Goal: Information Seeking & Learning: Learn about a topic

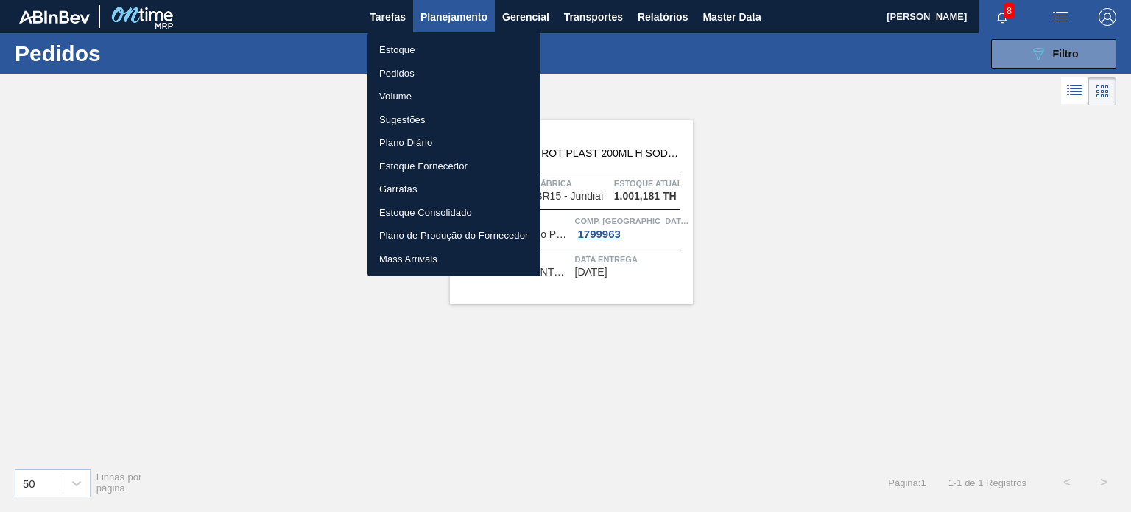
drag, startPoint x: 795, startPoint y: 120, endPoint x: 781, endPoint y: 124, distance: 14.7
click at [792, 121] on div at bounding box center [565, 256] width 1131 height 512
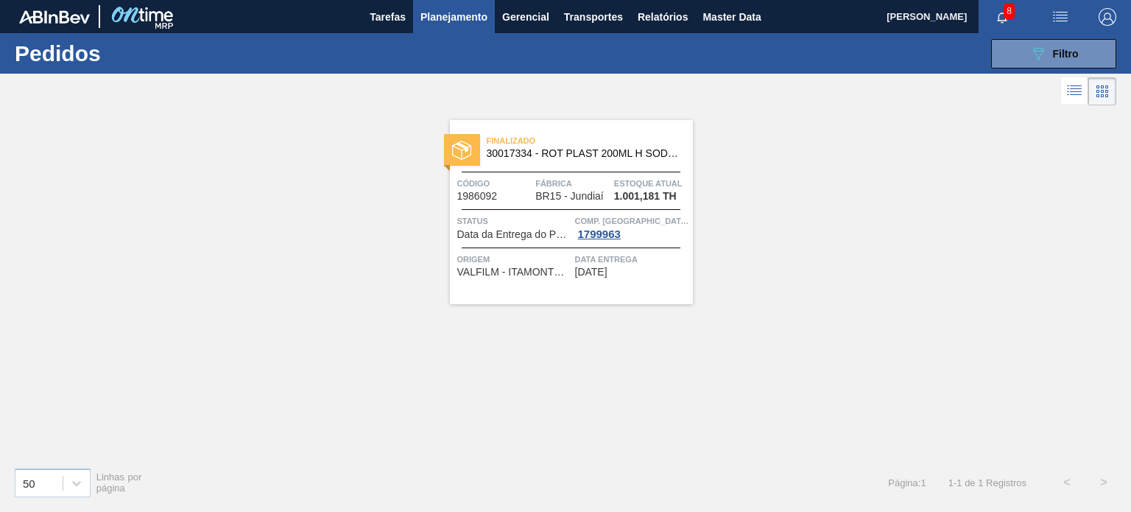
click at [1028, 68] on div "089F7B8B-B2A5-4AFE-B5C0-19BA573D28AC Filtro Código Pedido Portal × 1986092 Códi…" at bounding box center [674, 54] width 897 height 44
click at [1017, 69] on div "089F7B8B-B2A5-4AFE-B5C0-19BA573D28AC Filtro Código Pedido Portal × 1986092 Códi…" at bounding box center [674, 54] width 897 height 44
click at [1011, 57] on button "089F7B8B-B2A5-4AFE-B5C0-19BA573D28AC Filtro" at bounding box center [1053, 53] width 125 height 29
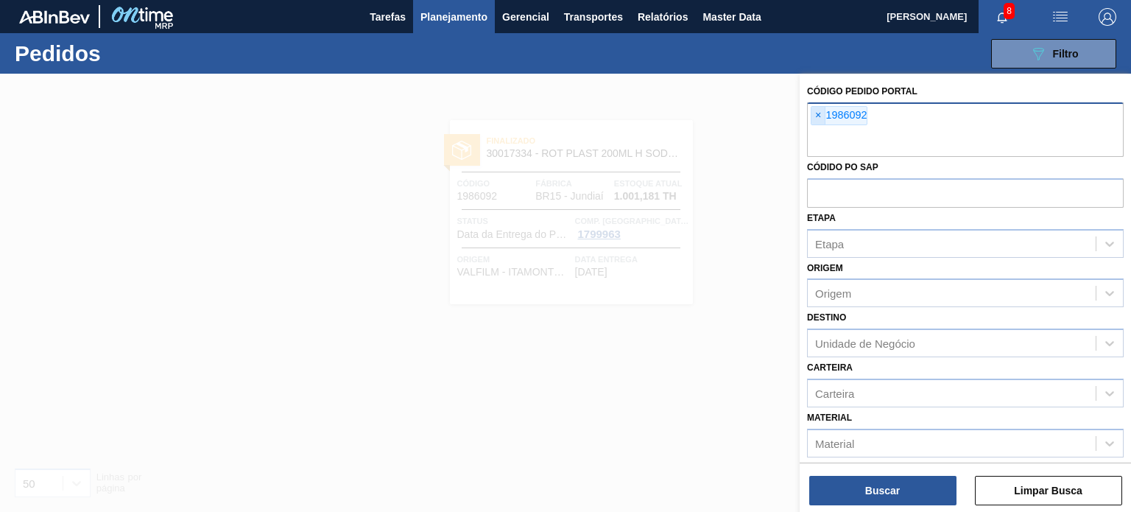
click at [822, 113] on span "×" at bounding box center [818, 116] width 14 height 18
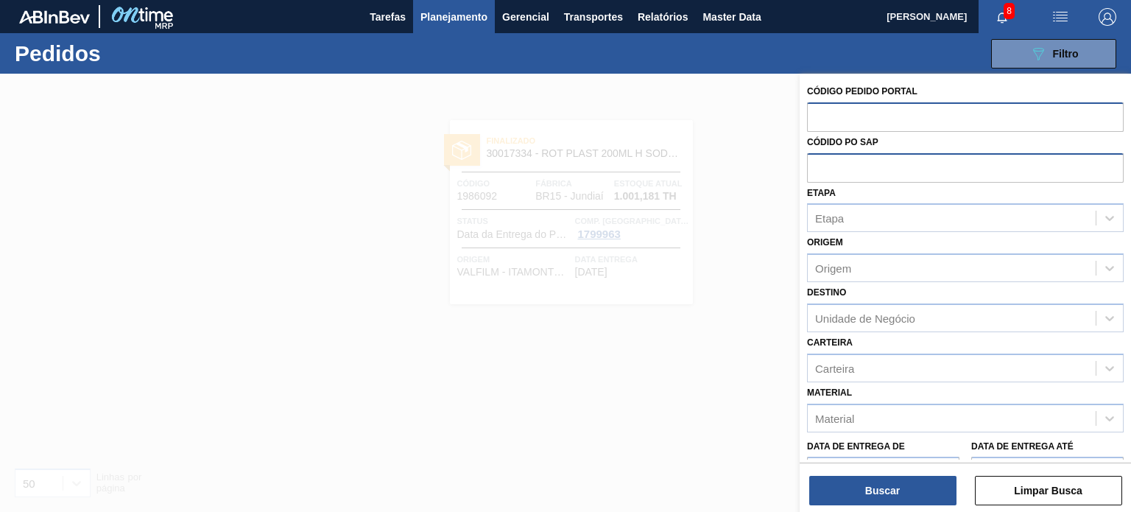
paste input "2000583"
type input "2000583"
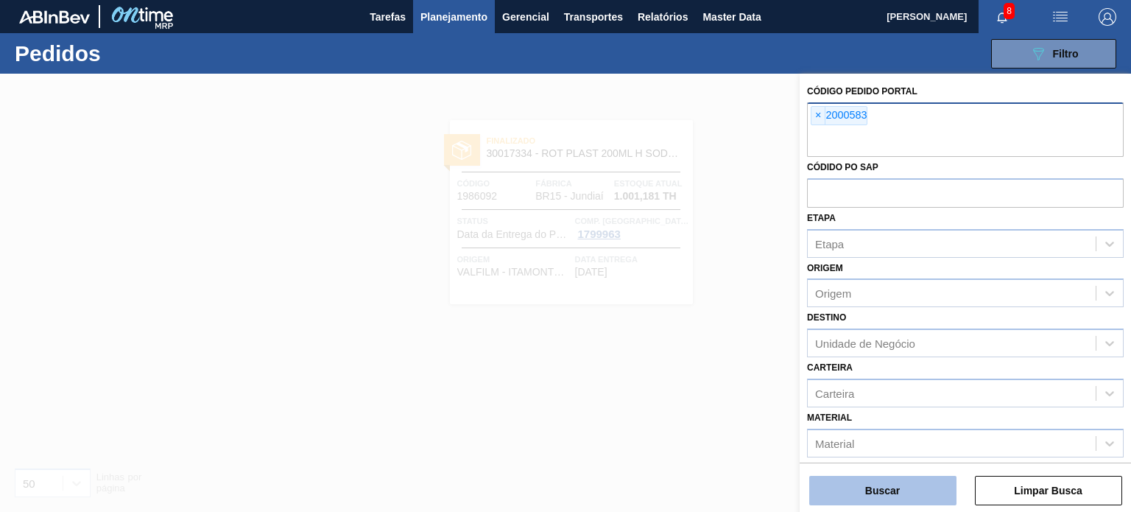
click at [886, 482] on button "Buscar" at bounding box center [882, 490] width 147 height 29
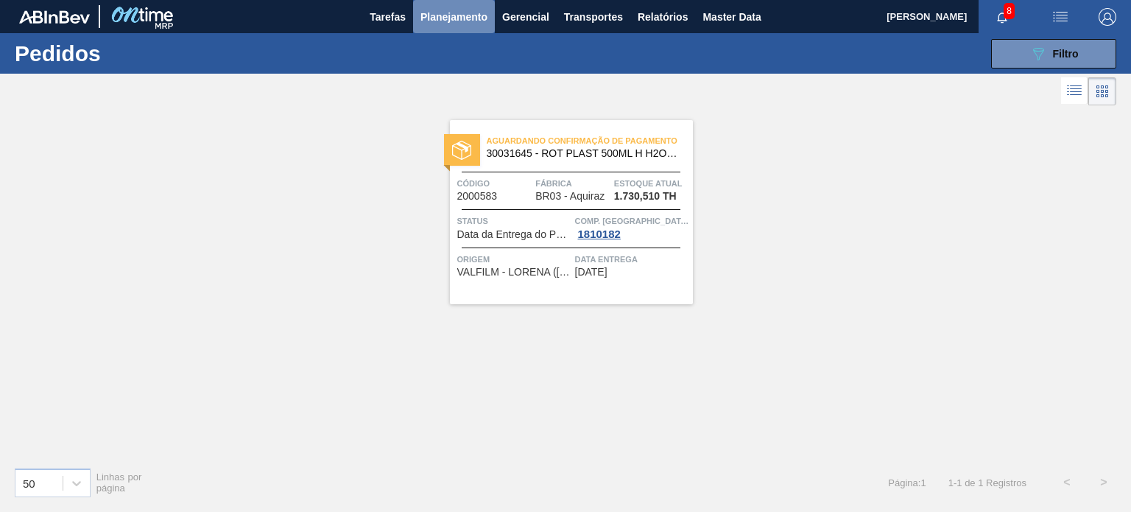
click at [448, 27] on button "Planejamento" at bounding box center [454, 16] width 82 height 33
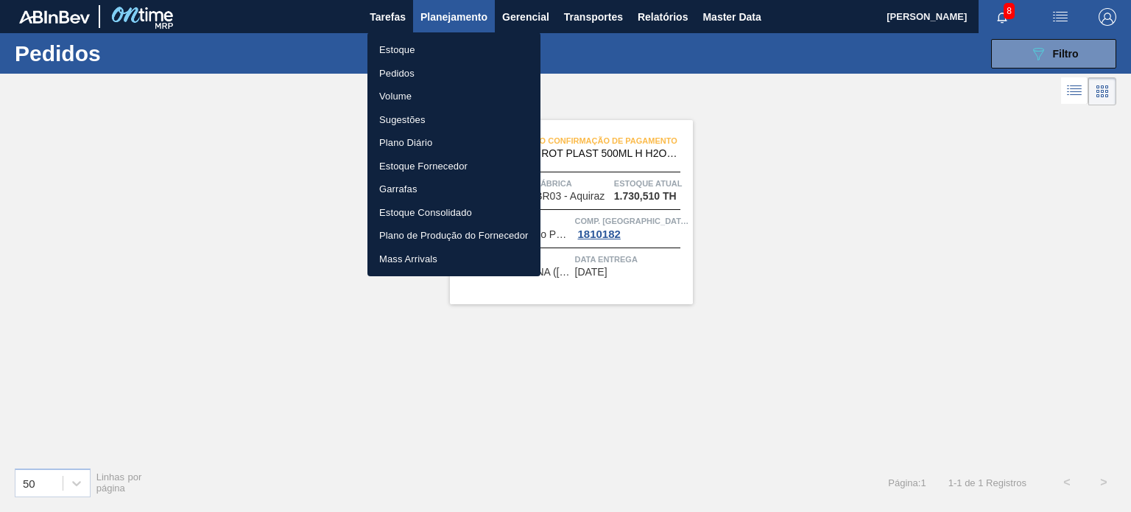
click at [421, 57] on li "Estoque" at bounding box center [453, 50] width 173 height 24
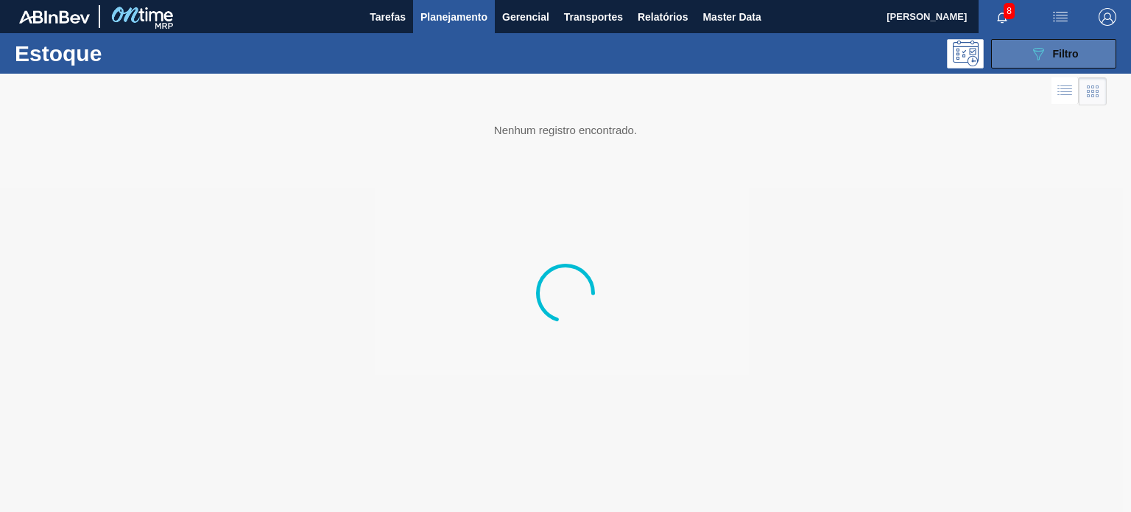
click at [1018, 59] on button "089F7B8B-B2A5-4AFE-B5C0-19BA573D28AC Filtro" at bounding box center [1053, 53] width 125 height 29
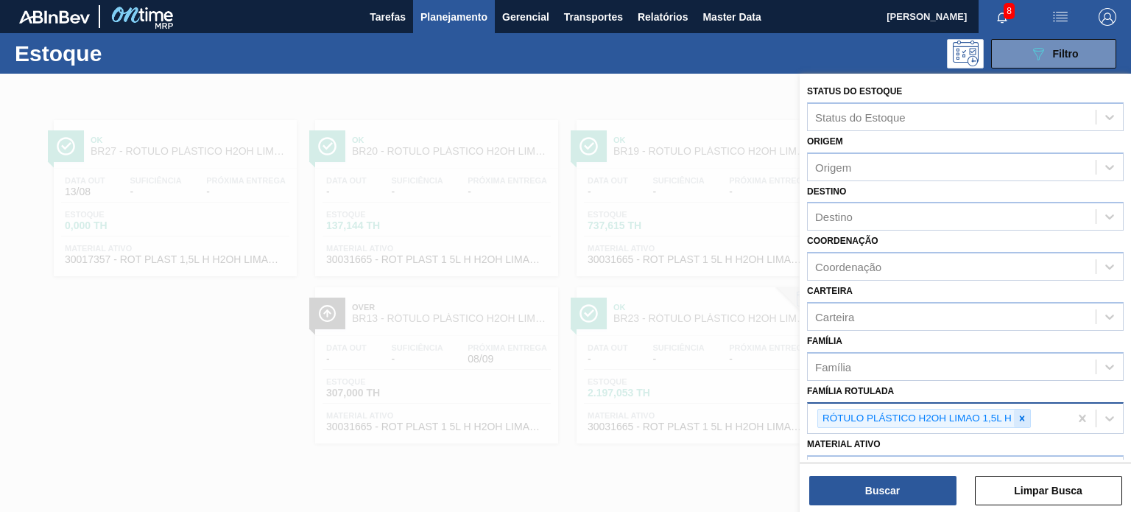
click at [1021, 416] on icon at bounding box center [1022, 418] width 10 height 10
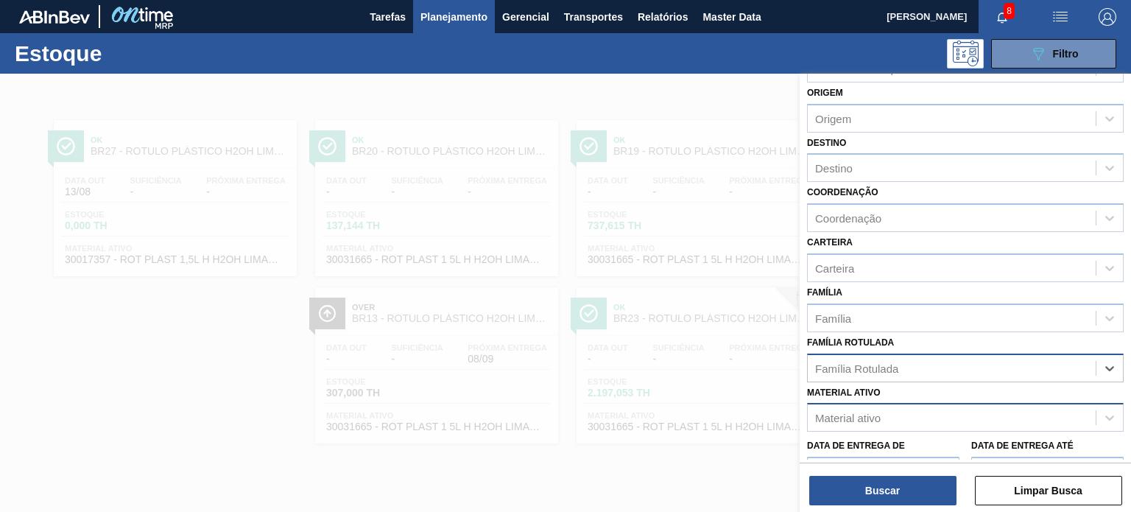
scroll to position [74, 0]
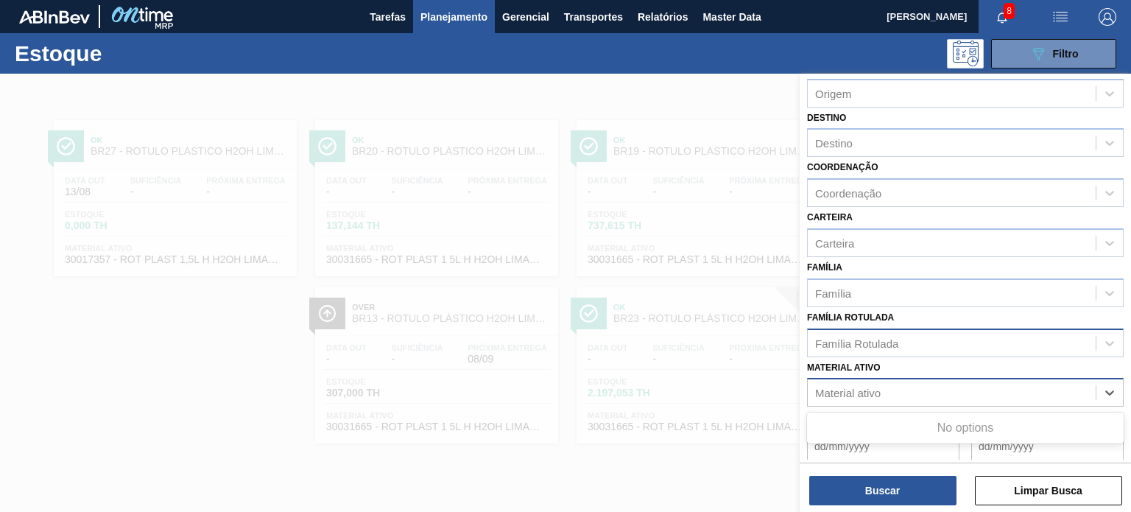
click at [934, 382] on div "Material ativo" at bounding box center [952, 392] width 288 height 21
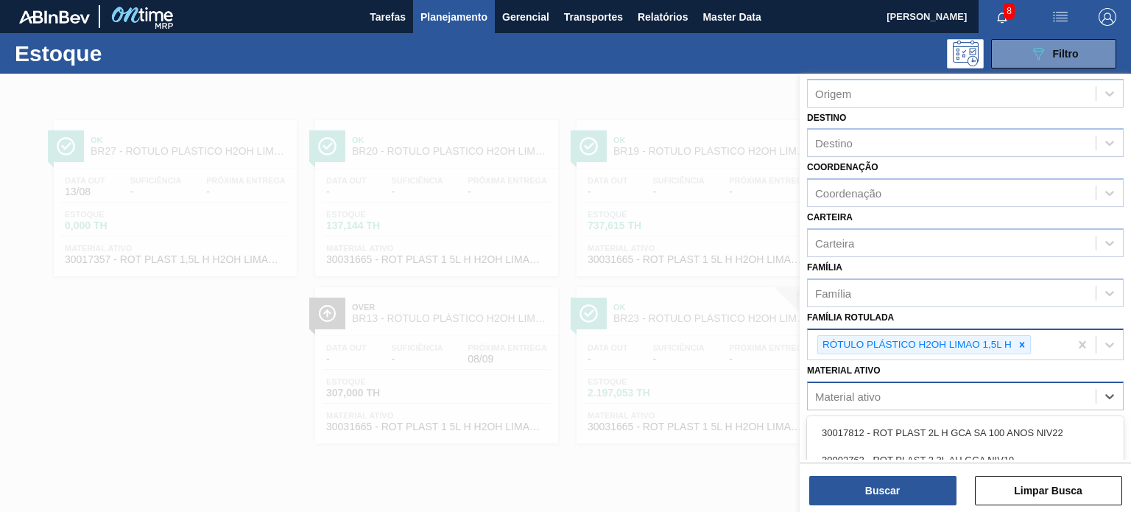
paste ativo "30030372"
type ativo "30030372"
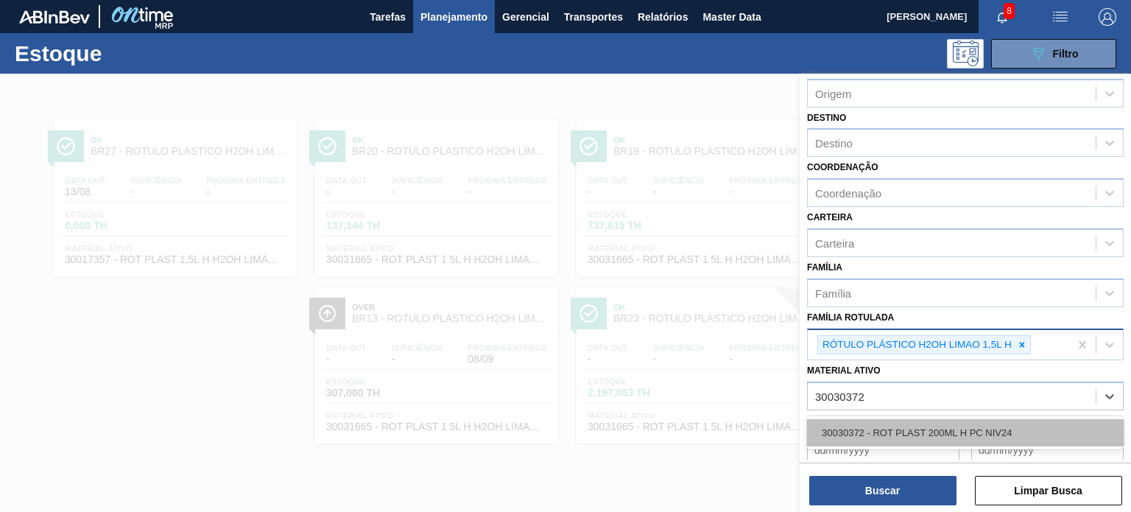
click at [905, 428] on div "30030372 - ROT PLAST 200ML H PC NIV24" at bounding box center [965, 432] width 317 height 27
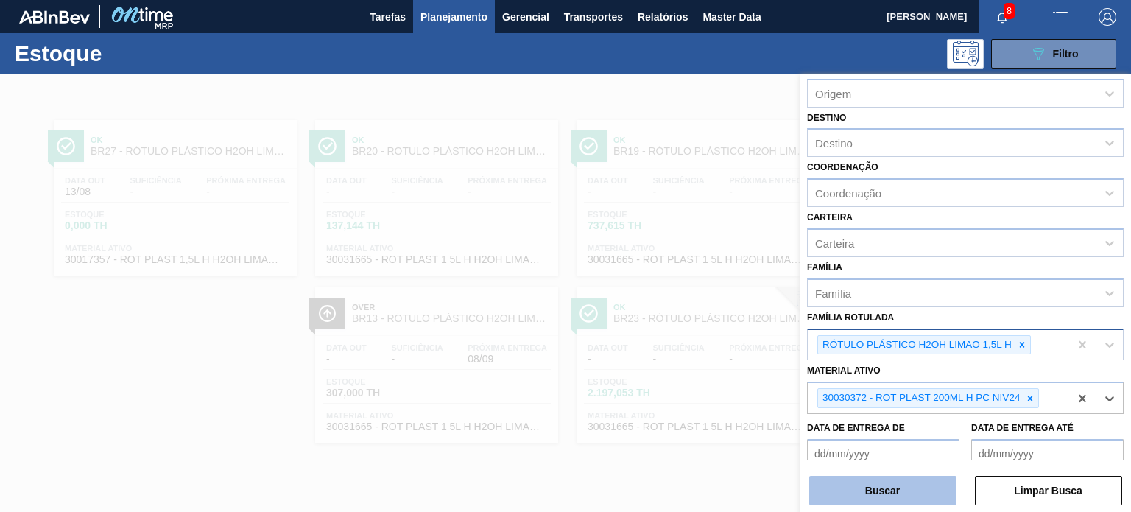
click at [898, 490] on button "Buscar" at bounding box center [882, 490] width 147 height 29
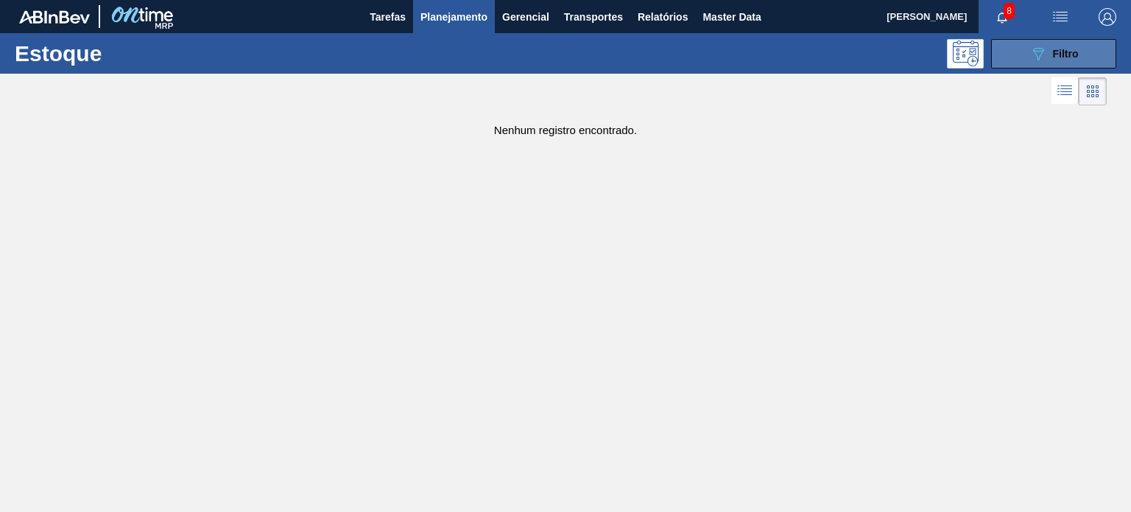
click at [1053, 49] on span "Filtro" at bounding box center [1066, 54] width 26 height 12
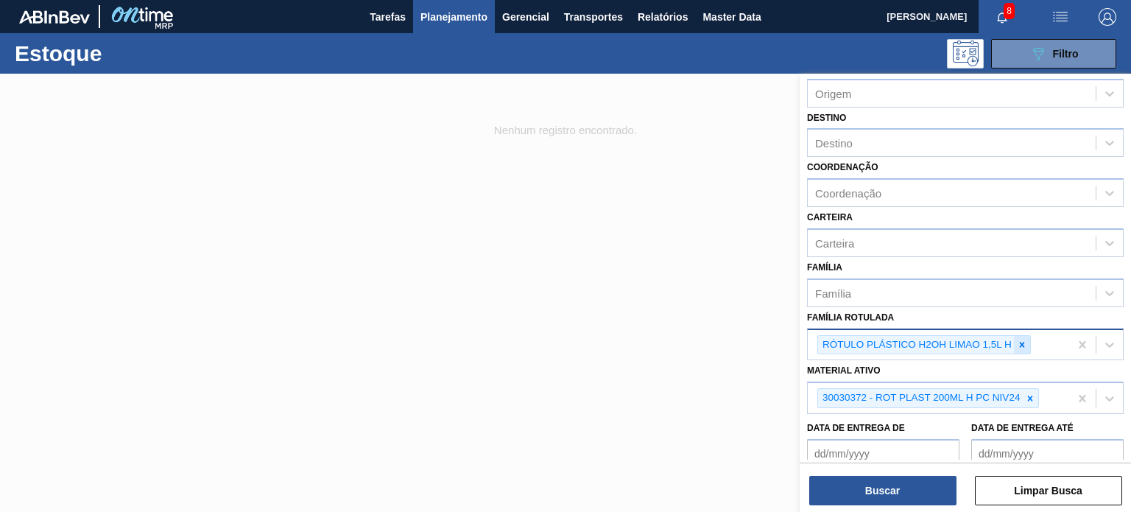
click at [1024, 341] on icon at bounding box center [1022, 344] width 10 height 10
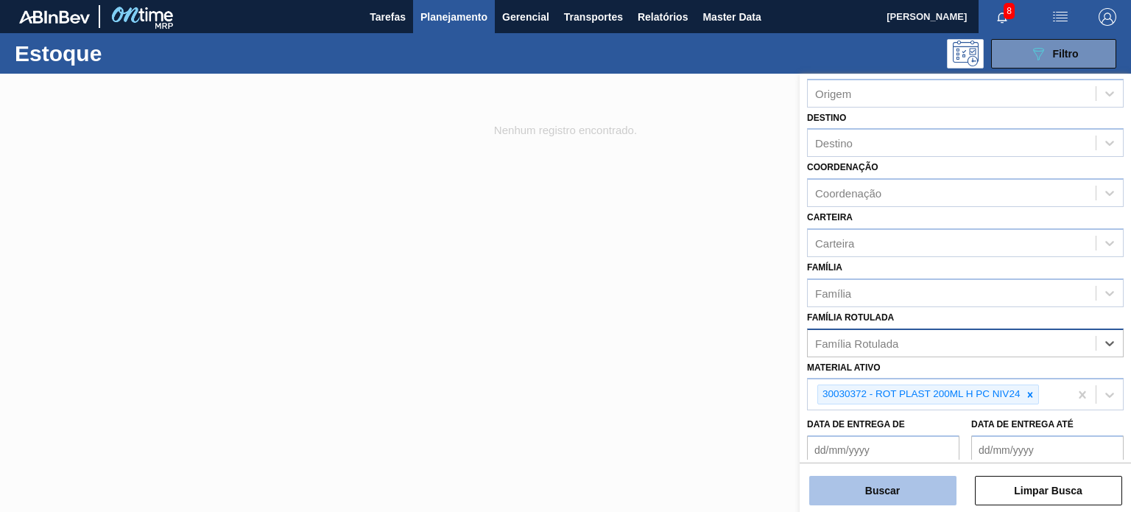
click at [917, 479] on button "Buscar" at bounding box center [882, 490] width 147 height 29
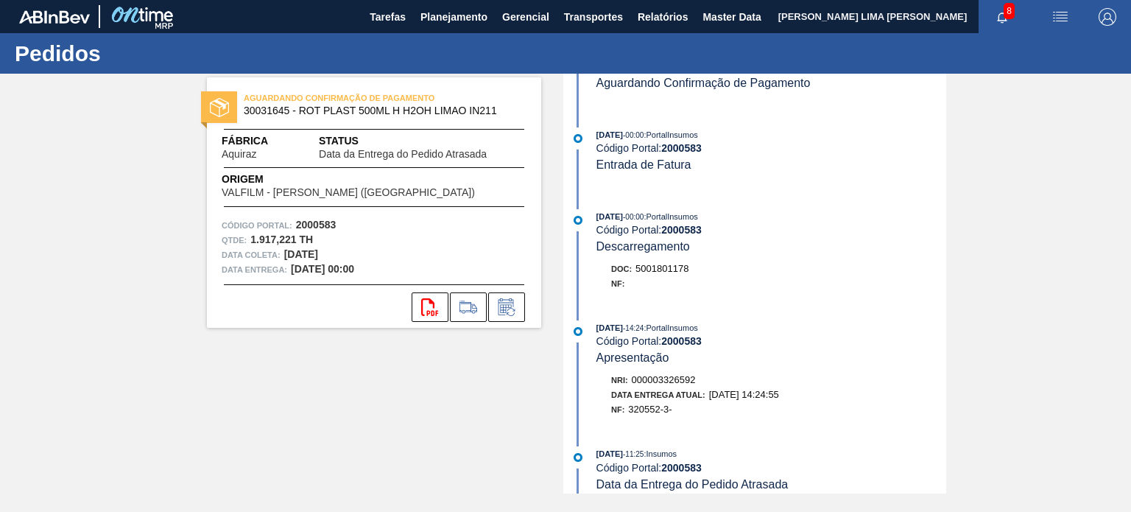
scroll to position [442, 0]
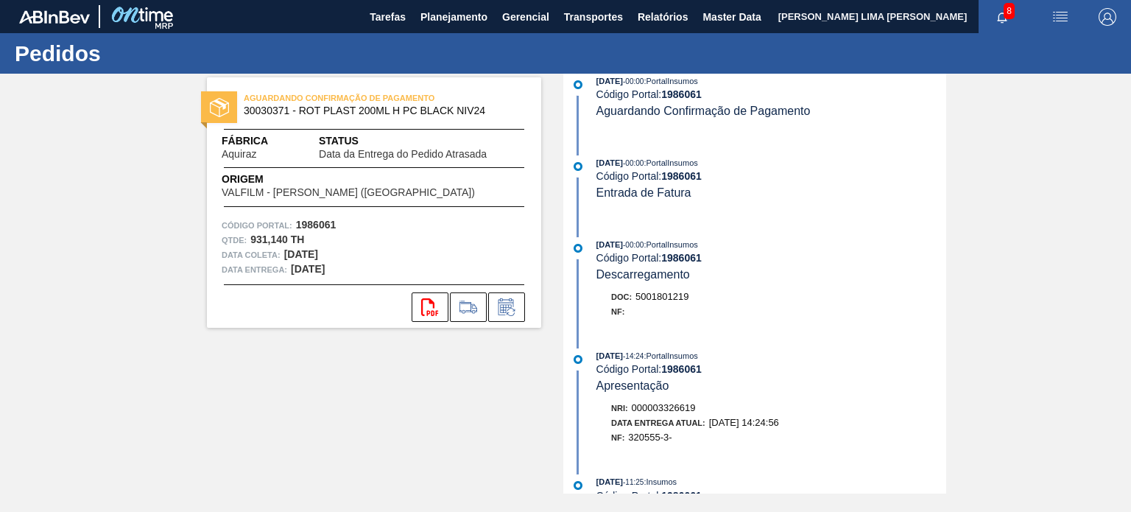
scroll to position [368, 0]
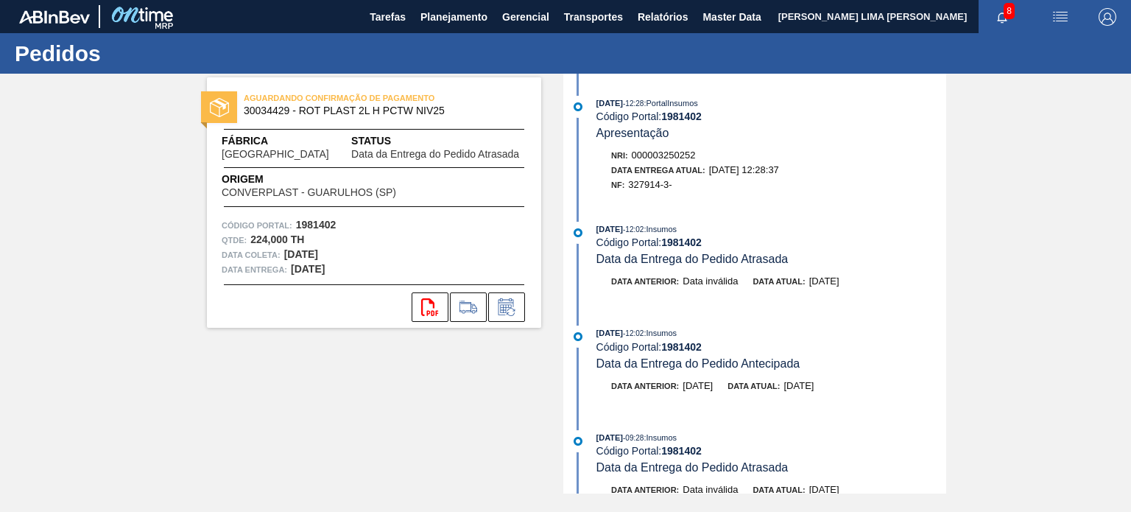
drag, startPoint x: 722, startPoint y: 165, endPoint x: 630, endPoint y: 127, distance: 99.7
click at [631, 129] on div "14/08/2025 - 12:28 : PortalInsumos Código Portal: 1981402 Apresentação Nri: 000…" at bounding box center [756, 148] width 379 height 104
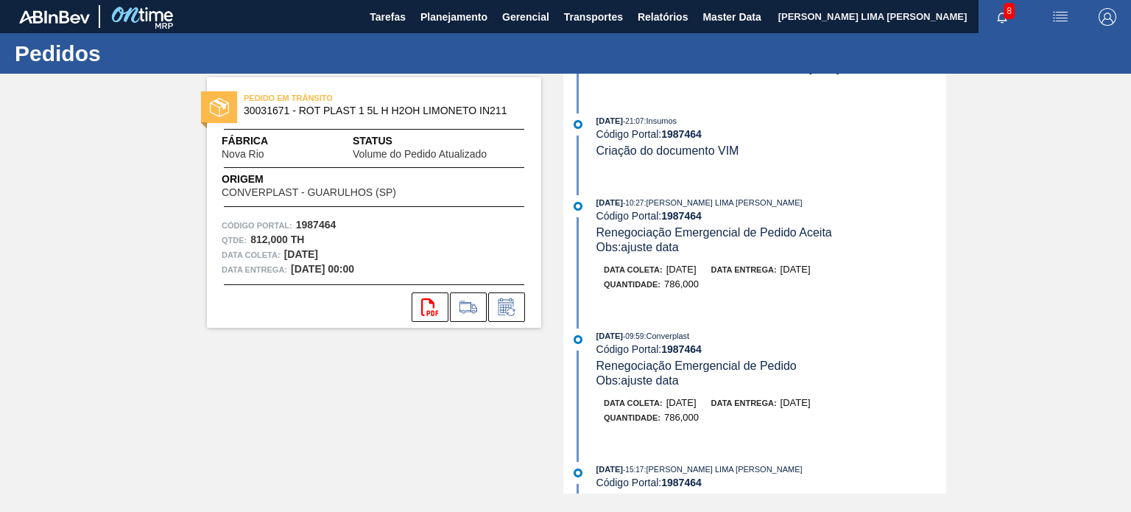
scroll to position [515, 0]
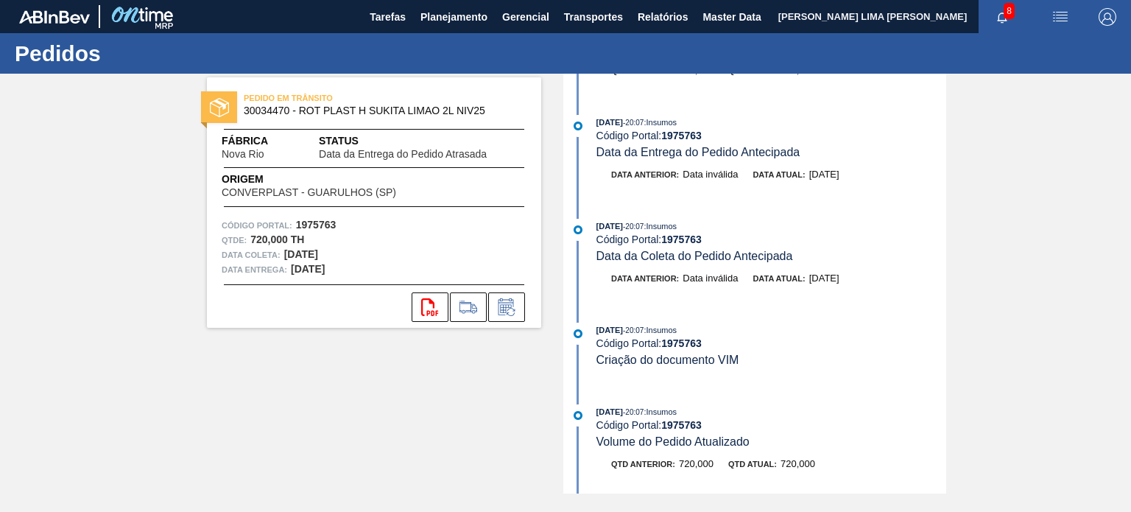
scroll to position [442, 0]
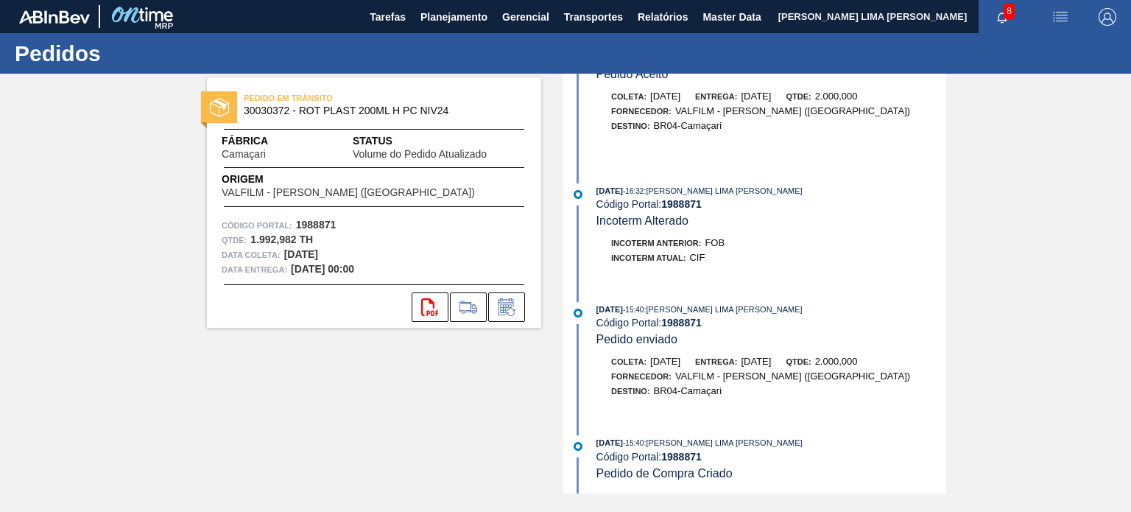
scroll to position [907, 0]
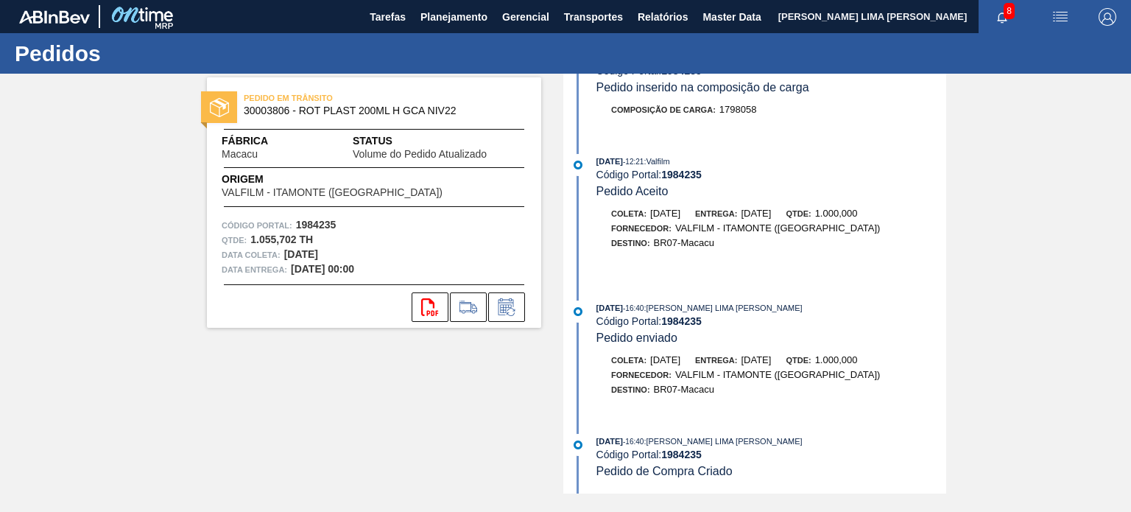
scroll to position [786, 0]
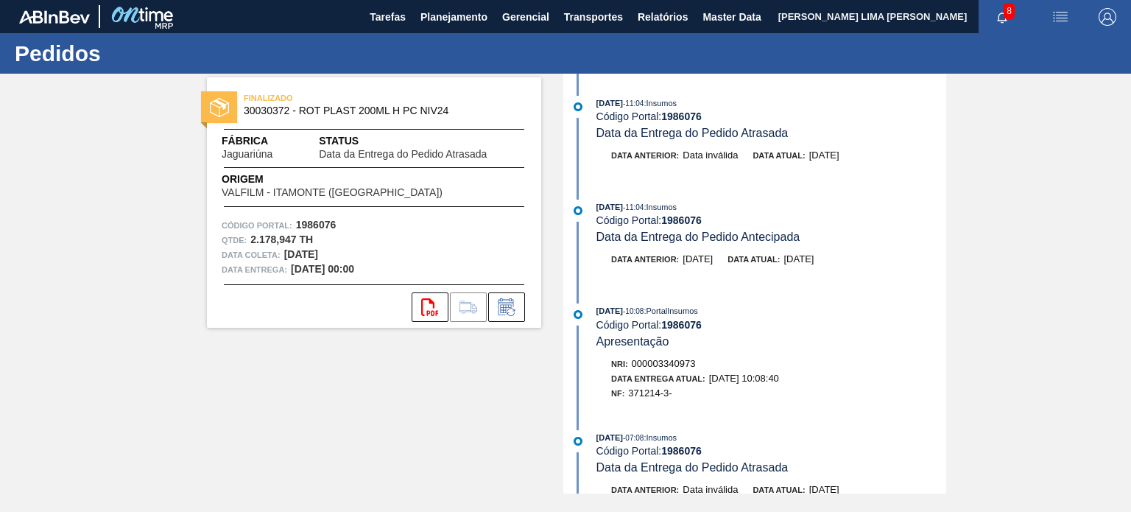
click at [417, 149] on span "Data da Entrega do Pedido Atrasada" at bounding box center [403, 154] width 168 height 11
click at [378, 113] on span "30030372 - ROT PLAST 200ML H PC NIV24" at bounding box center [377, 110] width 267 height 11
click at [373, 103] on span "FINALIZADO" at bounding box center [347, 98] width 206 height 15
drag, startPoint x: 289, startPoint y: 110, endPoint x: 243, endPoint y: 112, distance: 45.7
click at [244, 112] on span "30030372 - ROT PLAST 200ML H PC NIV24" at bounding box center [377, 110] width 267 height 11
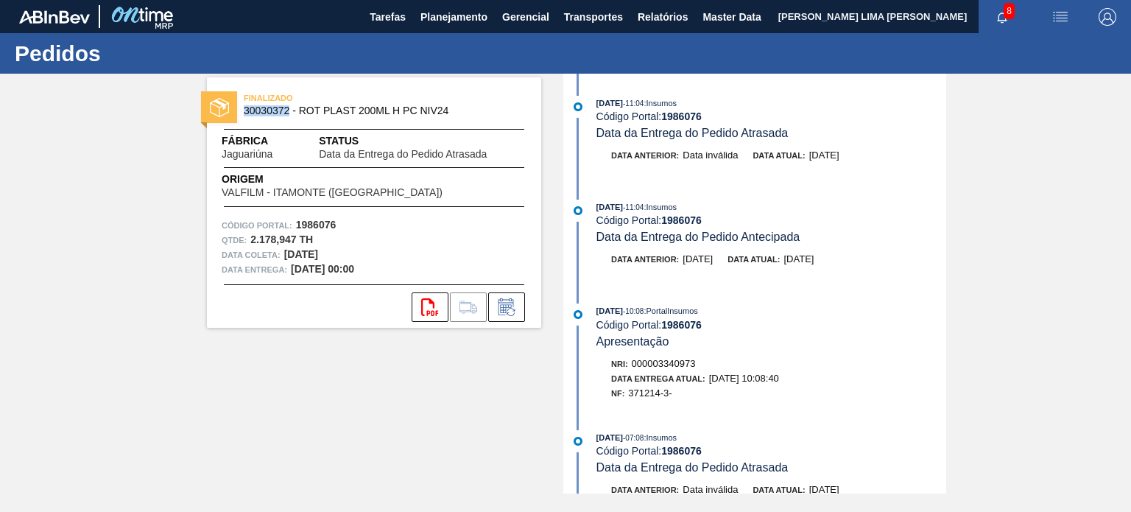
copy span "30030372"
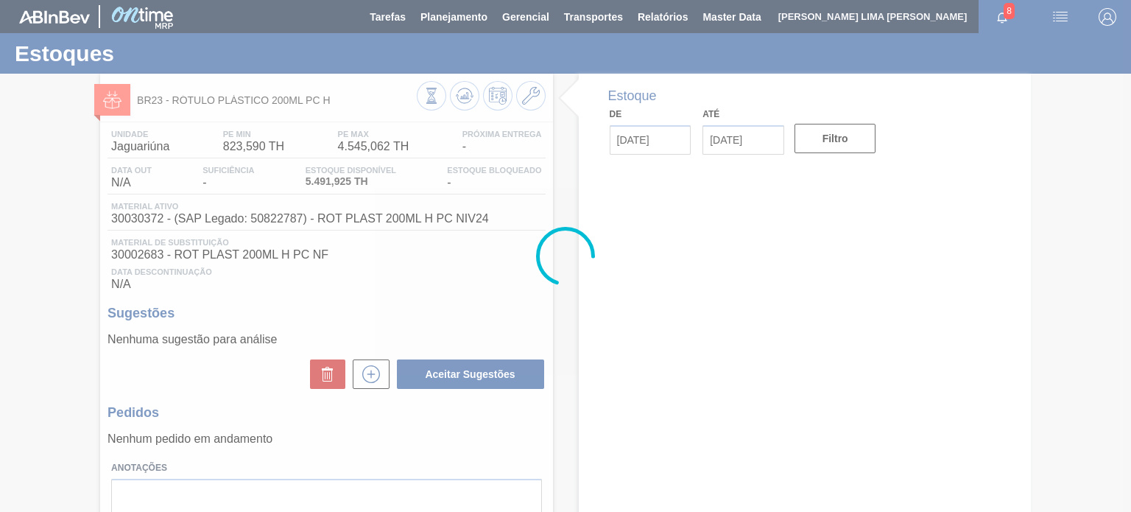
click at [453, 99] on div at bounding box center [565, 256] width 1131 height 512
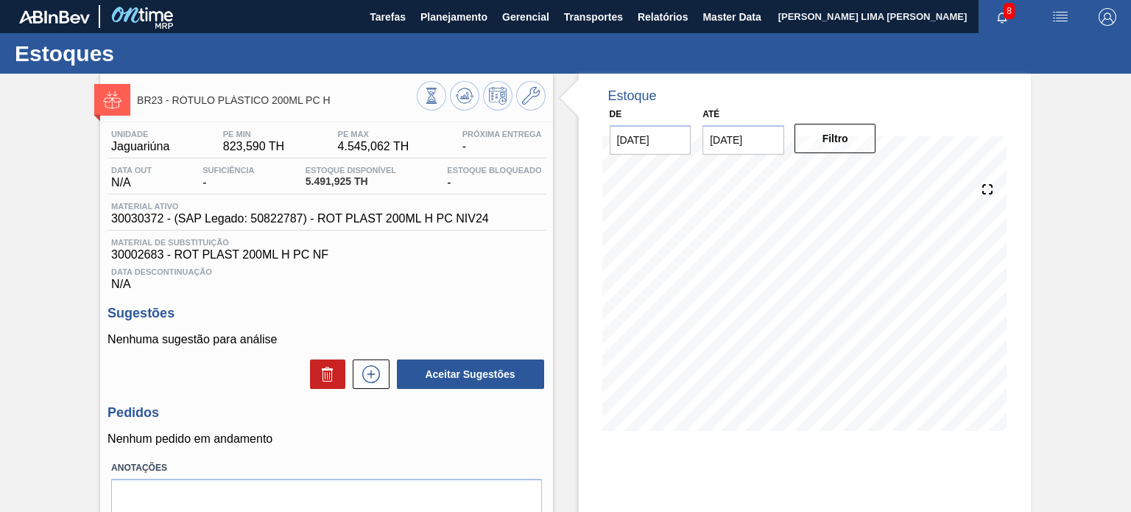
click at [453, 99] on button at bounding box center [464, 95] width 29 height 29
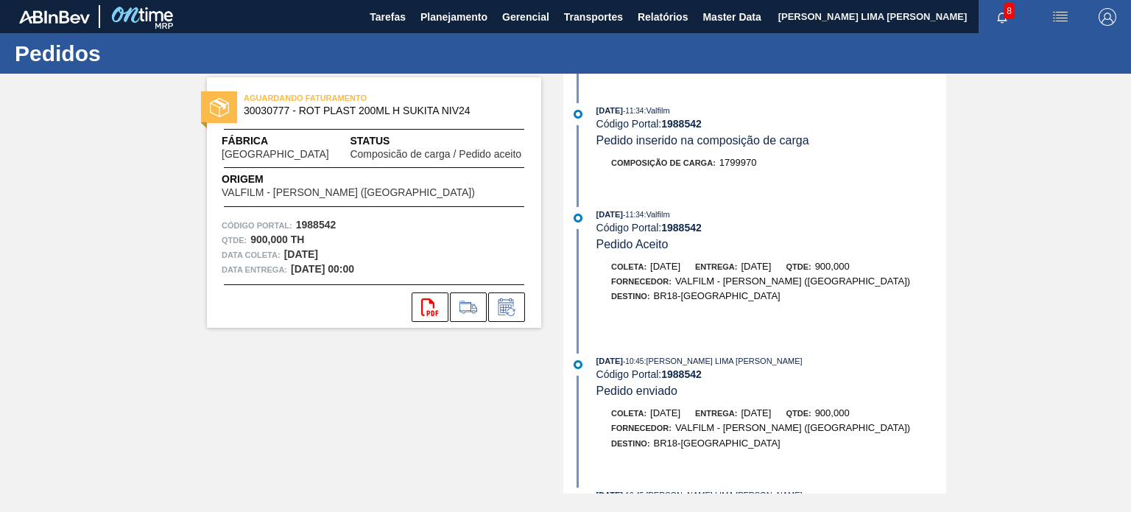
scroll to position [507, 0]
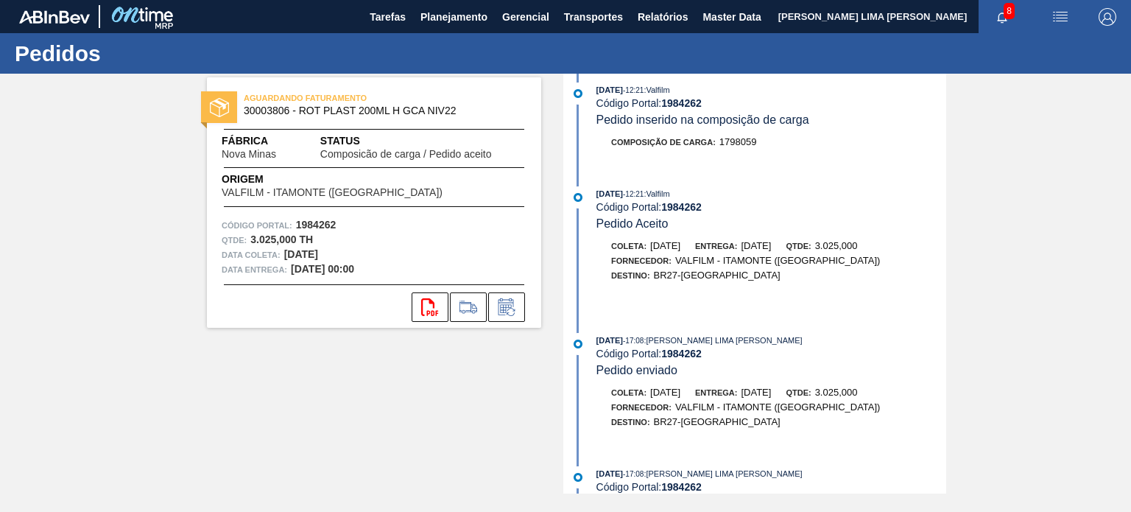
scroll to position [387, 0]
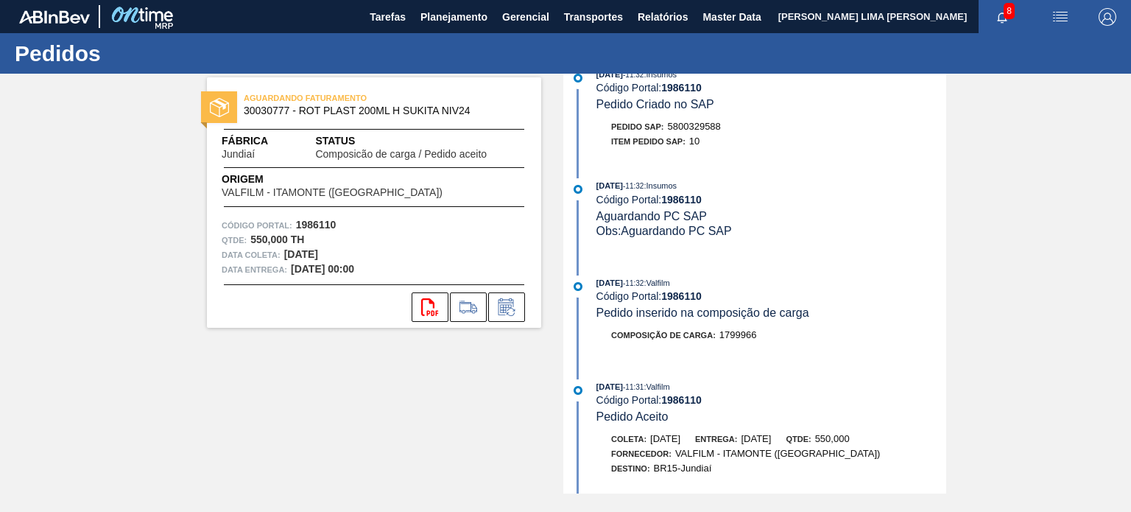
scroll to position [387, 0]
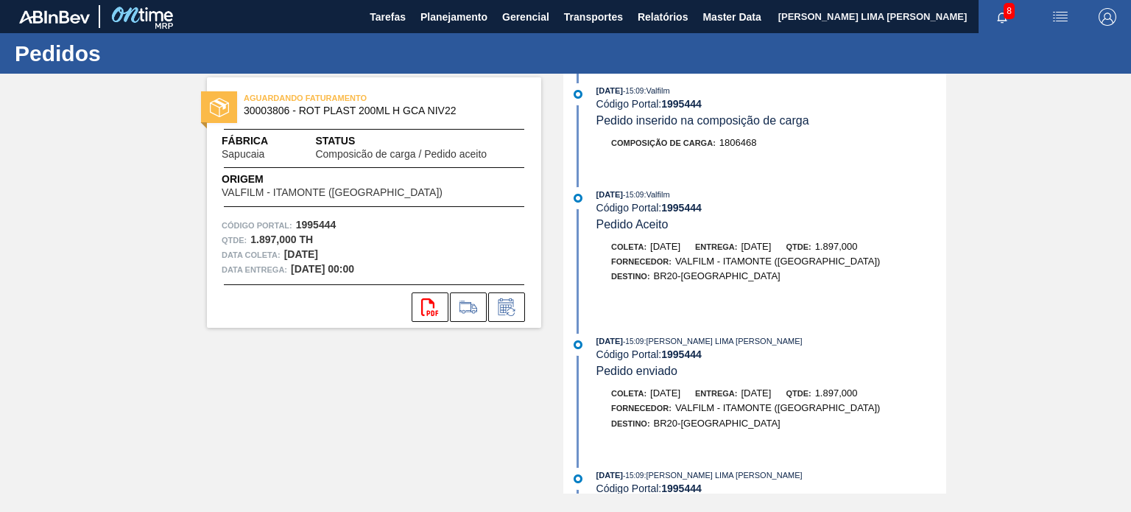
scroll to position [507, 0]
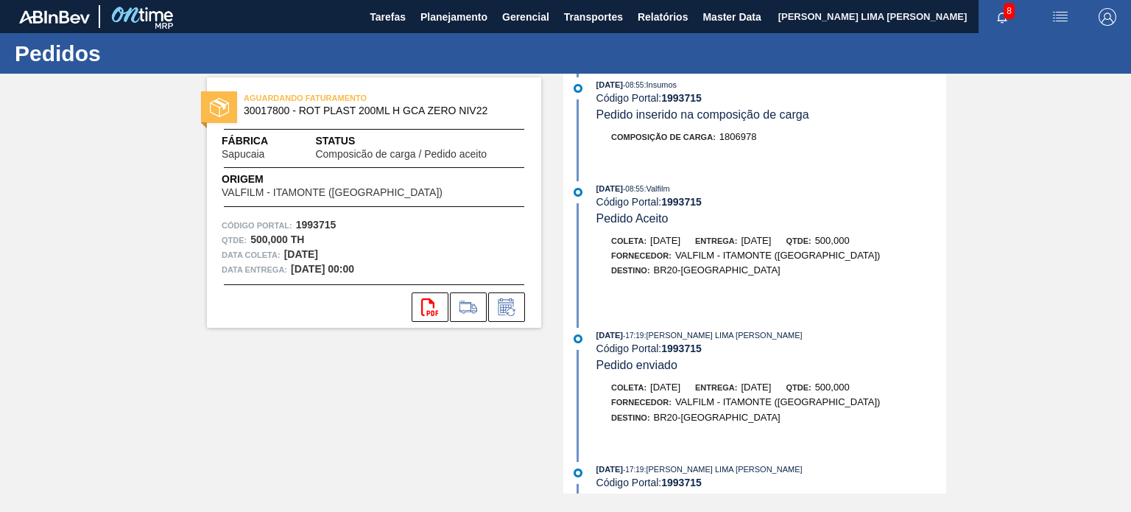
scroll to position [507, 0]
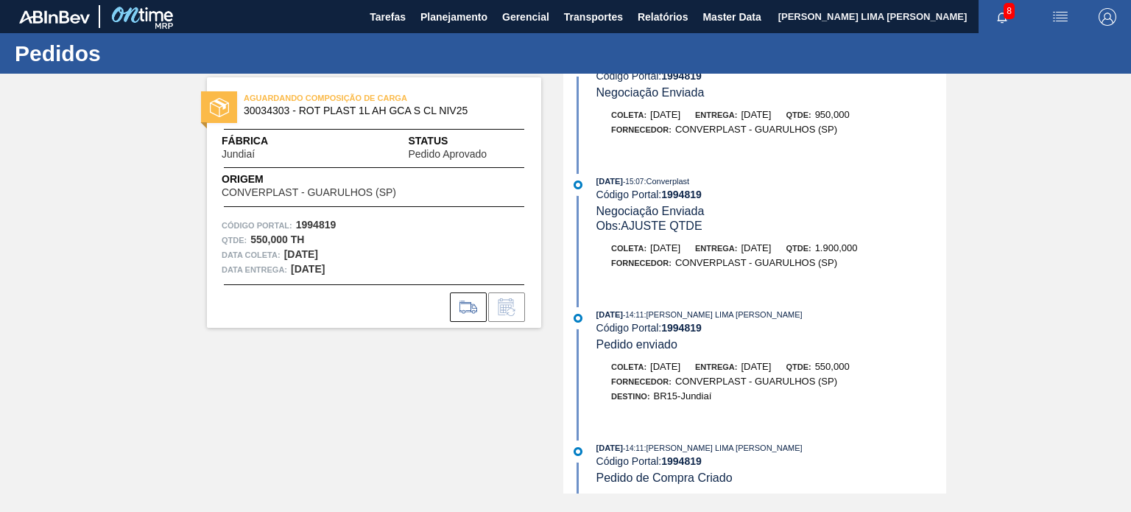
scroll to position [352, 0]
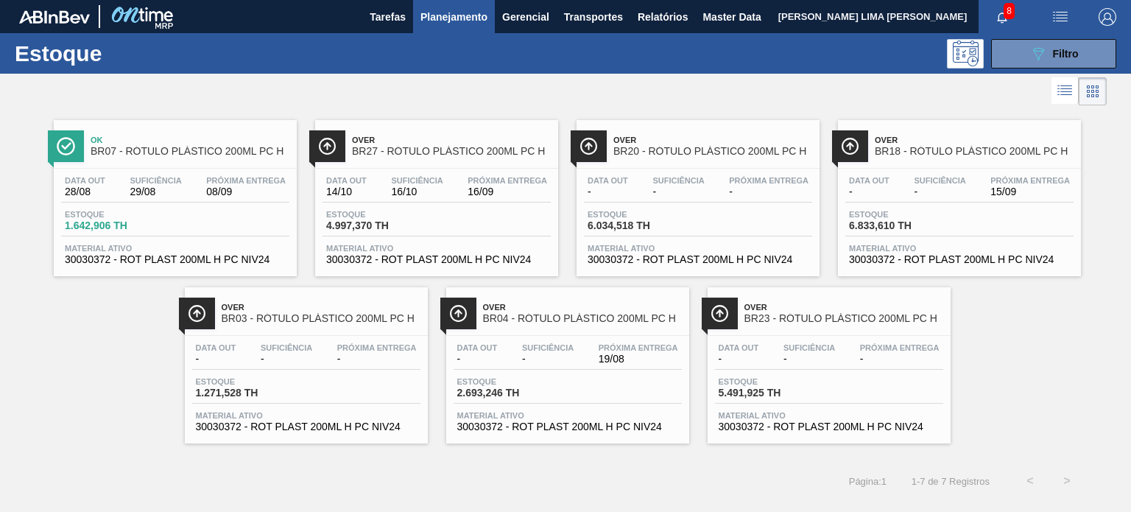
click at [1064, 70] on div "Estoque 089F7B8B-B2A5-4AFE-B5C0-19BA573D28AC Filtro" at bounding box center [565, 53] width 1131 height 40
click at [1059, 65] on button "089F7B8B-B2A5-4AFE-B5C0-19BA573D28AC Filtro" at bounding box center [1053, 53] width 125 height 29
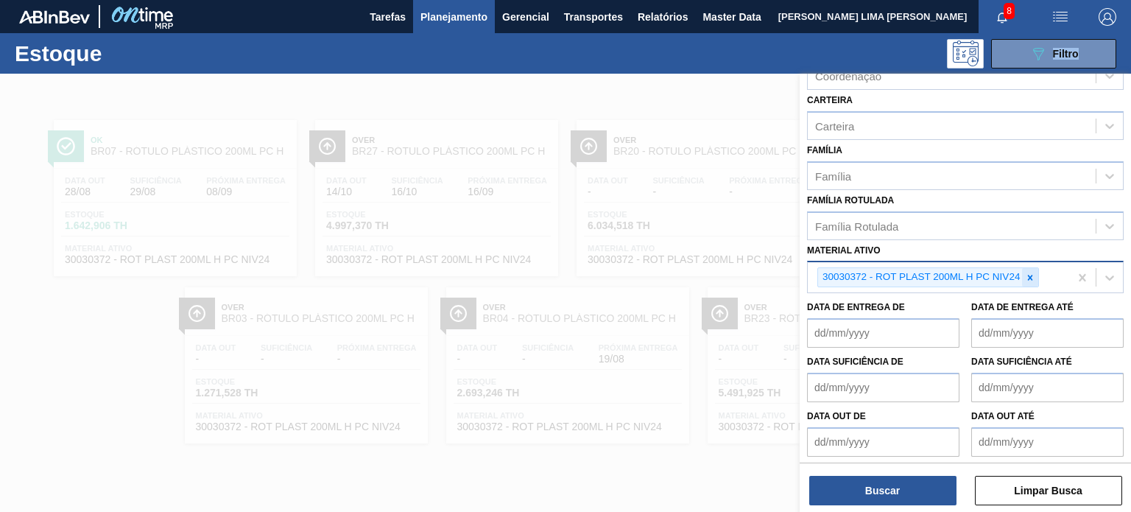
click at [1025, 272] on icon at bounding box center [1030, 277] width 10 height 10
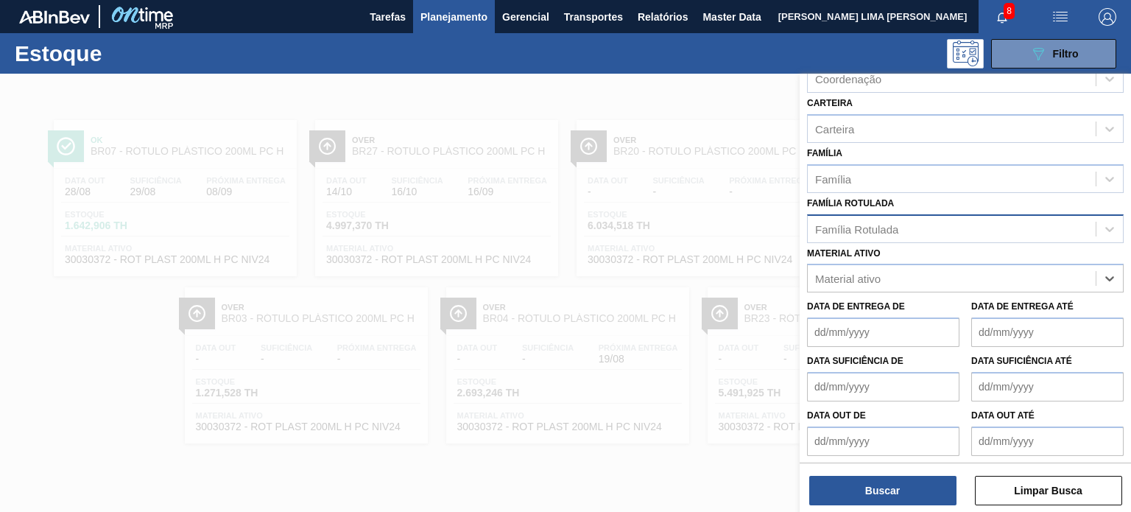
click at [934, 232] on div "Família Rotulada" at bounding box center [952, 228] width 288 height 21
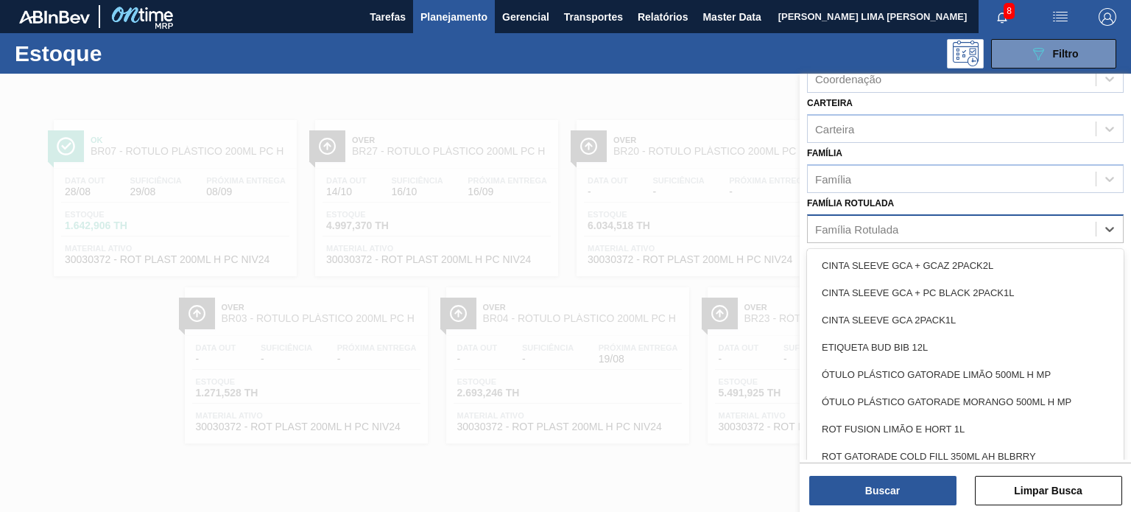
paste Rotulada "RÓTULO PLÁSTICO PC 3L H"
type Rotulada "RÓTULO PLÁSTICO PC 3L H"
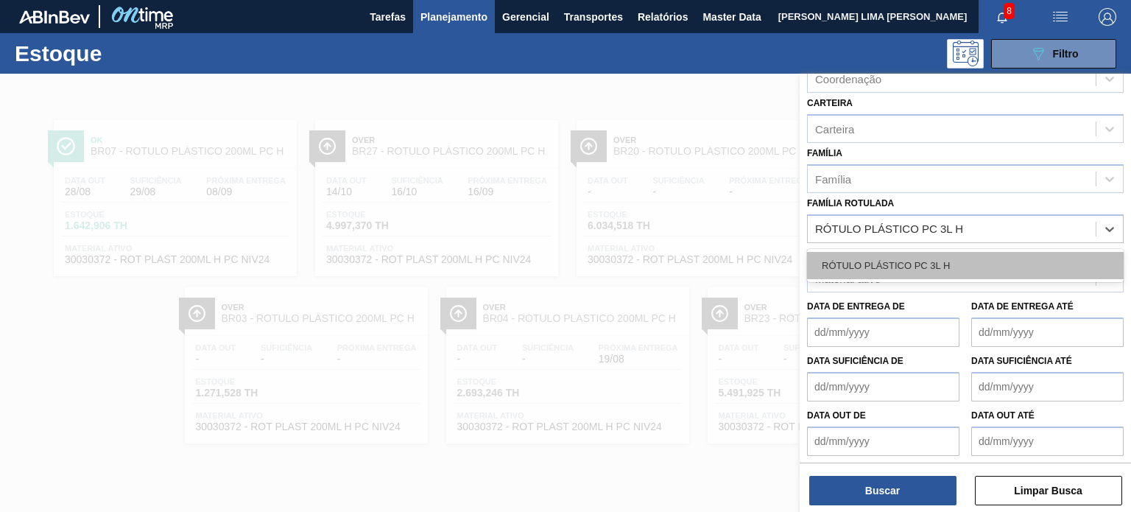
click at [907, 255] on div "RÓTULO PLÁSTICO PC 3L H" at bounding box center [965, 265] width 317 height 27
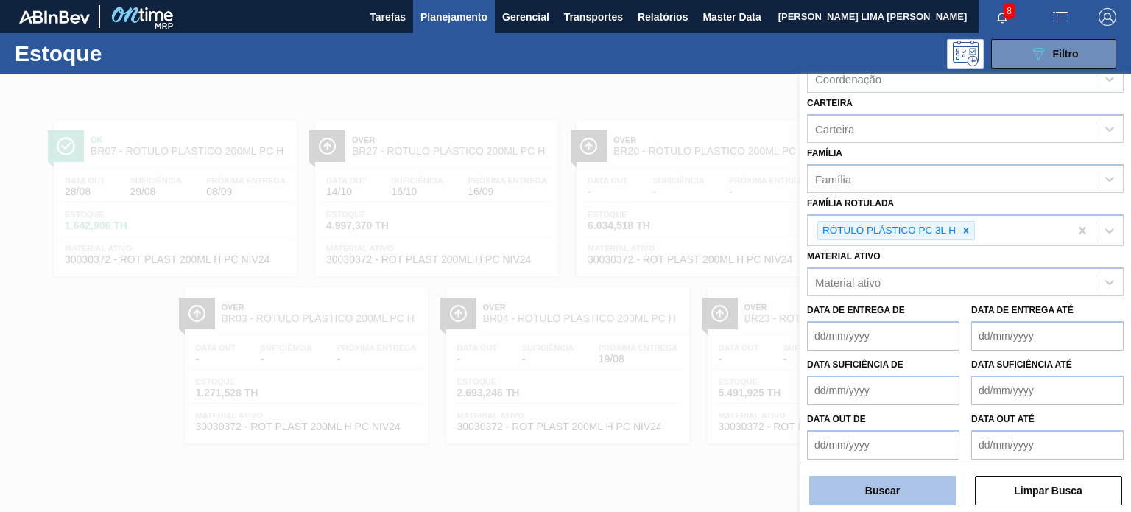
click at [895, 488] on button "Buscar" at bounding box center [882, 490] width 147 height 29
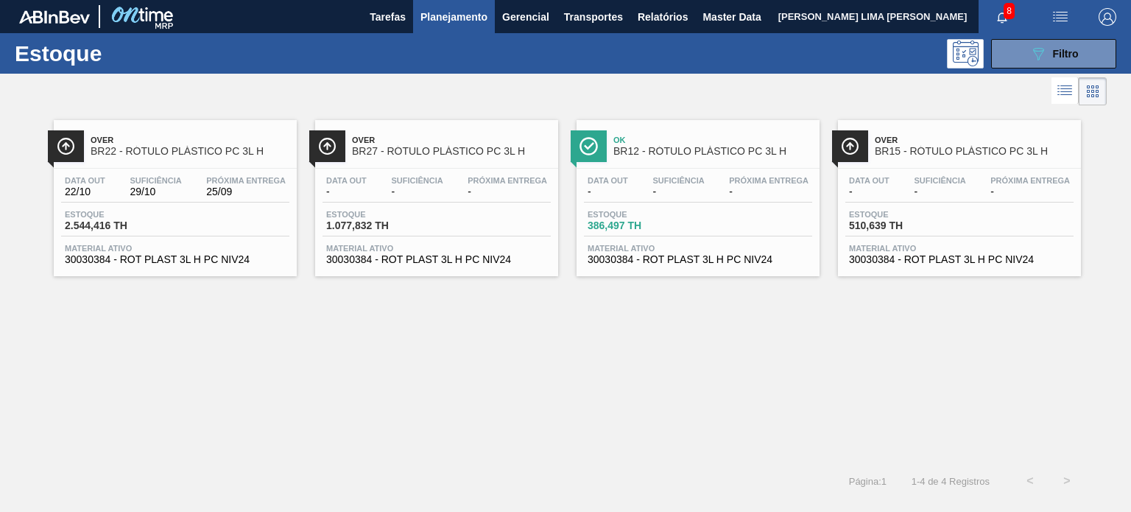
drag, startPoint x: 253, startPoint y: 164, endPoint x: 598, endPoint y: 179, distance: 345.6
click at [471, 365] on div "Over BR22 - RÓTULO PLÁSTICO PC 3L H Data out 22/10 Suficiência 29/10 Próxima En…" at bounding box center [565, 285] width 1131 height 353
click at [1050, 45] on div "089F7B8B-B2A5-4AFE-B5C0-19BA573D28AC Filtro" at bounding box center [1053, 54] width 49 height 18
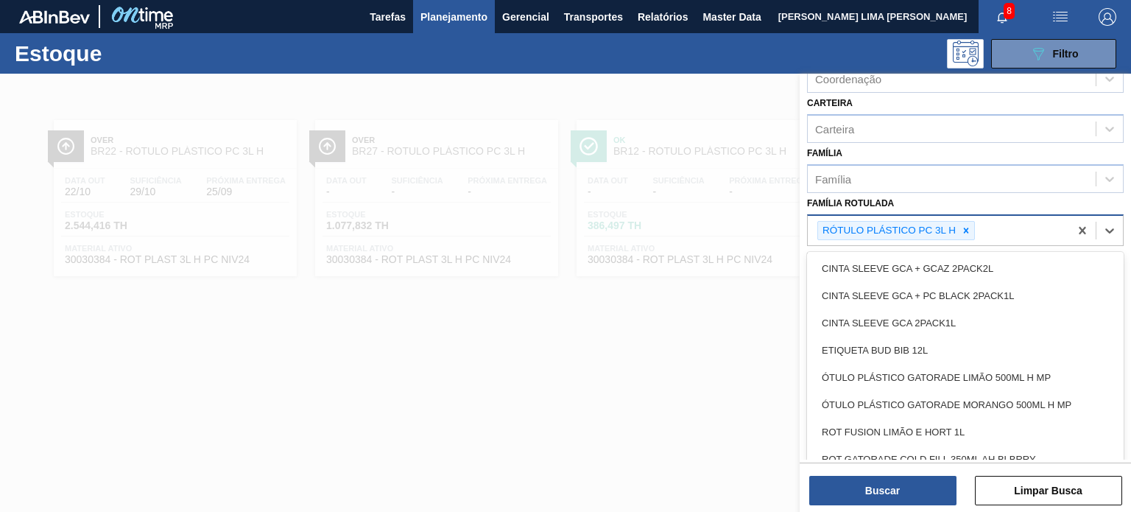
click at [973, 236] on div "RÓTULO PLÁSTICO PC 3L H" at bounding box center [938, 231] width 261 height 30
click at [968, 232] on icon at bounding box center [966, 230] width 10 height 10
paste Rotulada "RÓTULO PLÁSTICO SUKITA UVA MISTA 2L AH"
type Rotulada "RÓTULO PLÁSTICO SUKITA UVA MISTA 2L AH"
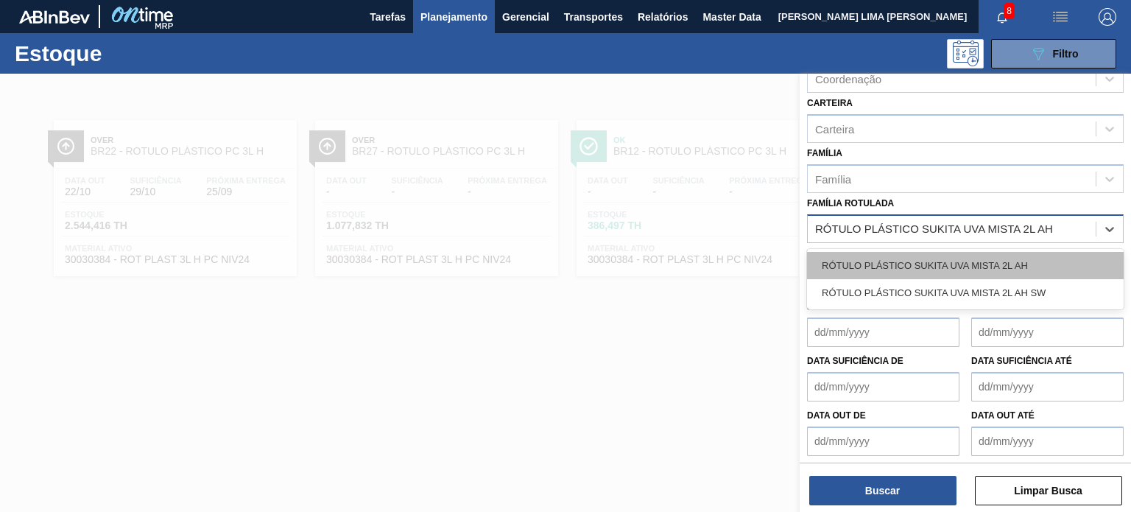
click at [950, 264] on div "RÓTULO PLÁSTICO SUKITA UVA MISTA 2L AH" at bounding box center [965, 265] width 317 height 27
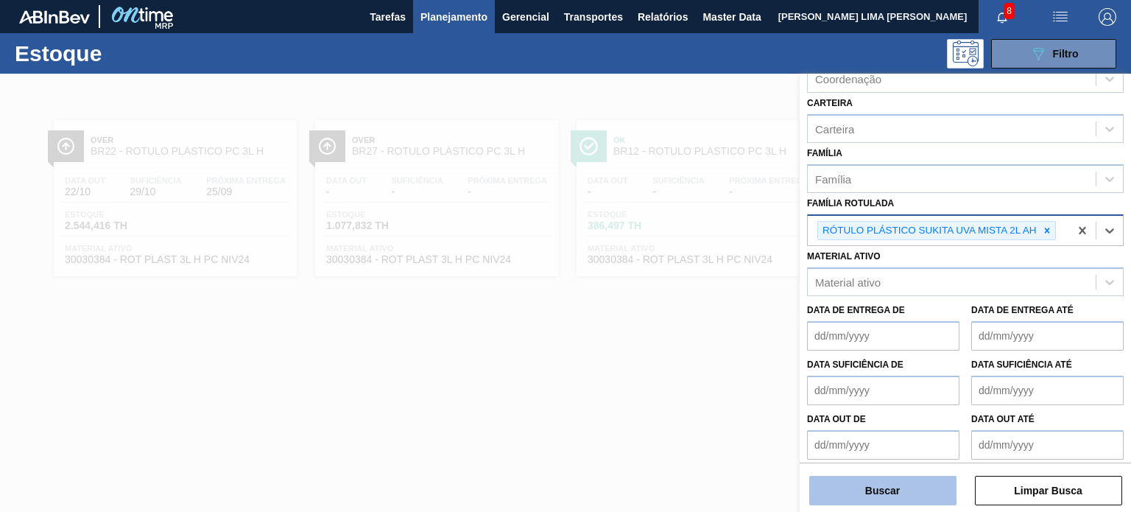
click at [934, 484] on button "Buscar" at bounding box center [882, 490] width 147 height 29
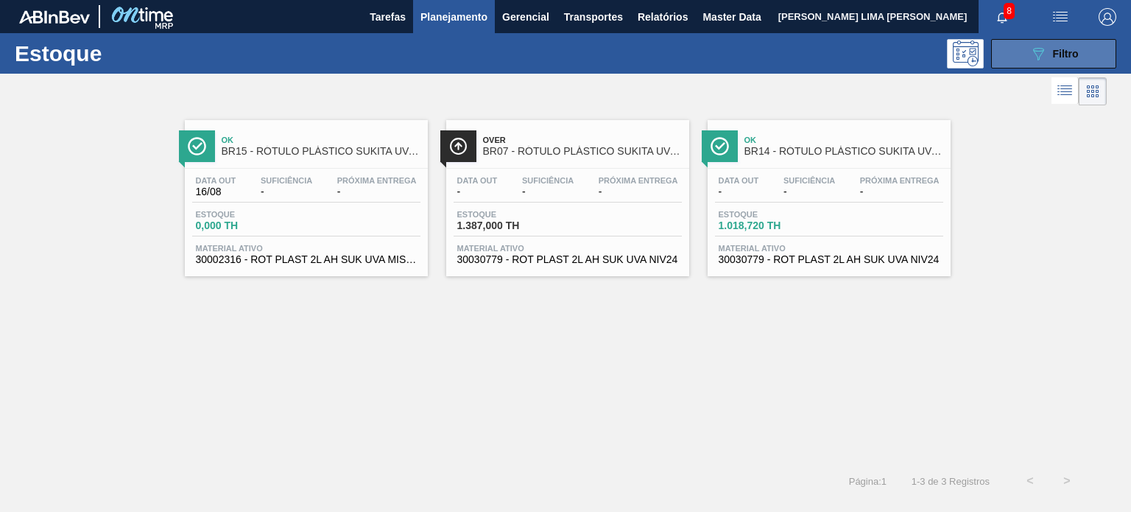
click at [1037, 62] on button "089F7B8B-B2A5-4AFE-B5C0-19BA573D28AC Filtro" at bounding box center [1053, 53] width 125 height 29
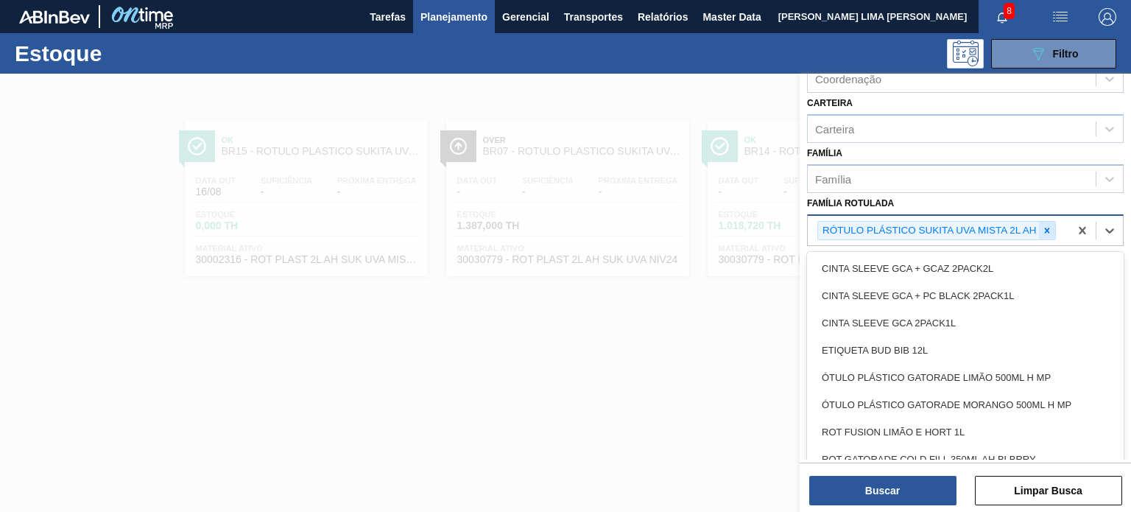
drag, startPoint x: 1061, startPoint y: 219, endPoint x: 1048, endPoint y: 227, distance: 14.5
click at [1059, 222] on div "RÓTULO PLÁSTICO SUKITA UVA MISTA 2L AH" at bounding box center [938, 231] width 261 height 30
click at [1048, 227] on icon at bounding box center [1047, 230] width 10 height 10
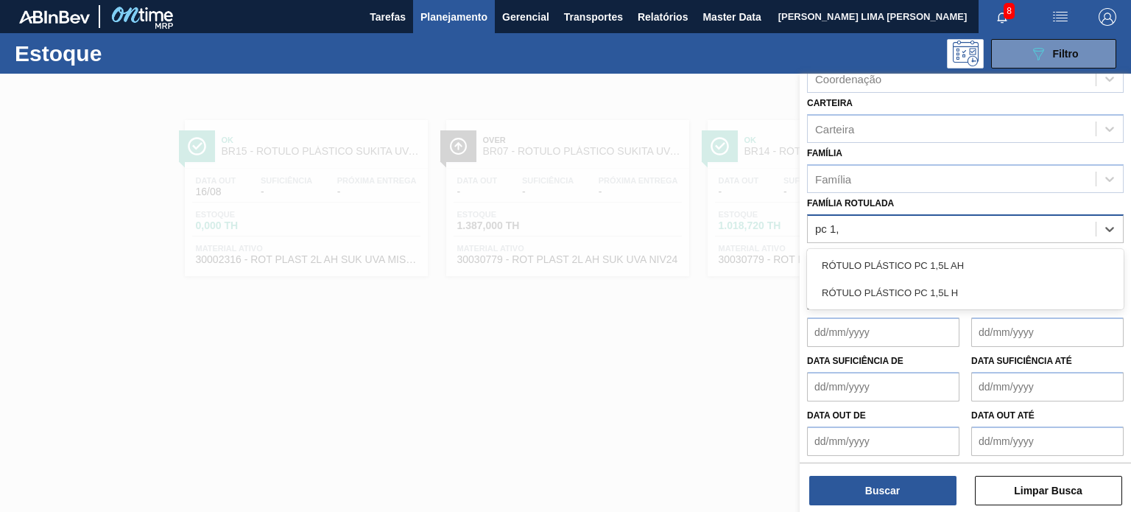
type Rotulada "pc 1,5"
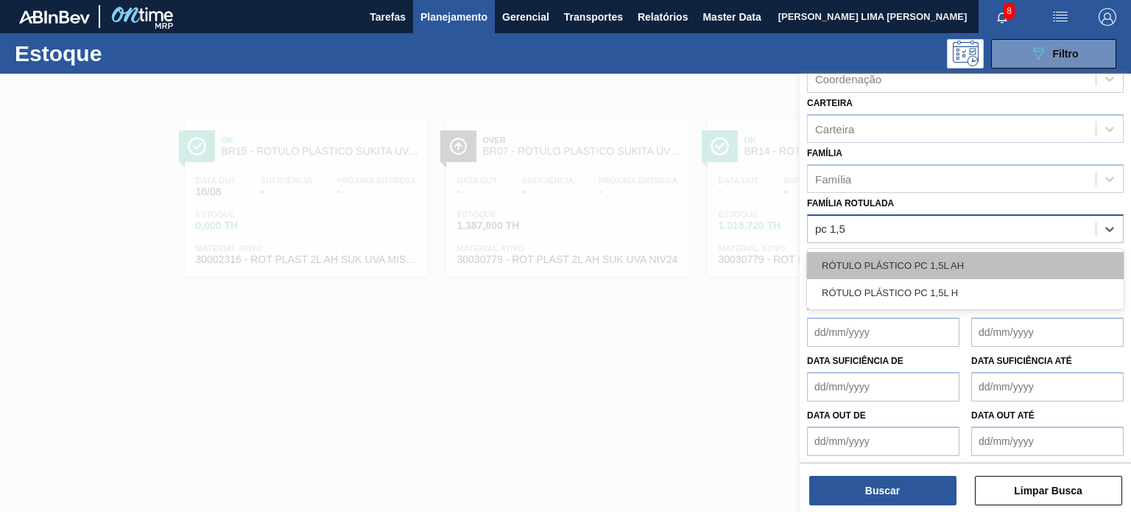
click at [973, 267] on div "RÓTULO PLÁSTICO PC 1,5L AH" at bounding box center [965, 265] width 317 height 27
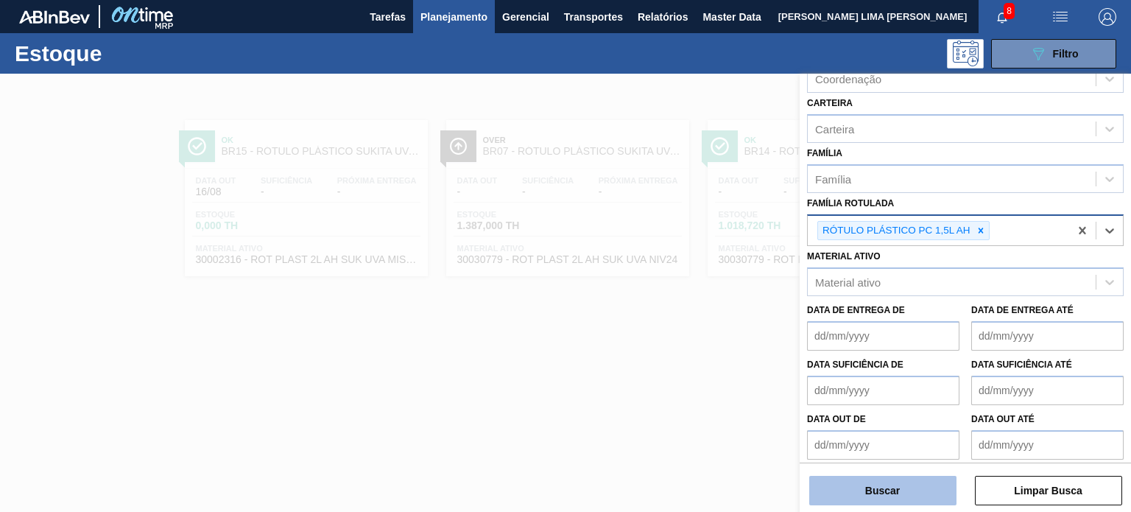
click at [934, 476] on button "Buscar" at bounding box center [882, 490] width 147 height 29
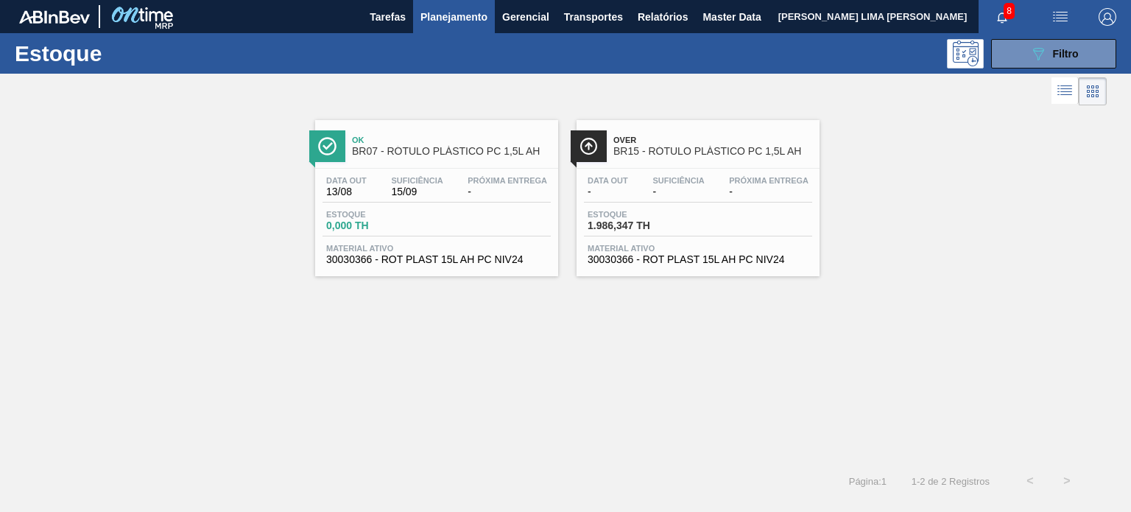
drag, startPoint x: 625, startPoint y: 182, endPoint x: 528, endPoint y: 188, distance: 97.4
click at [992, 71] on div "Estoque 089F7B8B-B2A5-4AFE-B5C0-19BA573D28AC Filtro" at bounding box center [565, 53] width 1131 height 40
click at [1001, 63] on button "089F7B8B-B2A5-4AFE-B5C0-19BA573D28AC Filtro" at bounding box center [1053, 53] width 125 height 29
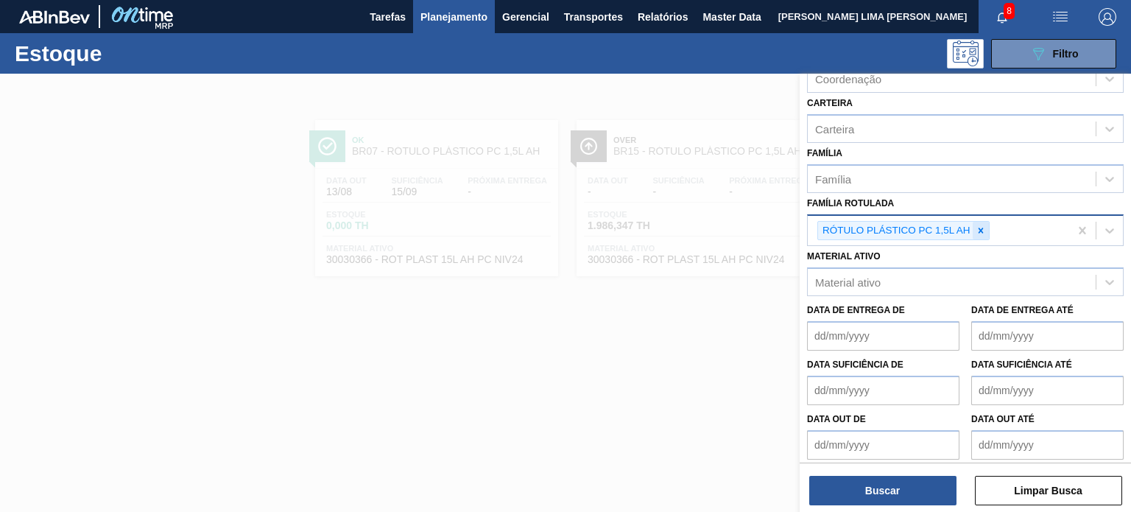
click at [985, 230] on div at bounding box center [981, 231] width 16 height 18
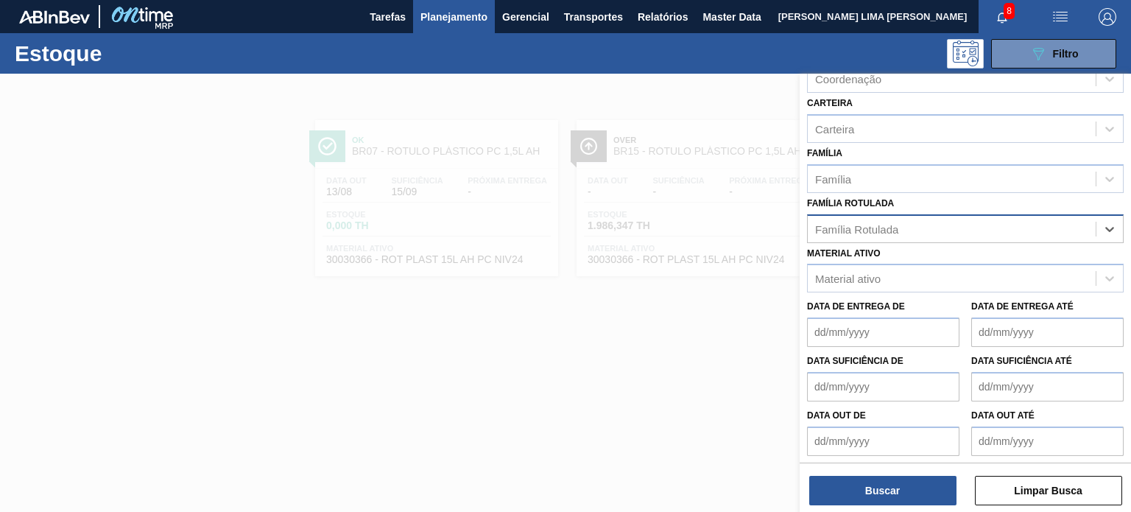
paste Rotulada "RÓTULO PLÁSTICO SUKITA 2L H"
type Rotulada "RÓTULO PLÁSTICO SUKITA 2L H"
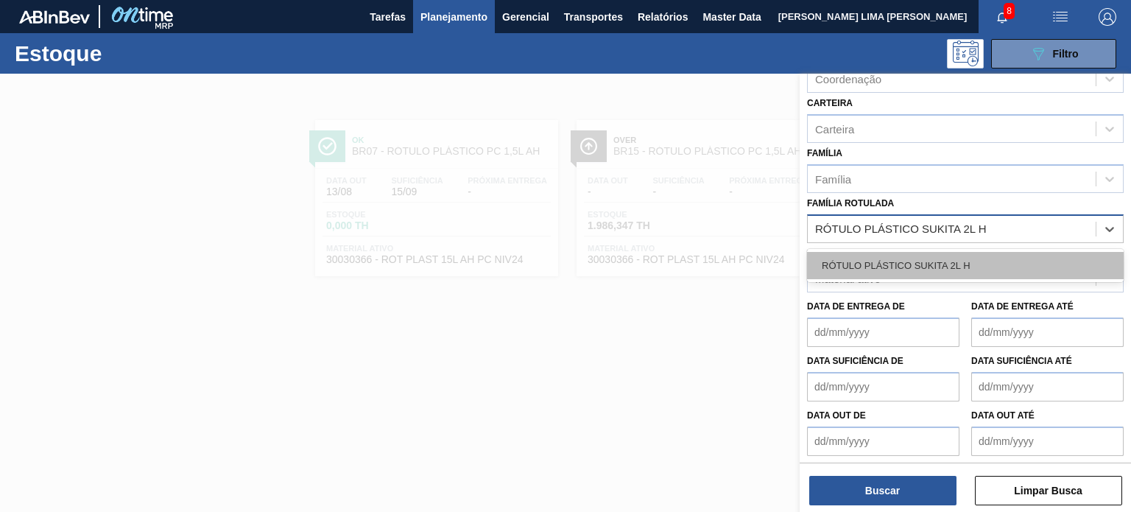
drag, startPoint x: 946, startPoint y: 261, endPoint x: 945, endPoint y: 304, distance: 42.7
click at [946, 262] on div "RÓTULO PLÁSTICO SUKITA 2L H" at bounding box center [965, 265] width 317 height 27
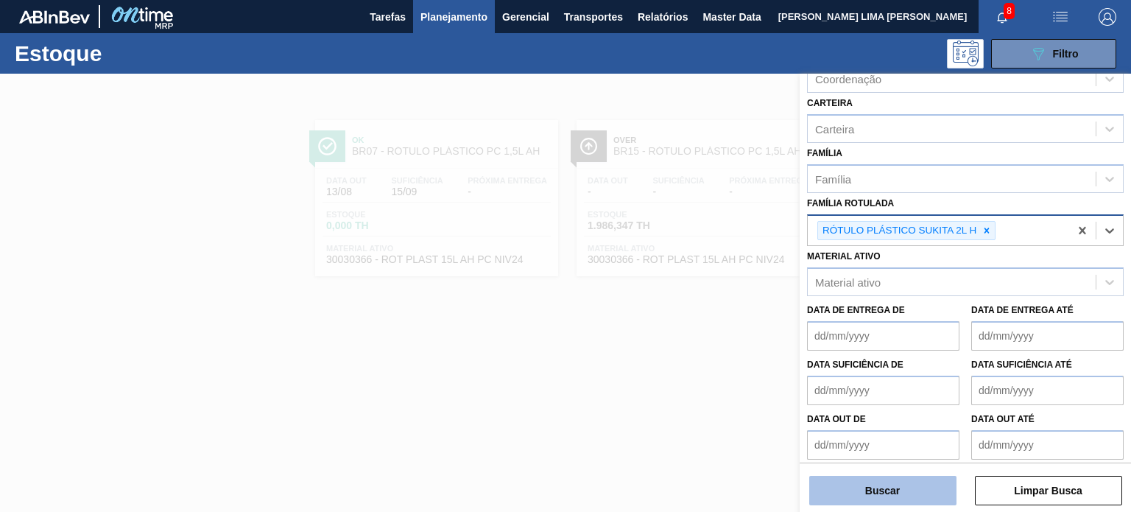
click at [913, 487] on button "Buscar" at bounding box center [882, 490] width 147 height 29
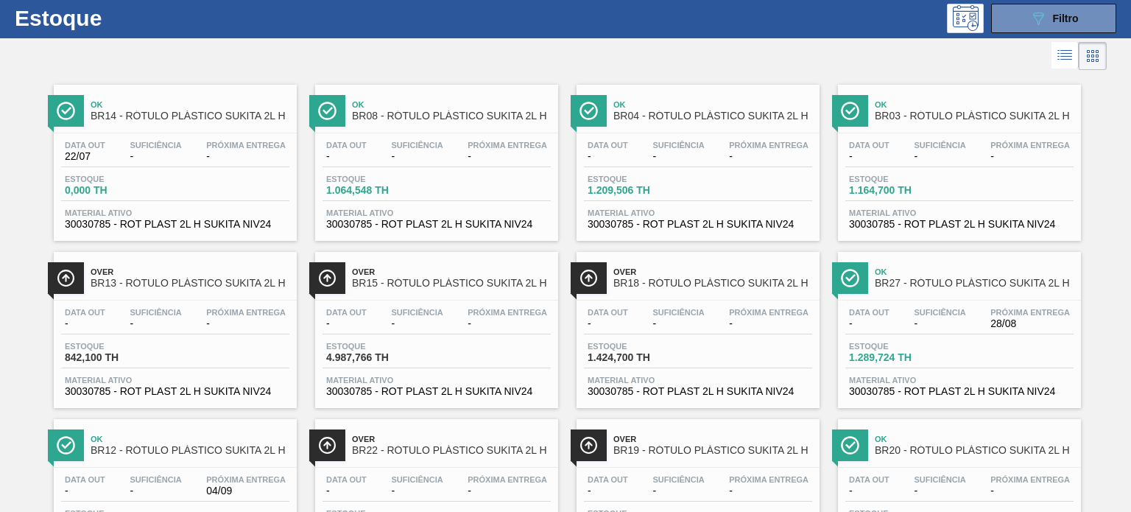
scroll to position [0, 0]
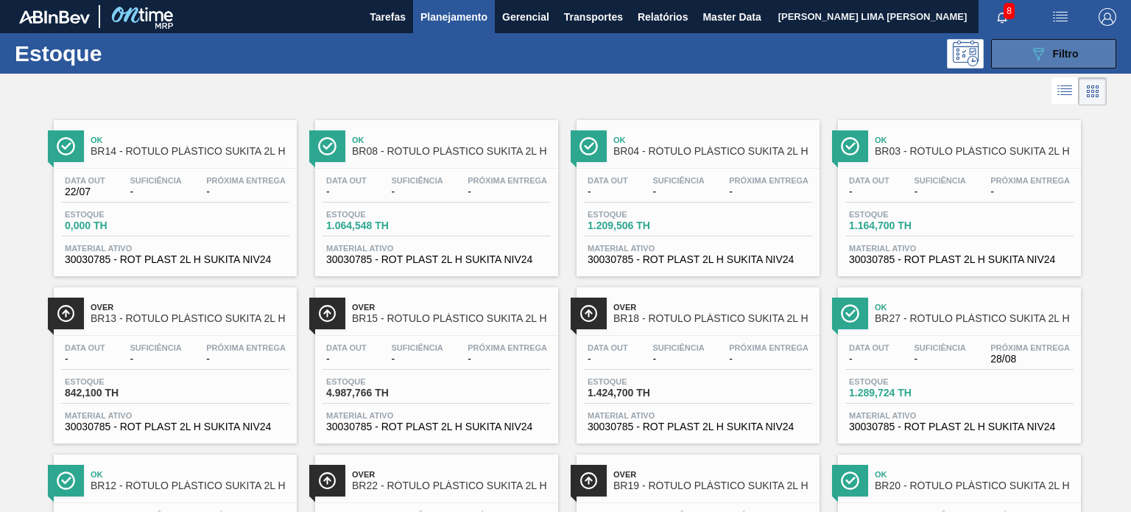
click at [1040, 52] on icon at bounding box center [1038, 54] width 11 height 13
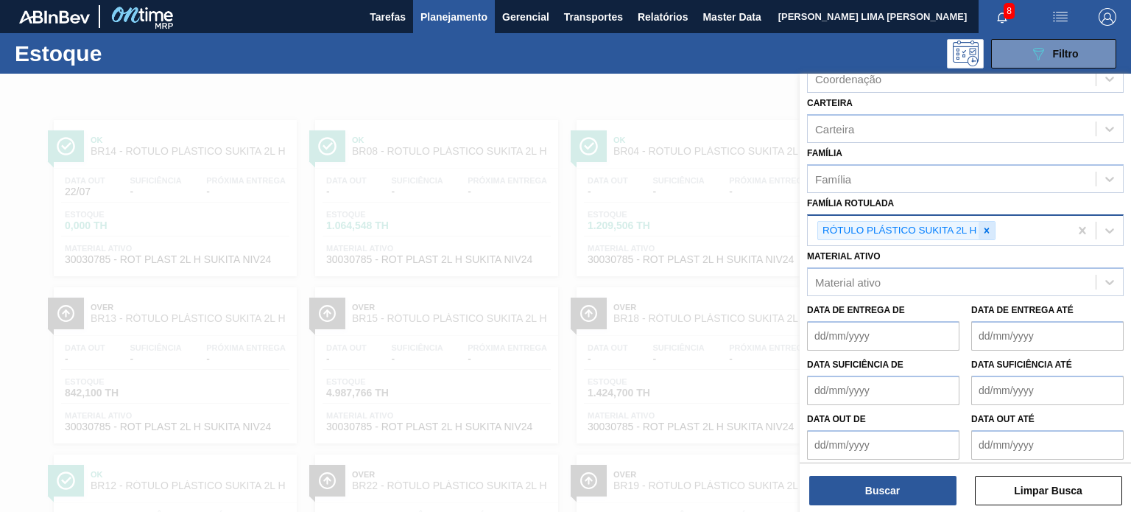
click at [992, 233] on div at bounding box center [986, 231] width 16 height 18
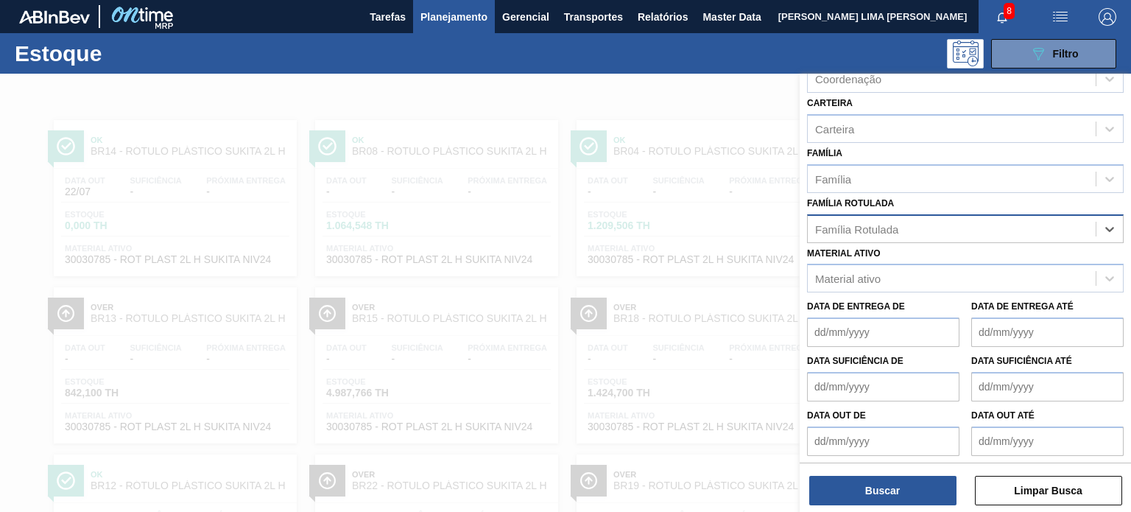
paste Rotulada "RÓTULO PLAST 500ML AH H2OH PINK"
type Rotulada "RÓTULO PLAST 500ML AH H2OH PINK"
click at [957, 249] on div "RÓTULO PLAST 500ML AH H2OH PINK" at bounding box center [965, 265] width 317 height 33
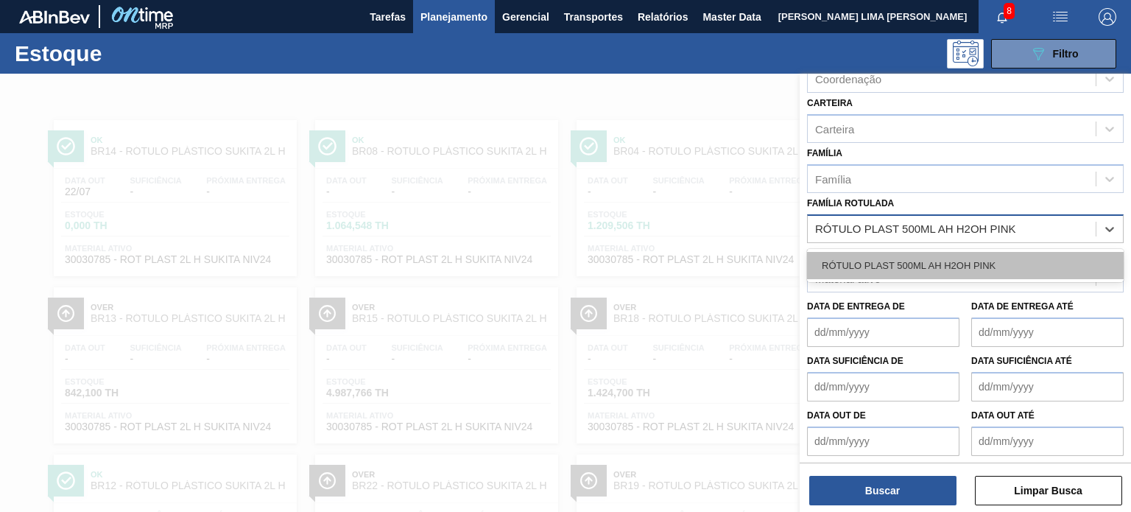
click at [959, 253] on div "RÓTULO PLAST 500ML AH H2OH PINK" at bounding box center [965, 265] width 317 height 27
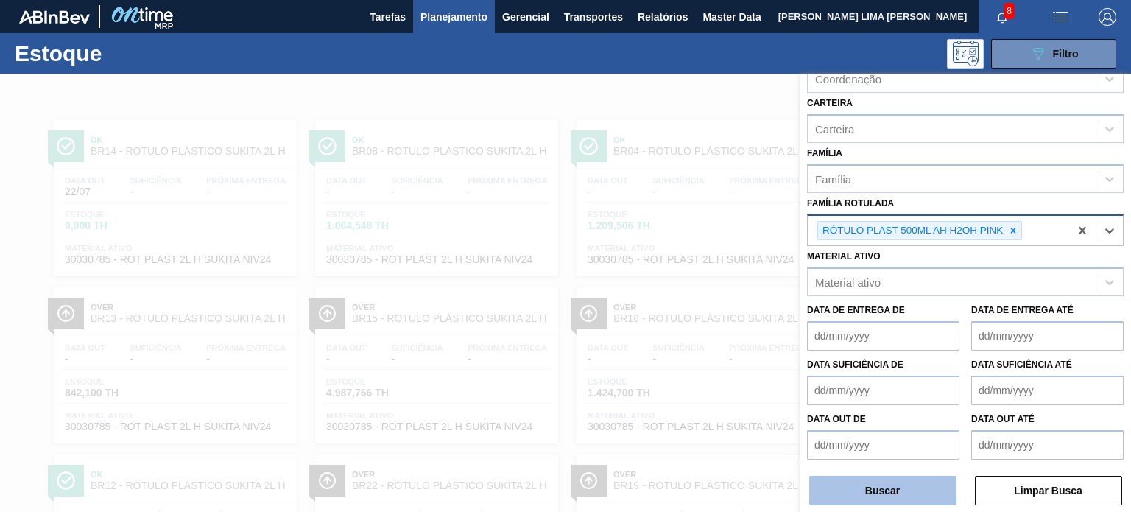
click at [900, 482] on button "Buscar" at bounding box center [882, 490] width 147 height 29
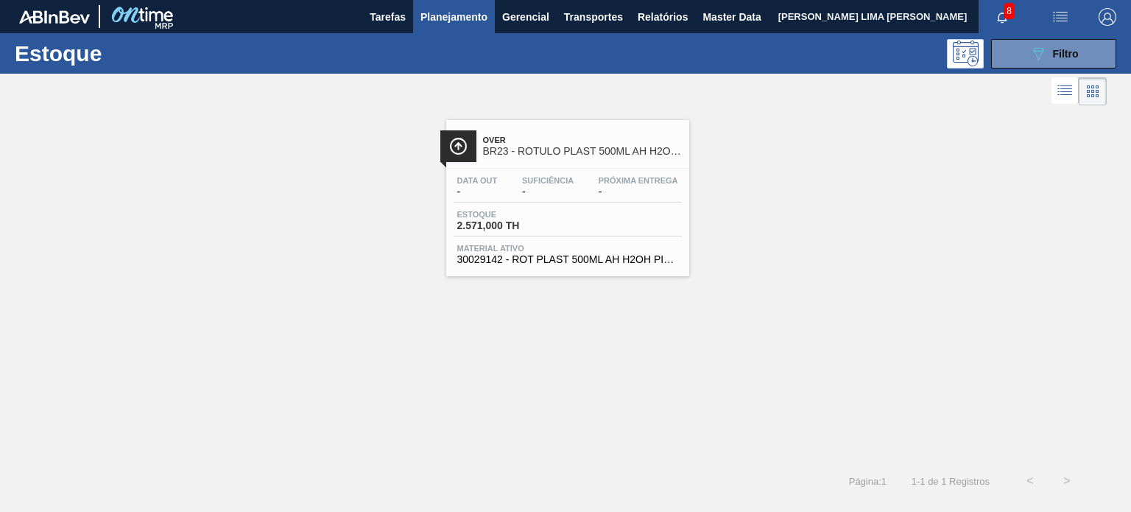
click at [1016, 69] on div "Estoque 089F7B8B-B2A5-4AFE-B5C0-19BA573D28AC Filtro" at bounding box center [565, 53] width 1131 height 40
click at [1017, 61] on button "089F7B8B-B2A5-4AFE-B5C0-19BA573D28AC Filtro" at bounding box center [1053, 53] width 125 height 29
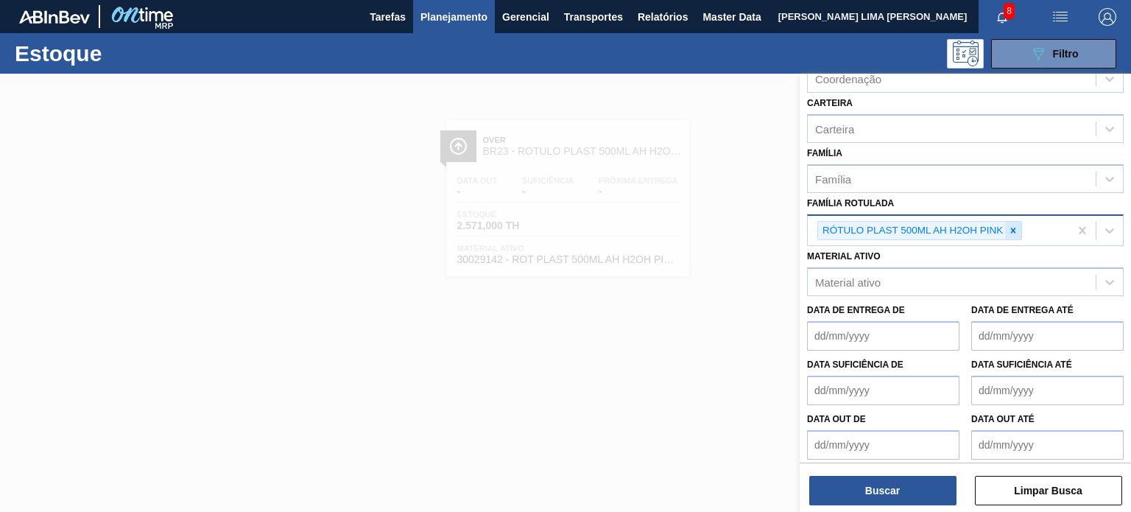
click at [1008, 234] on div at bounding box center [1013, 231] width 16 height 18
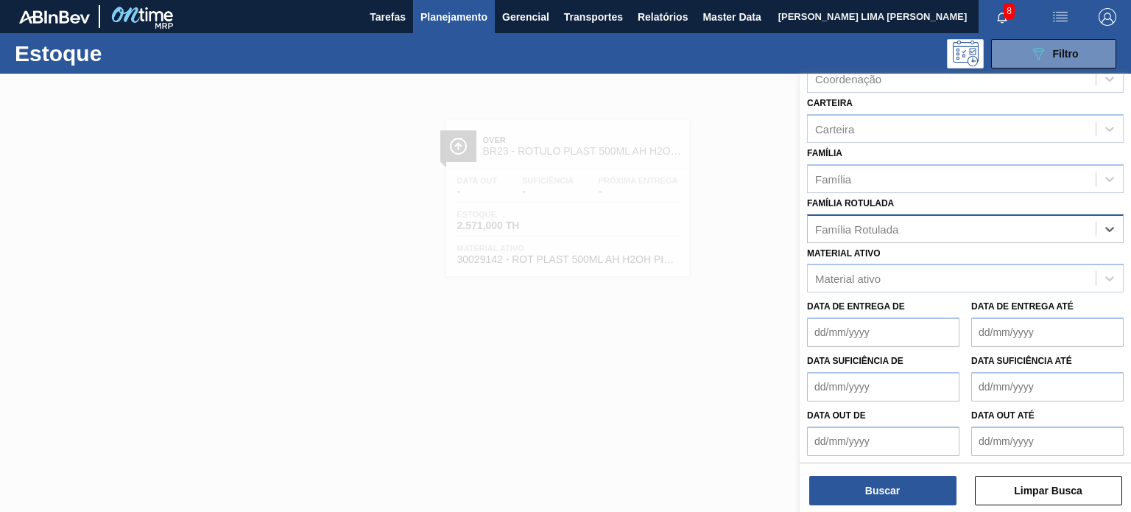
paste Rotulada "RÓTULO PLAST 500ML H H2OH PINK"
type Rotulada "RÓTULO PLAST 500ML H H2OH PINK"
click at [939, 261] on div "RÓTULO PLAST 500ML H H2OH PINK" at bounding box center [965, 265] width 317 height 27
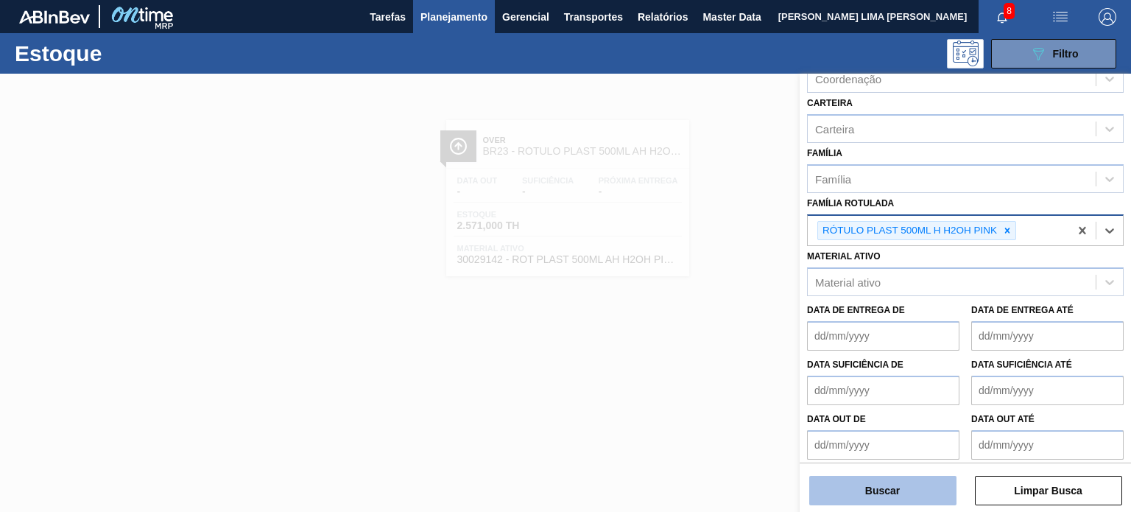
click at [893, 489] on button "Buscar" at bounding box center [882, 490] width 147 height 29
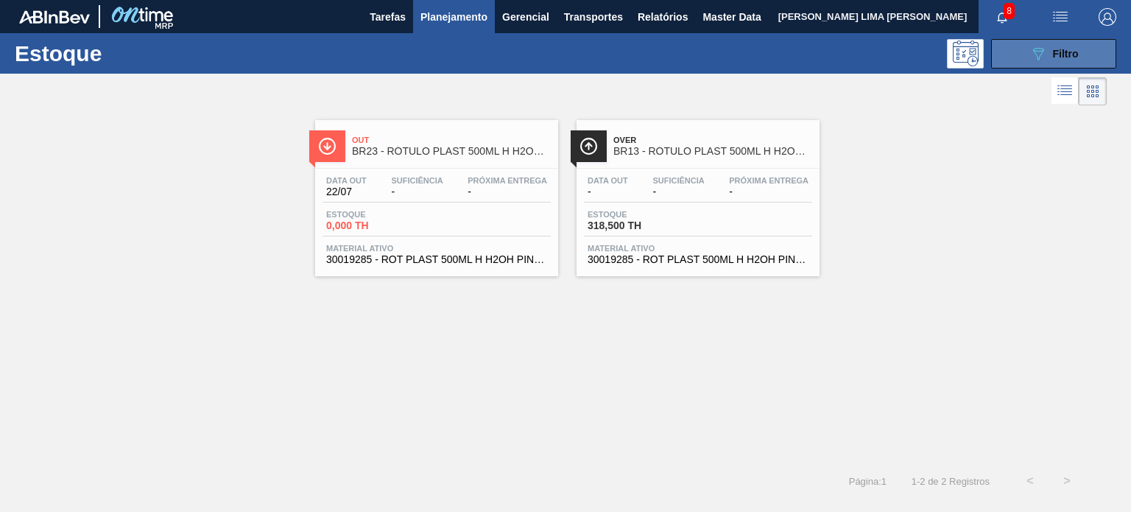
click at [1022, 57] on button "089F7B8B-B2A5-4AFE-B5C0-19BA573D28AC Filtro" at bounding box center [1053, 53] width 125 height 29
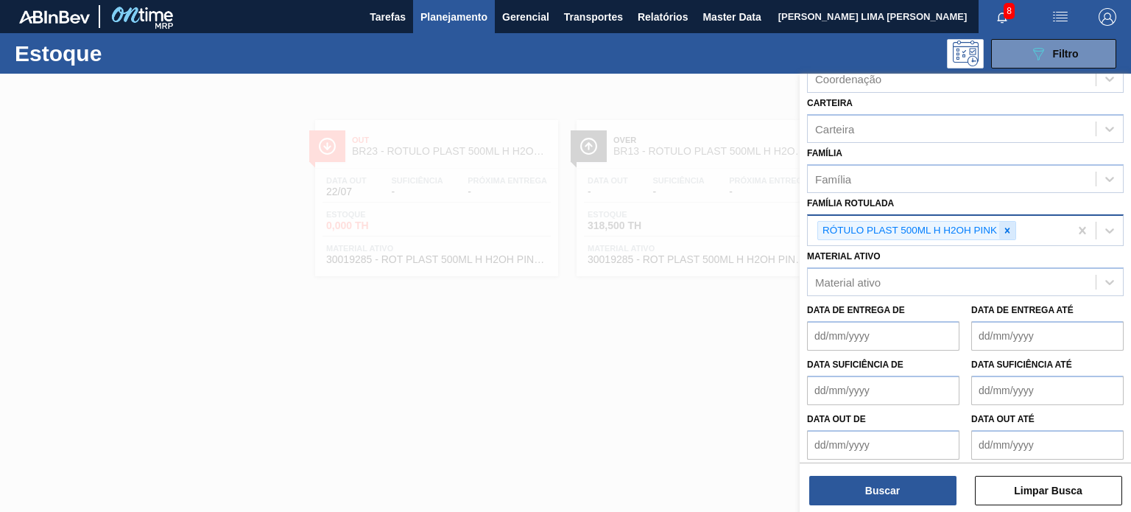
click at [1005, 227] on icon at bounding box center [1007, 229] width 5 height 5
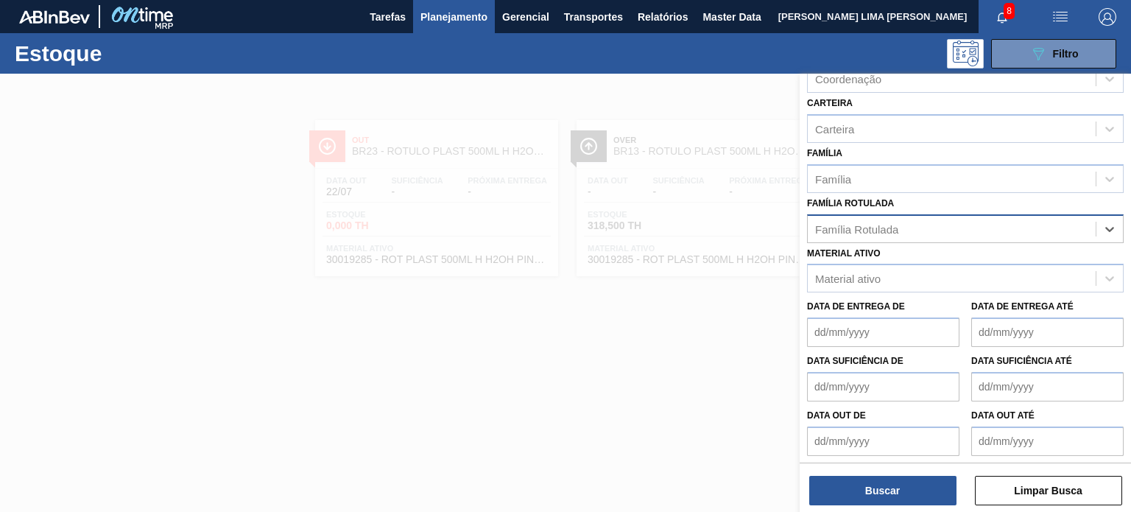
paste Rotulada "BR22RÓTULO PLÁSTICO PC ZERO 2L H"
drag, startPoint x: 822, startPoint y: 226, endPoint x: 803, endPoint y: 227, distance: 18.4
click at [805, 227] on div "Status do Estoque Status do Estoque Origem Origem Destino Destino Coordenação C…" at bounding box center [965, 174] width 331 height 577
type Rotulada "RÓTULO PLÁSTICO PC ZERO 2L H"
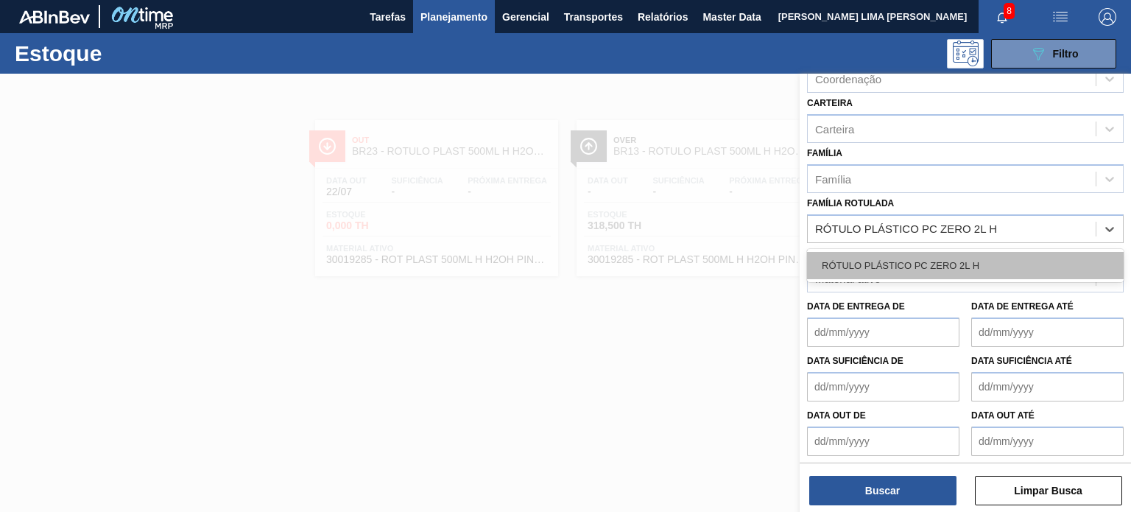
click at [867, 262] on div "RÓTULO PLÁSTICO PC ZERO 2L H" at bounding box center [965, 265] width 317 height 27
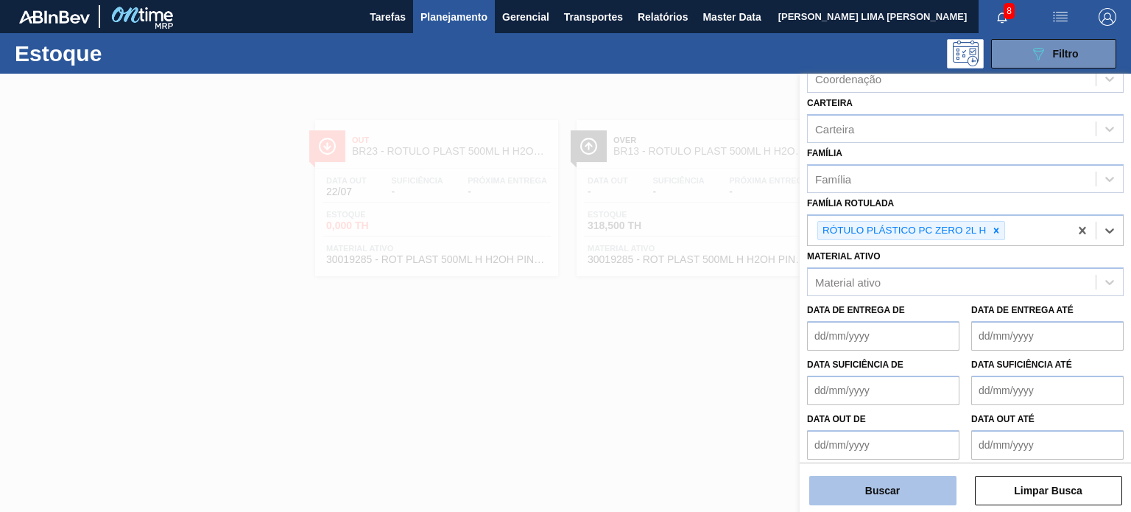
click at [883, 484] on button "Buscar" at bounding box center [882, 490] width 147 height 29
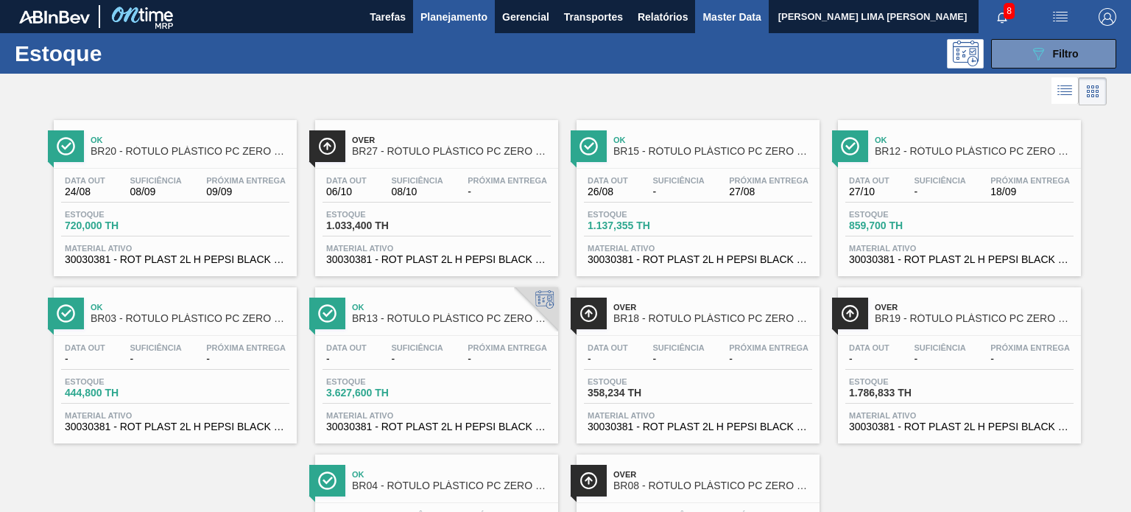
click at [715, 18] on span "Master Data" at bounding box center [731, 17] width 58 height 18
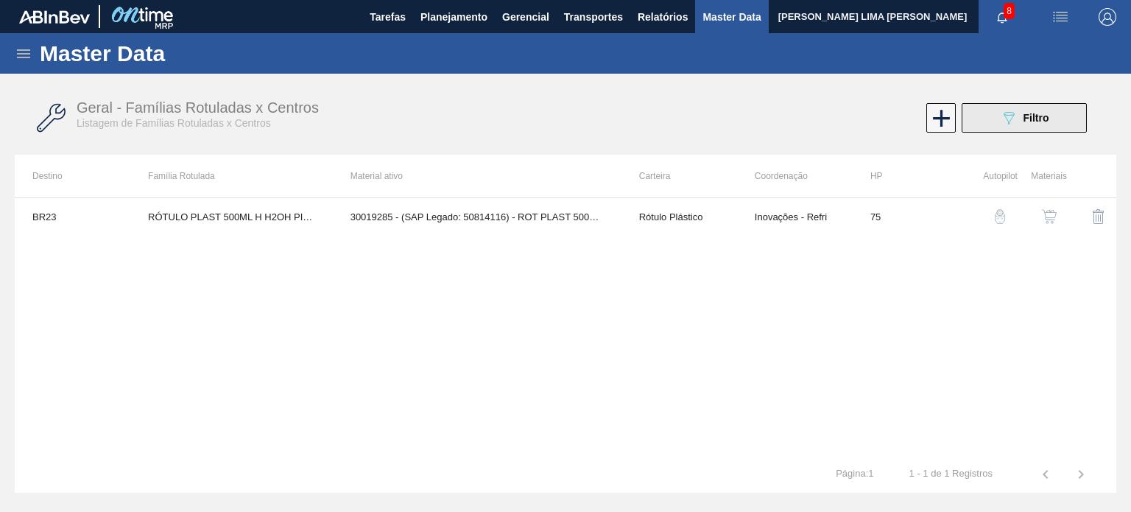
click at [998, 122] on button "089F7B8B-B2A5-4AFE-B5C0-19BA573D28AC Filtro" at bounding box center [1024, 117] width 125 height 29
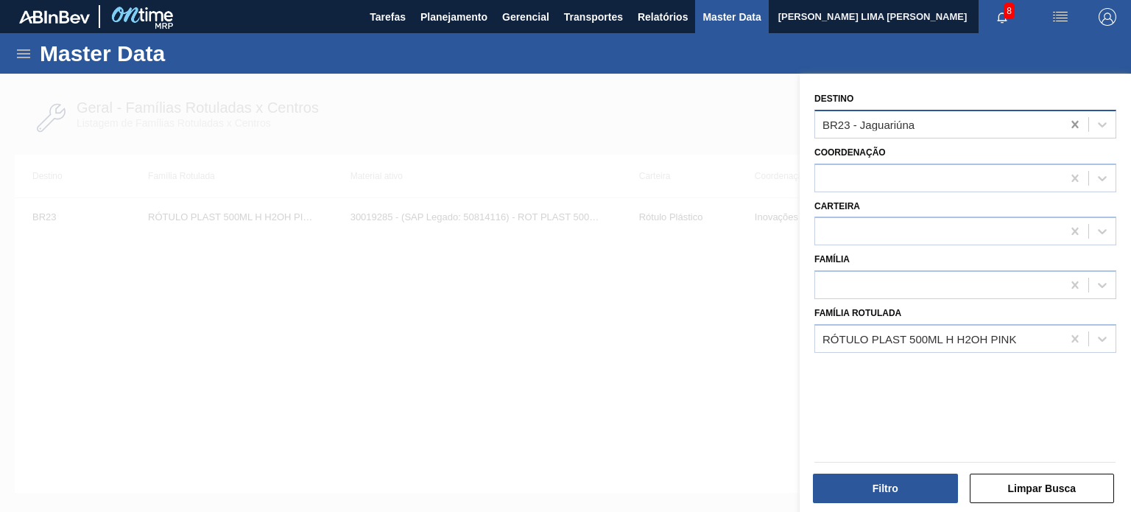
click at [1069, 120] on icon at bounding box center [1075, 124] width 15 height 15
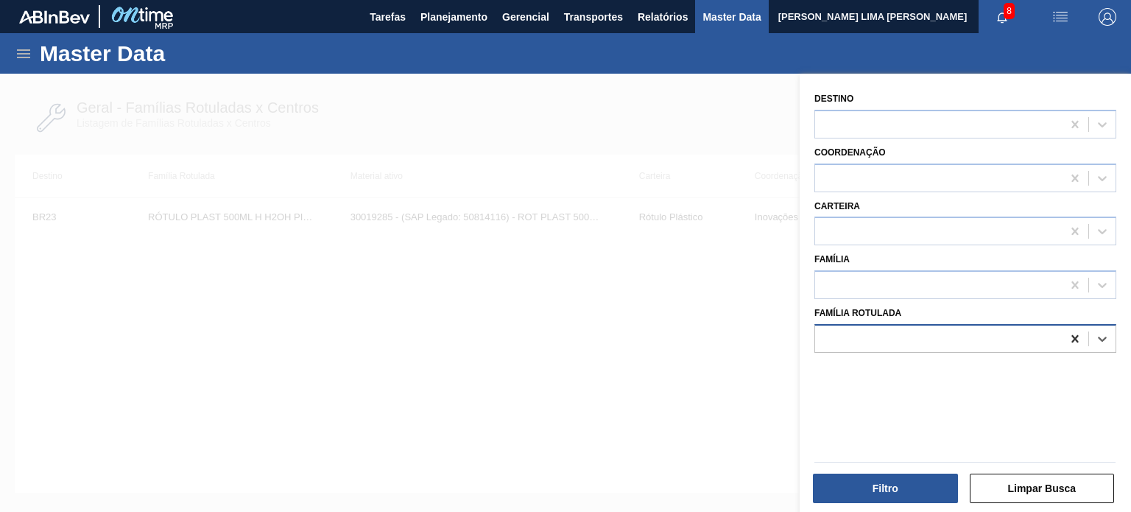
click at [1068, 331] on icon at bounding box center [1075, 338] width 15 height 15
paste Rotulada "BR22RÓTULO PLÁSTICO PC ZERO 2L H"
drag, startPoint x: 850, startPoint y: 340, endPoint x: 785, endPoint y: 339, distance: 64.8
click at [800, 339] on div "Destino Coordenação Carteira Família Família Rotulada Use Up and Down to choose…" at bounding box center [965, 330] width 331 height 512
type Rotulada "RÓTULO PLÁSTICO PC ZERO 2L H"
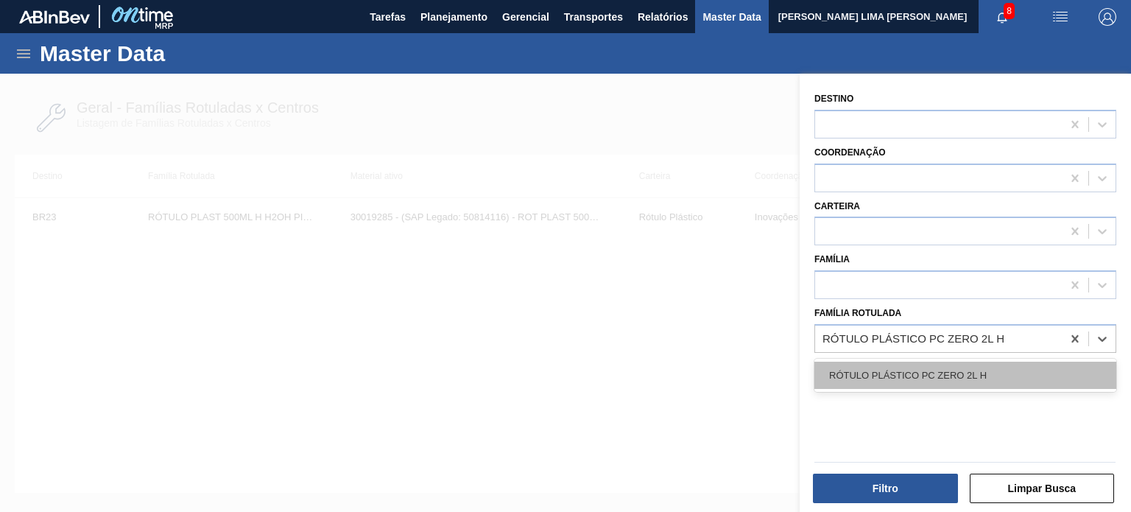
click at [888, 367] on div "RÓTULO PLÁSTICO PC ZERO 2L H" at bounding box center [965, 374] width 302 height 27
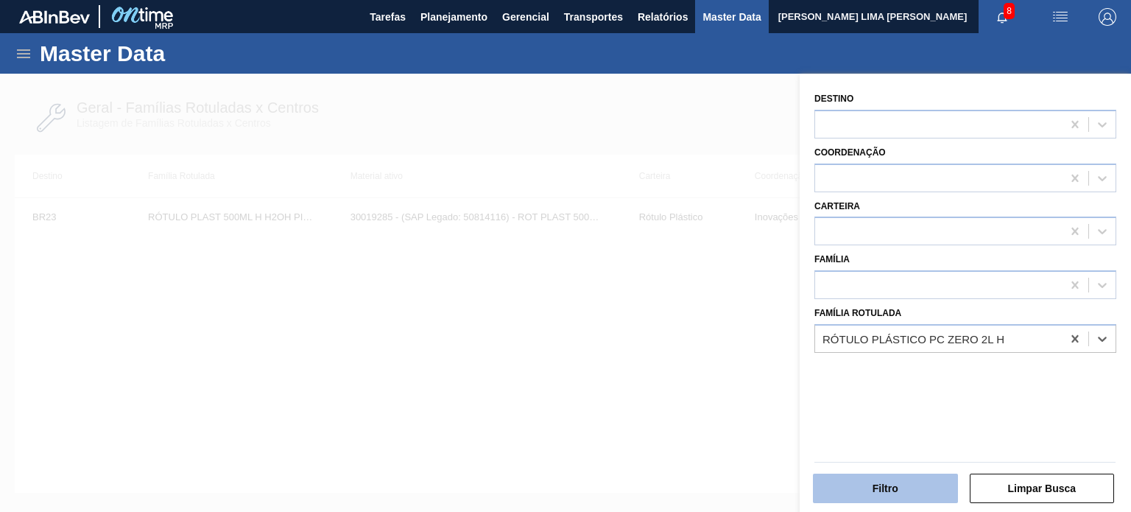
click at [903, 473] on button "Filtro" at bounding box center [885, 487] width 145 height 29
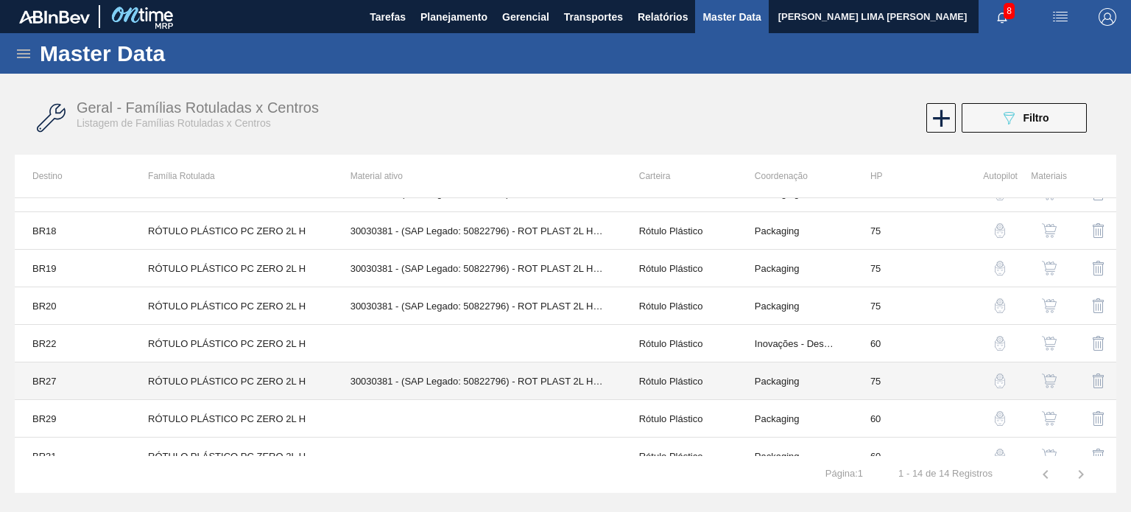
scroll to position [265, 0]
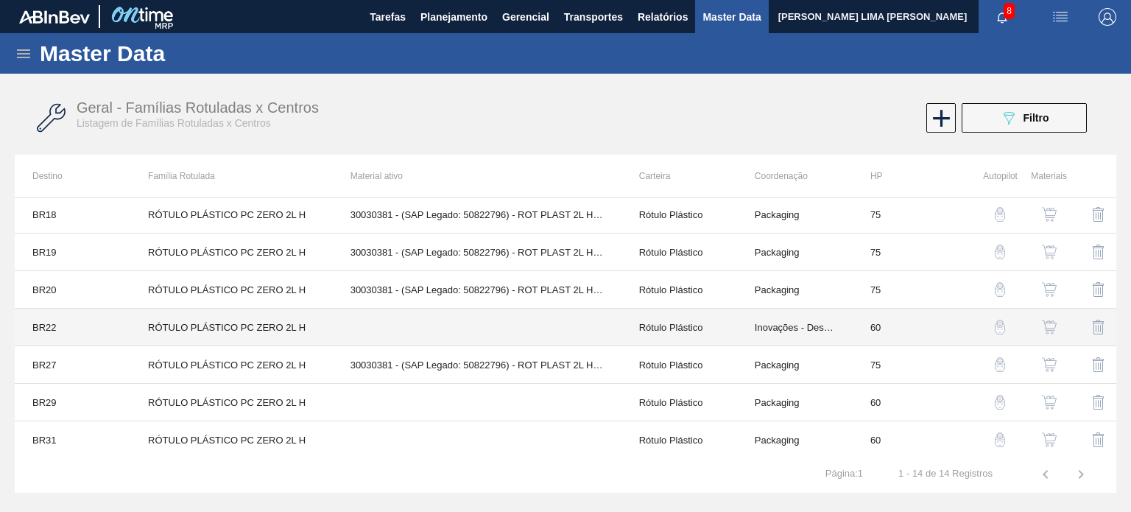
click at [718, 338] on td "Rótulo Plástico" at bounding box center [679, 327] width 116 height 38
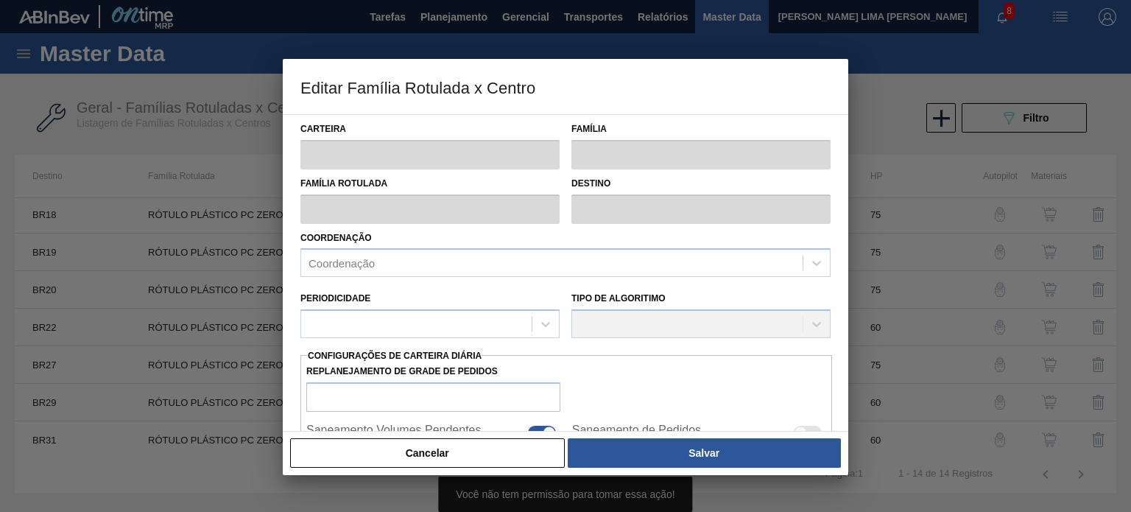
type input "Rótulo Plástico"
type input "RÓTULO PLÁSTICO PC ZERO 2L H"
type input "BR22 - Viamão"
type input "60"
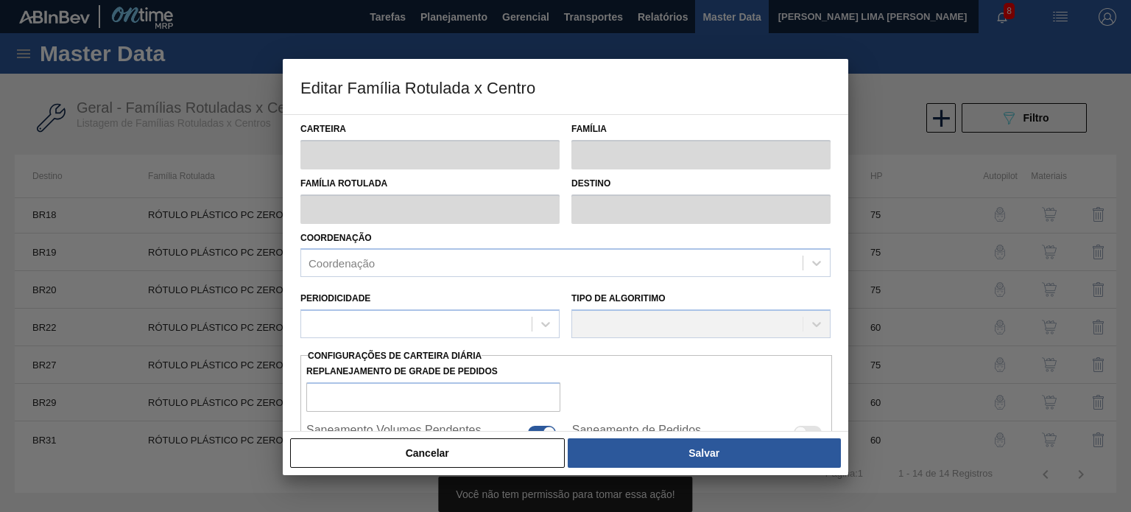
type input "0"
type input "100"
type input "0,000"
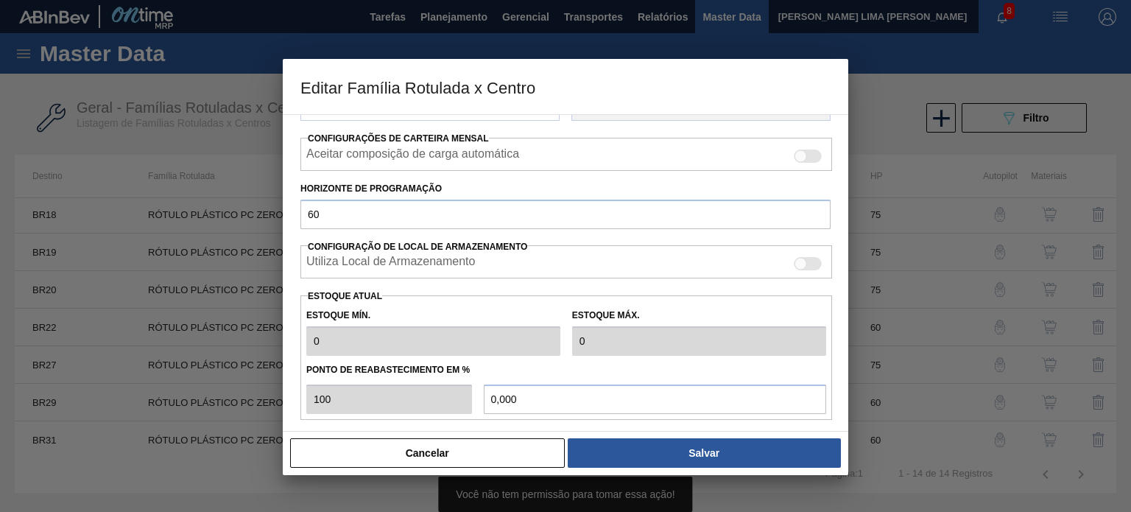
scroll to position [294, 0]
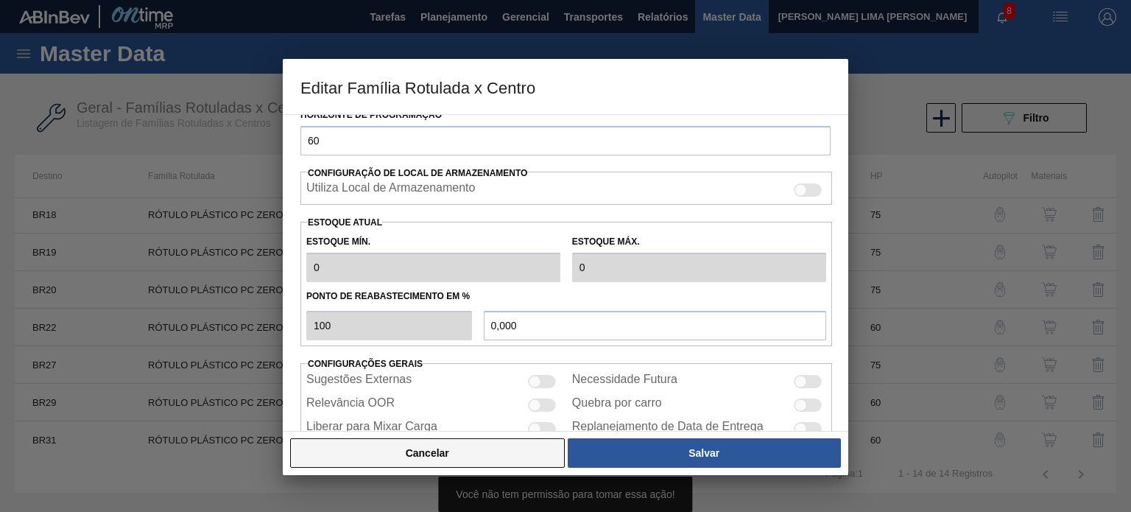
click at [515, 453] on button "Cancelar" at bounding box center [427, 452] width 275 height 29
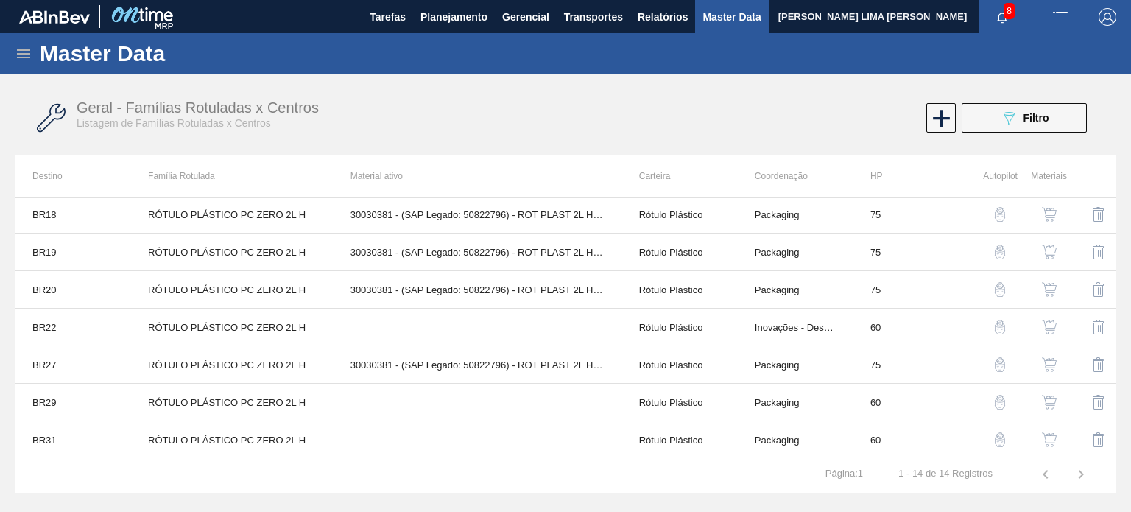
click at [1045, 330] on img "button" at bounding box center [1049, 327] width 15 height 15
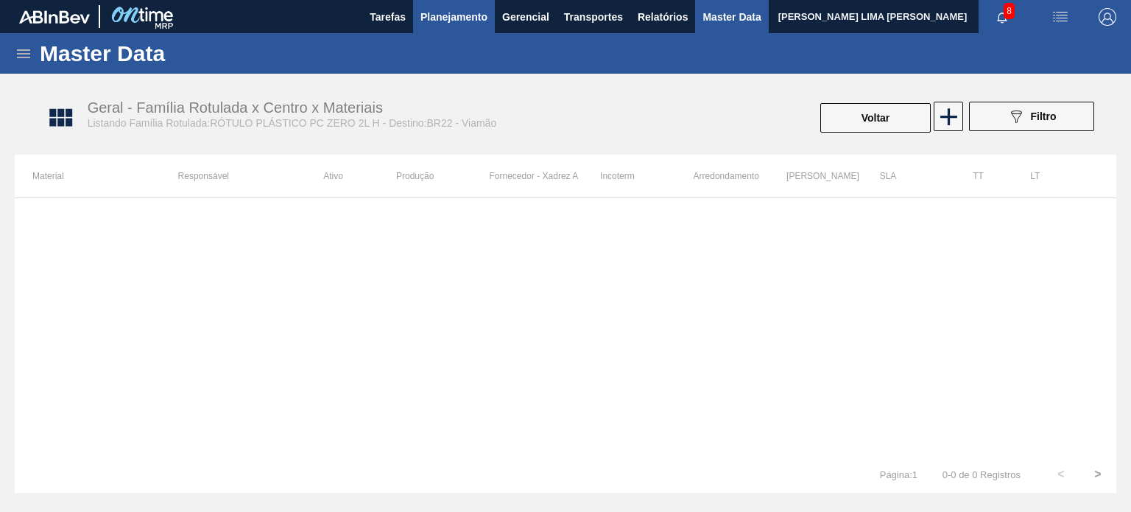
click at [455, 20] on span "Planejamento" at bounding box center [453, 17] width 67 height 18
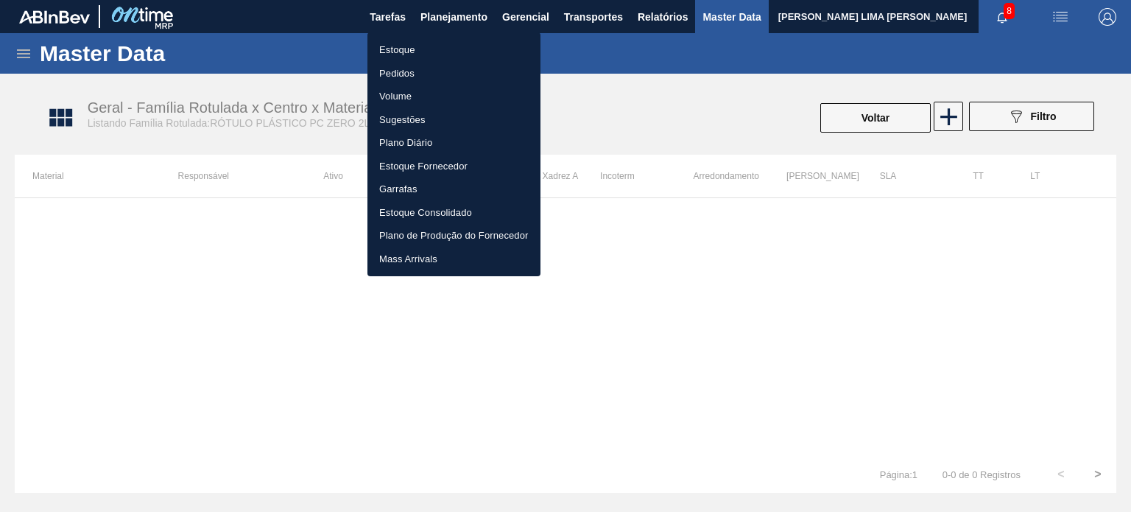
click at [436, 40] on li "Estoque" at bounding box center [453, 50] width 173 height 24
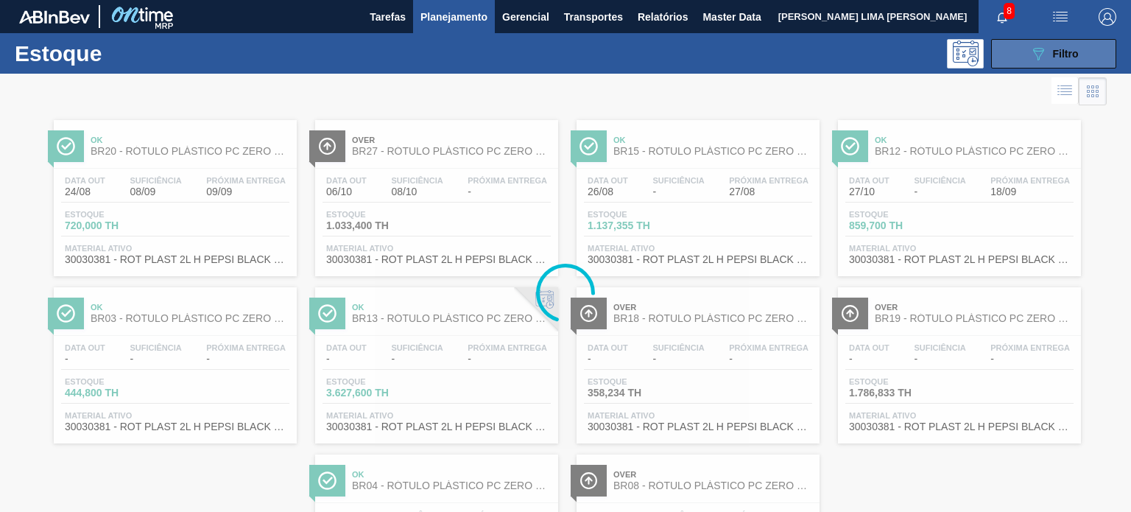
click at [1029, 57] on icon "089F7B8B-B2A5-4AFE-B5C0-19BA573D28AC" at bounding box center [1038, 54] width 18 height 18
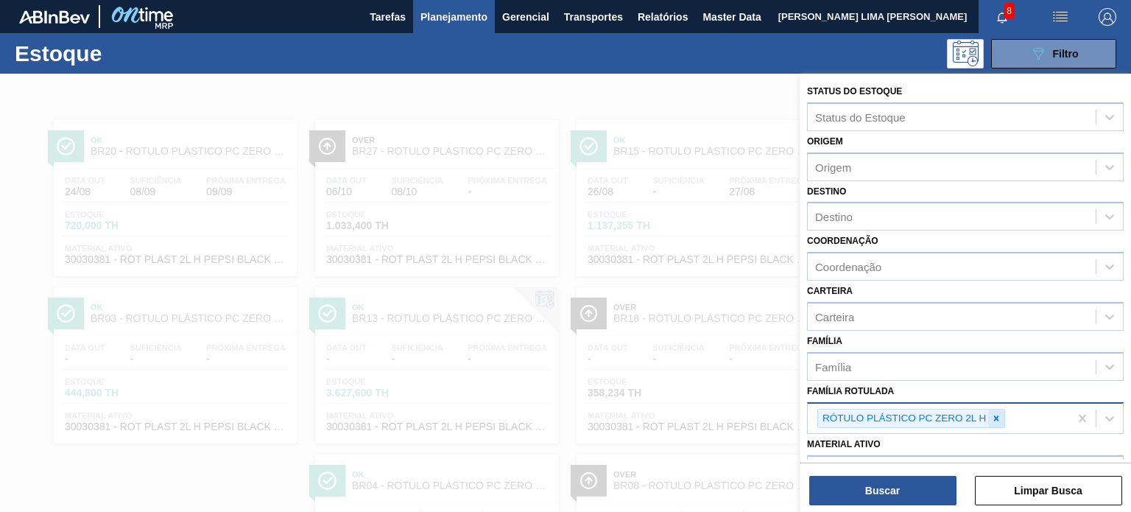
click at [992, 423] on div at bounding box center [996, 418] width 16 height 18
paste Rotulada "BR14RÓTULO PLÁSTICO SUKITA 2L H"
click at [943, 423] on Rotulada "BR14RÓTULO PLÁSTICO SUKITA 2L H" at bounding box center [915, 416] width 200 height 13
click at [1000, 415] on icon at bounding box center [996, 418] width 10 height 10
drag, startPoint x: 843, startPoint y: 409, endPoint x: 788, endPoint y: 406, distance: 55.3
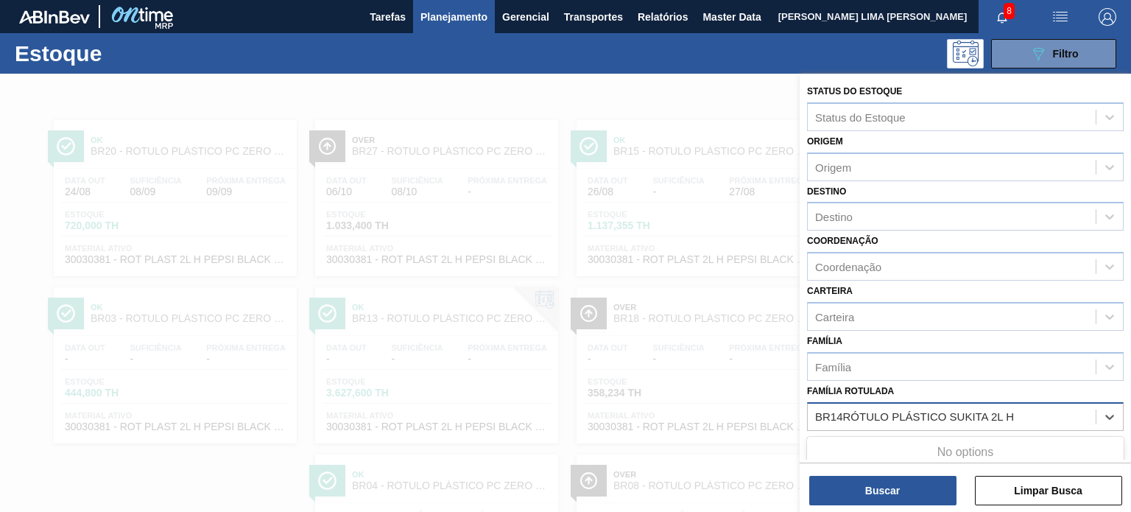
click at [800, 406] on div "Status do Estoque Status do Estoque Origem Origem Destino Destino Coordenação C…" at bounding box center [965, 330] width 331 height 512
type Rotulada "RÓTULO PLÁSTICO SUKITA 2L H"
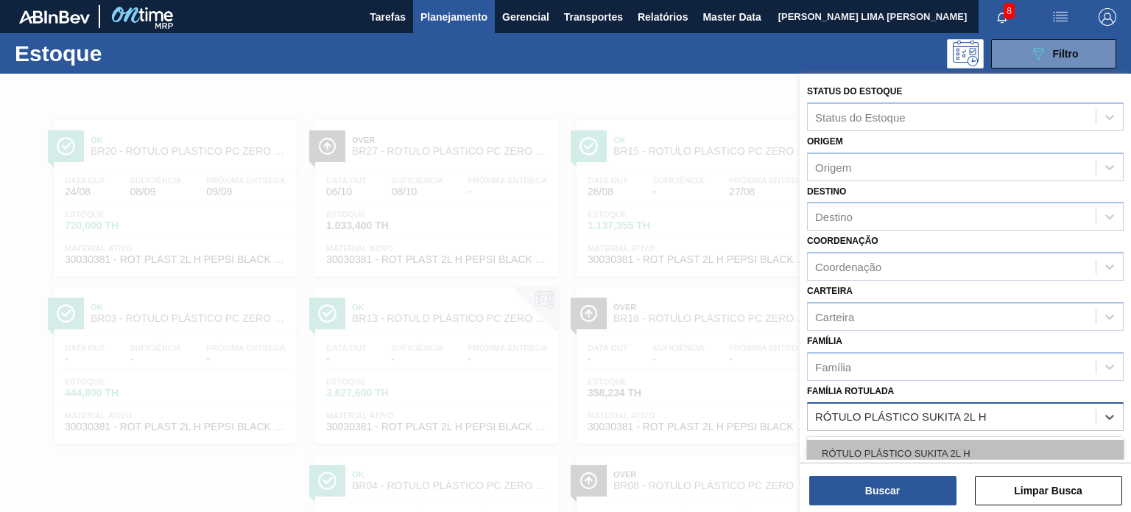
click at [881, 451] on div "RÓTULO PLÁSTICO SUKITA 2L H" at bounding box center [965, 453] width 317 height 27
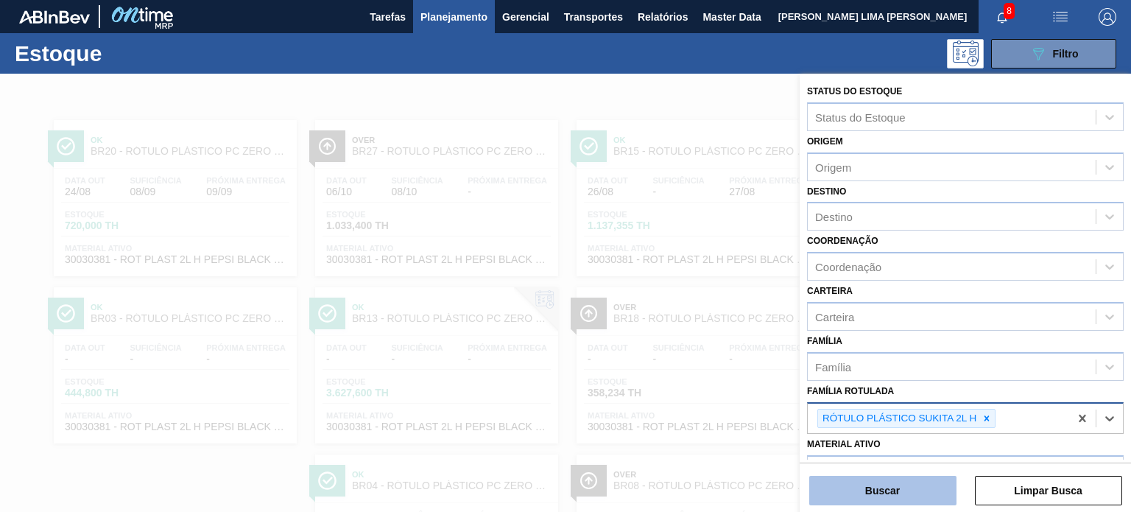
click at [892, 482] on button "Buscar" at bounding box center [882, 490] width 147 height 29
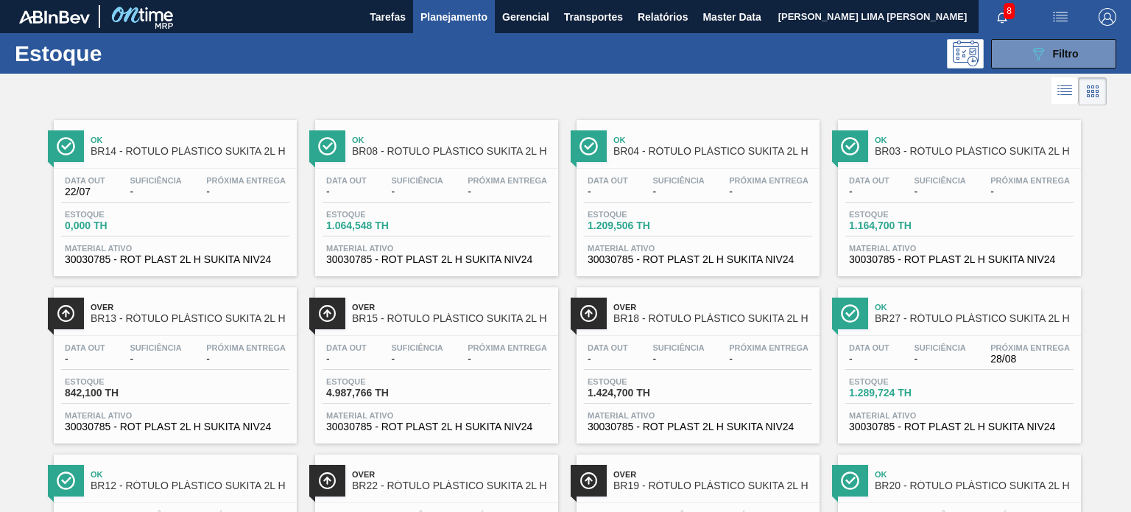
click at [1053, 68] on div "Estoque 089F7B8B-B2A5-4AFE-B5C0-19BA573D28AC Filtro" at bounding box center [565, 53] width 1131 height 40
click at [1034, 52] on icon "089F7B8B-B2A5-4AFE-B5C0-19BA573D28AC" at bounding box center [1038, 54] width 18 height 18
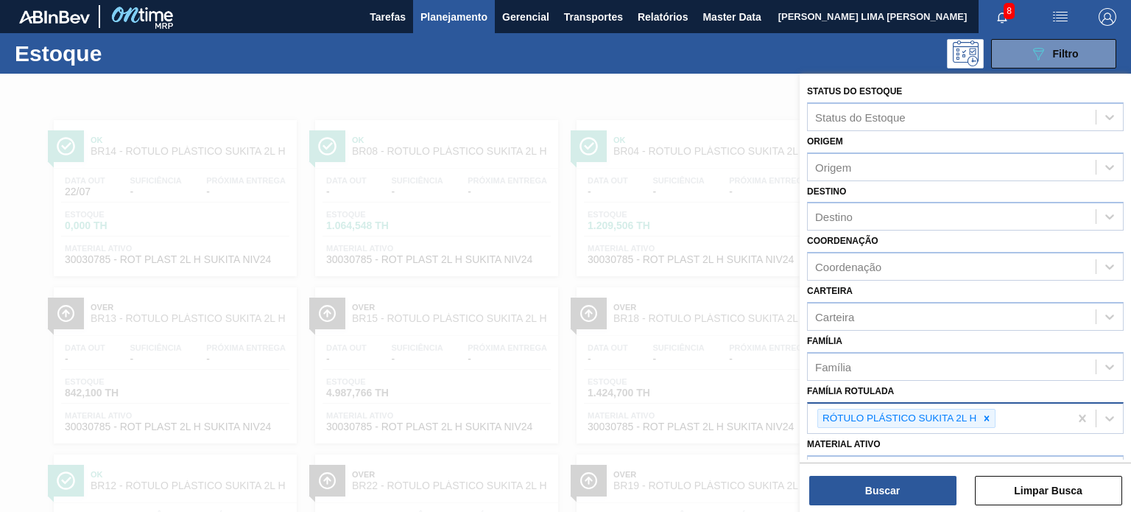
click at [984, 415] on icon at bounding box center [986, 418] width 10 height 10
paste Rotulada "BR23RÓTULO PLÁSTICO LIPTON LIMÃO 500ML H"
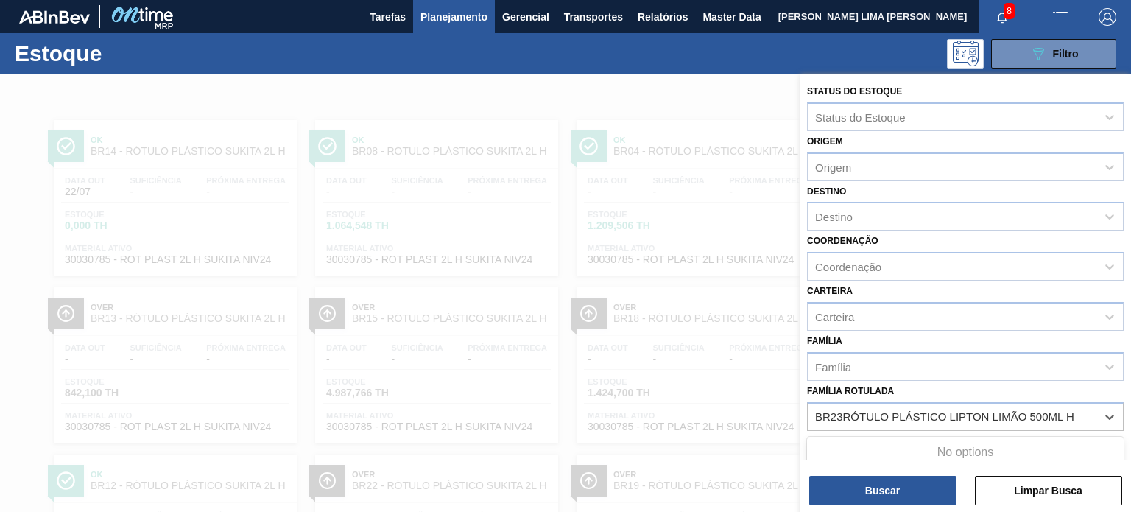
drag, startPoint x: 830, startPoint y: 411, endPoint x: 804, endPoint y: 412, distance: 25.8
click at [804, 412] on div "Status do Estoque Status do Estoque Origem Origem Destino Destino Coordenação C…" at bounding box center [965, 362] width 331 height 577
type Rotulada "RÓTULO PLÁSTICO LIPTON LIMÃO 500ML H"
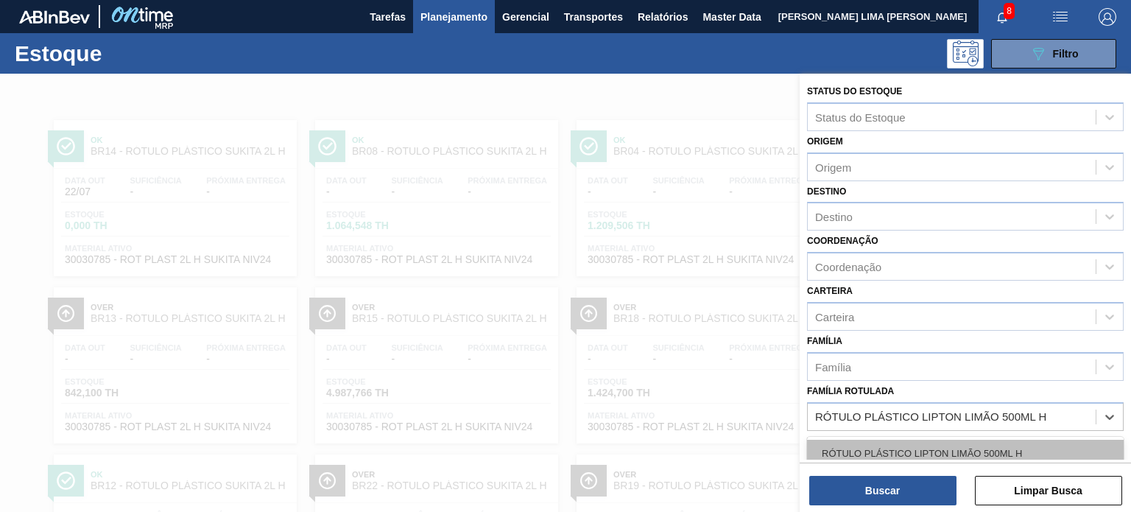
click at [897, 444] on div "RÓTULO PLÁSTICO LIPTON LIMÃO 500ML H" at bounding box center [965, 453] width 317 height 27
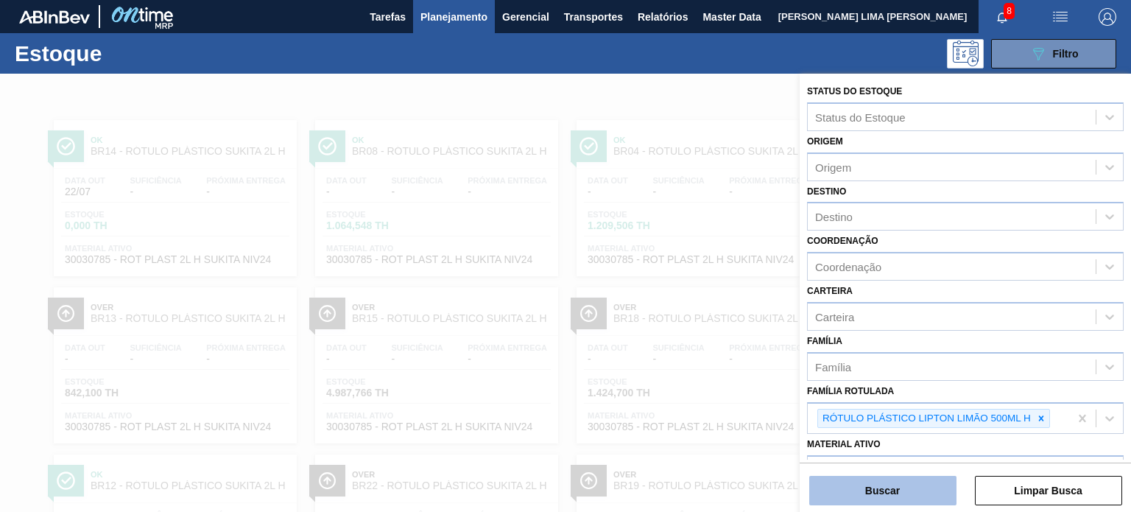
click at [912, 498] on button "Buscar" at bounding box center [882, 490] width 147 height 29
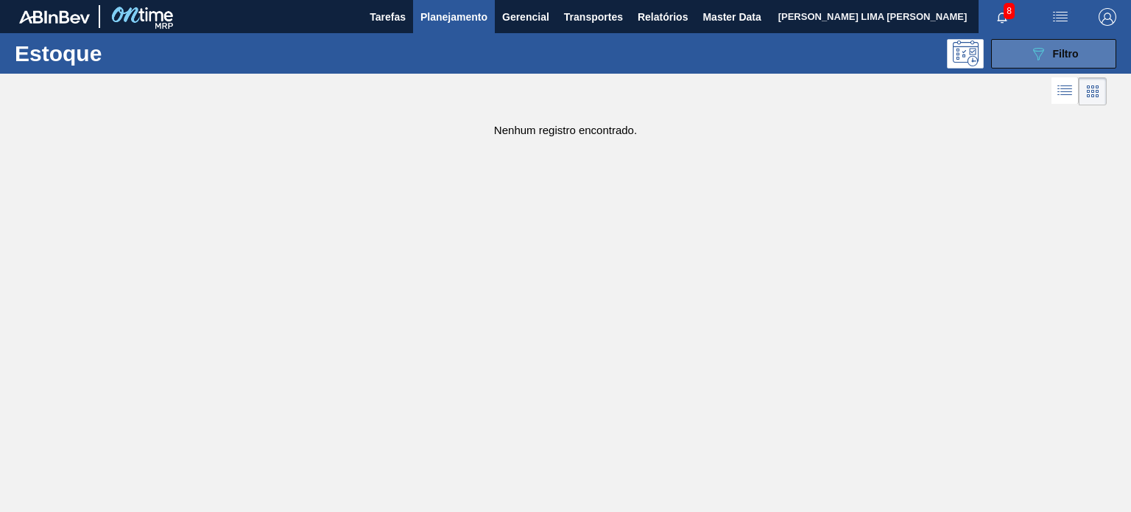
click at [1032, 59] on icon "089F7B8B-B2A5-4AFE-B5C0-19BA573D28AC" at bounding box center [1038, 54] width 18 height 18
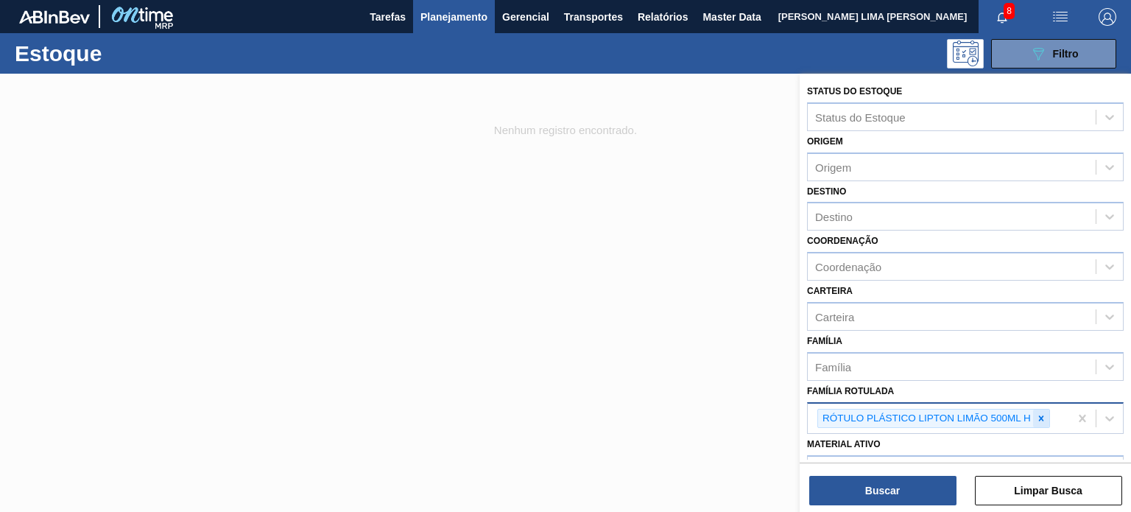
click at [1043, 415] on icon at bounding box center [1041, 418] width 10 height 10
paste Rotulada "BR27RÓTULO PLÁSTICO SUKITA TUBAINA 2L H"
click at [812, 412] on div "BR27RÓTULO PLÁSTICO SUKITA TUBAINA 2L H BR27RÓTULO PLÁSTICO SUKITA TUBAINA 2L H" at bounding box center [952, 416] width 288 height 21
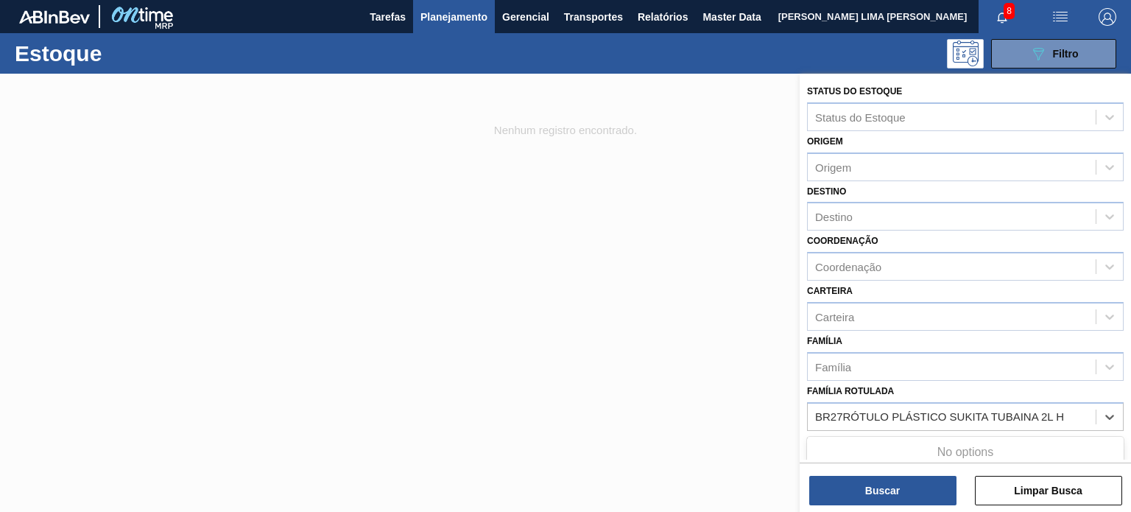
drag, startPoint x: 839, startPoint y: 410, endPoint x: 800, endPoint y: 409, distance: 39.8
click at [805, 409] on div "Status do Estoque Status do Estoque Origem Origem Destino Destino Coordenação C…" at bounding box center [965, 362] width 331 height 577
type Rotulada "RÓTULO PLÁSTICO SUKITA TUBAINA 2L H"
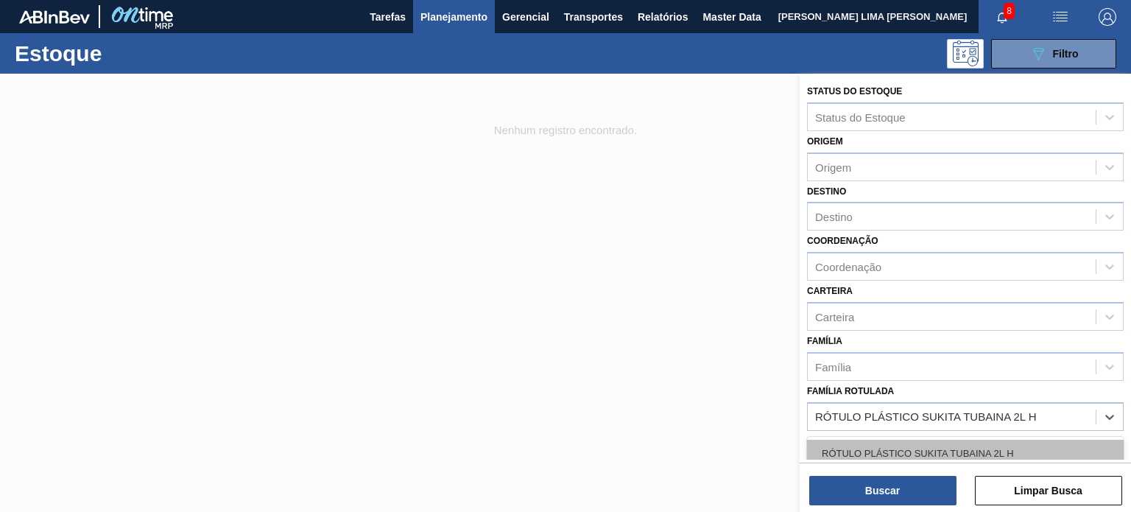
click at [856, 444] on div "RÓTULO PLÁSTICO SUKITA TUBAINA 2L H" at bounding box center [965, 453] width 317 height 27
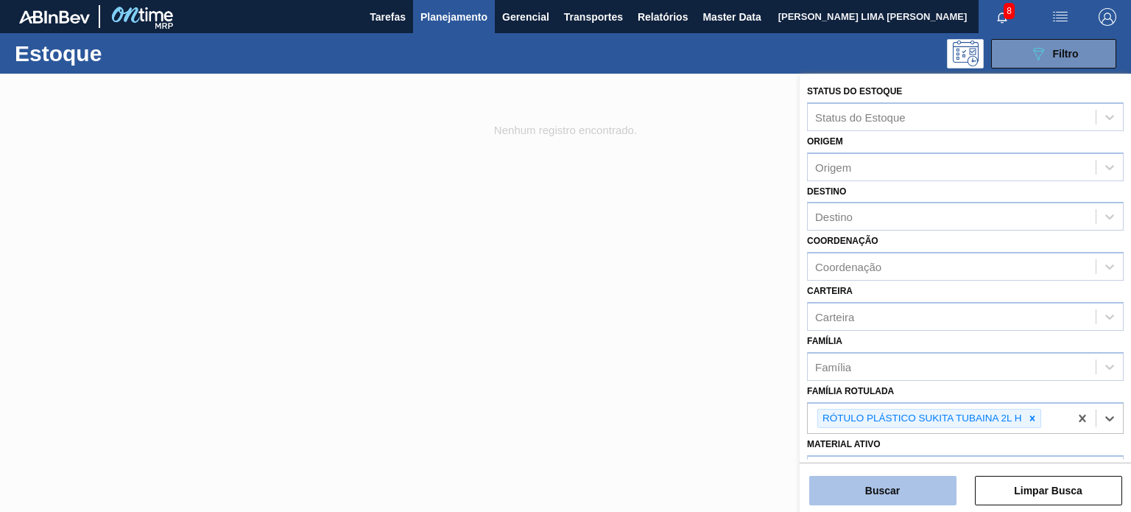
click at [866, 482] on button "Buscar" at bounding box center [882, 490] width 147 height 29
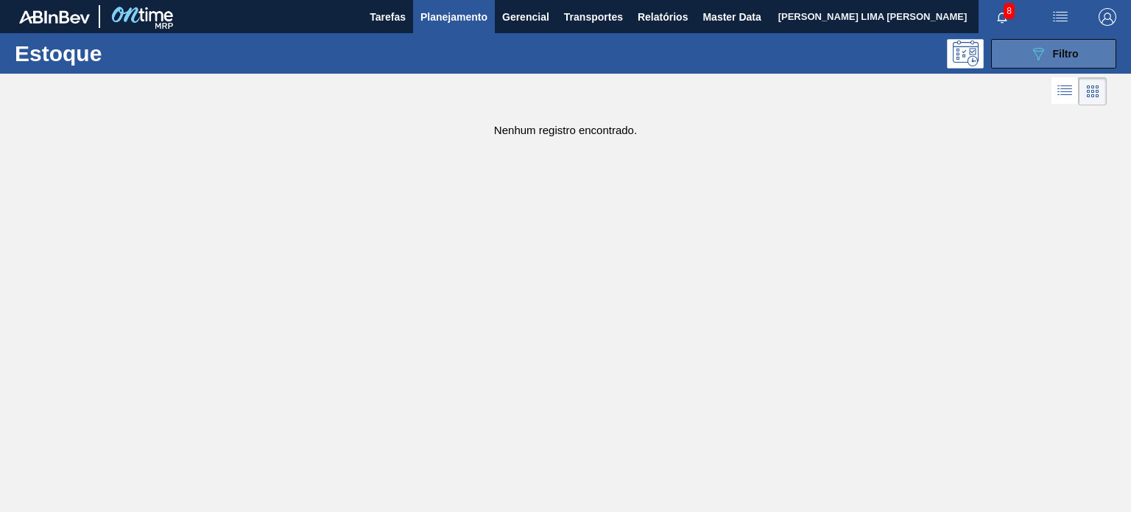
click at [1048, 50] on div "089F7B8B-B2A5-4AFE-B5C0-19BA573D28AC Filtro" at bounding box center [1053, 54] width 49 height 18
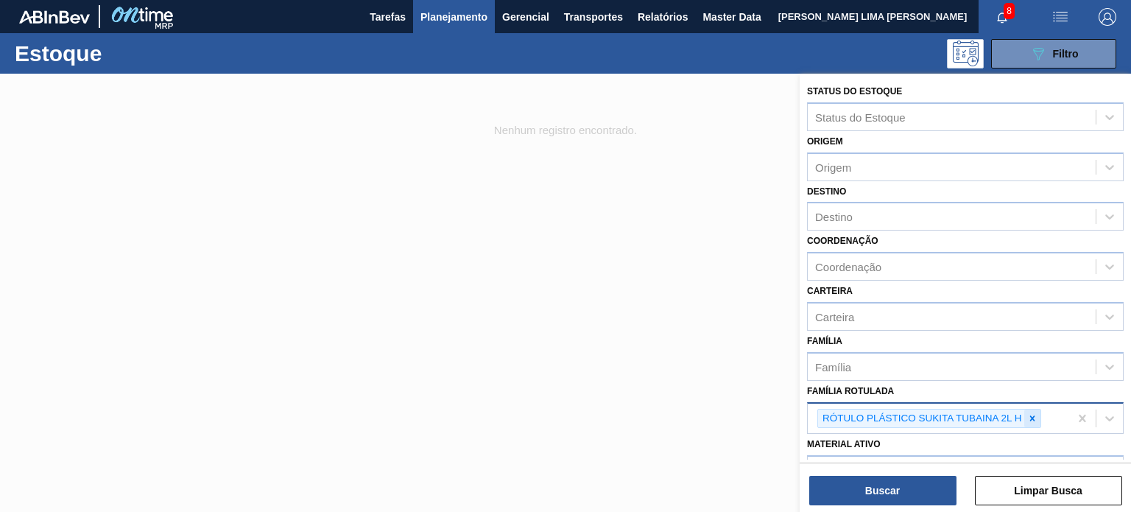
click at [1029, 414] on icon at bounding box center [1032, 418] width 10 height 10
paste Rotulada "BR23RÓTULO PLÁSTICO PC TWIST 2L H"
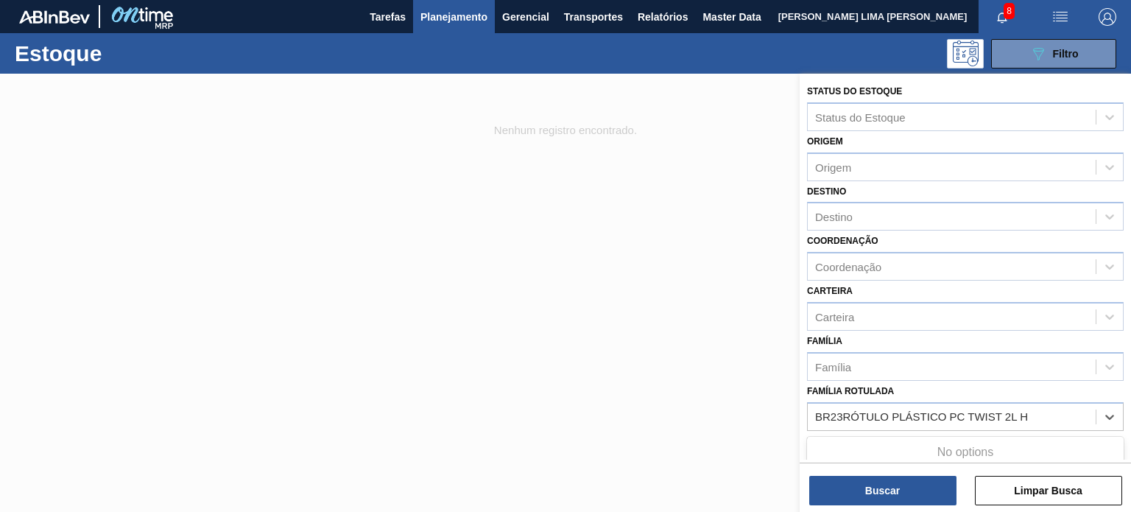
drag, startPoint x: 839, startPoint y: 413, endPoint x: 800, endPoint y: 410, distance: 38.4
click at [800, 412] on div "Status do Estoque Status do Estoque Origem Origem Destino Destino Coordenação C…" at bounding box center [965, 330] width 331 height 512
click at [823, 410] on Rotulada "3RÓTULO PLÁSTICO PC TWIST 2L H" at bounding box center [911, 416] width 193 height 13
type Rotulada "RÓTULO PLÁSTICO PC TWIST 2L H"
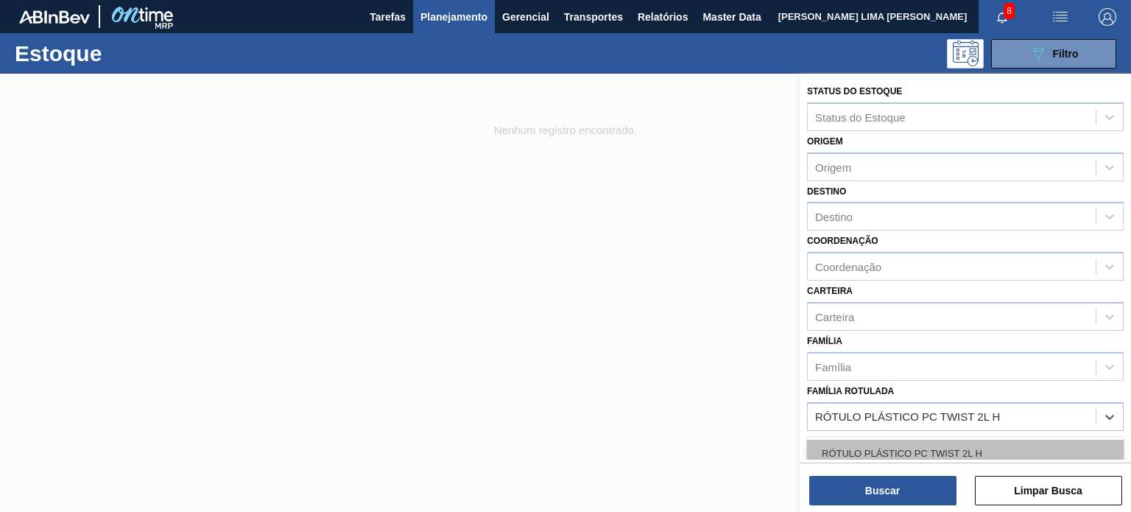
click at [863, 441] on div "RÓTULO PLÁSTICO PC TWIST 2L H" at bounding box center [965, 453] width 317 height 27
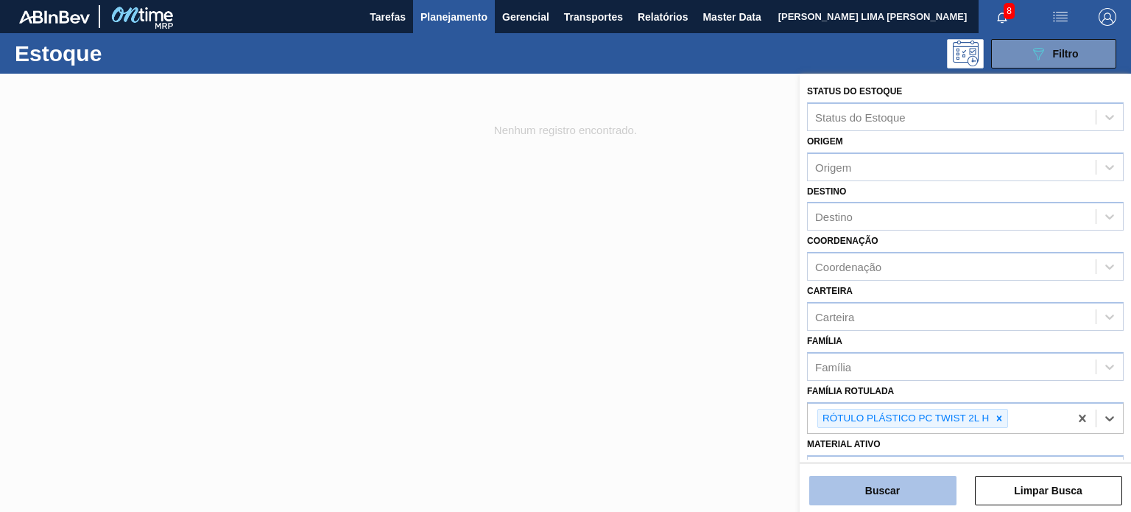
click at [871, 491] on button "Buscar" at bounding box center [882, 490] width 147 height 29
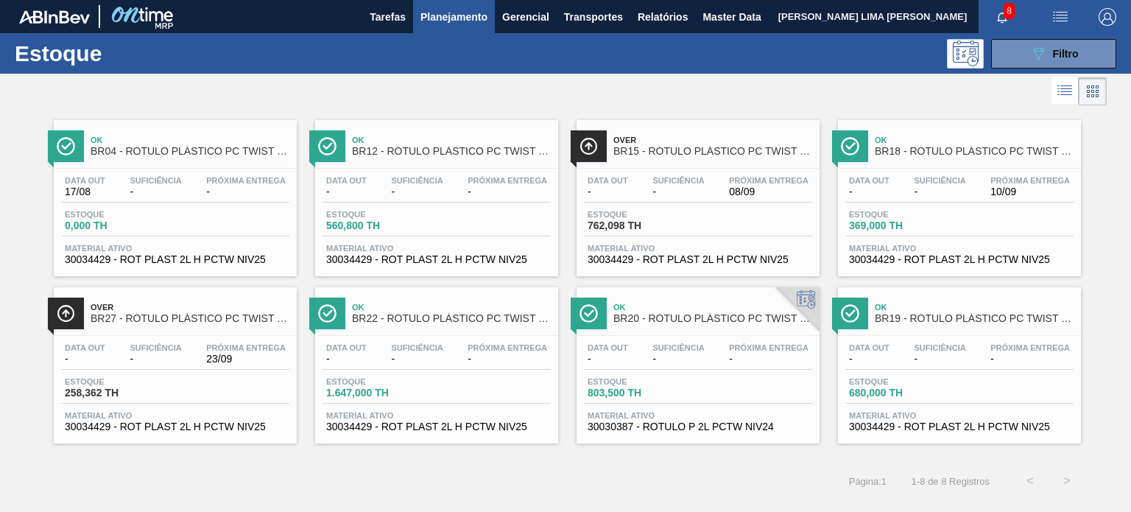
click at [1093, 78] on li at bounding box center [1093, 91] width 28 height 28
click at [1082, 59] on button "089F7B8B-B2A5-4AFE-B5C0-19BA573D28AC Filtro" at bounding box center [1053, 53] width 125 height 29
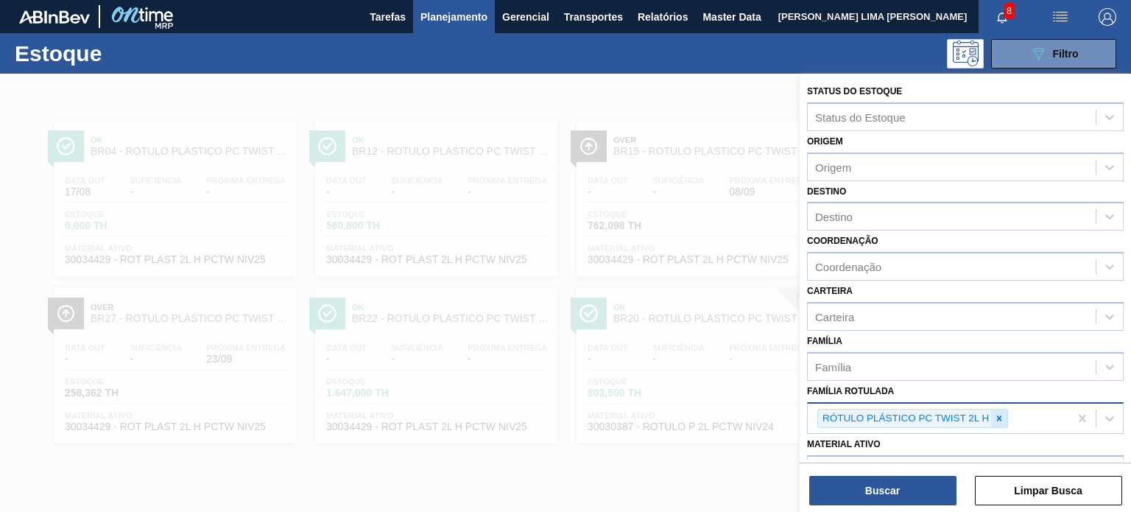
click at [991, 410] on div at bounding box center [999, 418] width 16 height 18
paste Rotulada "BR20ROTULO PLÁSTICO SUKITA LIMÃO 2L H"
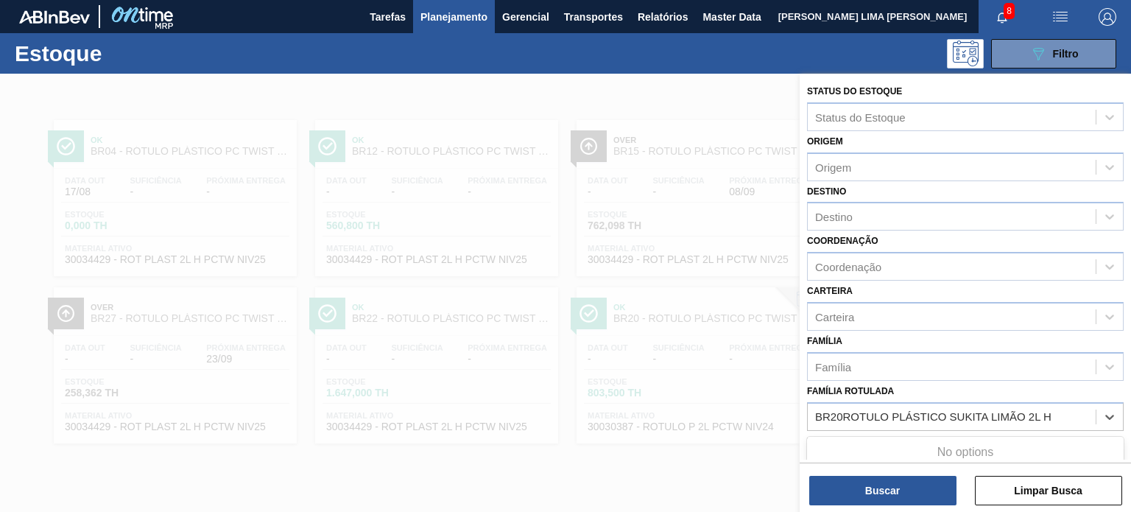
drag, startPoint x: 842, startPoint y: 414, endPoint x: 794, endPoint y: 412, distance: 48.6
click at [800, 412] on div "Status do Estoque Status do Estoque Origem Origem Destino Destino Coordenação C…" at bounding box center [965, 330] width 331 height 512
type Rotulada "ROTULO PLÁSTICO SUKITA LIMÃO 2L H"
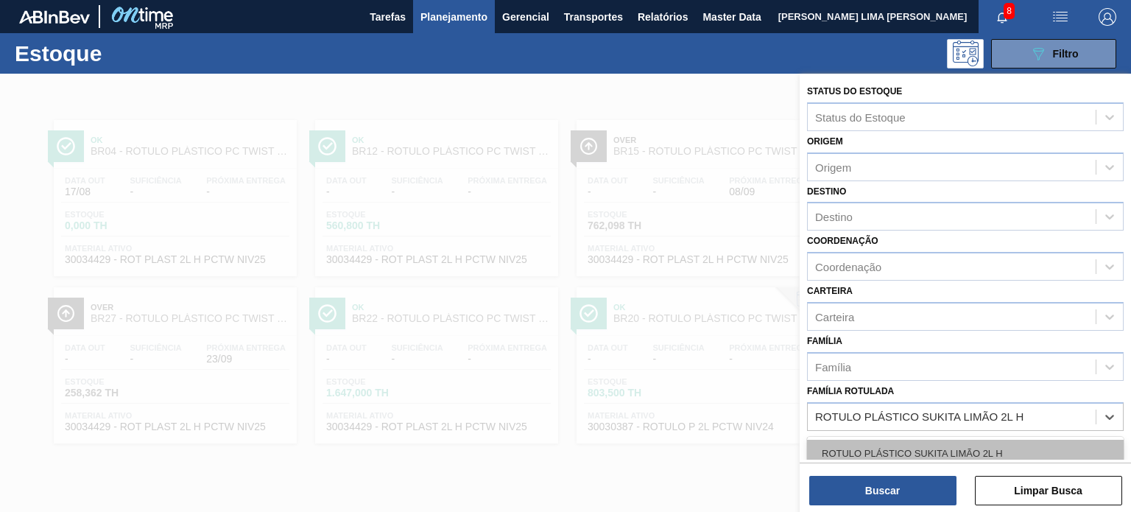
click at [874, 440] on div "ROTULO PLÁSTICO SUKITA LIMÃO 2L H" at bounding box center [965, 453] width 317 height 27
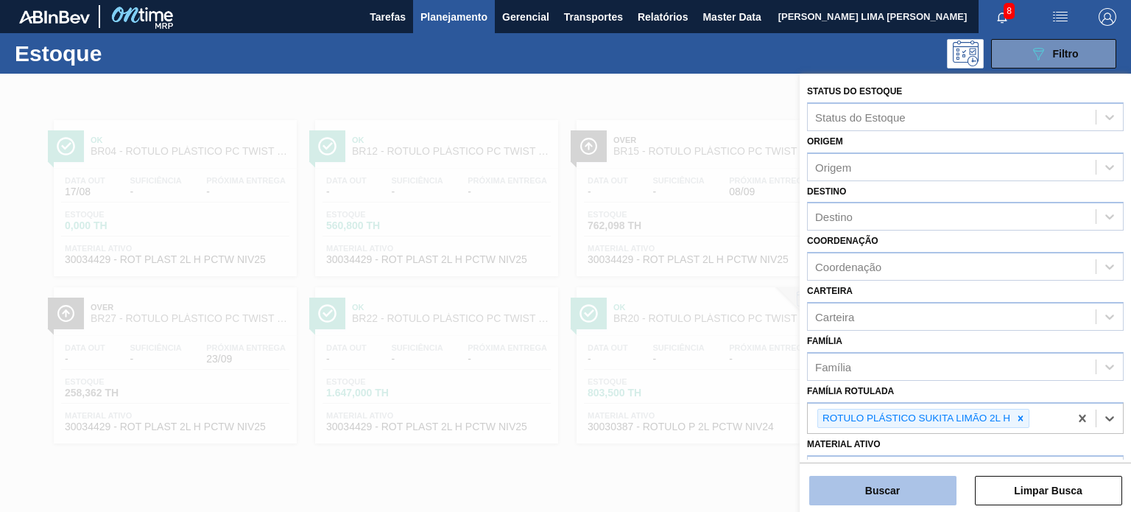
click at [878, 485] on button "Buscar" at bounding box center [882, 490] width 147 height 29
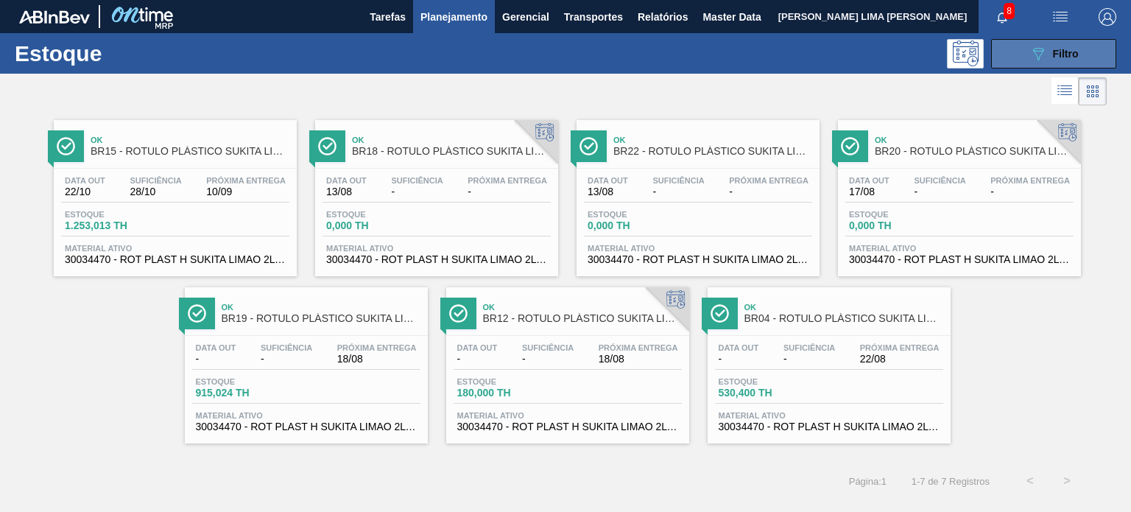
drag, startPoint x: 1009, startPoint y: 43, endPoint x: 1010, endPoint y: 51, distance: 7.4
click at [1007, 43] on button "089F7B8B-B2A5-4AFE-B5C0-19BA573D28AC Filtro" at bounding box center [1053, 53] width 125 height 29
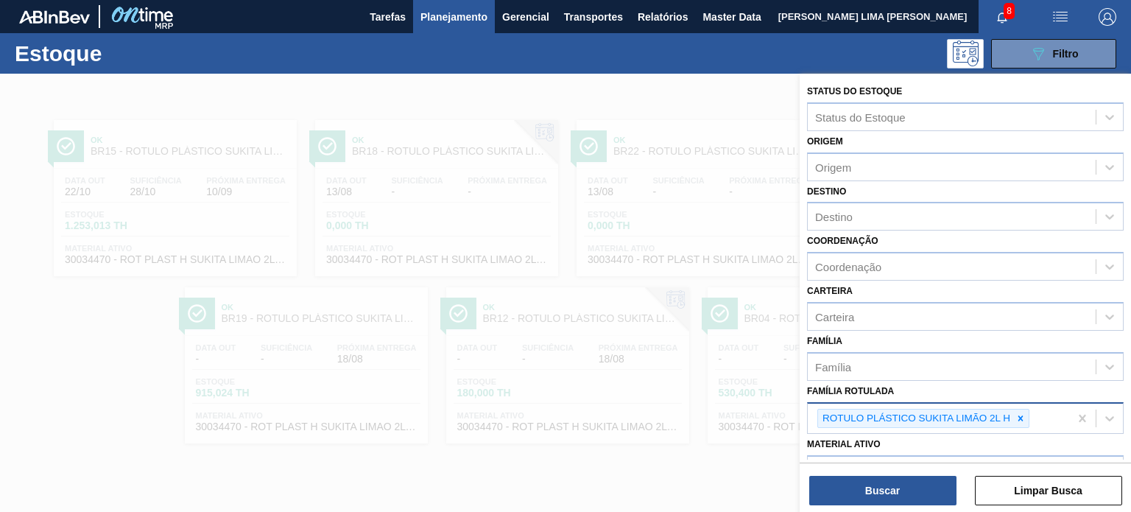
drag, startPoint x: 1019, startPoint y: 417, endPoint x: 927, endPoint y: 415, distance: 92.1
click at [1019, 417] on icon at bounding box center [1020, 418] width 10 height 10
paste Rotulada "BR20RÓTULO PLAST 2,25L H GCA ZERO"
click at [840, 415] on Rotulada "BR20RÓTULO PLAST 2,25L H GCA ZERO" at bounding box center [922, 416] width 214 height 13
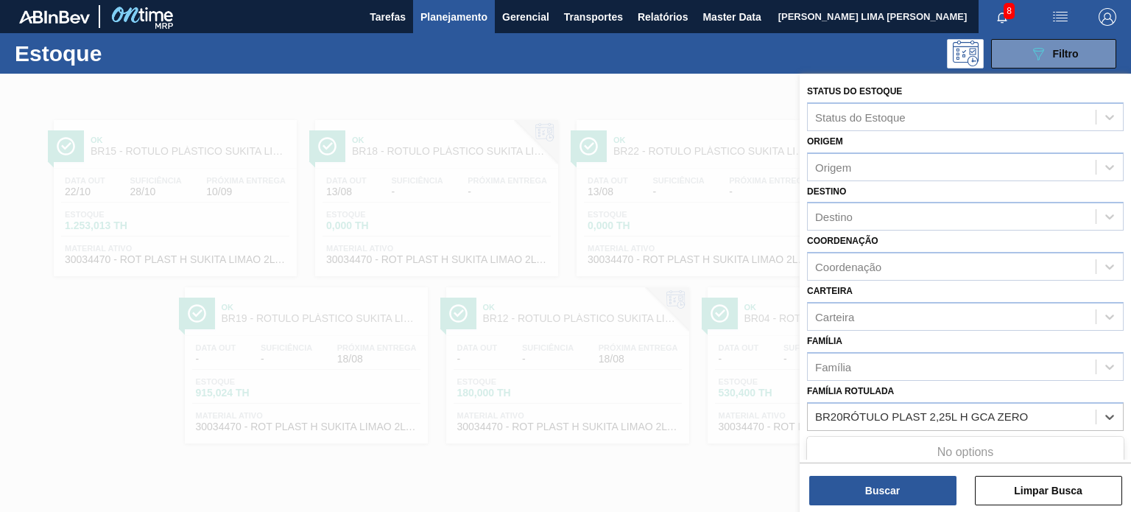
drag, startPoint x: 844, startPoint y: 412, endPoint x: 805, endPoint y: 403, distance: 40.6
click at [805, 403] on div "Status do Estoque Status do Estoque Origem Origem Destino Destino Coordenação C…" at bounding box center [965, 362] width 331 height 577
type Rotulada "RÓTULO PLAST 2,25L H GCA ZERO"
click at [863, 437] on div "RÓTULO PLAST 2,25L H GCA ZERO" at bounding box center [965, 453] width 317 height 33
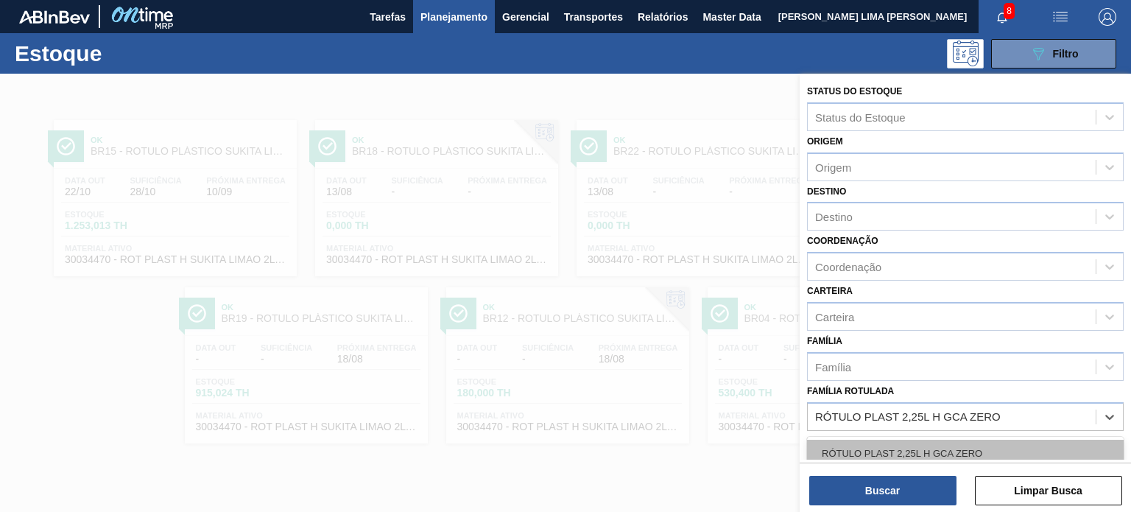
click at [875, 450] on div "RÓTULO PLAST 2,25L H GCA ZERO" at bounding box center [965, 453] width 317 height 27
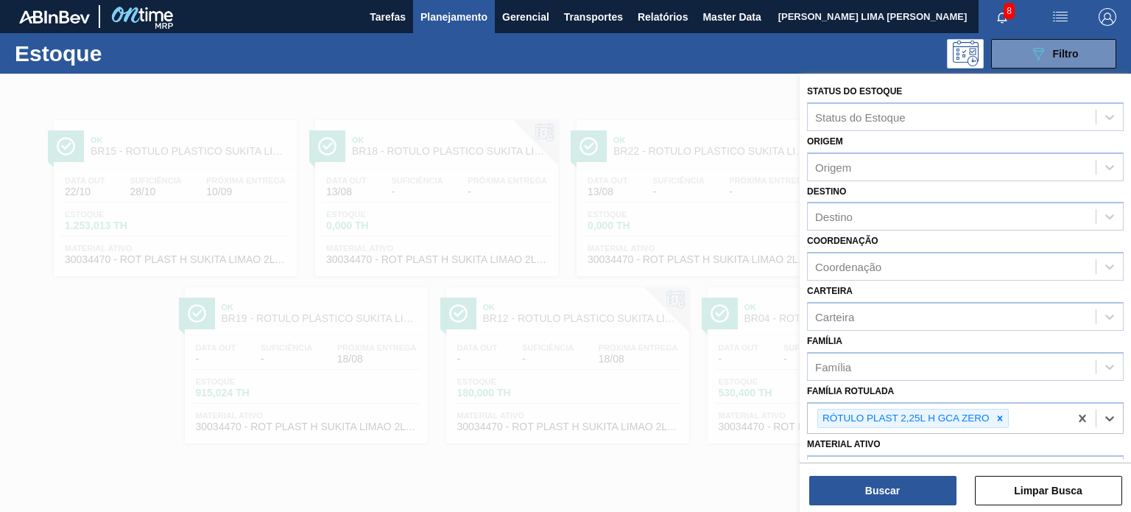
click at [881, 471] on div "Buscar Limpar Busca" at bounding box center [965, 482] width 331 height 41
click at [878, 491] on button "Buscar" at bounding box center [882, 490] width 147 height 29
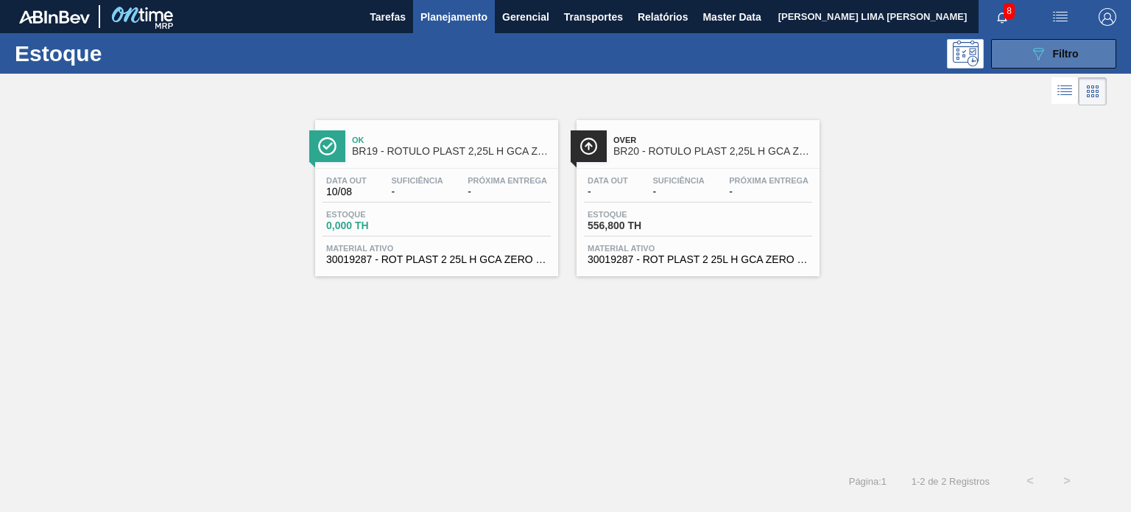
click at [994, 41] on button "089F7B8B-B2A5-4AFE-B5C0-19BA573D28AC Filtro" at bounding box center [1053, 53] width 125 height 29
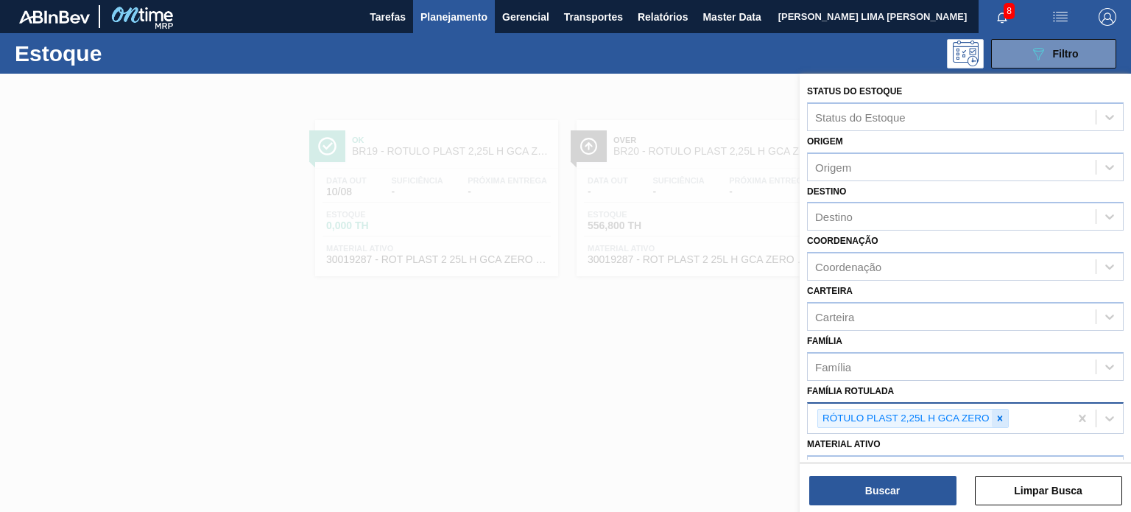
click at [1006, 420] on div at bounding box center [1000, 418] width 16 height 18
paste Rotulada "BR20RÓTULO PLÁSTICO PEPSI BLACK 2L MP"
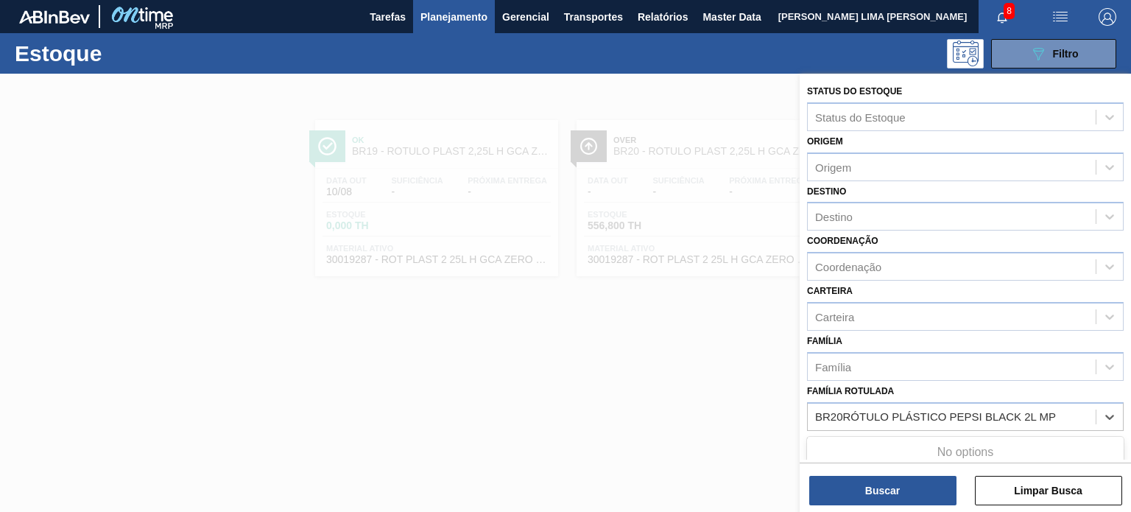
drag, startPoint x: 842, startPoint y: 412, endPoint x: 789, endPoint y: 412, distance: 52.3
click at [800, 412] on div "Status do Estoque Status do Estoque Origem Origem Destino Destino Coordenação C…" at bounding box center [965, 330] width 331 height 512
type Rotulada "RÓTULO PLÁSTICO PEPSI BLACK 2L MP"
click at [934, 445] on div "RÓTULO PLÁSTICO PEPSI BLACK 2L MP" at bounding box center [965, 453] width 317 height 27
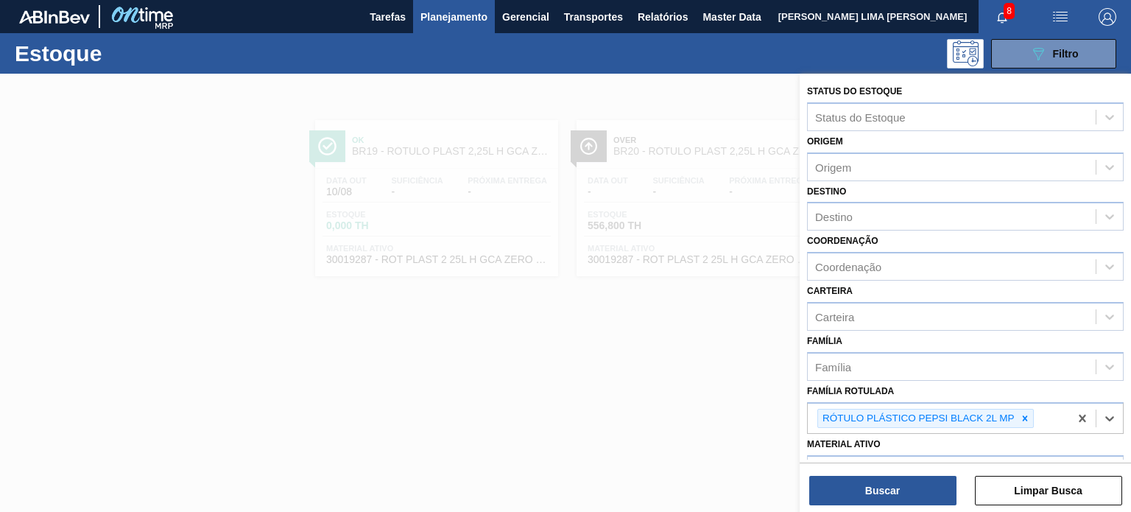
click at [919, 473] on div "Buscar Limpar Busca" at bounding box center [965, 482] width 331 height 41
click at [919, 479] on button "Buscar" at bounding box center [882, 490] width 147 height 29
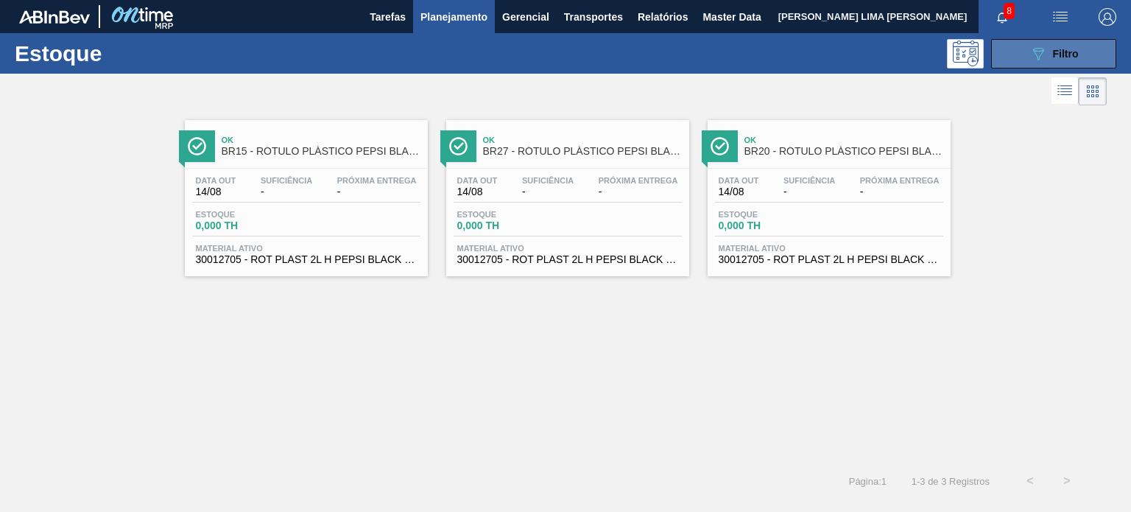
click at [1007, 41] on button "089F7B8B-B2A5-4AFE-B5C0-19BA573D28AC Filtro" at bounding box center [1053, 53] width 125 height 29
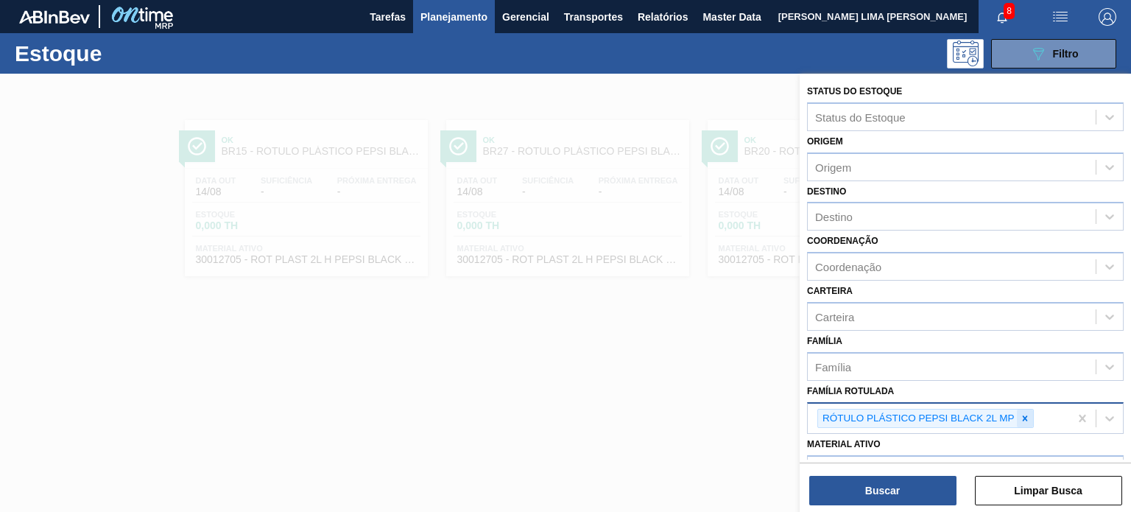
click at [1028, 417] on icon at bounding box center [1025, 418] width 10 height 10
paste Rotulada "BR22RÓTULO PLÁSTICO GATORADE MORANGO 500ML AH"
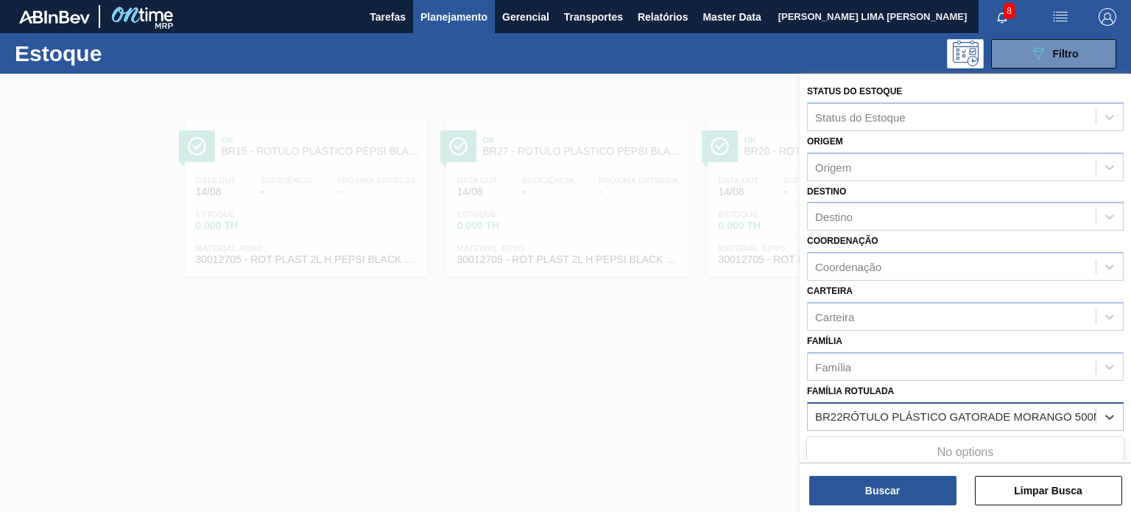
scroll to position [0, 32]
click at [914, 440] on div "No options" at bounding box center [965, 452] width 317 height 25
click at [814, 410] on Rotulada "BR22RÓTULO PLÁSTICO GATORADE MORANGO 500ML AH" at bounding box center [939, 416] width 312 height 13
click at [812, 410] on Rotulada "BR22RÓTULO PLÁSTICO GATORADE MORANGO 500ML AH" at bounding box center [939, 416] width 312 height 13
click at [812, 412] on Rotulada "BR22RÓTULO PLÁSTICO GATORADE MORANGO 500ML AH" at bounding box center [939, 416] width 312 height 13
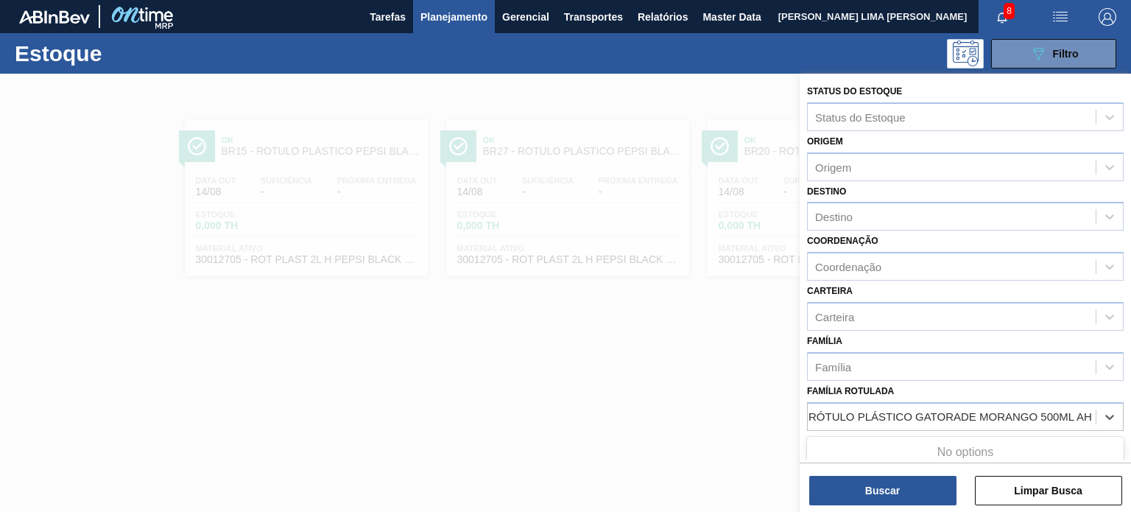
type Rotulada "RÓTULO PLÁSTICO GATORADE MORANGO 500ML AH"
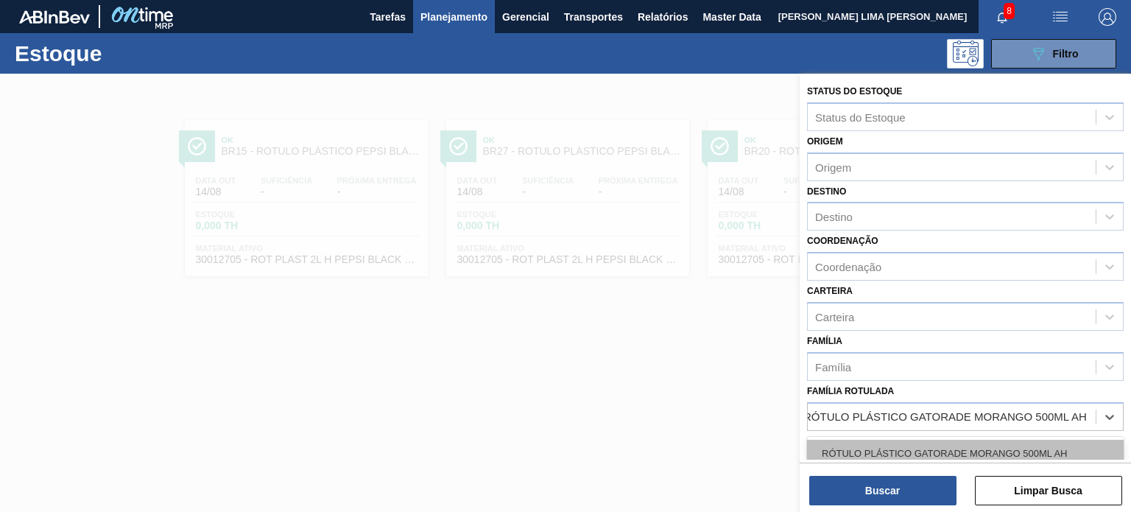
scroll to position [0, 7]
click at [866, 444] on div "RÓTULO PLÁSTICO GATORADE MORANGO 500ML AH" at bounding box center [965, 453] width 317 height 27
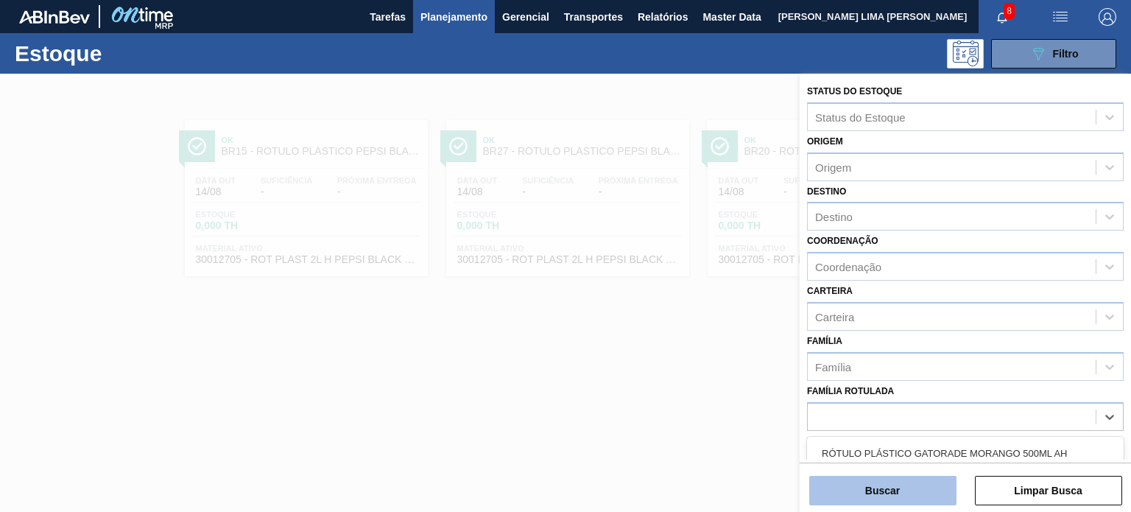
scroll to position [0, 0]
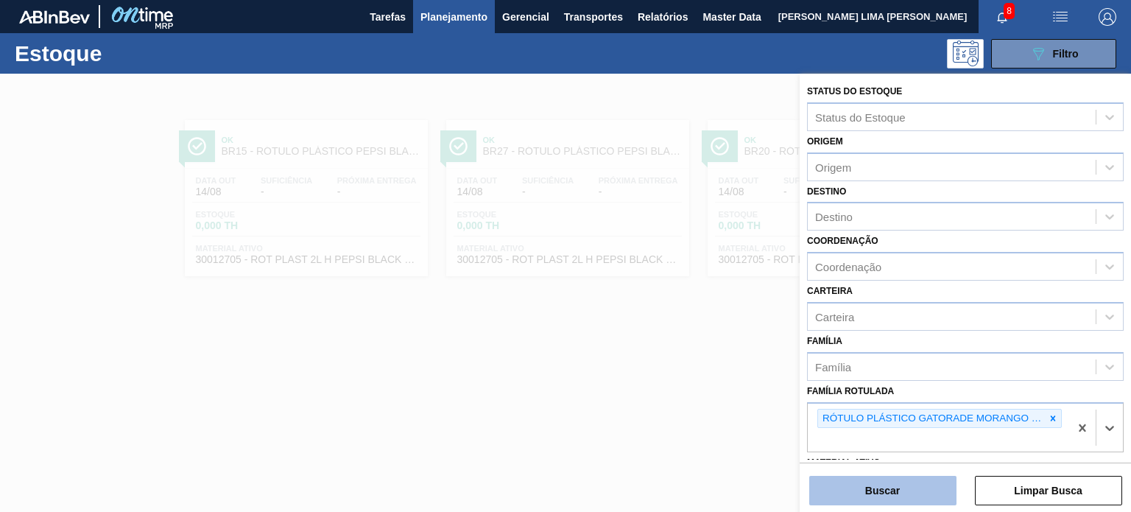
click at [868, 484] on button "Buscar" at bounding box center [882, 490] width 147 height 29
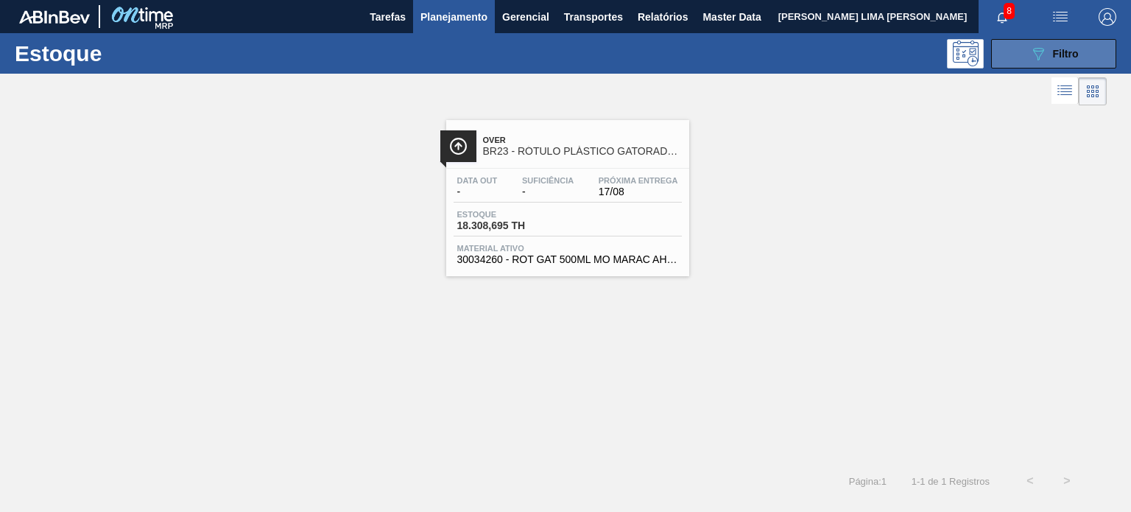
click at [1065, 61] on div "089F7B8B-B2A5-4AFE-B5C0-19BA573D28AC Filtro" at bounding box center [1053, 54] width 49 height 18
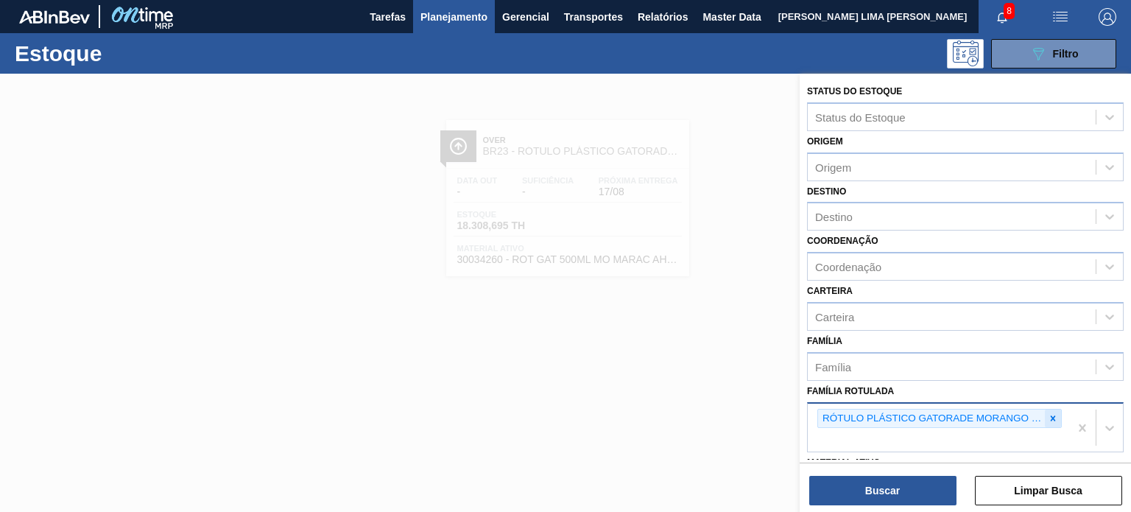
click at [1057, 414] on div at bounding box center [1053, 418] width 16 height 18
paste Rotulada "BR22RÓTULO PLÁSTICO GATORADE MORANGO 500ML H"
click at [818, 412] on Rotulada "BR22RÓTULO PLÁSTICO GATORADE MORANGO 500ML H" at bounding box center [942, 416] width 306 height 13
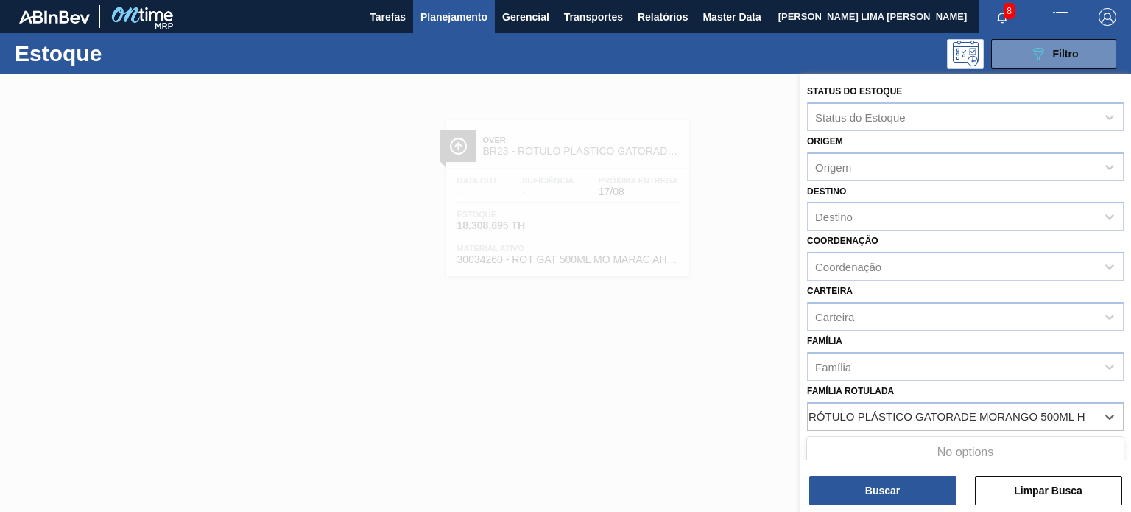
type Rotulada "RÓTULO PLÁSTICO GATORADE MORANGO 500ML H"
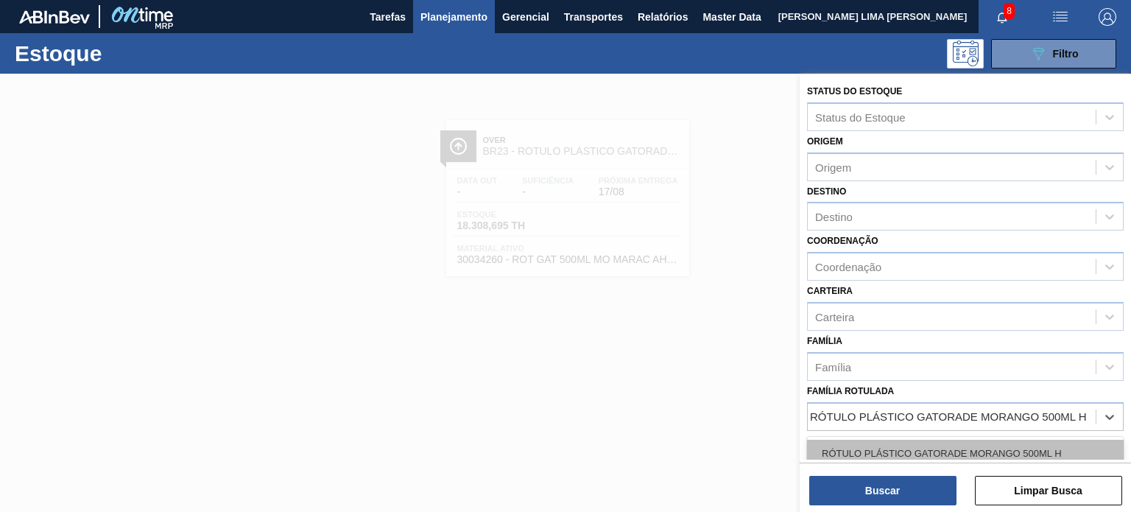
scroll to position [0, 7]
click at [871, 452] on div "RÓTULO PLÁSTICO GATORADE MORANGO 500ML H" at bounding box center [965, 453] width 317 height 27
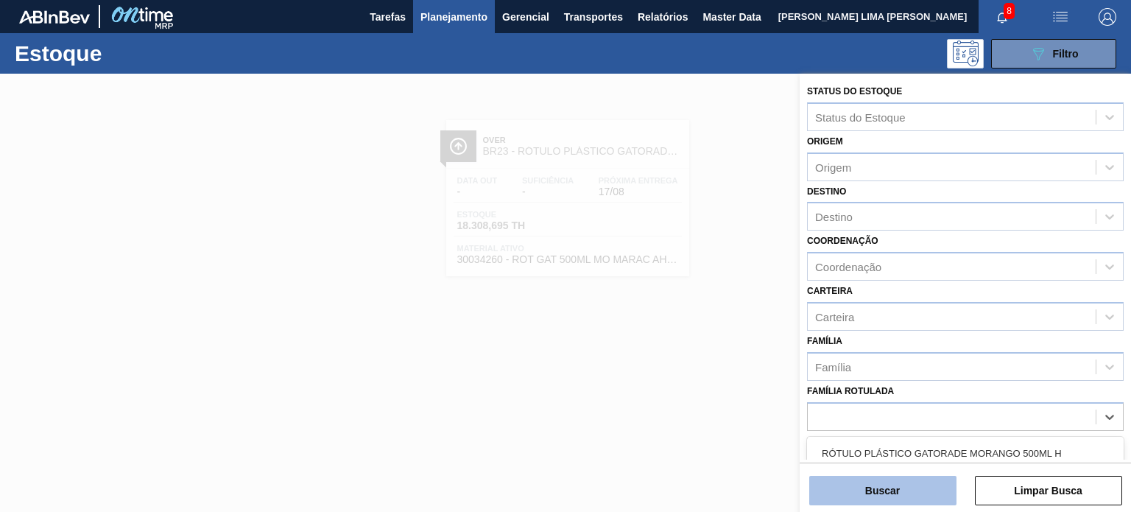
scroll to position [0, 0]
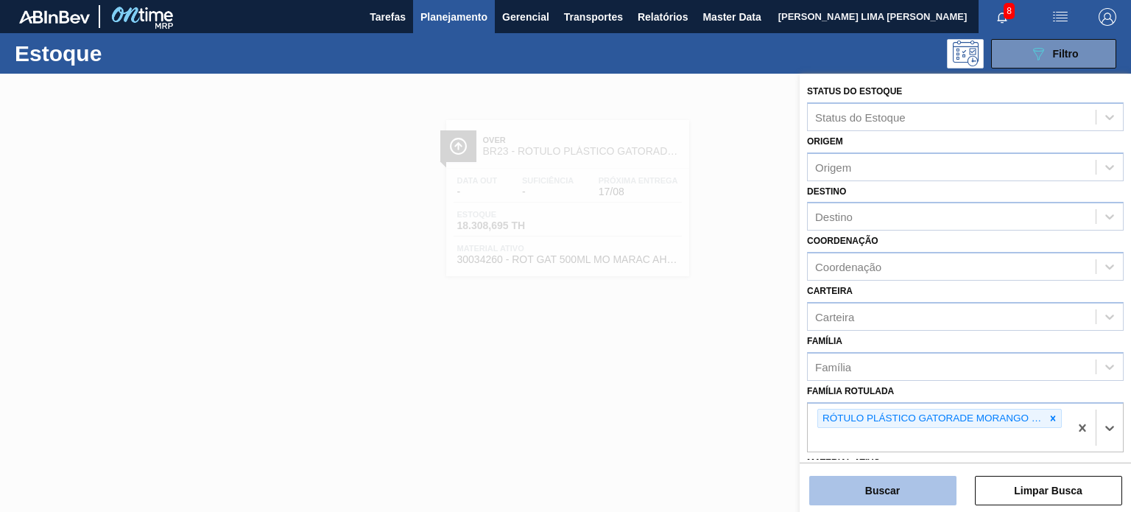
click at [870, 485] on button "Buscar" at bounding box center [882, 490] width 147 height 29
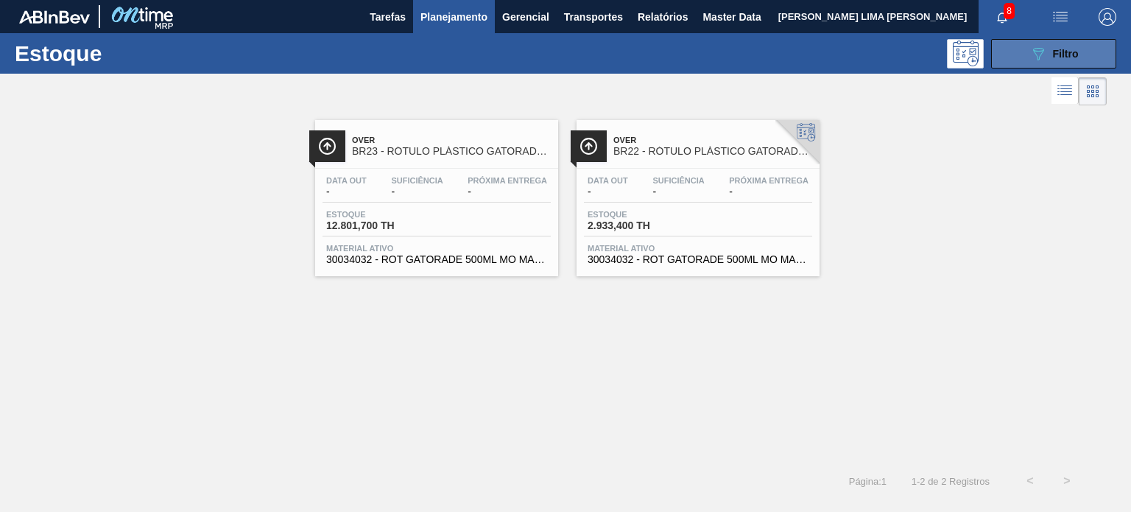
click at [1012, 54] on button "089F7B8B-B2A5-4AFE-B5C0-19BA573D28AC Filtro" at bounding box center [1053, 53] width 125 height 29
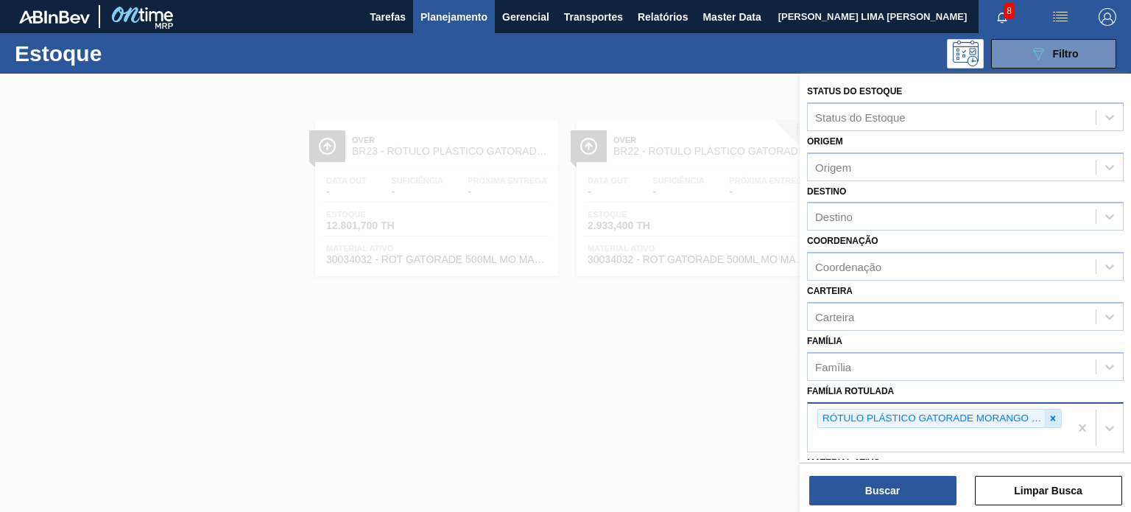
click at [1052, 415] on icon at bounding box center [1053, 418] width 10 height 10
paste Rotulada "BR07RÓTULO PLÁSTICO GCAZ 1L"
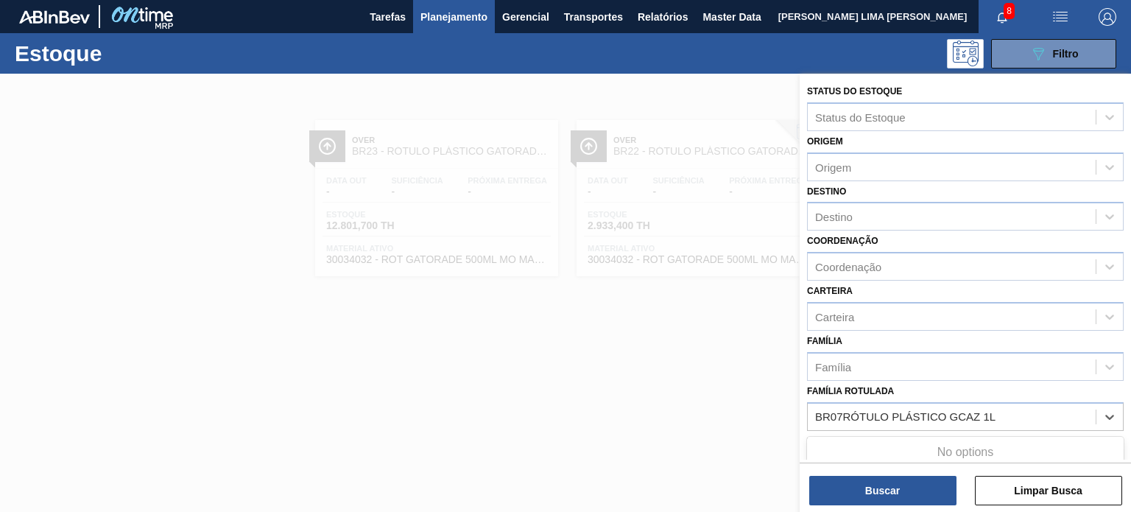
drag, startPoint x: 843, startPoint y: 411, endPoint x: 799, endPoint y: 412, distance: 44.2
click at [803, 413] on div "Status do Estoque Status do Estoque Origem Origem Destino Destino Coordenação C…" at bounding box center [965, 362] width 331 height 577
type Rotulada "RÓTULO PLÁSTICO GCAZ 1L"
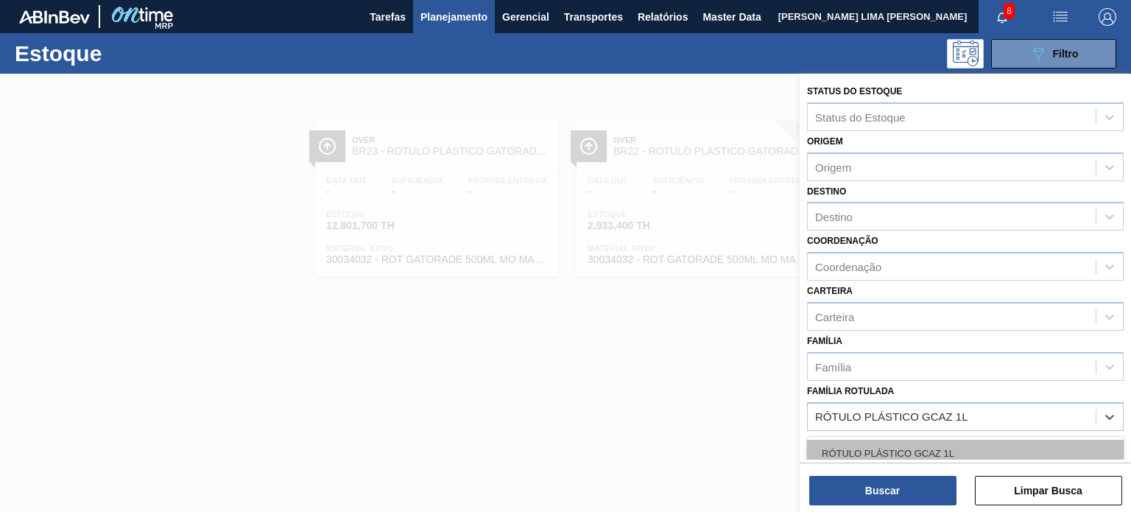
click at [881, 456] on div "RÓTULO PLÁSTICO GCAZ 1L" at bounding box center [965, 453] width 317 height 27
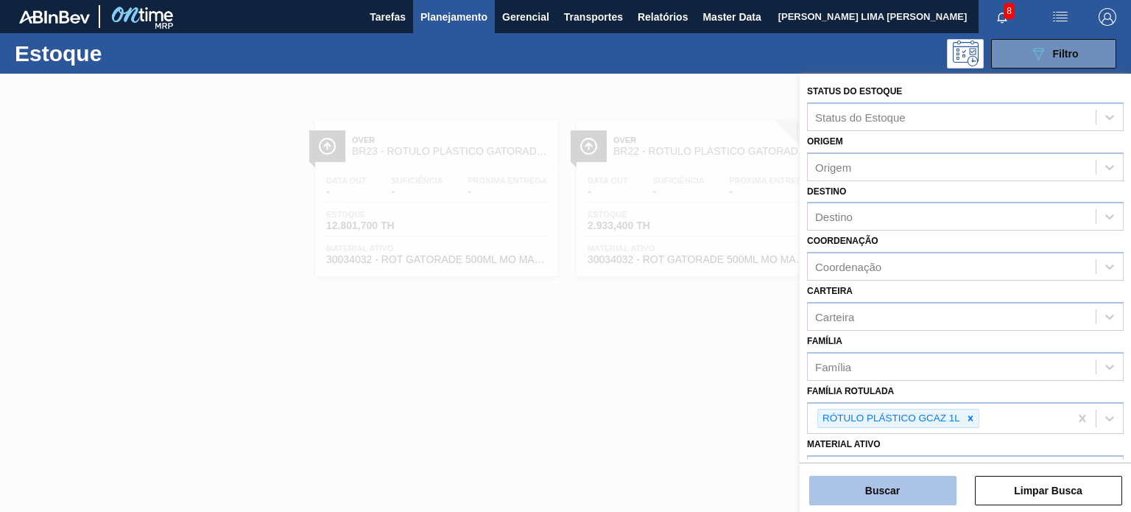
click at [883, 490] on button "Buscar" at bounding box center [882, 490] width 147 height 29
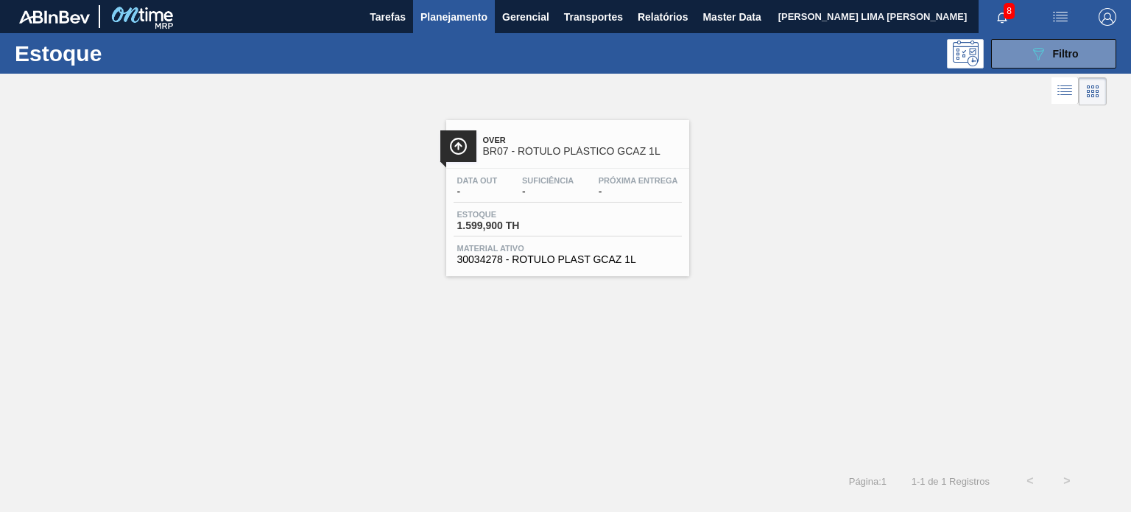
click at [1020, 68] on div "Estoque 089F7B8B-B2A5-4AFE-B5C0-19BA573D28AC Filtro" at bounding box center [565, 53] width 1131 height 40
click at [1022, 32] on div "8" at bounding box center [1007, 16] width 58 height 33
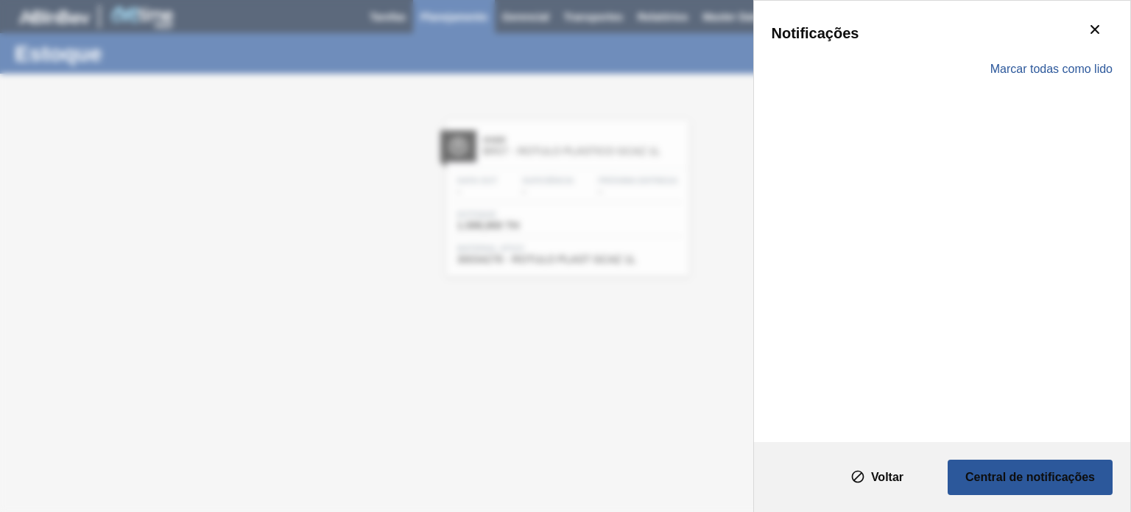
click at [1022, 46] on div "Notificações" at bounding box center [942, 32] width 341 height 29
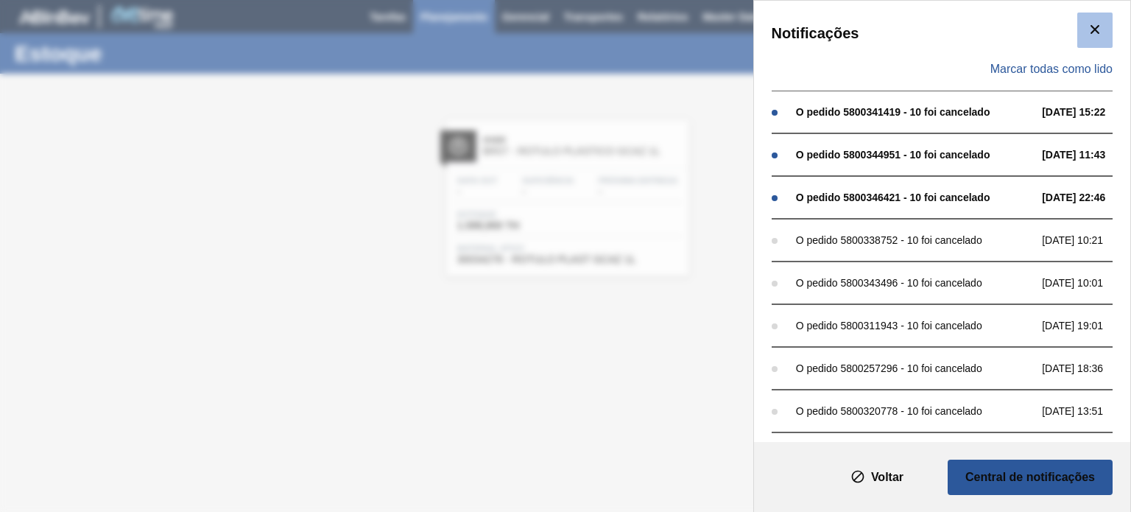
click at [1098, 24] on button "botão de ícone" at bounding box center [1094, 30] width 35 height 35
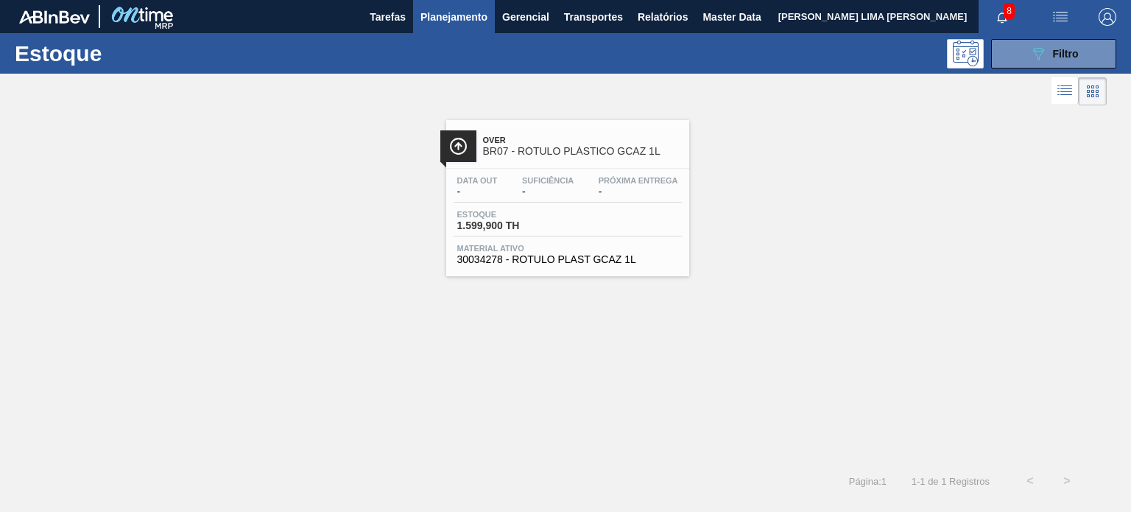
click at [1031, 68] on div "Estoque 089F7B8B-B2A5-4AFE-B5C0-19BA573D28AC Filtro" at bounding box center [565, 53] width 1131 height 40
click at [1031, 59] on icon "089F7B8B-B2A5-4AFE-B5C0-19BA573D28AC" at bounding box center [1038, 54] width 18 height 18
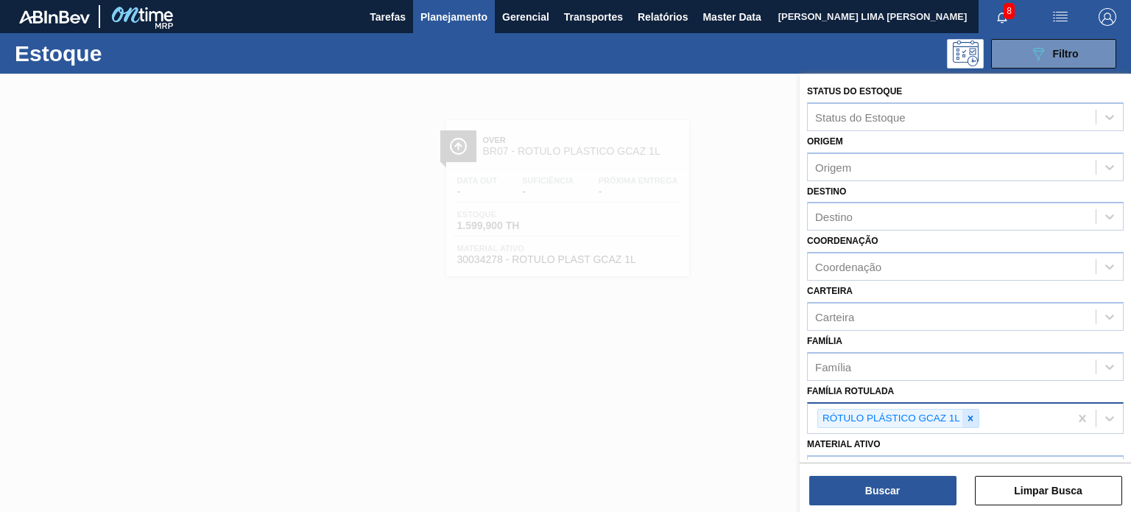
click at [974, 409] on div at bounding box center [970, 418] width 16 height 18
paste Rotulada "BR15RÓTULO PLÁSTICO SUKITA UVA MISTA 2L AH"
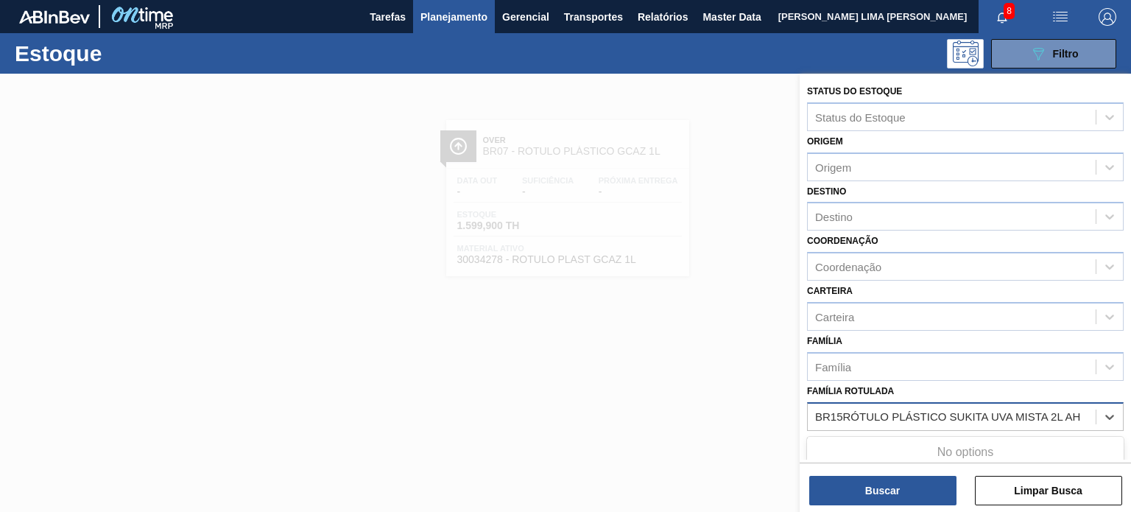
click at [916, 437] on div "No options" at bounding box center [965, 452] width 317 height 31
drag, startPoint x: 843, startPoint y: 414, endPoint x: 794, endPoint y: 404, distance: 50.2
click at [800, 405] on div "Status do Estoque Status do Estoque Origem Origem Destino Destino Coordenação C…" at bounding box center [965, 330] width 331 height 512
type Rotulada "RÓTULO PLÁSTICO SUKITA UVA MISTA 2L AH"
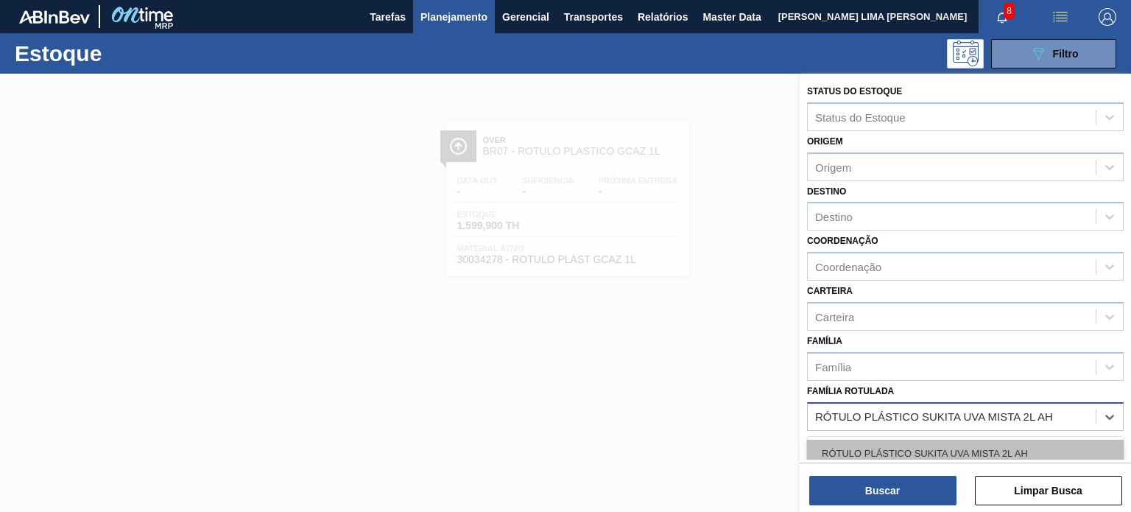
click at [875, 457] on div "RÓTULO PLÁSTICO SUKITA UVA MISTA 2L AH" at bounding box center [965, 453] width 317 height 27
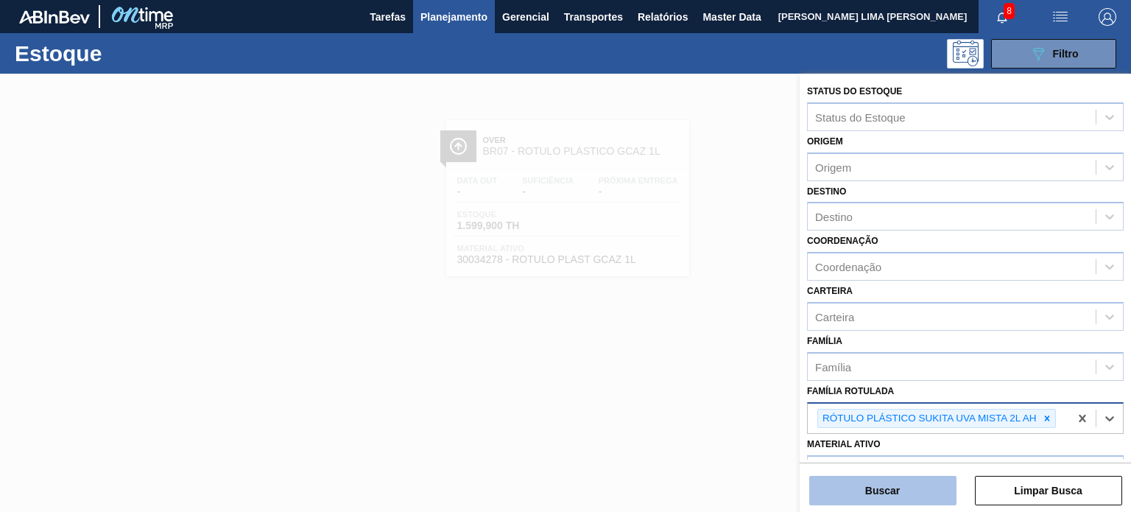
click at [883, 479] on button "Buscar" at bounding box center [882, 490] width 147 height 29
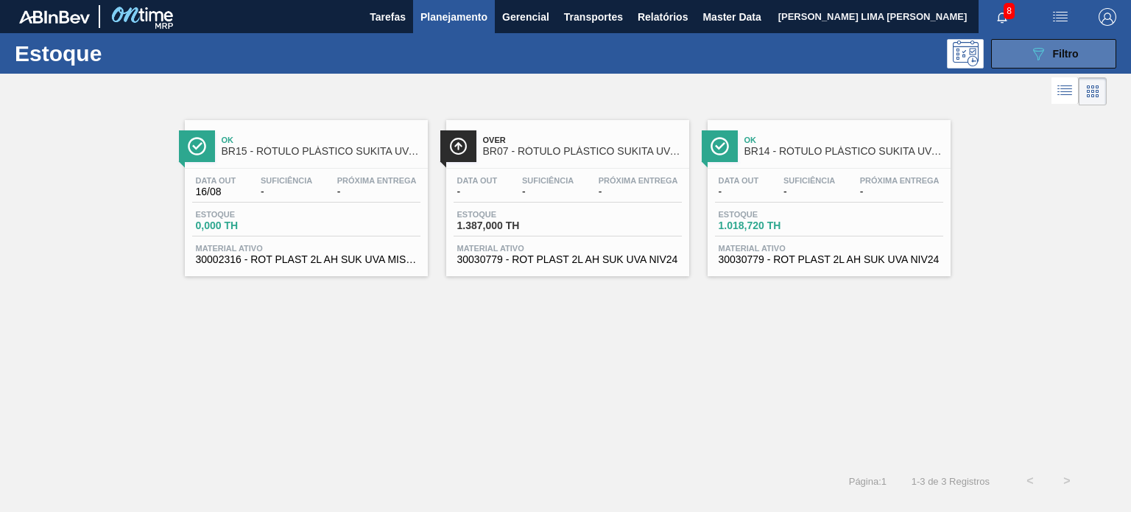
click at [1097, 49] on button "089F7B8B-B2A5-4AFE-B5C0-19BA573D28AC Filtro" at bounding box center [1053, 53] width 125 height 29
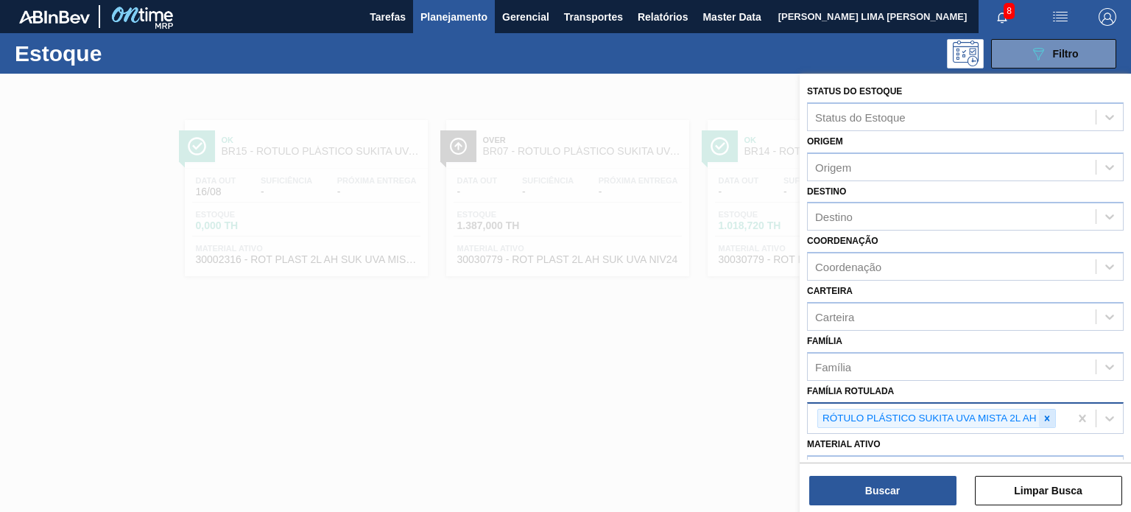
click at [1042, 413] on icon at bounding box center [1047, 418] width 10 height 10
paste Rotulada "BR19RÓTULO PLAST 2,25L H GCA ZERO"
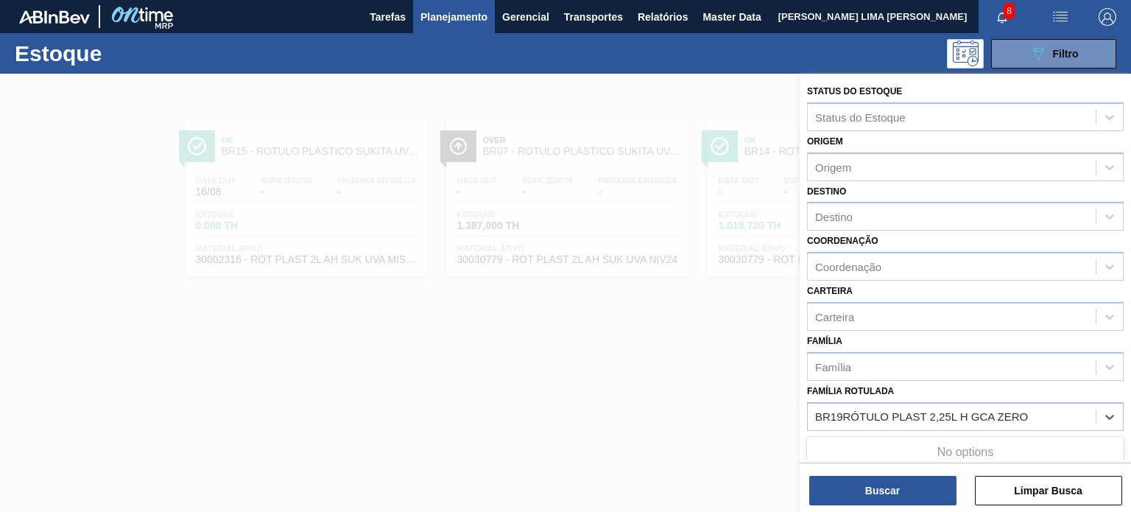
click at [966, 440] on div "No options" at bounding box center [965, 452] width 317 height 25
drag, startPoint x: 819, startPoint y: 412, endPoint x: 786, endPoint y: 409, distance: 34.1
click at [800, 409] on div "Status do Estoque Status do Estoque Origem Origem Destino Destino Coordenação C…" at bounding box center [965, 330] width 331 height 512
type Rotulada "RÓTULO PLAST 2,25L H GCA ZERO"
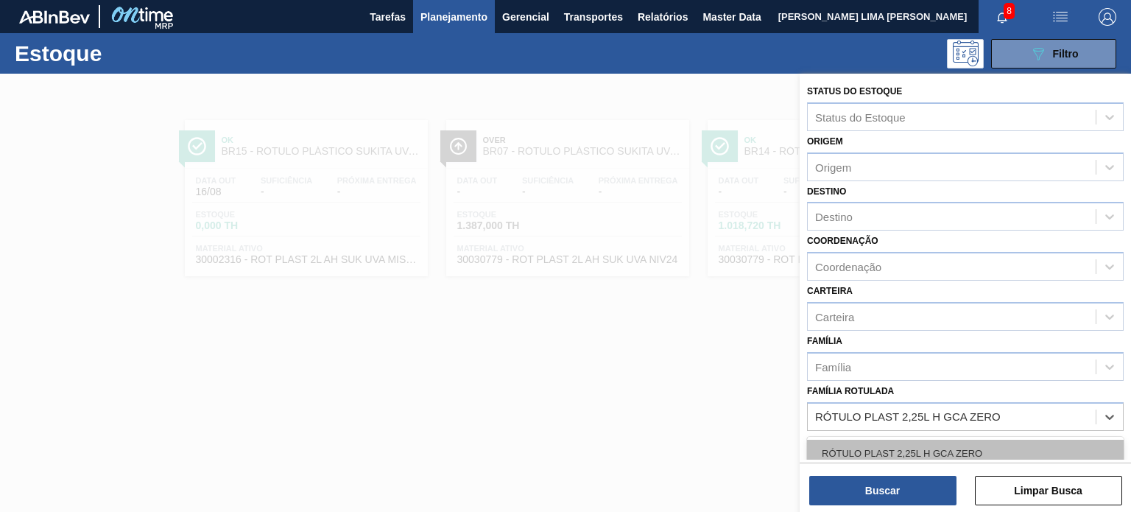
click at [867, 446] on div "RÓTULO PLAST 2,25L H GCA ZERO" at bounding box center [965, 453] width 317 height 27
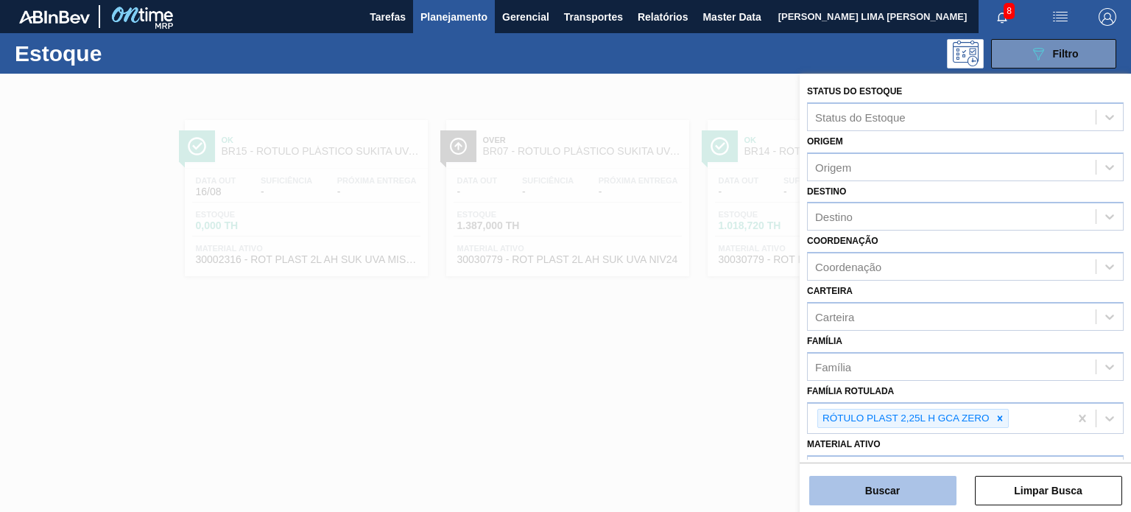
click at [877, 491] on button "Buscar" at bounding box center [882, 490] width 147 height 29
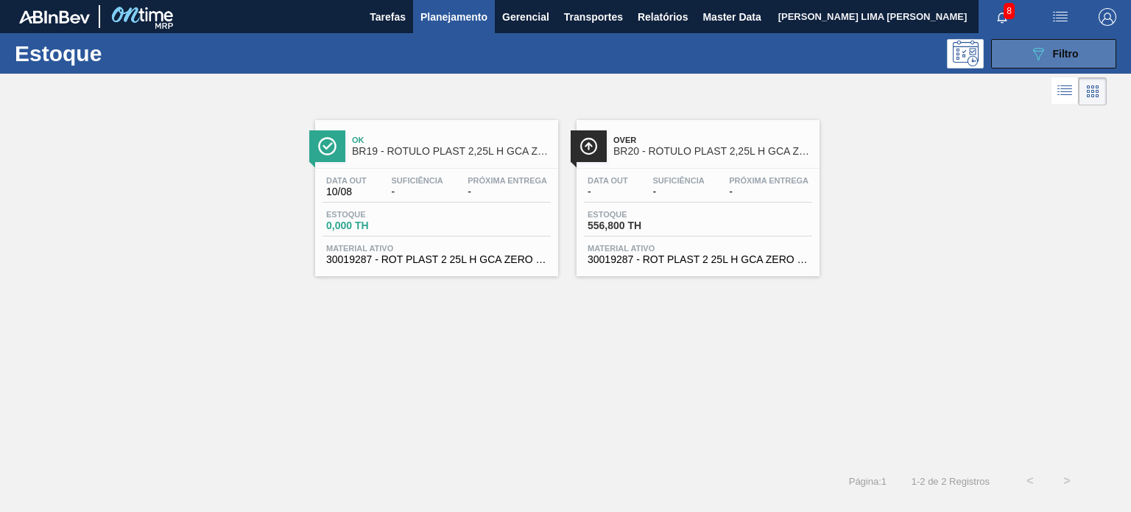
click at [1032, 67] on button "089F7B8B-B2A5-4AFE-B5C0-19BA573D28AC Filtro" at bounding box center [1053, 53] width 125 height 29
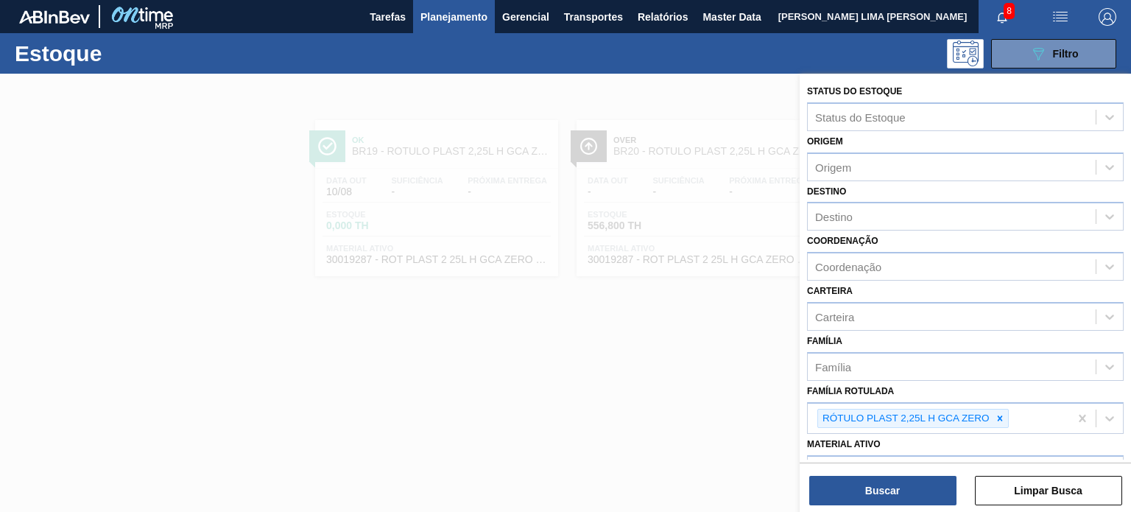
click at [998, 415] on icon at bounding box center [1000, 418] width 10 height 10
paste Rotulada "BR27RÓTULO PLAST 2,5L H GCA ZERO"
drag, startPoint x: 842, startPoint y: 414, endPoint x: 794, endPoint y: 410, distance: 48.7
click at [800, 410] on div "Status do Estoque Status do Estoque Origem Origem Destino Destino Coordenação C…" at bounding box center [965, 330] width 331 height 512
type Rotulada "RÓTULO PLAST 2,5L H GCA ZERO"
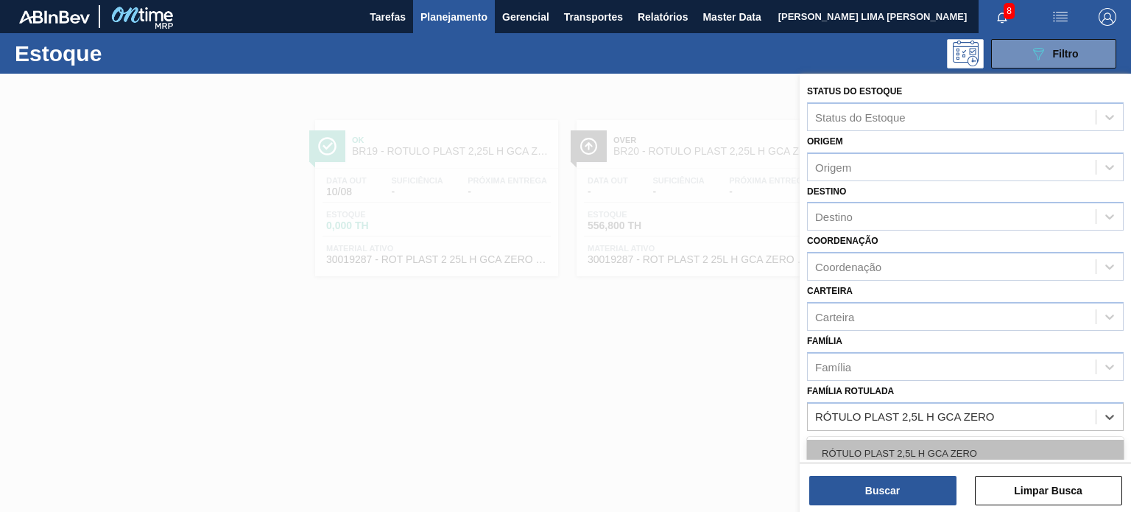
click at [926, 454] on div "RÓTULO PLAST 2,5L H GCA ZERO" at bounding box center [965, 453] width 317 height 27
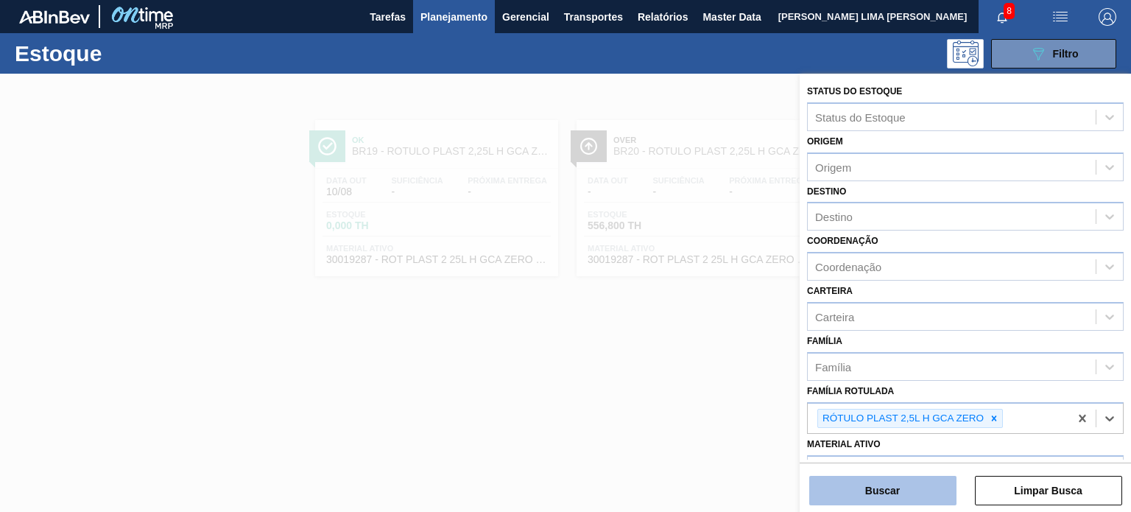
click at [922, 483] on button "Buscar" at bounding box center [882, 490] width 147 height 29
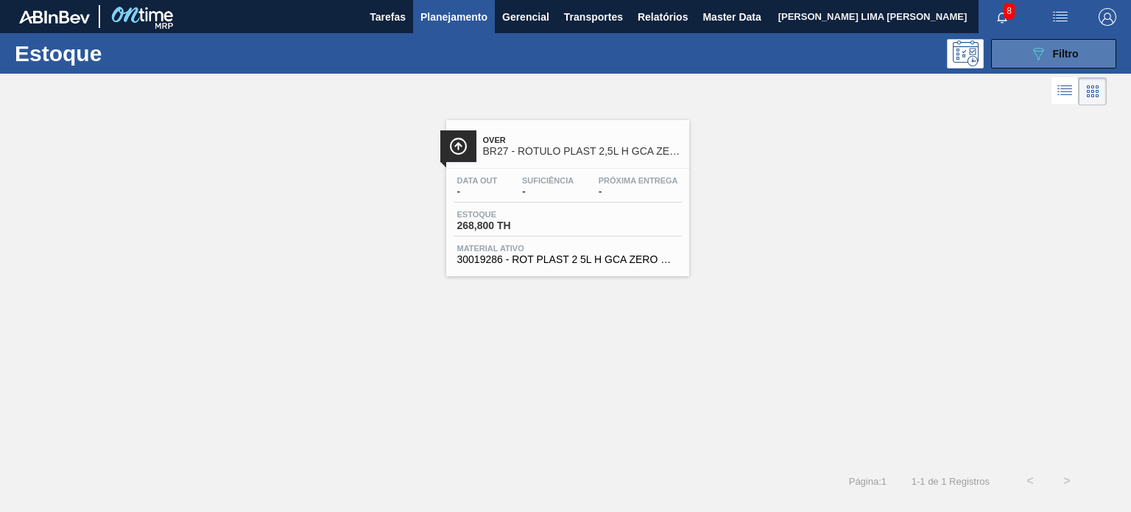
click at [1051, 59] on div "089F7B8B-B2A5-4AFE-B5C0-19BA573D28AC Filtro" at bounding box center [1053, 54] width 49 height 18
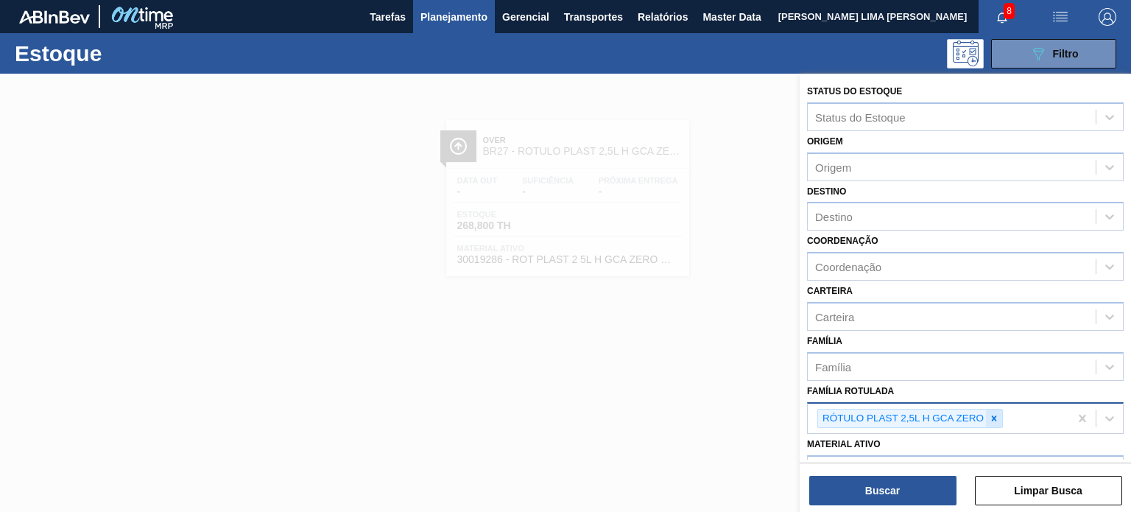
click at [995, 409] on div at bounding box center [994, 418] width 16 height 18
paste Rotulada "BR27RÓTULO PLÁSTICO GCA 2PACK1L H"
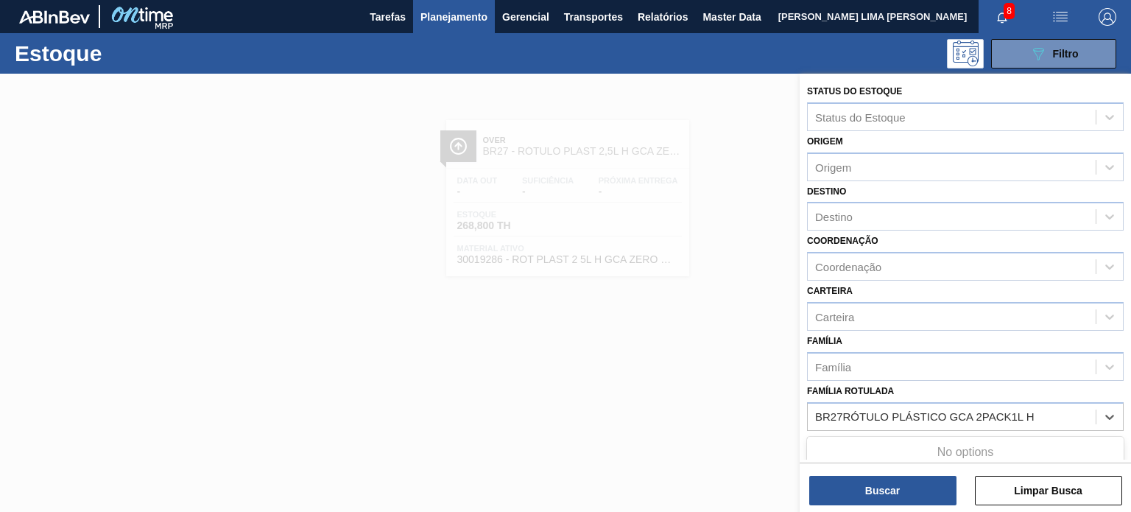
drag, startPoint x: 840, startPoint y: 411, endPoint x: 782, endPoint y: 409, distance: 58.2
click at [800, 409] on div "Status do Estoque Status do Estoque Origem Origem Destino Destino Coordenação C…" at bounding box center [965, 330] width 331 height 512
type Rotulada "RÓTULO PLÁSTICO GCA 2PACK1L H"
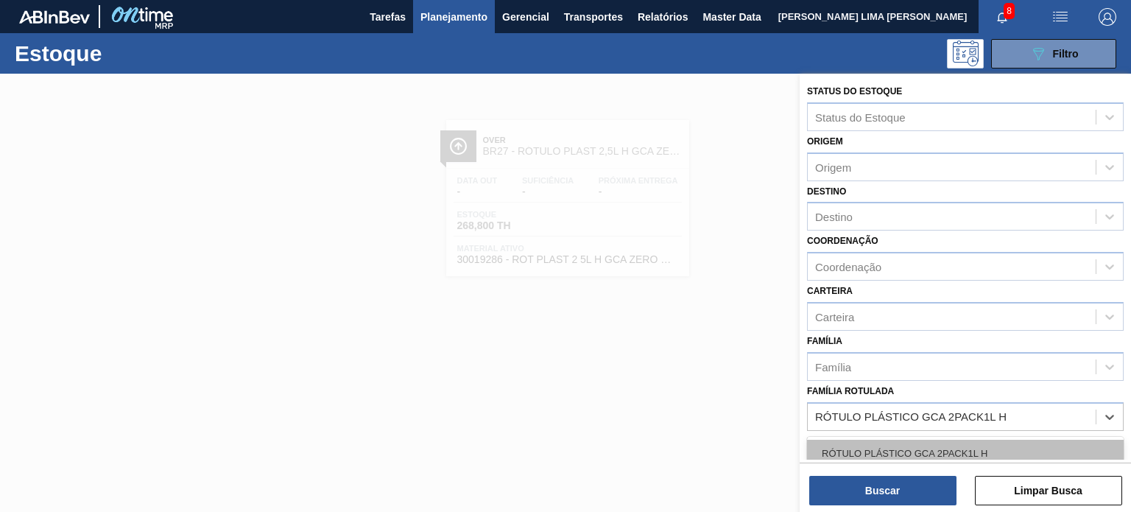
click at [902, 456] on div "RÓTULO PLÁSTICO GCA 2PACK1L H" at bounding box center [965, 453] width 317 height 27
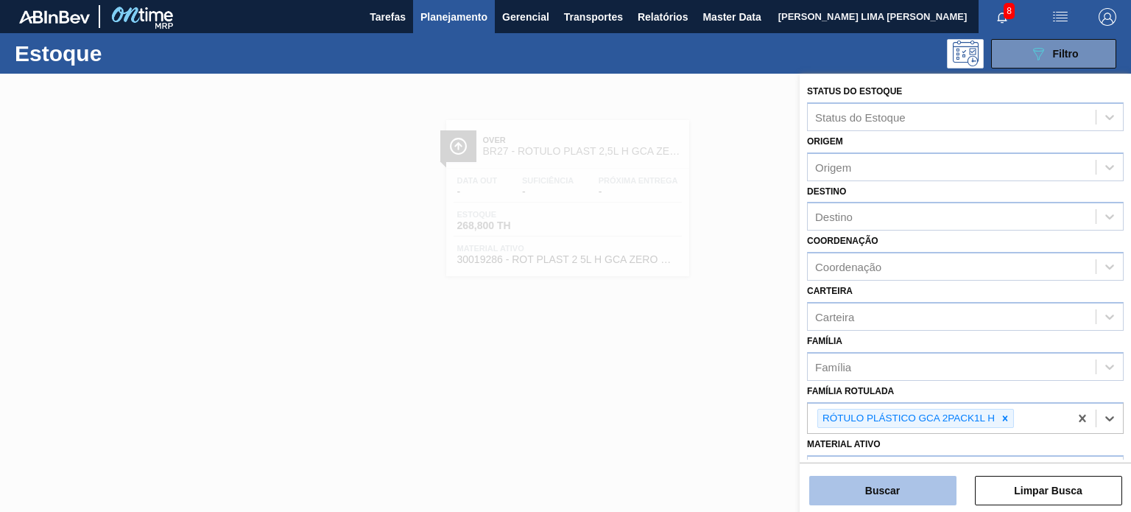
click at [903, 491] on button "Buscar" at bounding box center [882, 490] width 147 height 29
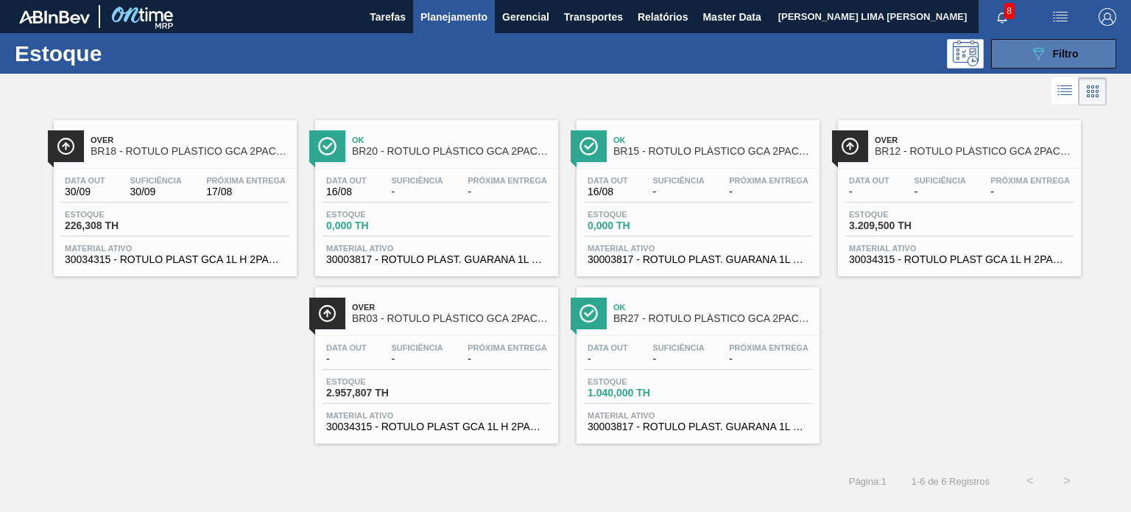
click at [1031, 58] on icon "089F7B8B-B2A5-4AFE-B5C0-19BA573D28AC" at bounding box center [1038, 54] width 18 height 18
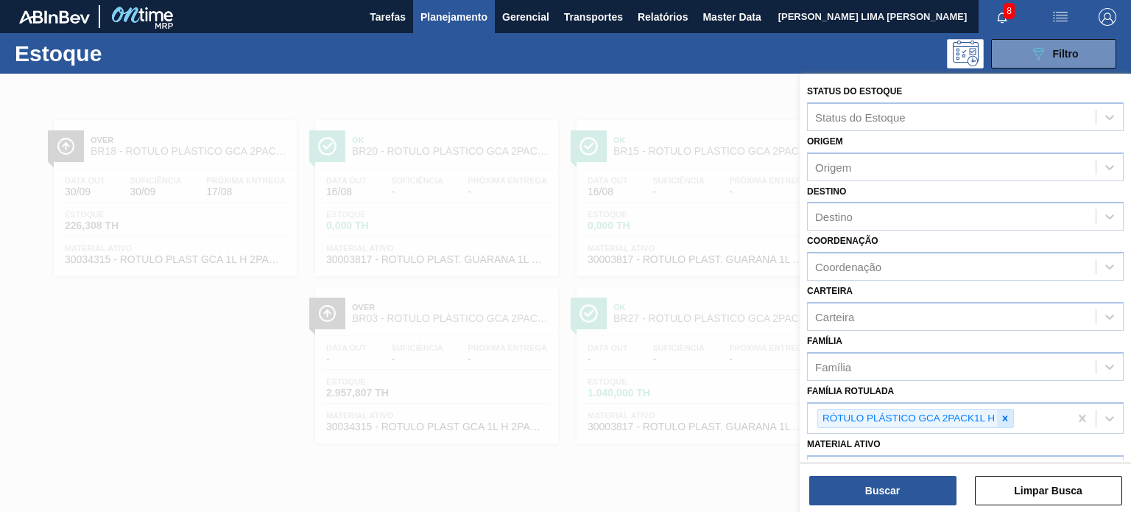
click at [1004, 419] on icon at bounding box center [1005, 418] width 10 height 10
paste Rotulada "BR15RÓTULO PLÁSTICO GCA ZERO MP 2L H"
drag, startPoint x: 842, startPoint y: 411, endPoint x: 780, endPoint y: 413, distance: 61.1
click at [800, 413] on div "Status do Estoque Status do Estoque Origem Origem Destino Destino Coordenação C…" at bounding box center [965, 330] width 331 height 512
type Rotulada "RÓTULO PLÁSTICO GCA ZERO MP 2L H"
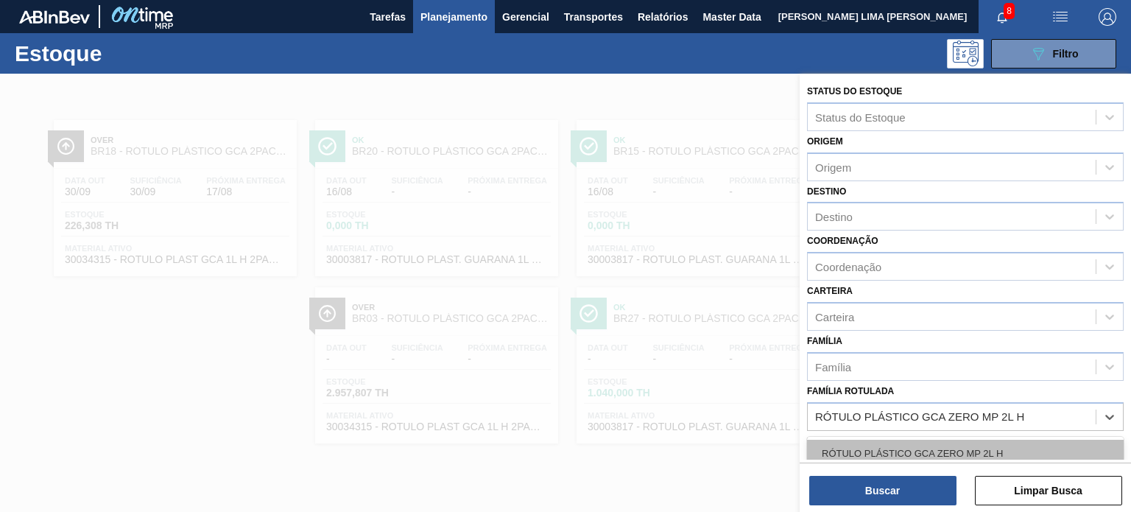
click at [903, 451] on div "RÓTULO PLÁSTICO GCA ZERO MP 2L H" at bounding box center [965, 453] width 317 height 27
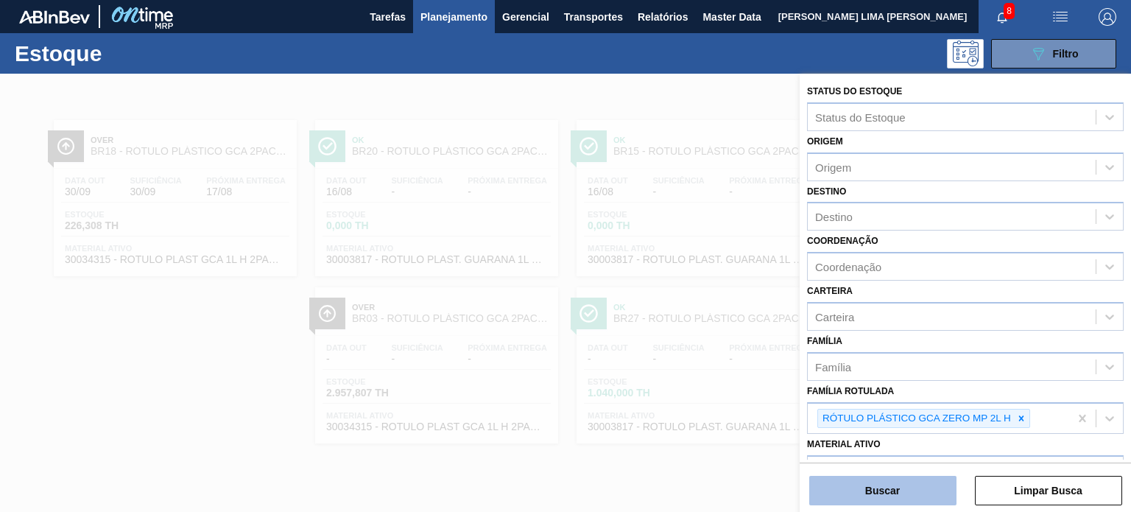
click at [911, 479] on button "Buscar" at bounding box center [882, 490] width 147 height 29
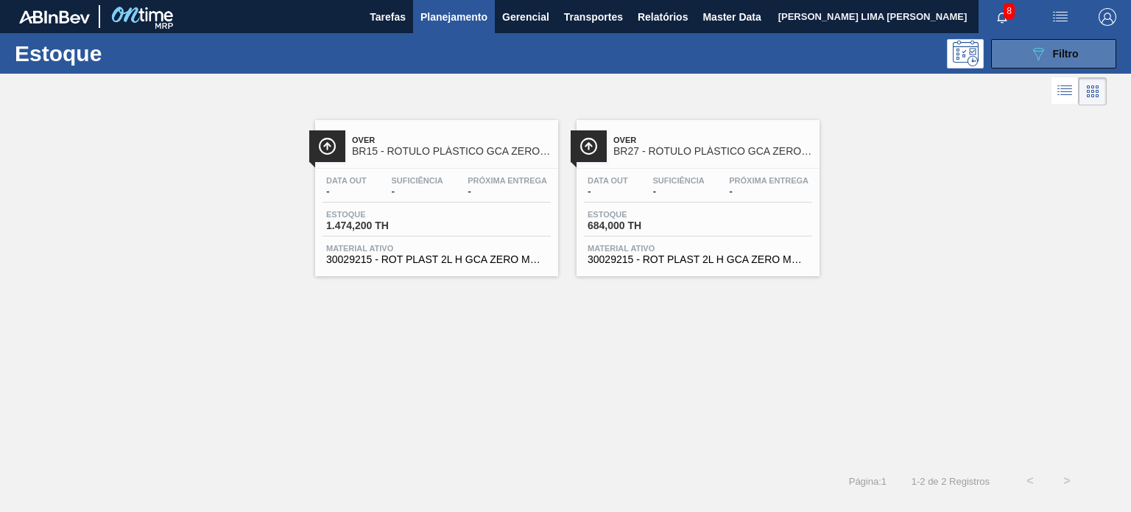
click at [1079, 52] on button "089F7B8B-B2A5-4AFE-B5C0-19BA573D28AC Filtro" at bounding box center [1053, 53] width 125 height 29
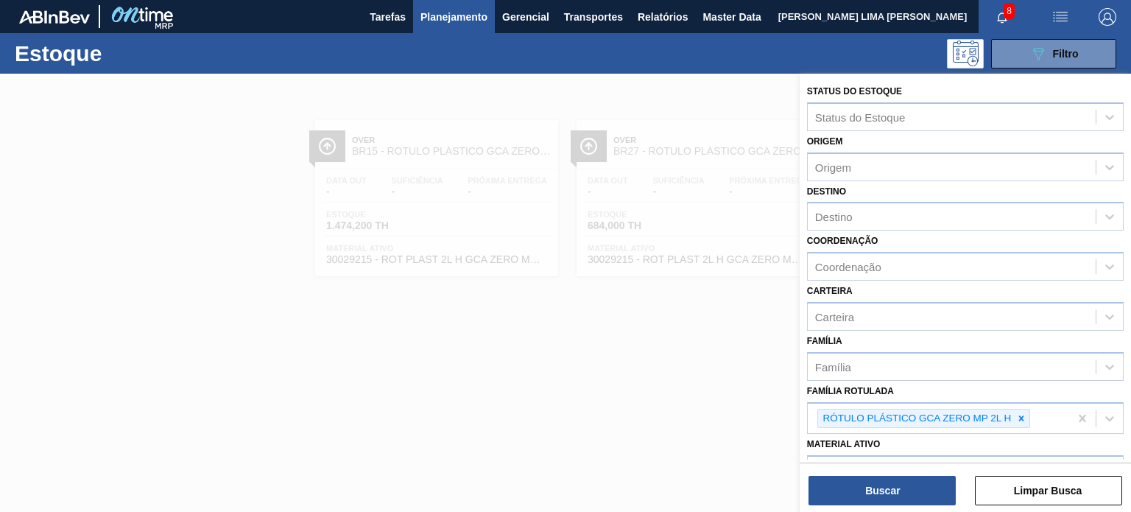
click at [1029, 413] on div "RÓTULO PLÁSTICO GCA ZERO MP 2L H" at bounding box center [938, 418] width 261 height 30
click at [1022, 415] on icon at bounding box center [1021, 417] width 5 height 5
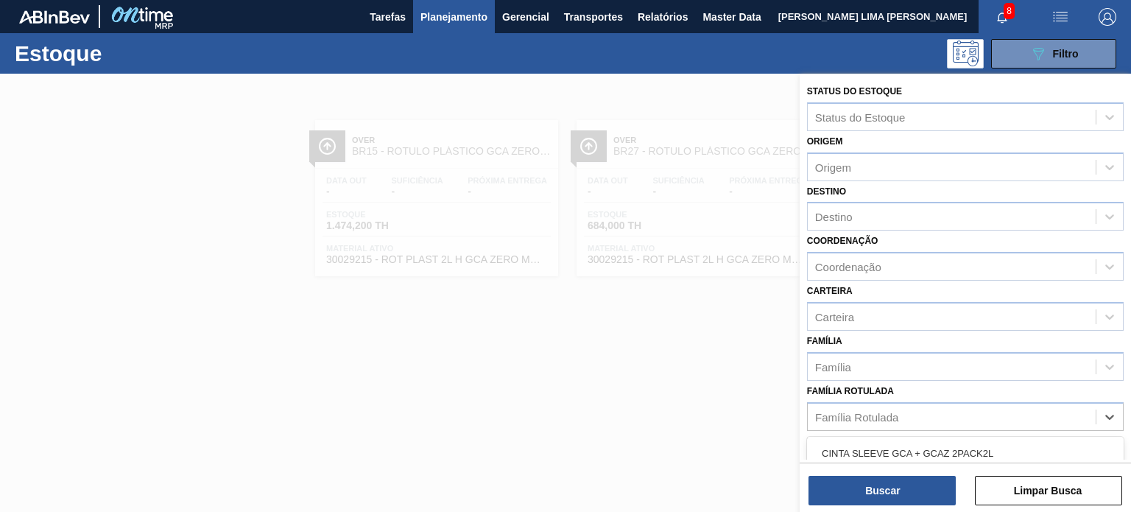
paste Rotulada "BR15RÓTULO PLÁSTICO PC BLACK 2PACK1L AH"
drag, startPoint x: 845, startPoint y: 412, endPoint x: 797, endPoint y: 406, distance: 48.2
click at [800, 406] on div "Status do Estoque Status do Estoque Origem Origem Destino Destino Coordenação C…" at bounding box center [965, 330] width 331 height 512
type Rotulada "RÓTULO PLÁSTICO PC BLACK 2PACK1L AH"
click at [922, 457] on div "RÓTULO PLÁSTICO PC BLACK 2PACK1L AH" at bounding box center [965, 453] width 317 height 27
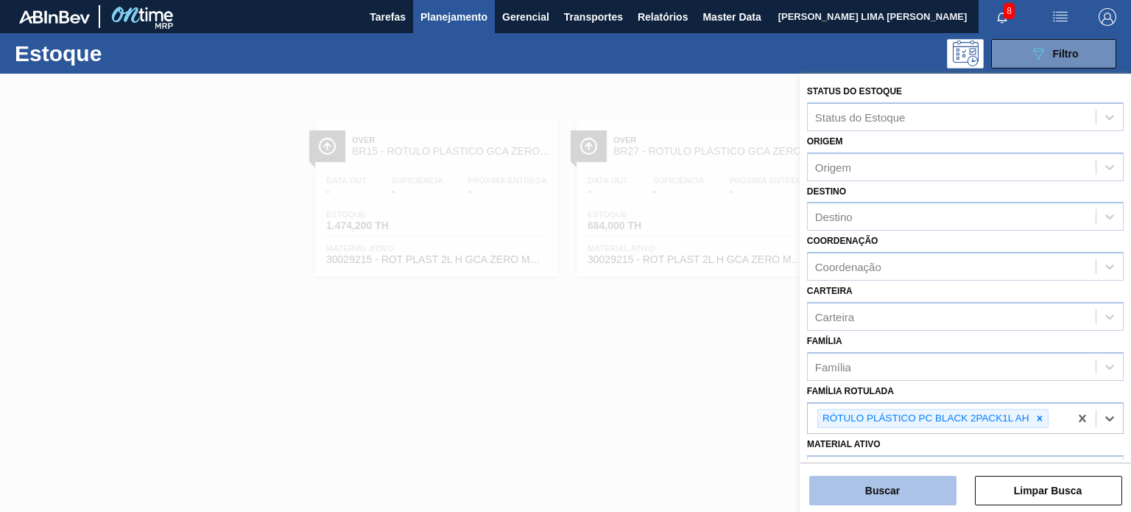
click at [911, 487] on button "Buscar" at bounding box center [882, 490] width 147 height 29
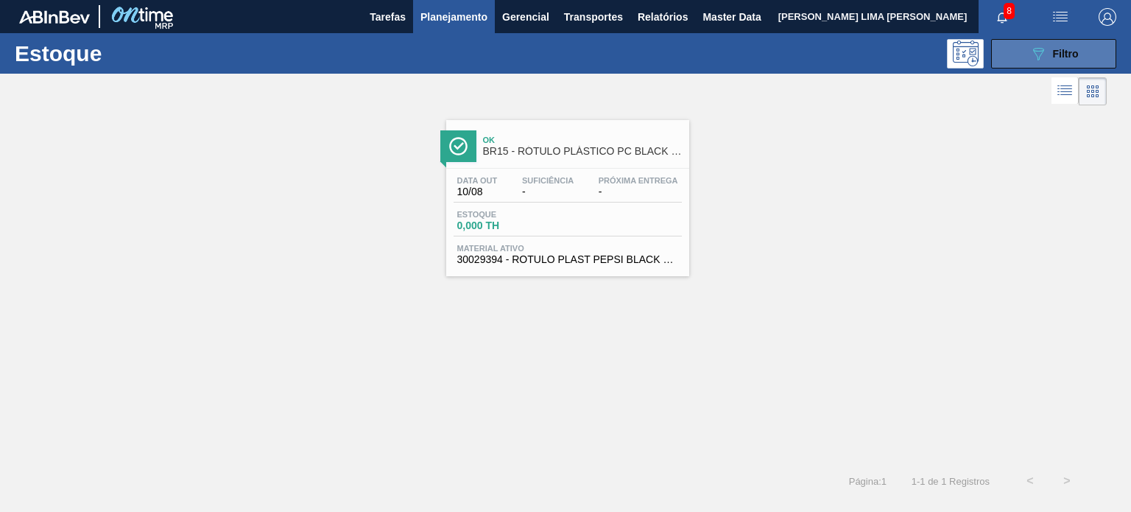
click at [1045, 61] on icon "089F7B8B-B2A5-4AFE-B5C0-19BA573D28AC" at bounding box center [1038, 54] width 18 height 18
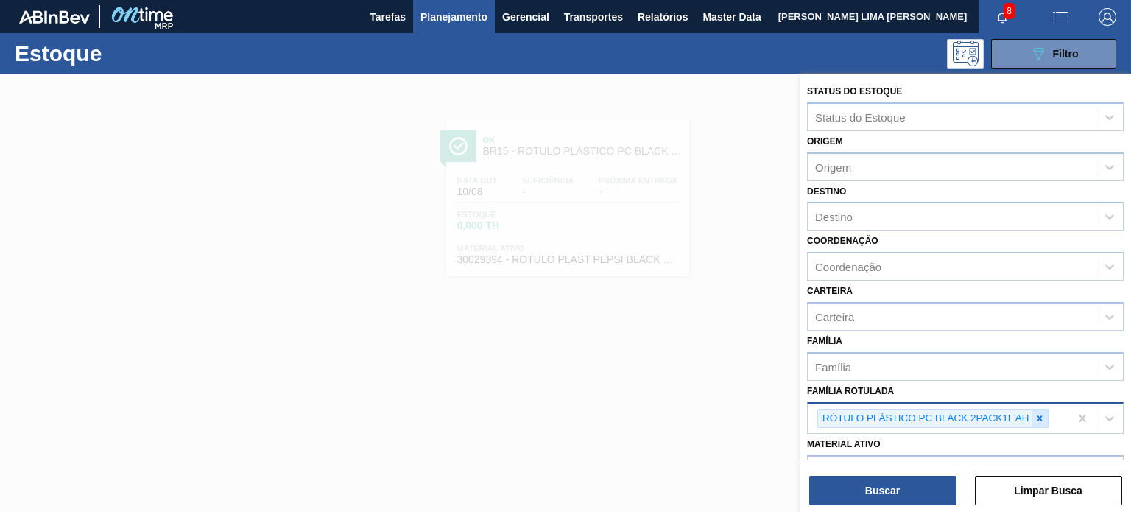
click at [1038, 413] on icon at bounding box center [1039, 418] width 10 height 10
paste Rotulada "BR19RÓTULO PLÁSTICO PC ZERO 600ML H"
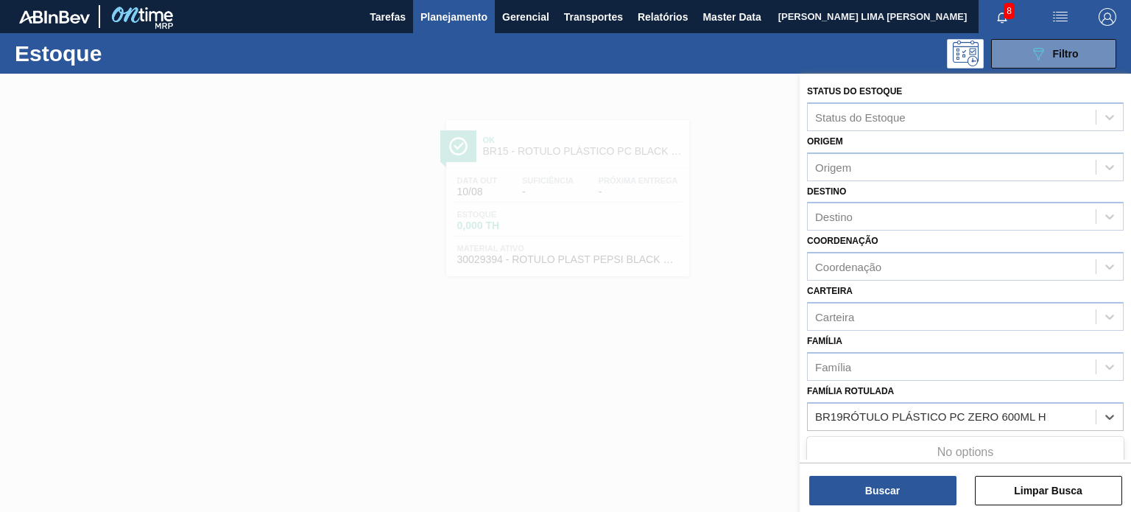
drag, startPoint x: 842, startPoint y: 414, endPoint x: 782, endPoint y: 403, distance: 61.2
click at [800, 404] on div "Status do Estoque Status do Estoque Origem Origem Destino Destino Coordenação C…" at bounding box center [965, 330] width 331 height 512
type Rotulada "RÓTULO PLÁSTICO PC ZERO 600ML H"
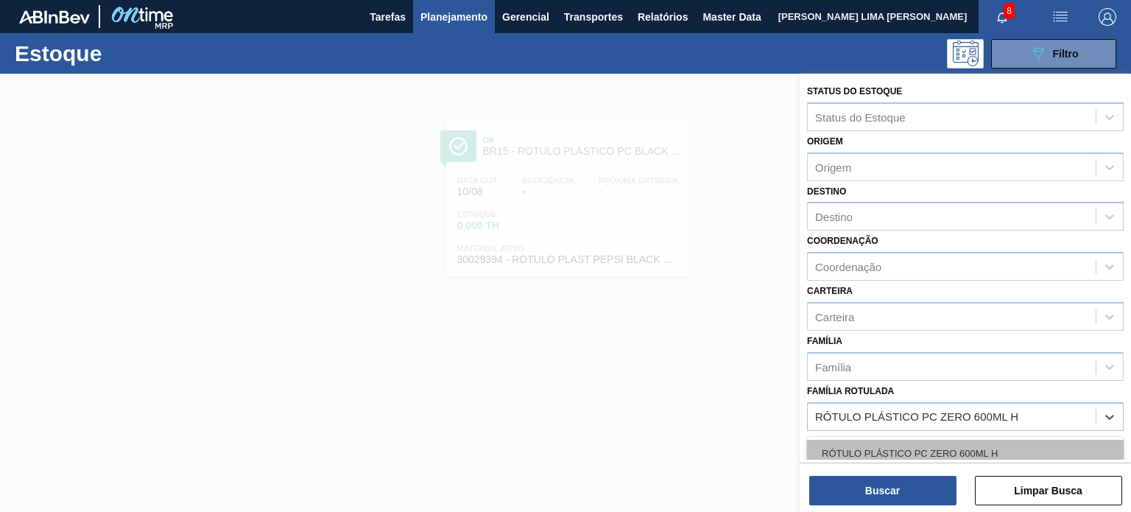
click at [893, 445] on div "RÓTULO PLÁSTICO PC ZERO 600ML H" at bounding box center [965, 453] width 317 height 27
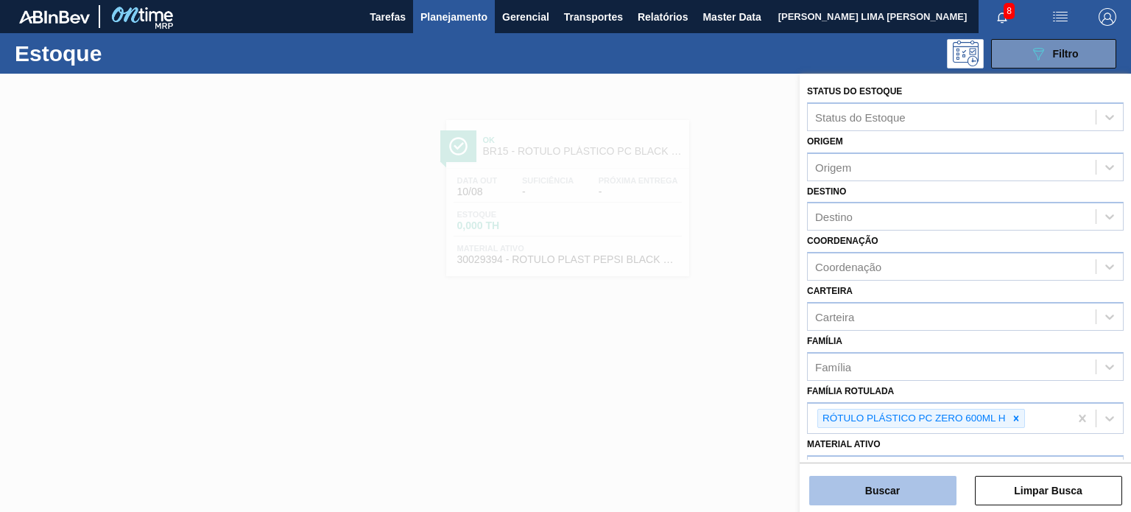
click at [889, 489] on button "Buscar" at bounding box center [882, 490] width 147 height 29
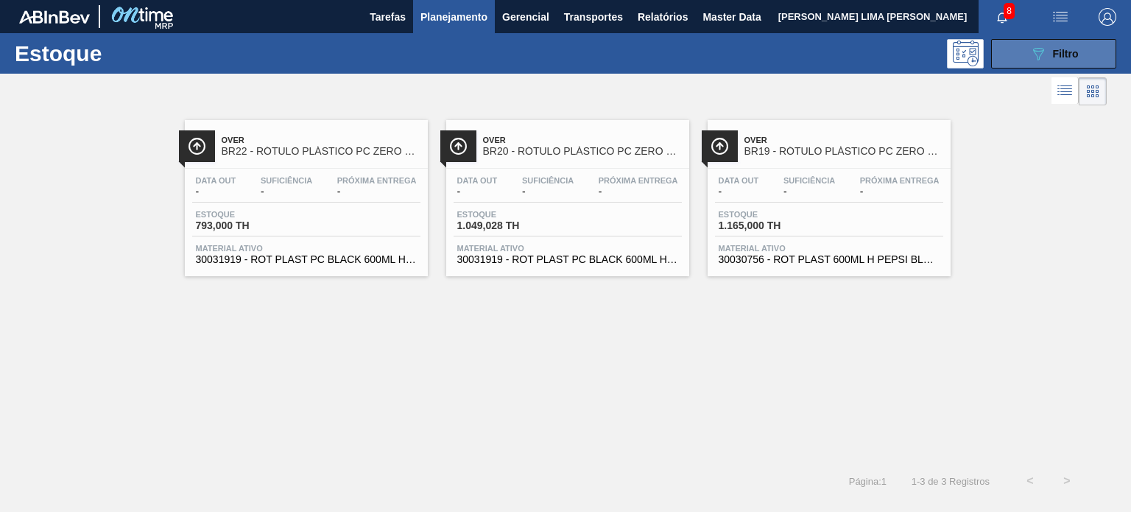
click at [1032, 42] on button "089F7B8B-B2A5-4AFE-B5C0-19BA573D28AC Filtro" at bounding box center [1053, 53] width 125 height 29
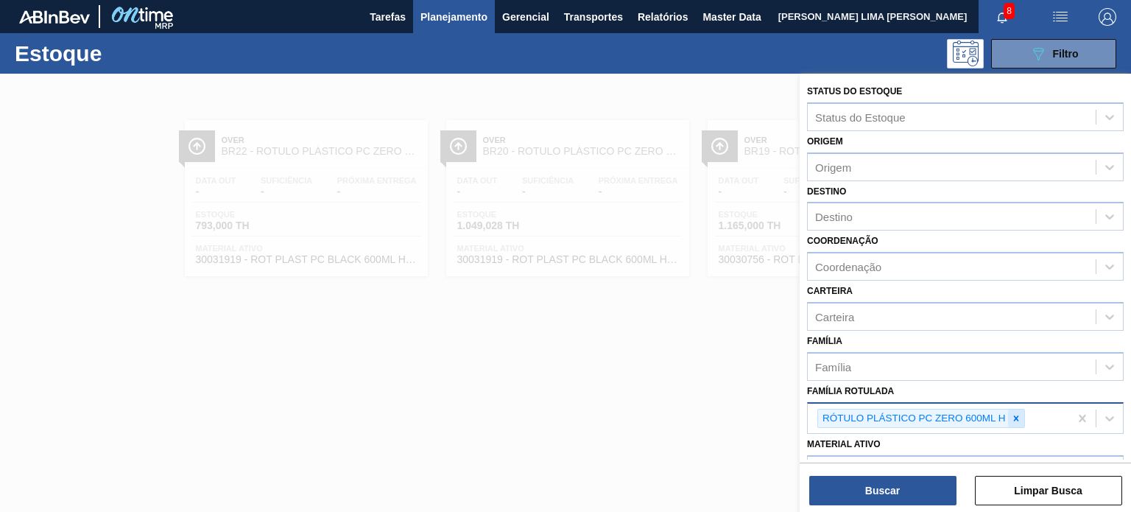
click at [1011, 413] on icon at bounding box center [1016, 418] width 10 height 10
paste Rotulada "BR15RÓTULO PLÁSTICO PEPSI BLACK 2L MP"
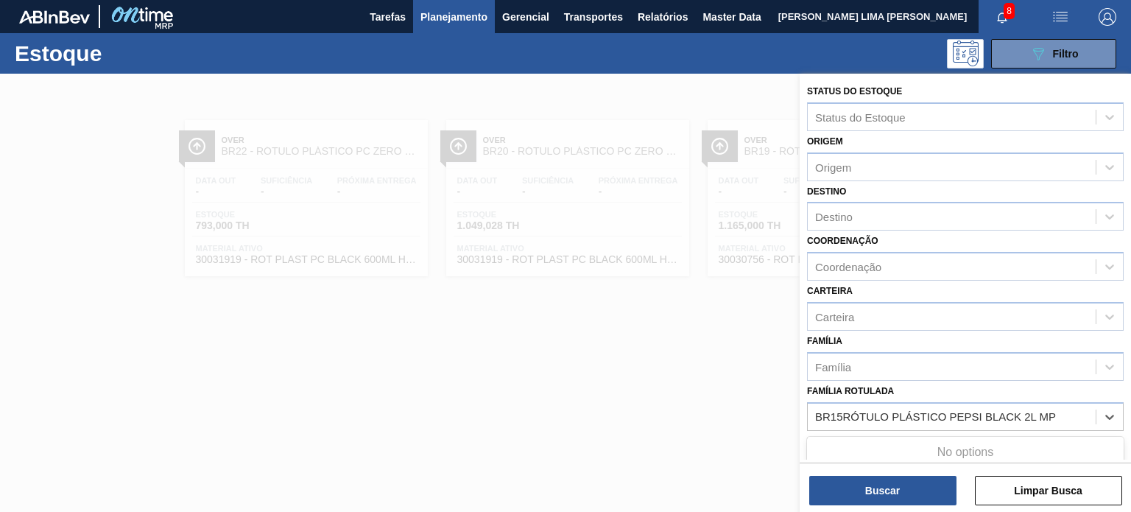
drag, startPoint x: 838, startPoint y: 409, endPoint x: 779, endPoint y: 403, distance: 59.1
click at [800, 403] on div "Status do Estoque Status do Estoque Origem Origem Destino Destino Coordenação C…" at bounding box center [965, 330] width 331 height 512
type Rotulada "RÓTULO PLÁSTICO PEPSI BLACK 2L MP"
click at [886, 445] on div "RÓTULO PLÁSTICO PEPSI BLACK 2L MP" at bounding box center [965, 453] width 317 height 27
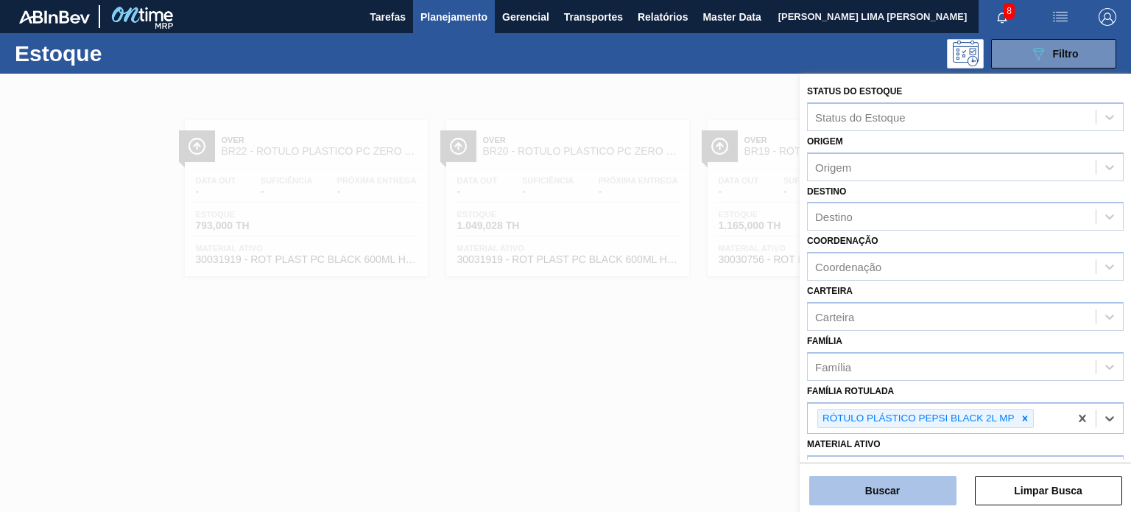
click at [891, 476] on button "Buscar" at bounding box center [882, 490] width 147 height 29
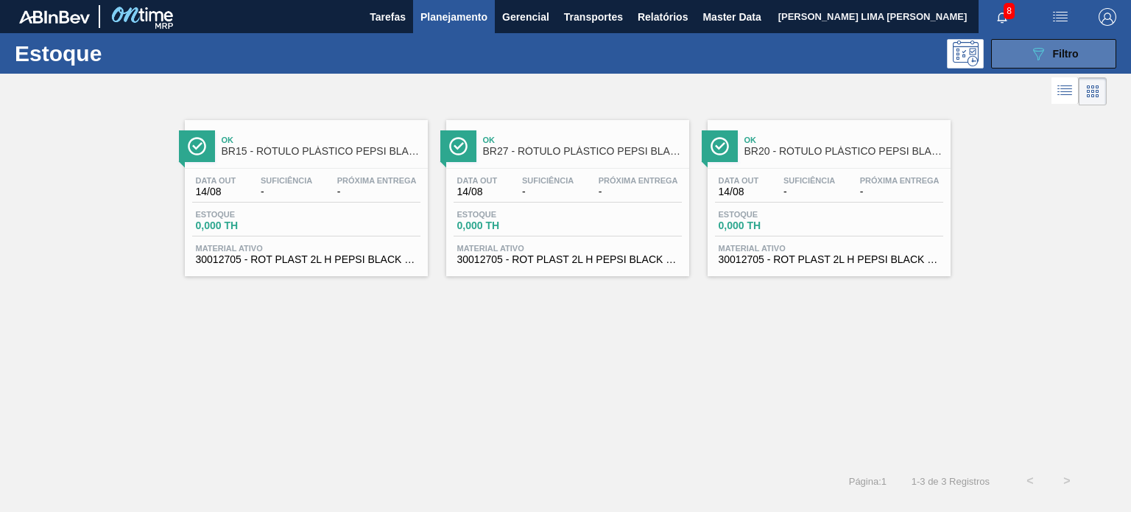
click at [1010, 41] on button "089F7B8B-B2A5-4AFE-B5C0-19BA573D28AC Filtro" at bounding box center [1053, 53] width 125 height 29
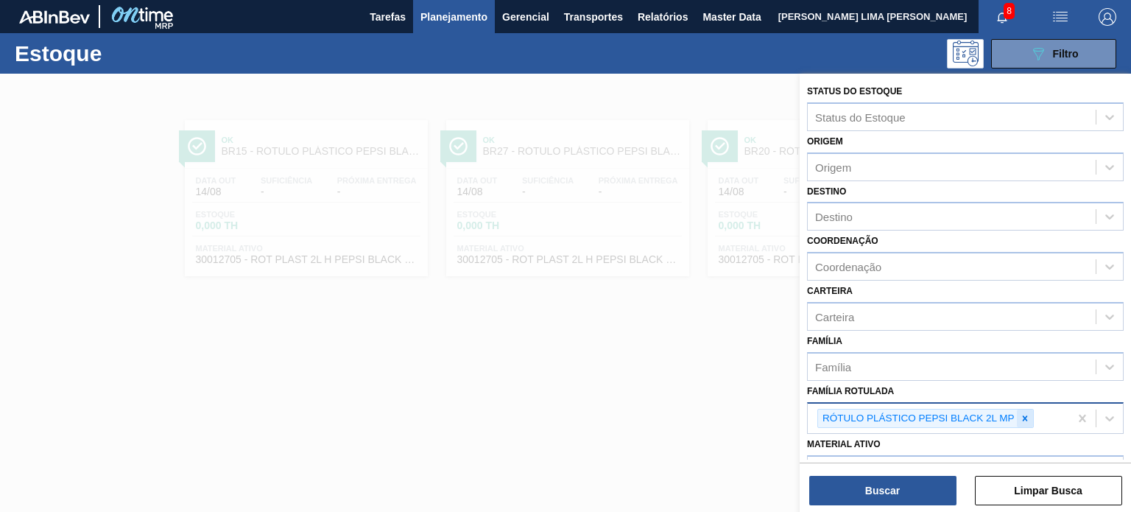
click at [1024, 416] on icon at bounding box center [1025, 418] width 10 height 10
paste Rotulada "BR23RÓTULO PLÁSTICO LIPTON PÊSSEGO 200ML H"
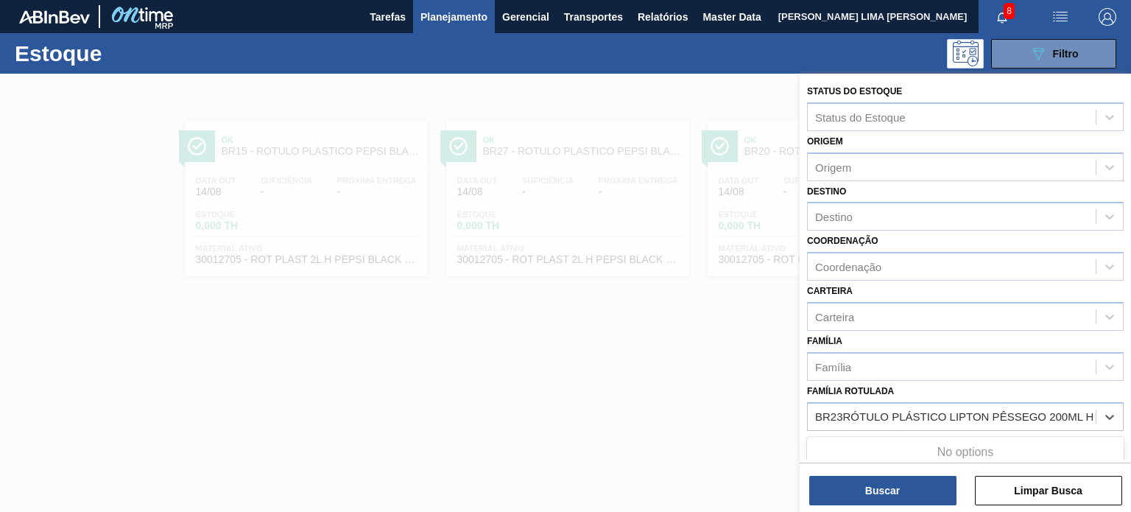
drag, startPoint x: 840, startPoint y: 410, endPoint x: 772, endPoint y: 400, distance: 69.2
click at [800, 400] on div "Status do Estoque Status do Estoque Origem Origem Destino Destino Coordenação C…" at bounding box center [965, 330] width 331 height 512
type Rotulada "RÓTULO PLÁSTICO LIPTON PÊSSEGO 200ML H"
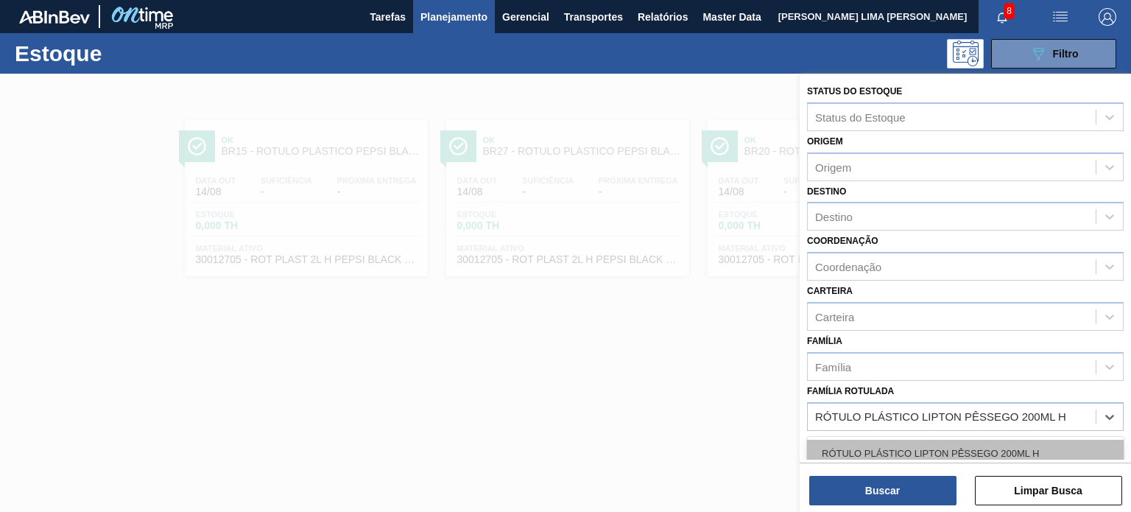
click at [903, 457] on div "RÓTULO PLÁSTICO LIPTON PÊSSEGO 200ML H" at bounding box center [965, 453] width 317 height 27
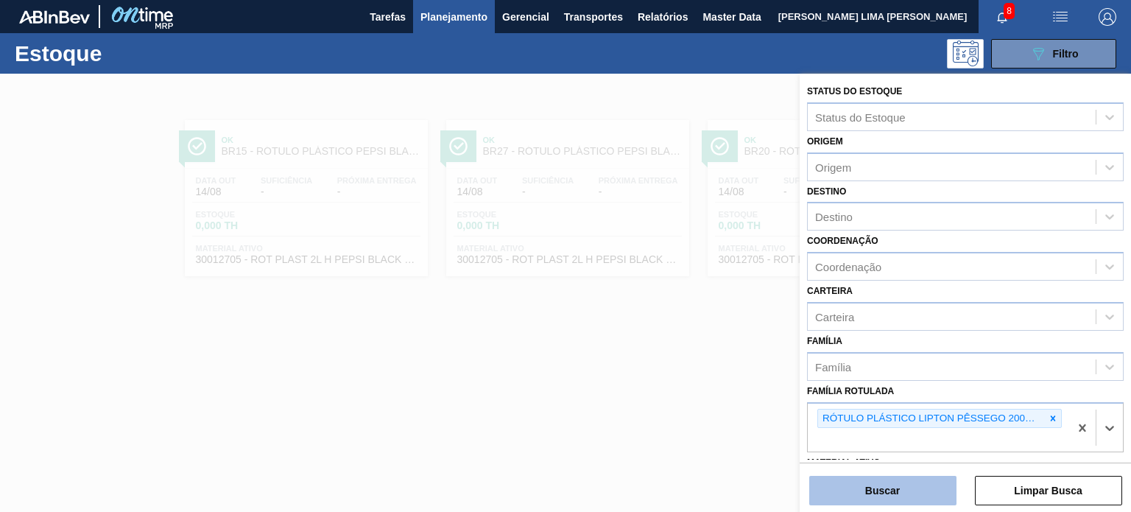
click at [902, 497] on button "Buscar" at bounding box center [882, 490] width 147 height 29
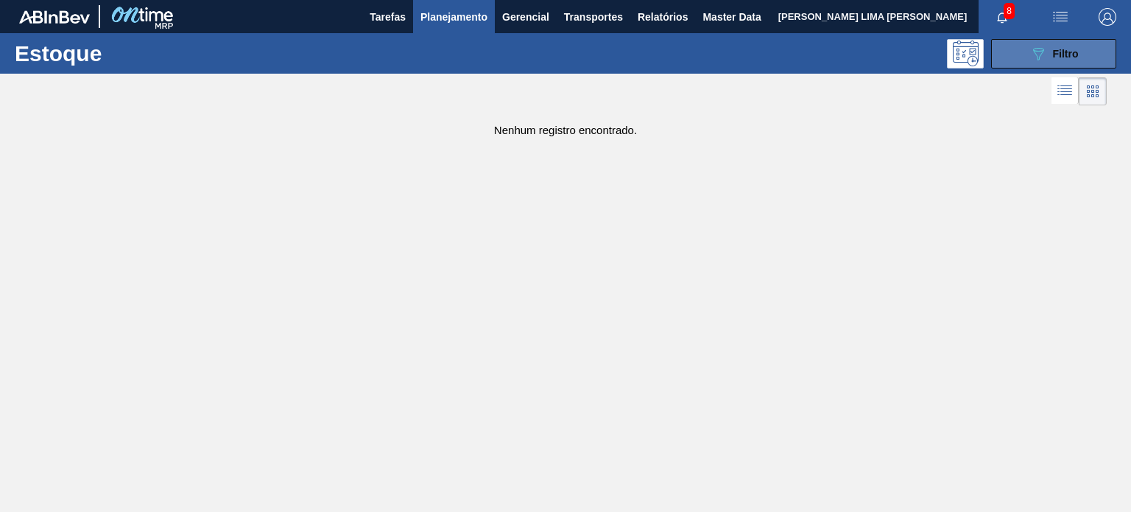
click at [1038, 55] on icon "089F7B8B-B2A5-4AFE-B5C0-19BA573D28AC" at bounding box center [1038, 54] width 18 height 18
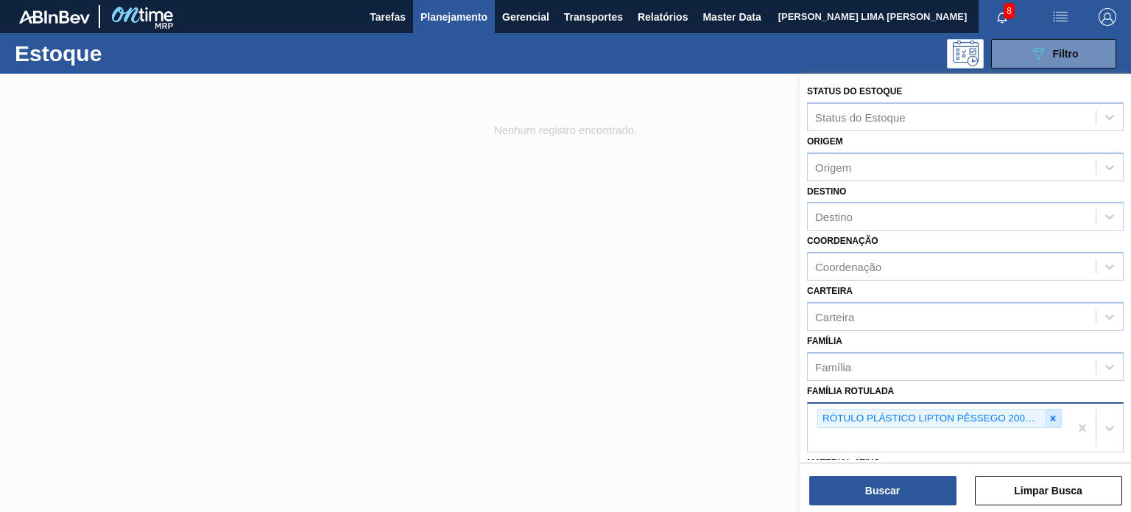
click at [1051, 417] on icon at bounding box center [1053, 418] width 10 height 10
paste Rotulada "RÓTULO PLÁSTICO 200ML PC H"
type Rotulada "RÓTULO PLÁSTICO 200ML PC H"
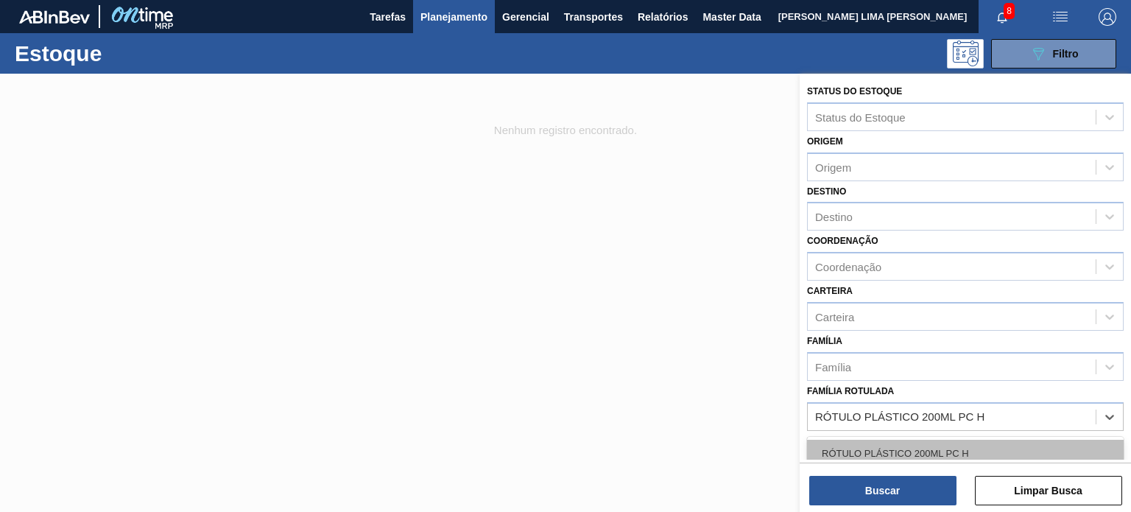
click at [884, 440] on div "RÓTULO PLÁSTICO 200ML PC H" at bounding box center [965, 453] width 317 height 27
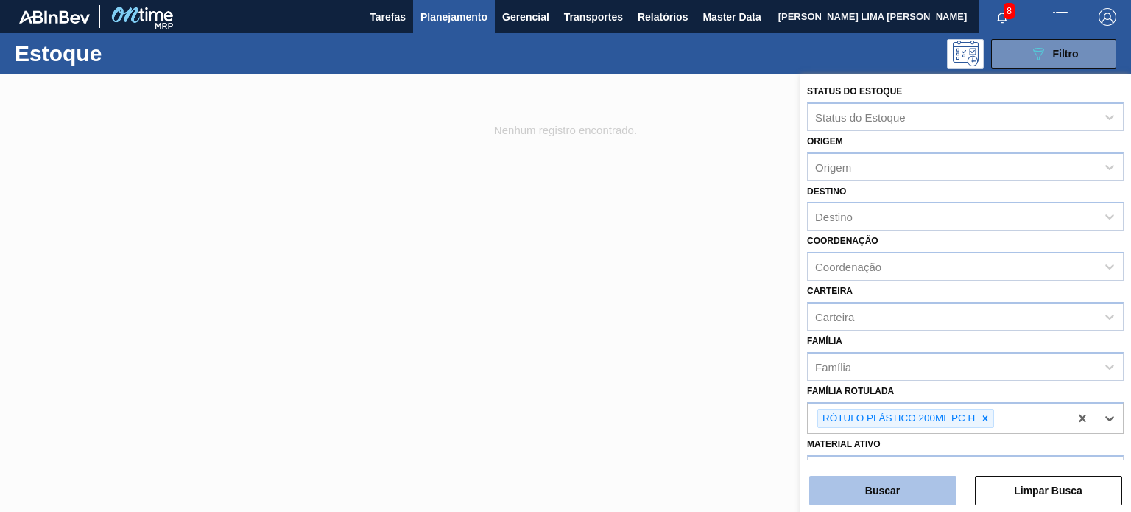
click at [883, 479] on button "Buscar" at bounding box center [882, 490] width 147 height 29
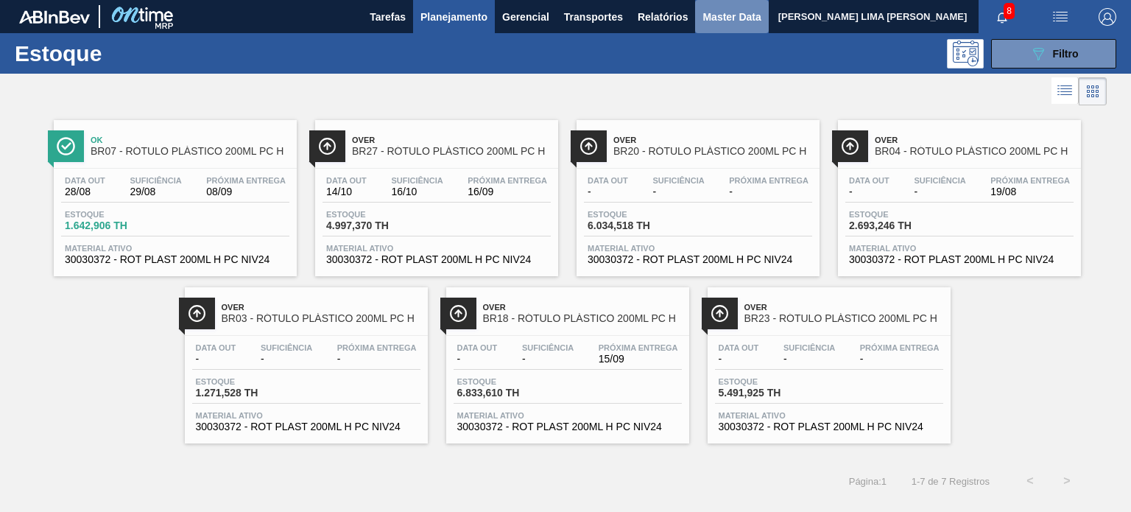
click at [701, 18] on button "Master Data" at bounding box center [731, 16] width 73 height 33
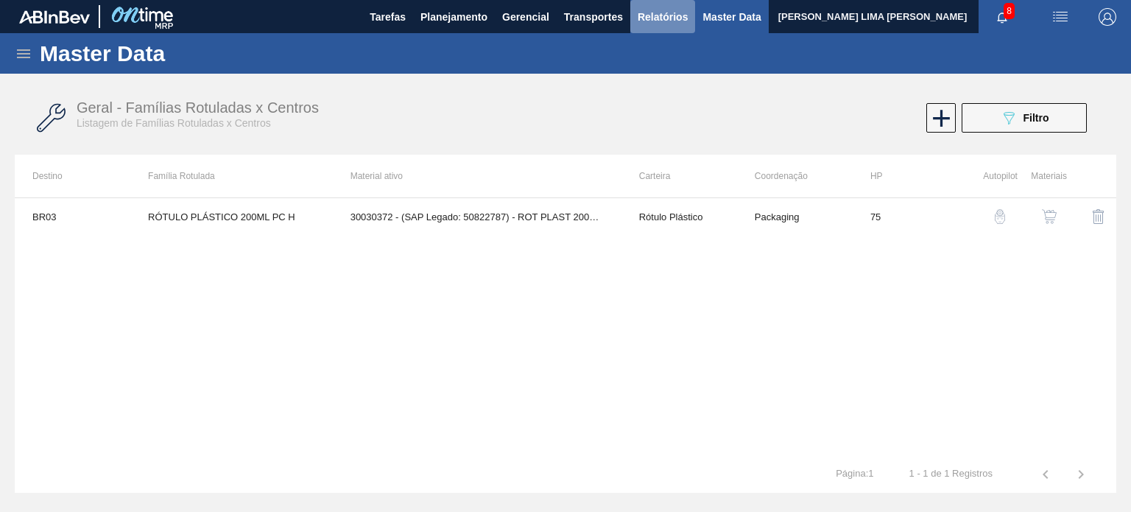
click at [682, 15] on span "Relatórios" at bounding box center [663, 17] width 50 height 18
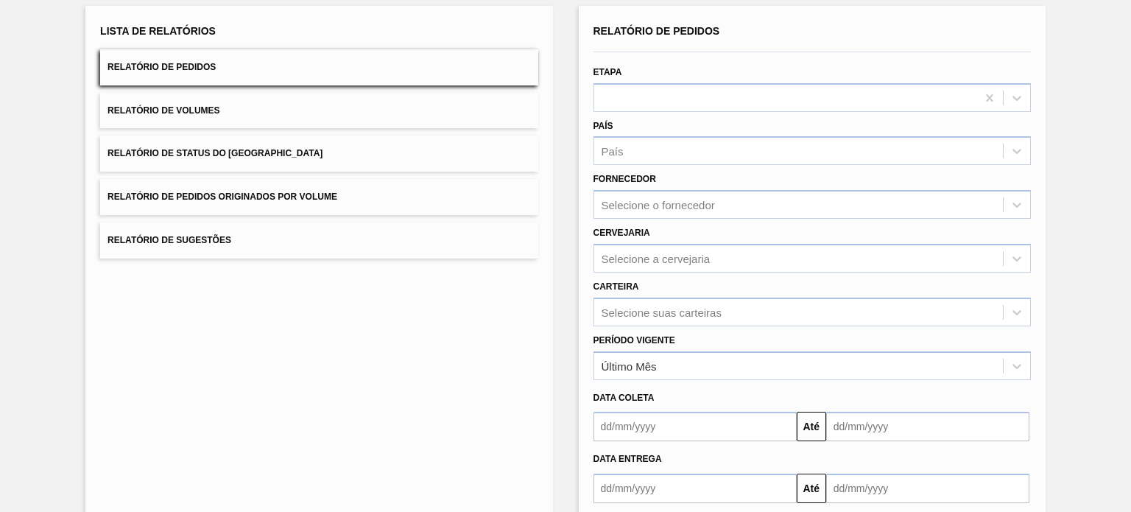
scroll to position [147, 0]
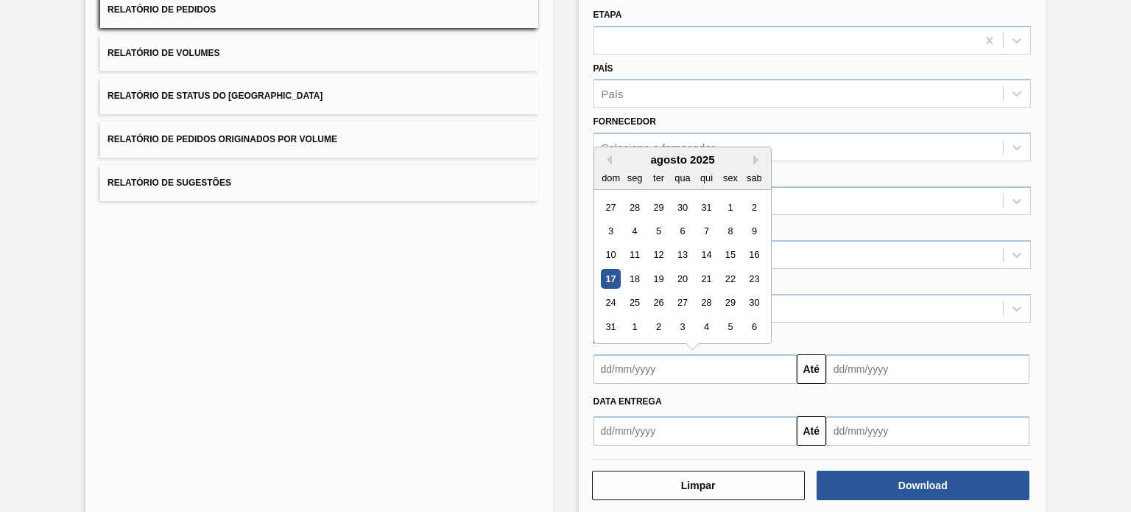
click at [670, 369] on input "text" at bounding box center [694, 368] width 203 height 29
click at [627, 402] on span "Data entrega" at bounding box center [627, 401] width 68 height 10
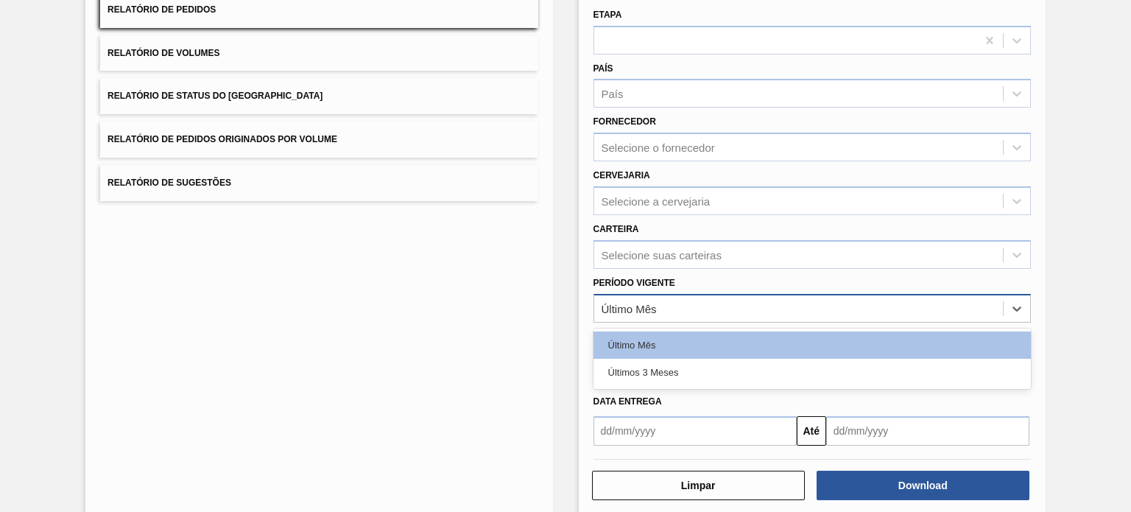
click at [636, 307] on div "Último Mês" at bounding box center [629, 308] width 55 height 13
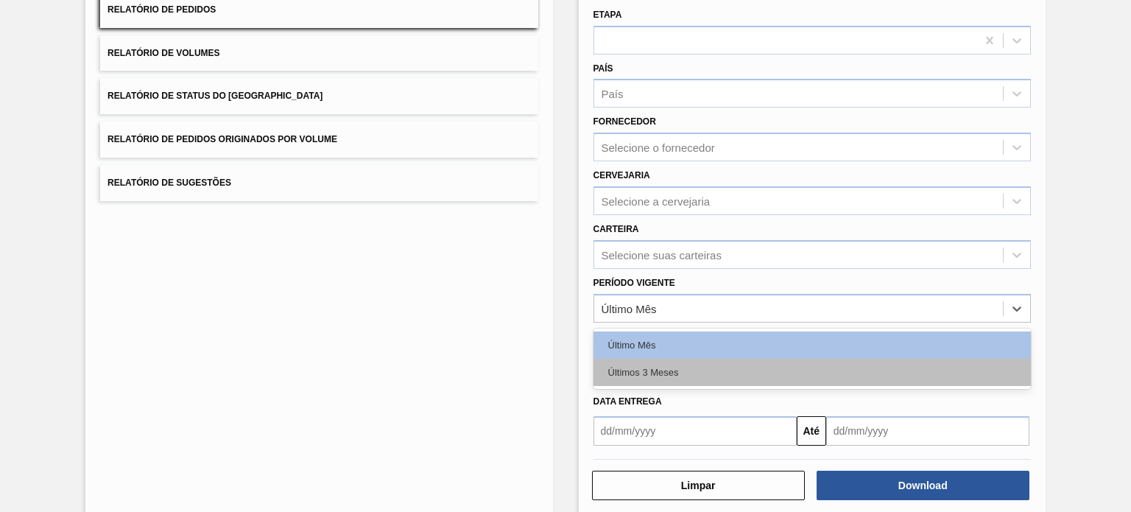
click at [636, 370] on div "Últimos 3 Meses" at bounding box center [811, 372] width 437 height 27
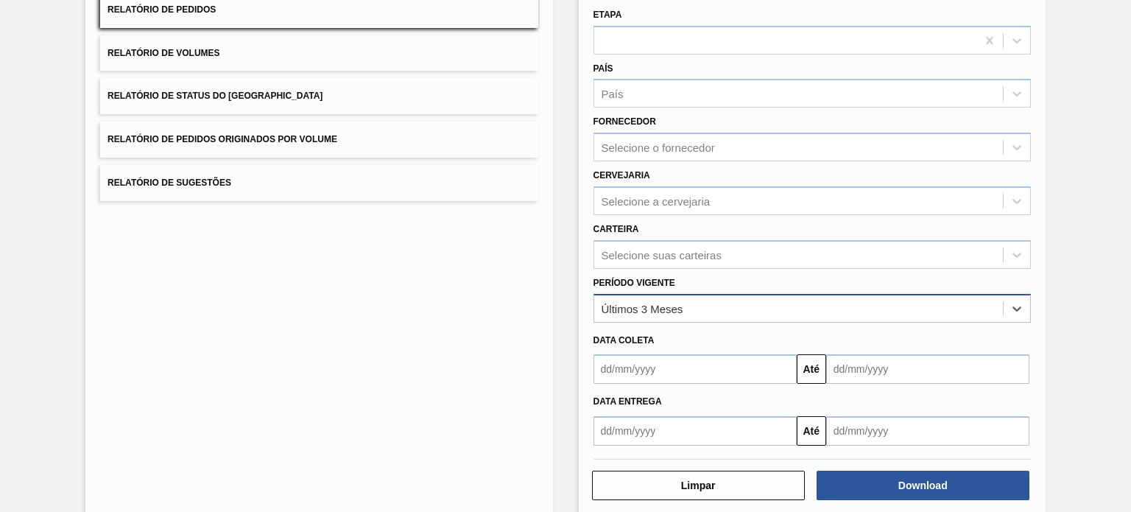
click at [660, 300] on div "Últimos 3 Meses" at bounding box center [798, 307] width 409 height 21
click at [635, 286] on div "Período Vigente Últimos 3 Meses" at bounding box center [811, 297] width 437 height 50
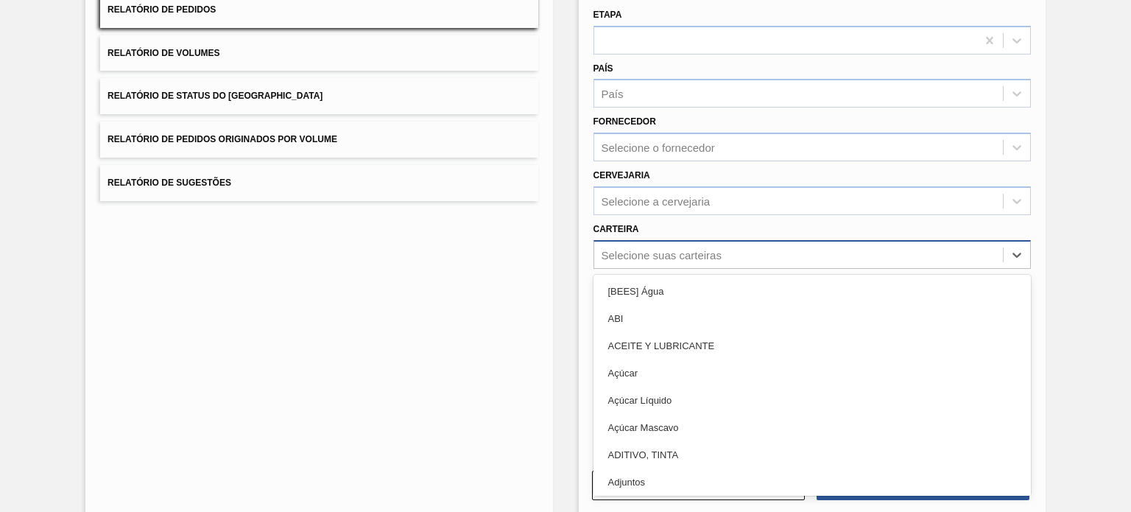
click at [669, 255] on div "Selecione suas carteiras" at bounding box center [662, 254] width 120 height 13
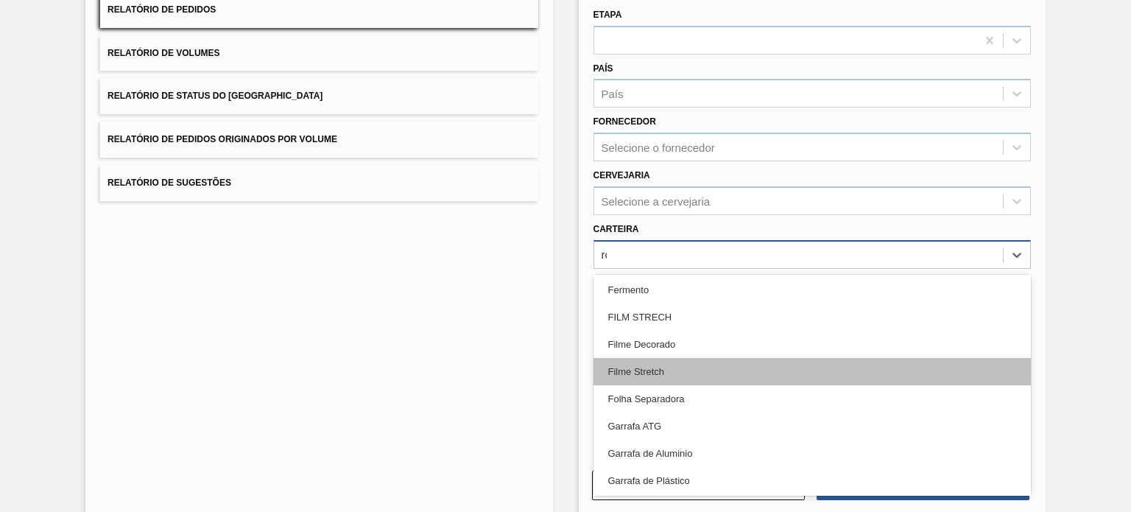
scroll to position [3, 0]
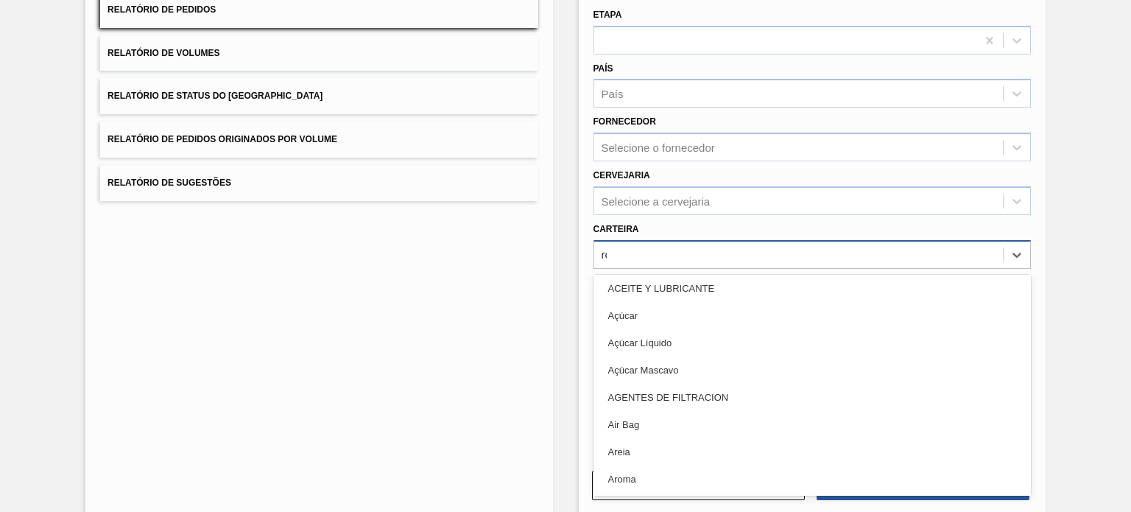
type input "rót"
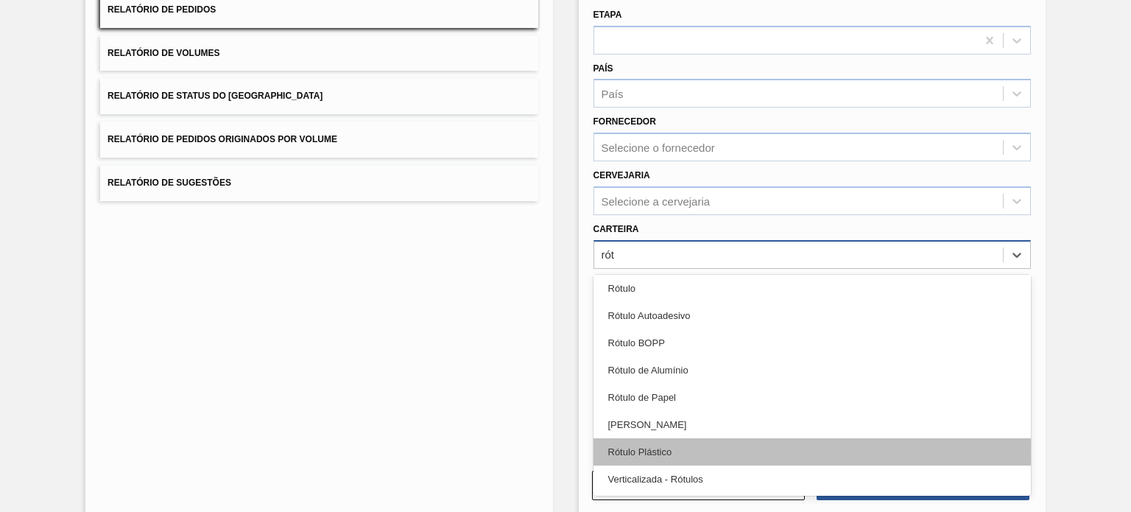
click at [685, 448] on div "Rótulo Plástico" at bounding box center [811, 451] width 437 height 27
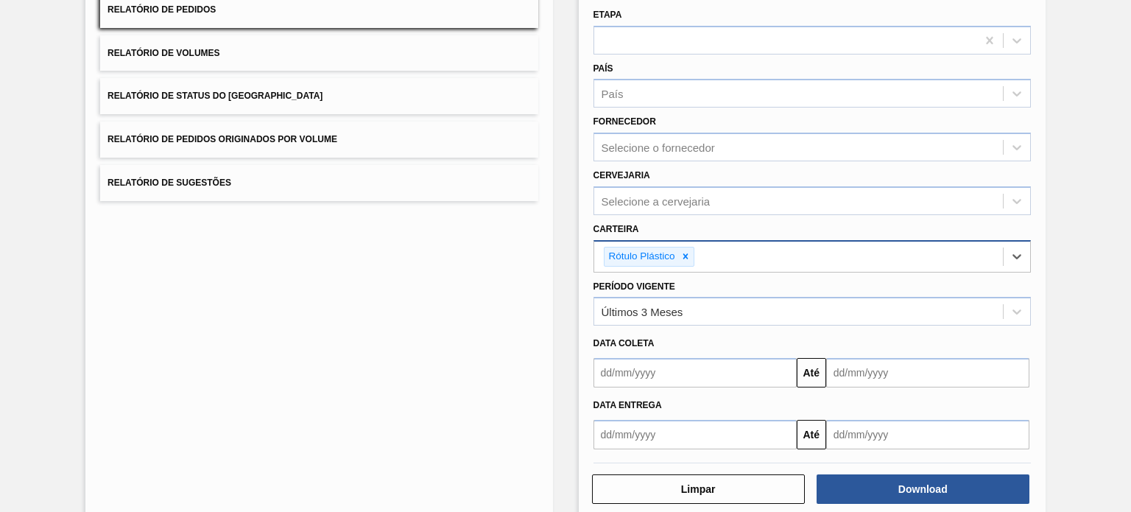
click at [856, 469] on div "Limpar Download" at bounding box center [812, 487] width 449 height 36
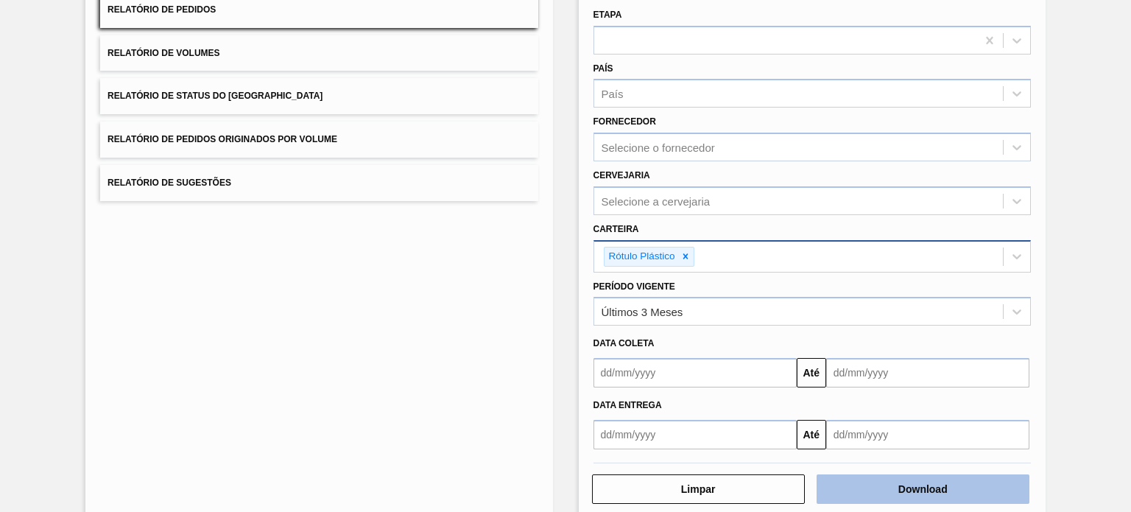
click at [904, 474] on button "Download" at bounding box center [922, 488] width 213 height 29
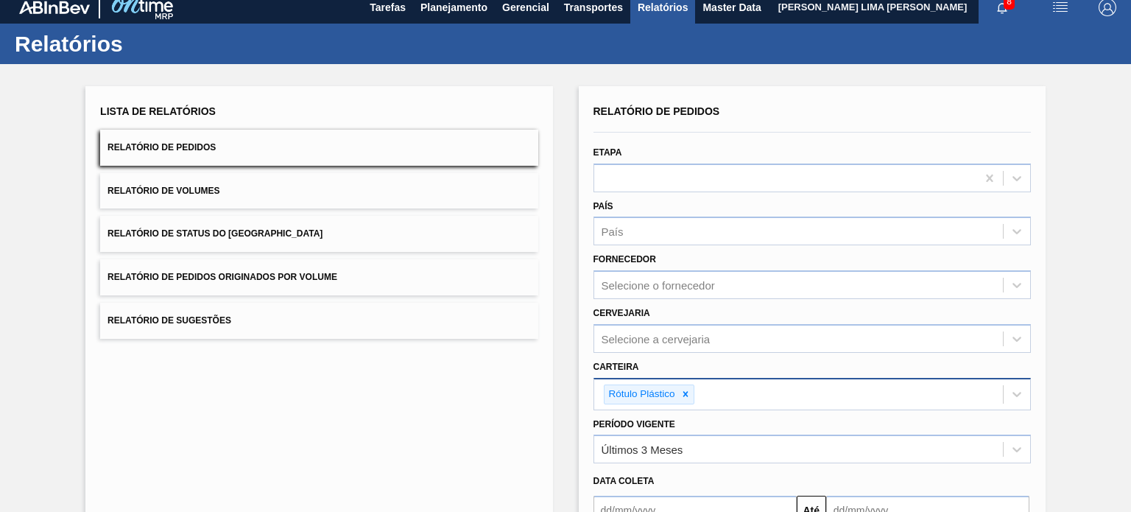
scroll to position [0, 0]
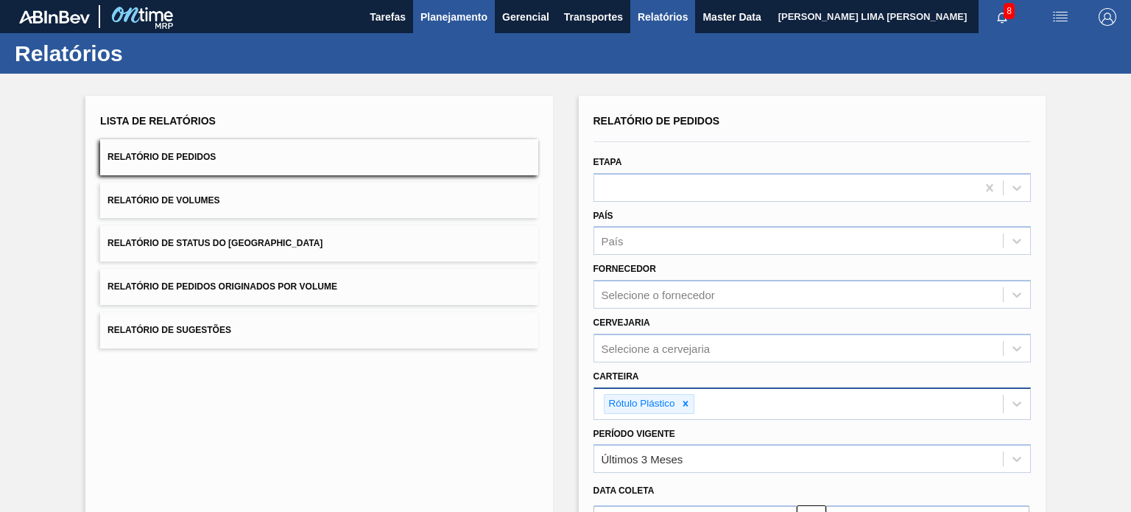
click at [473, 21] on span "Planejamento" at bounding box center [453, 17] width 67 height 18
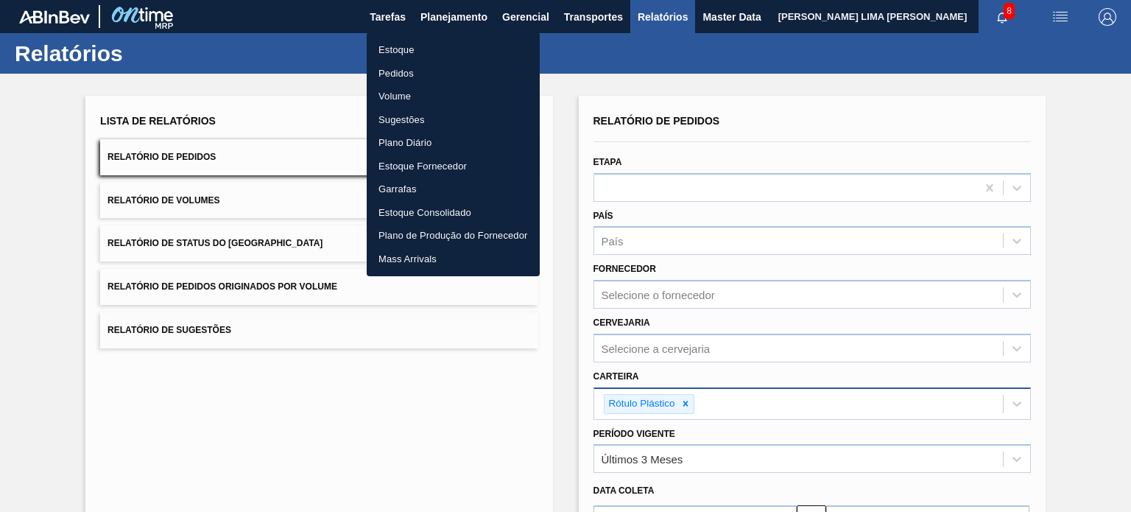
click at [439, 43] on li "Estoque" at bounding box center [453, 50] width 173 height 24
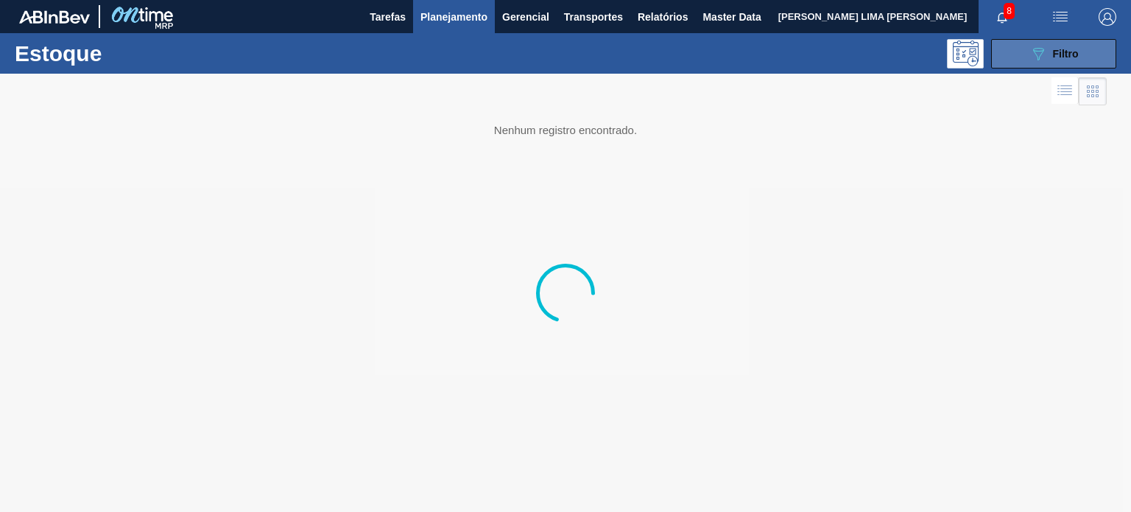
click at [1049, 60] on div "089F7B8B-B2A5-4AFE-B5C0-19BA573D28AC Filtro" at bounding box center [1053, 54] width 49 height 18
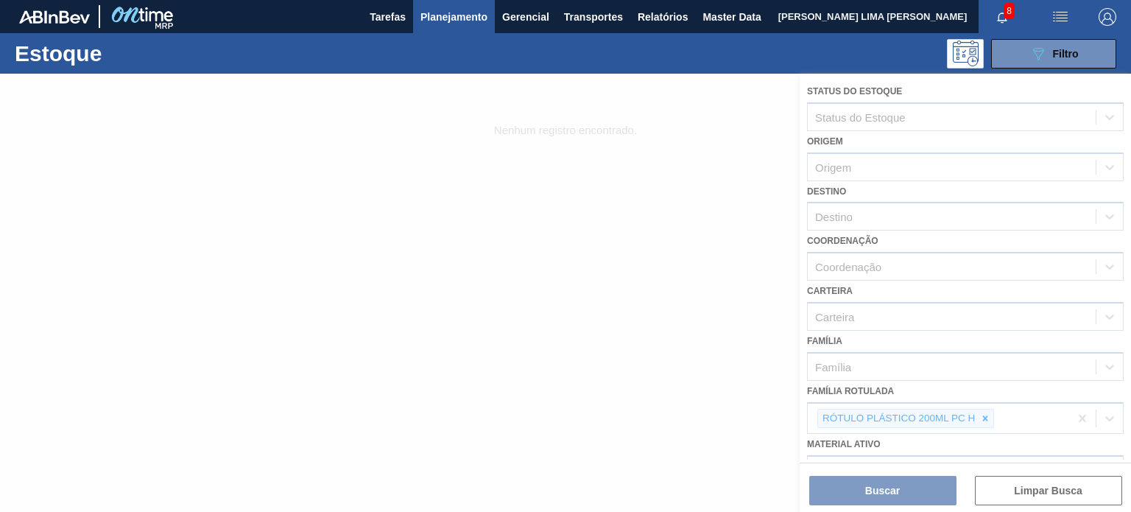
click at [988, 413] on div at bounding box center [565, 293] width 1131 height 438
click at [984, 419] on div at bounding box center [565, 293] width 1131 height 438
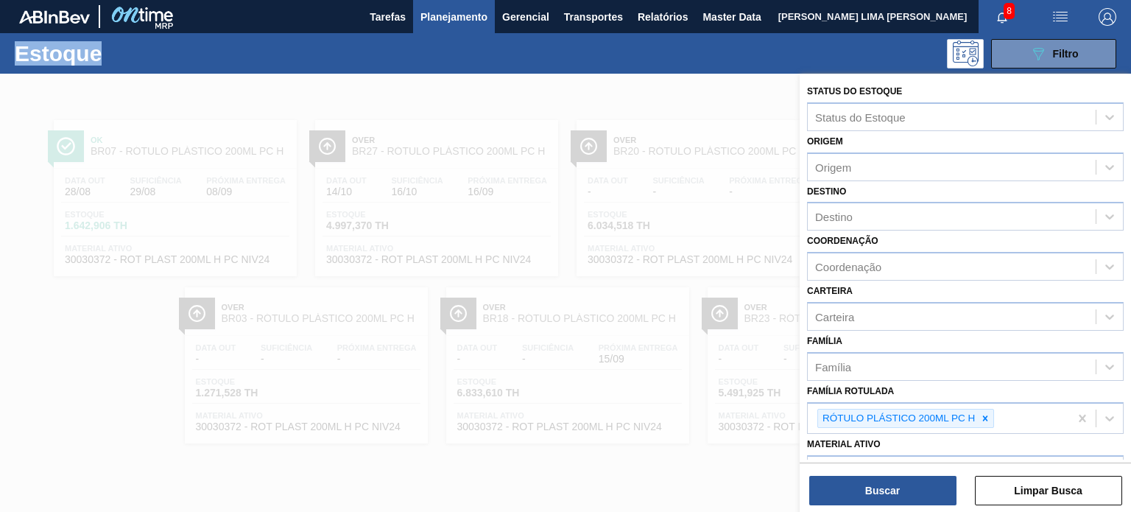
click at [984, 419] on icon at bounding box center [985, 418] width 10 height 10
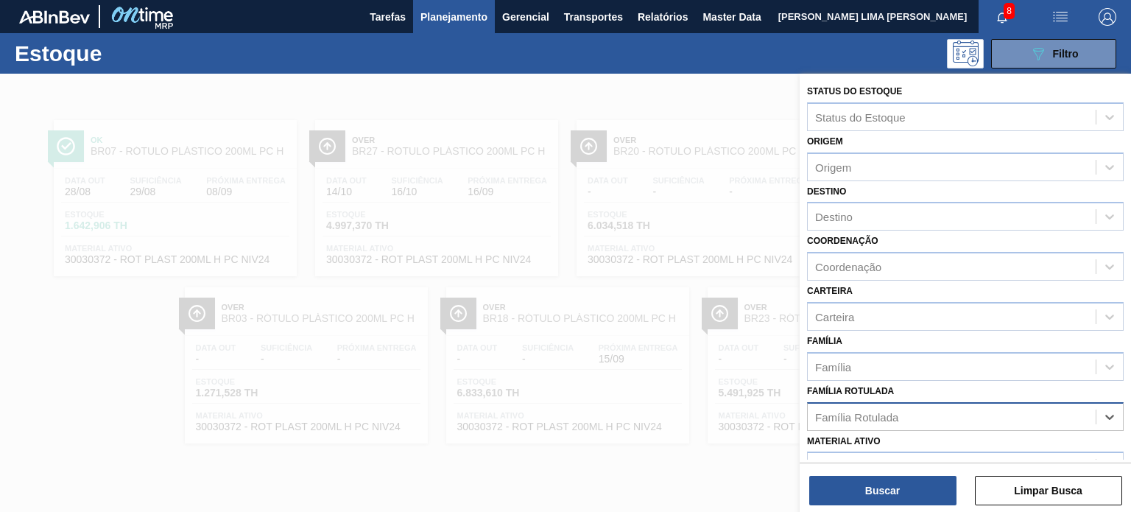
paste Rotulada "RÓTULO PLÁSTICO GCA 200ML H"
type Rotulada "RÓTULO PLÁSTICO GCA 200ML H"
paste Rotulada "text"
drag, startPoint x: 985, startPoint y: 419, endPoint x: 967, endPoint y: 423, distance: 18.2
click at [984, 419] on icon at bounding box center [985, 418] width 10 height 10
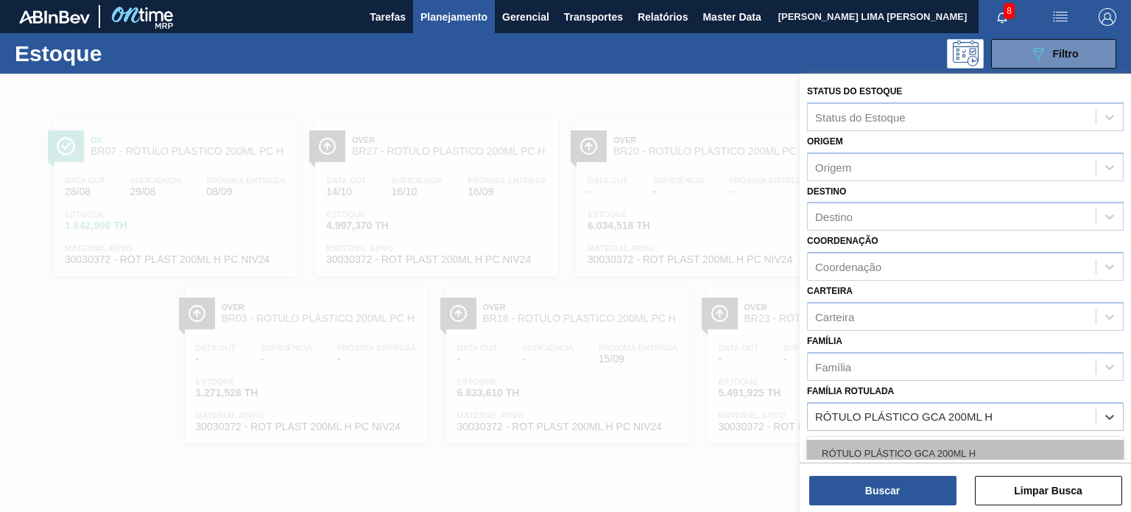
click at [926, 448] on div "RÓTULO PLÁSTICO GCA 200ML H" at bounding box center [965, 453] width 317 height 27
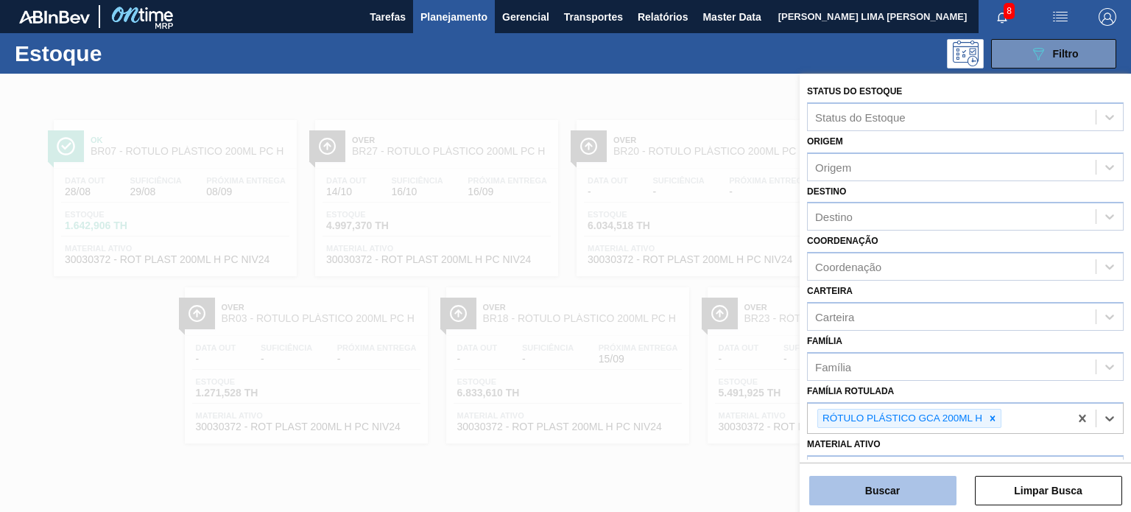
click at [917, 488] on button "Buscar" at bounding box center [882, 490] width 147 height 29
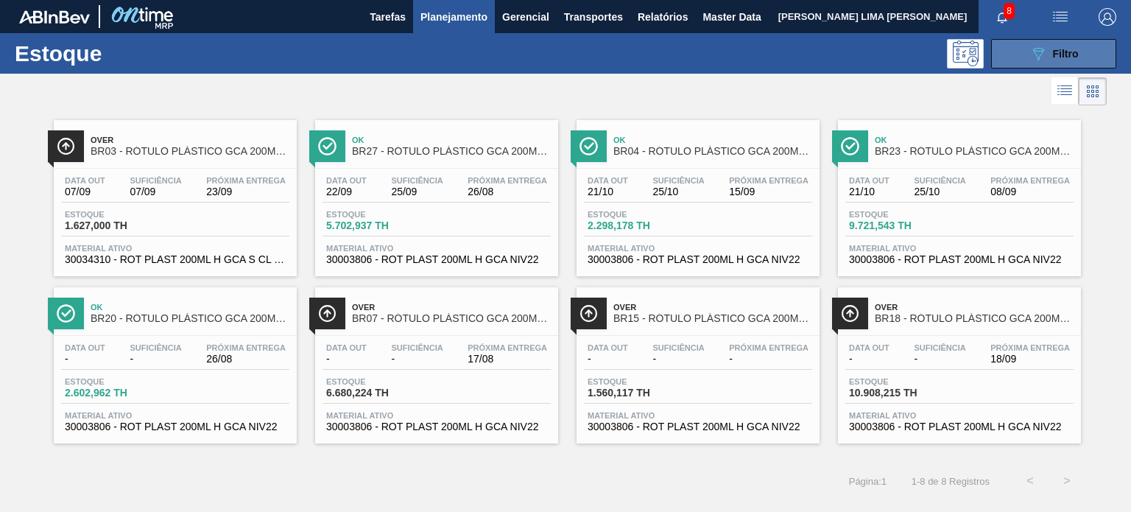
click at [1037, 58] on icon "089F7B8B-B2A5-4AFE-B5C0-19BA573D28AC" at bounding box center [1038, 54] width 18 height 18
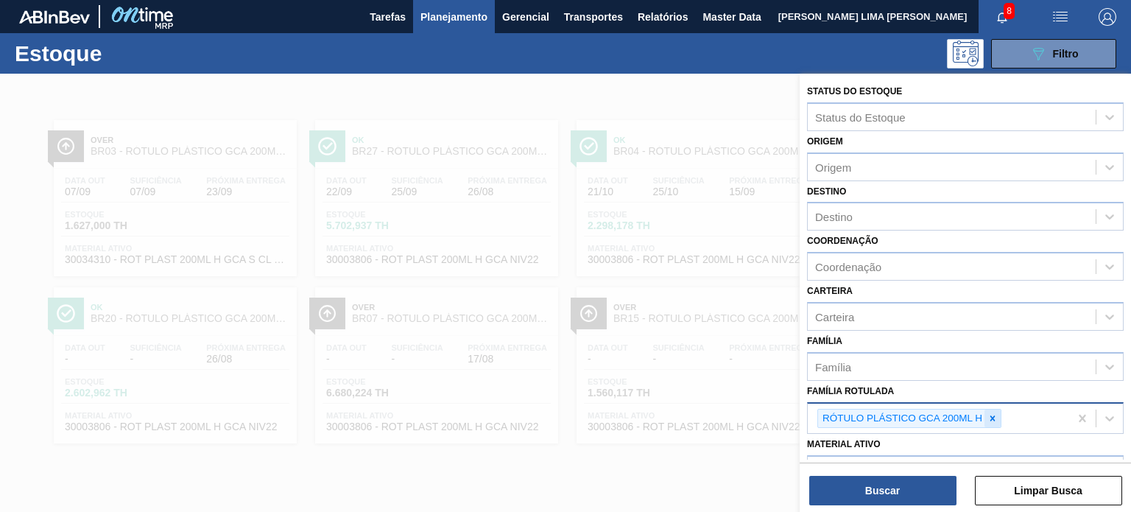
click at [991, 417] on icon at bounding box center [992, 418] width 10 height 10
paste Rotulada "RÓTULO PLÁSTICO PC 1L H"
type Rotulada "RÓTULO PLÁSTICO PC 1L H"
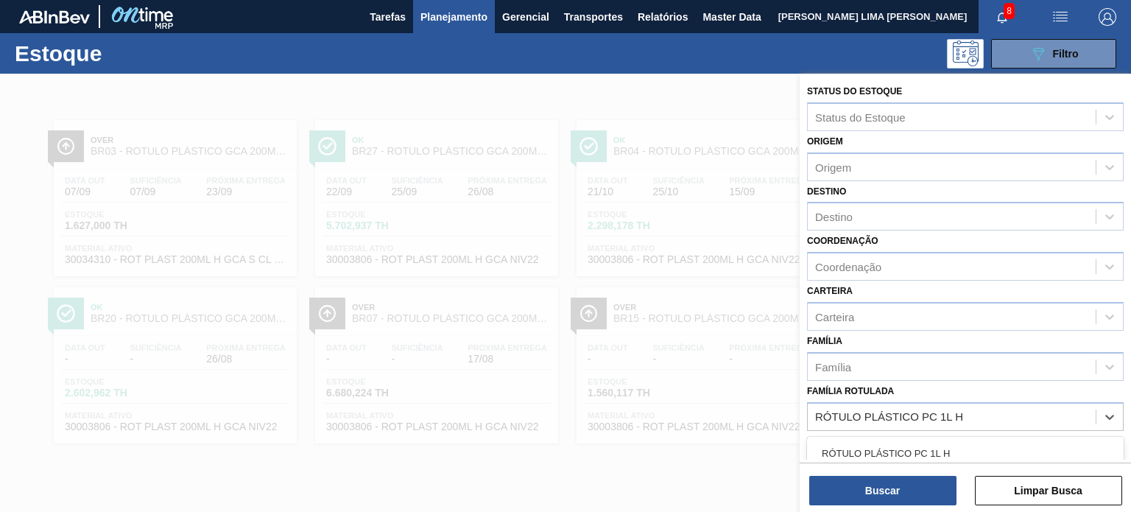
click at [925, 443] on div "RÓTULO PLÁSTICO PC 1L H" at bounding box center [965, 453] width 317 height 27
click at [903, 471] on div "Buscar Limpar Busca" at bounding box center [965, 482] width 331 height 41
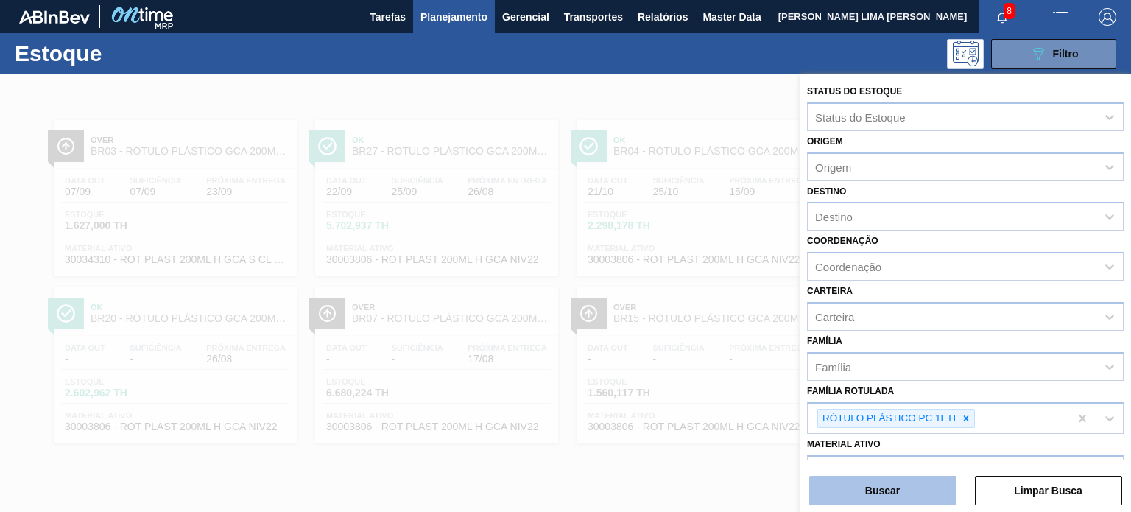
click at [897, 480] on button "Buscar" at bounding box center [882, 490] width 147 height 29
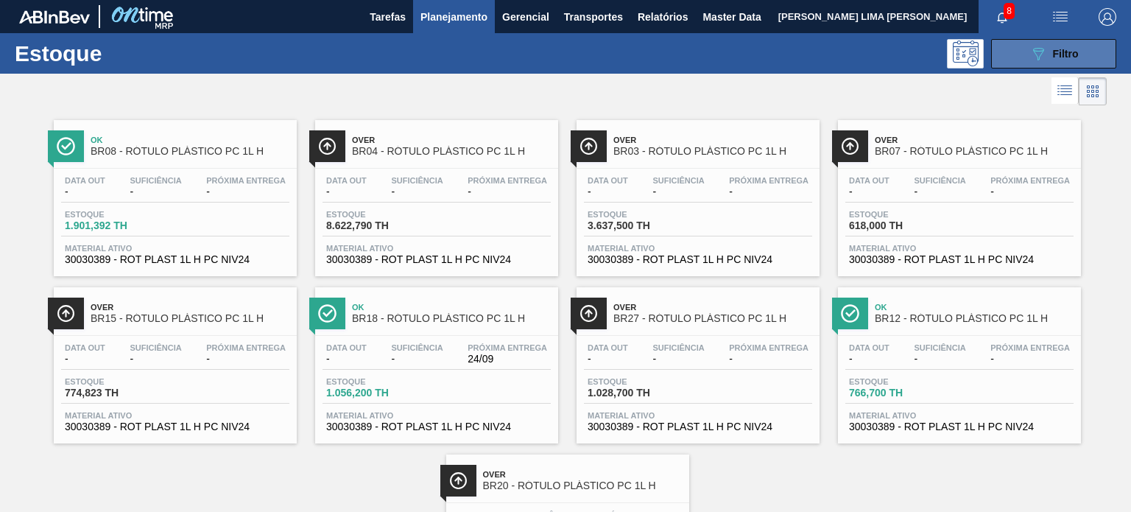
click at [1025, 63] on button "089F7B8B-B2A5-4AFE-B5C0-19BA573D28AC Filtro" at bounding box center [1053, 53] width 125 height 29
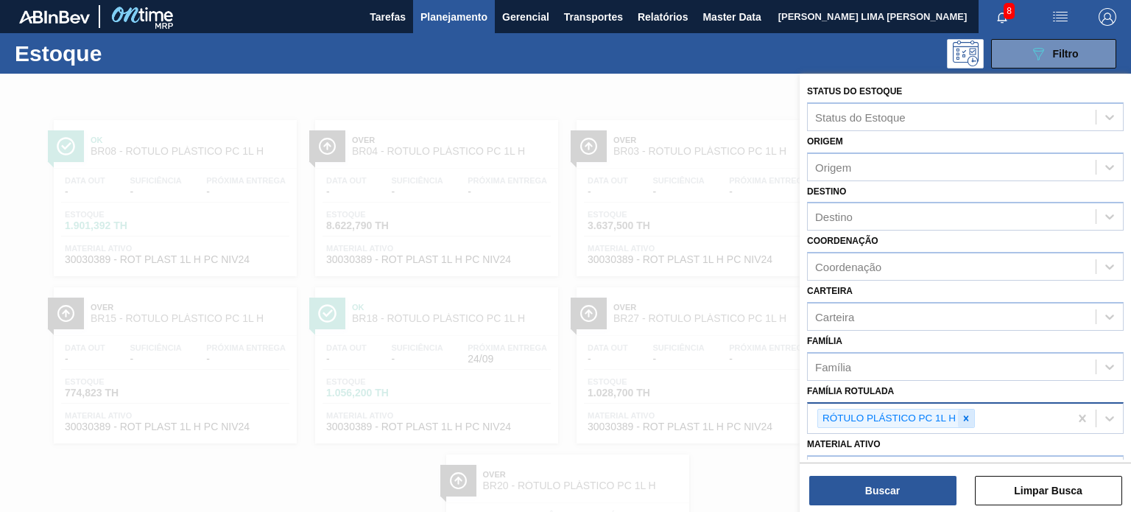
click at [968, 413] on icon at bounding box center [966, 418] width 10 height 10
paste Rotulada "RÓTULO PLÁSTICO PC 2L H"
type Rotulada "RÓTULO PLÁSTICO PC 2L H"
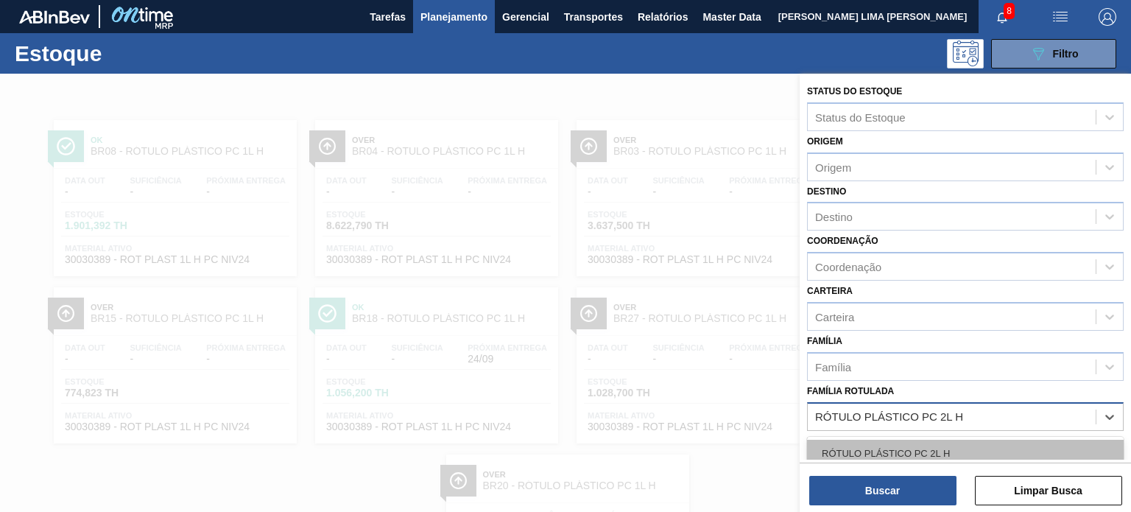
click at [885, 440] on div "RÓTULO PLÁSTICO PC 2L H" at bounding box center [965, 453] width 317 height 27
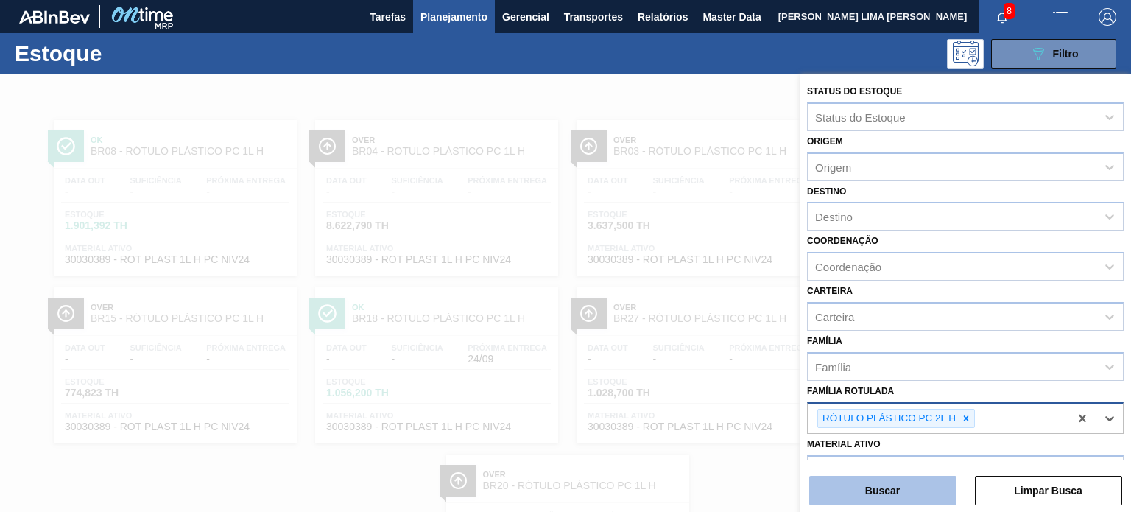
click at [891, 493] on button "Buscar" at bounding box center [882, 490] width 147 height 29
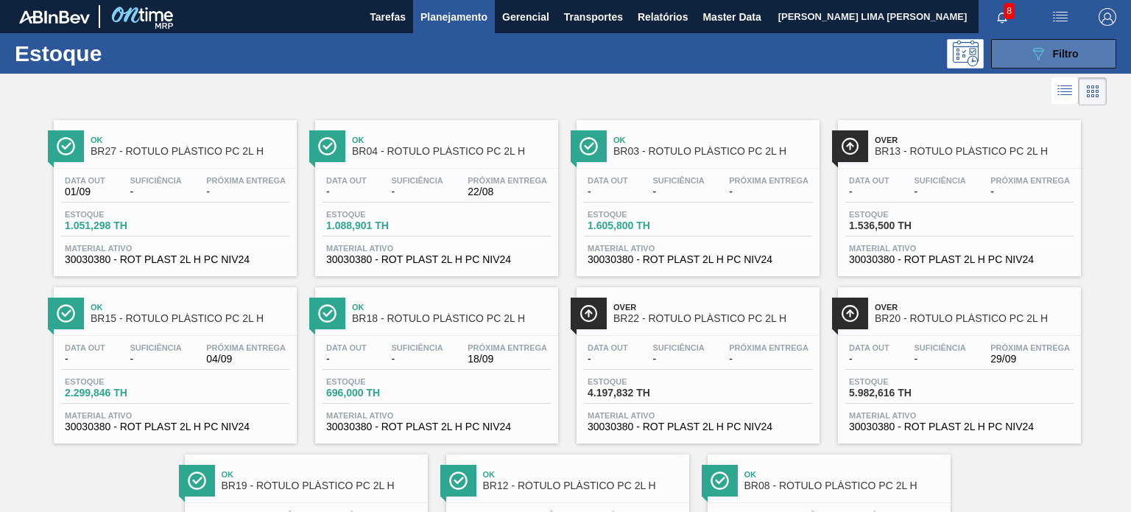
click at [1098, 65] on button "089F7B8B-B2A5-4AFE-B5C0-19BA573D28AC Filtro" at bounding box center [1053, 53] width 125 height 29
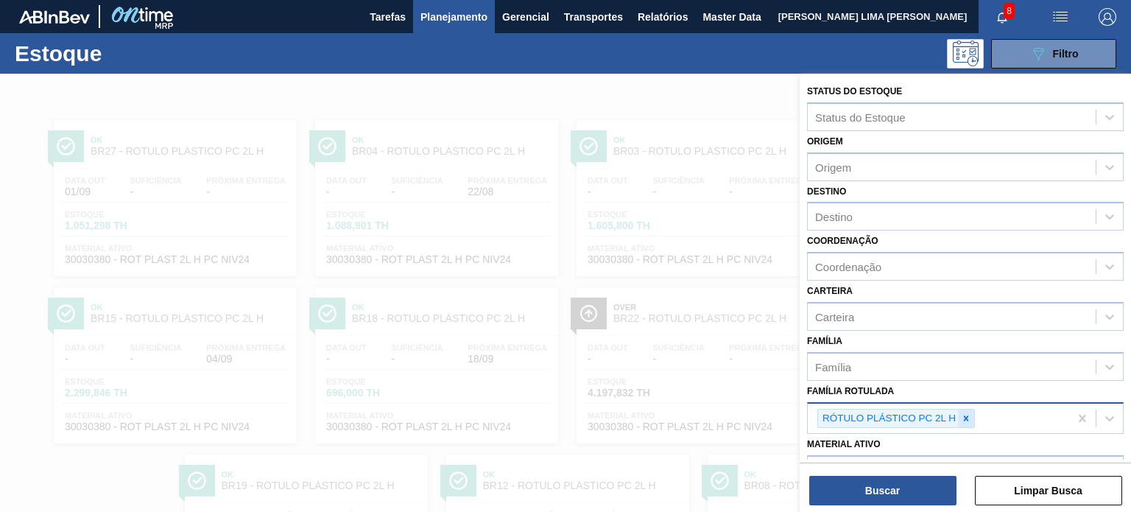
click at [971, 415] on div at bounding box center [966, 418] width 16 height 18
paste Rotulada "RÓTULO PLÁSTICO GCA 1L AH"
type Rotulada "RÓTULO PLÁSTICO GCA 1L AH"
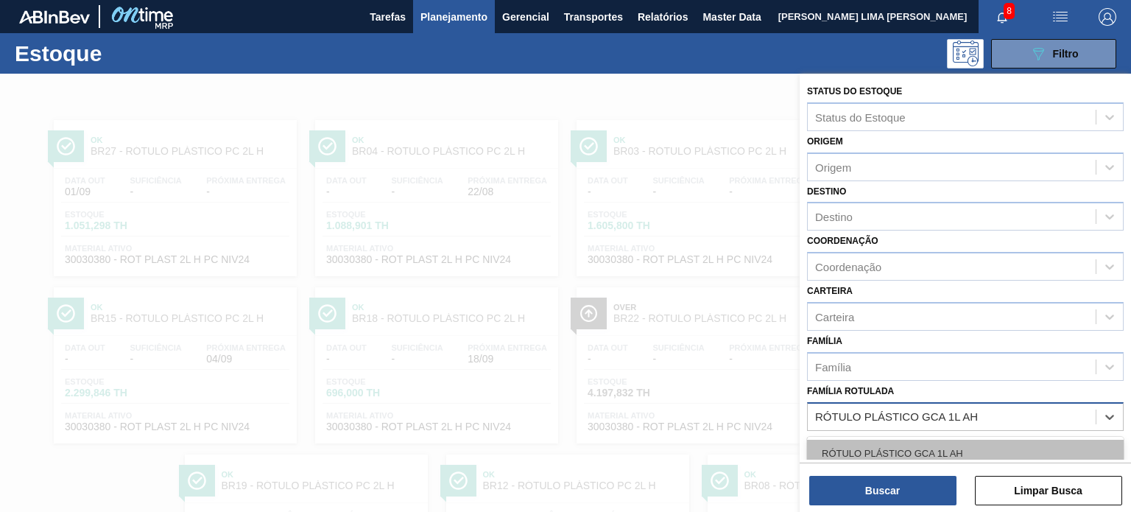
click at [942, 448] on div "RÓTULO PLÁSTICO GCA 1L AH" at bounding box center [965, 453] width 317 height 27
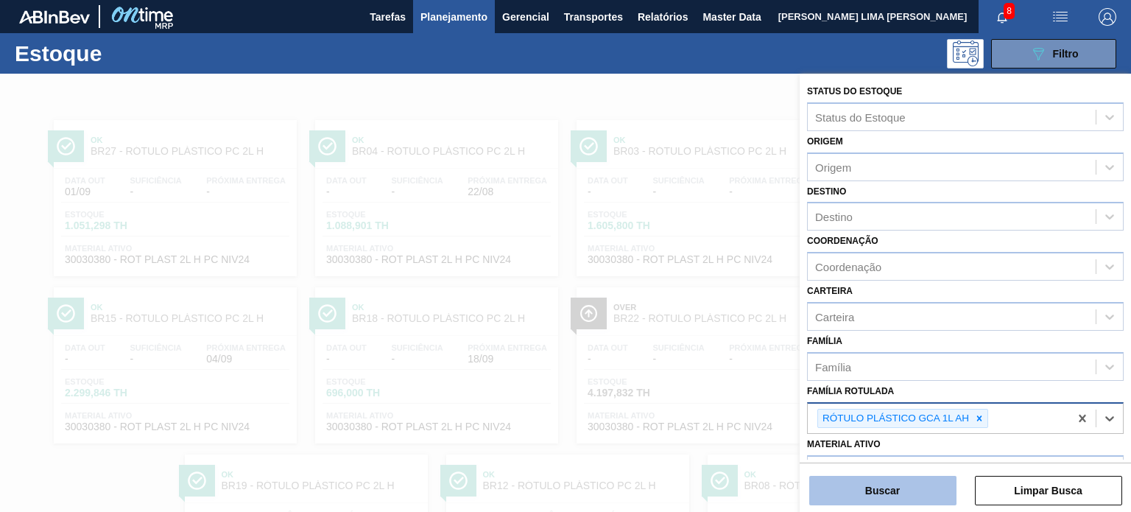
click at [937, 497] on button "Buscar" at bounding box center [882, 490] width 147 height 29
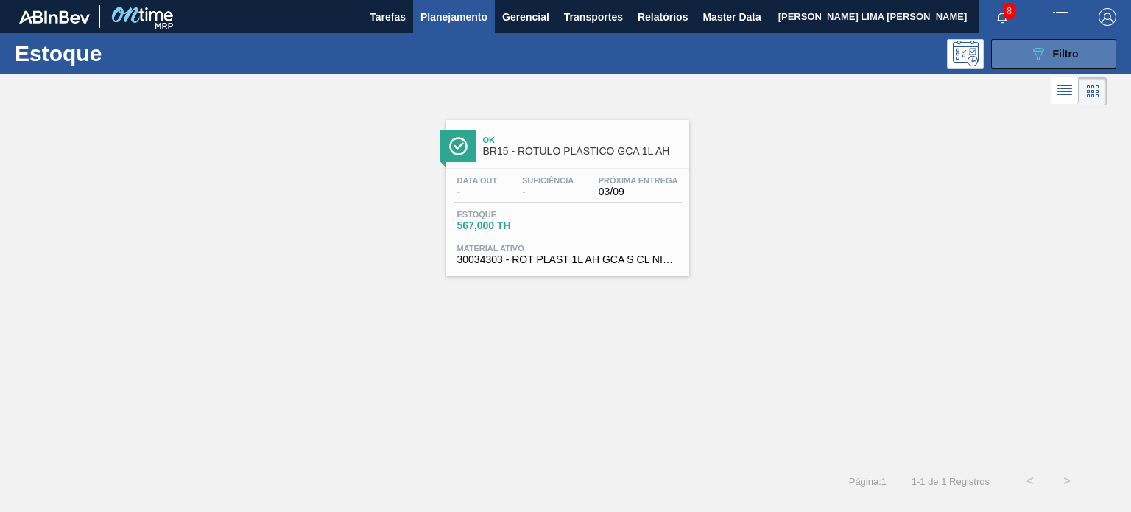
click at [1033, 45] on icon "089F7B8B-B2A5-4AFE-B5C0-19BA573D28AC" at bounding box center [1038, 54] width 18 height 18
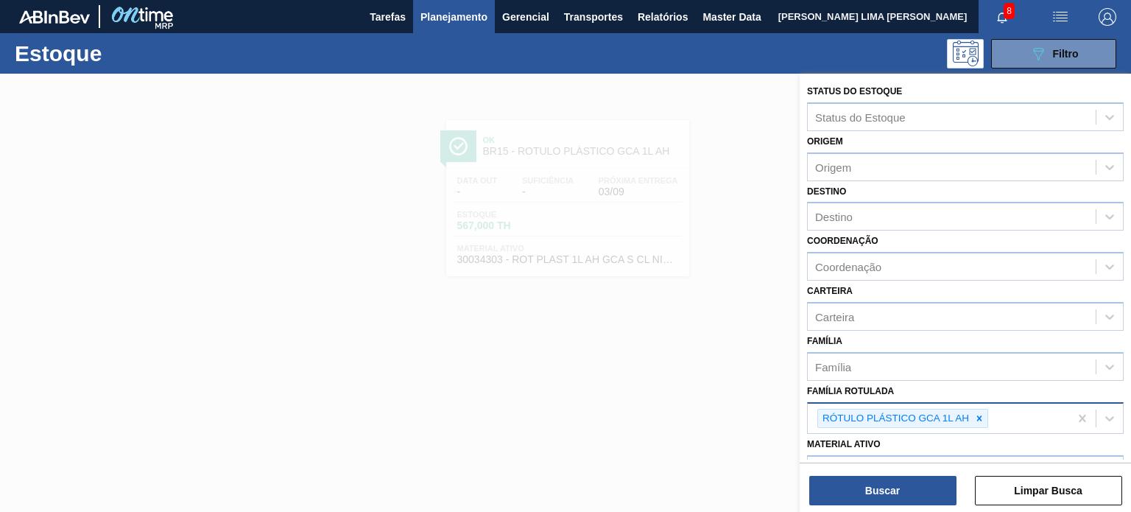
click at [978, 423] on div at bounding box center [979, 418] width 16 height 18
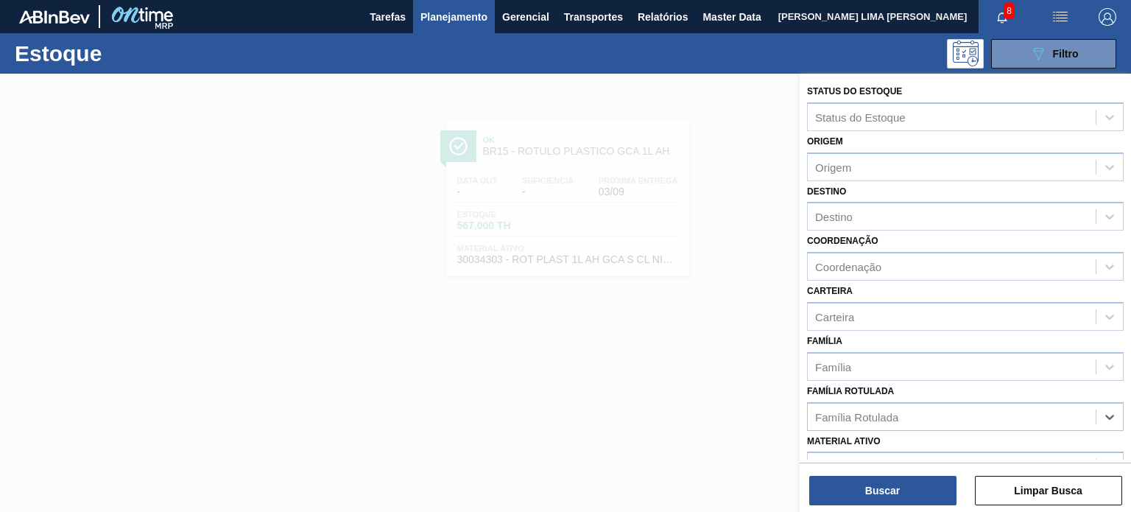
paste Rotulada "RÓTULO PLÁSTICO GCA 2PACK1L H"
type Rotulada "RÓTULO PLÁSTICO GCA 2PACK1L H"
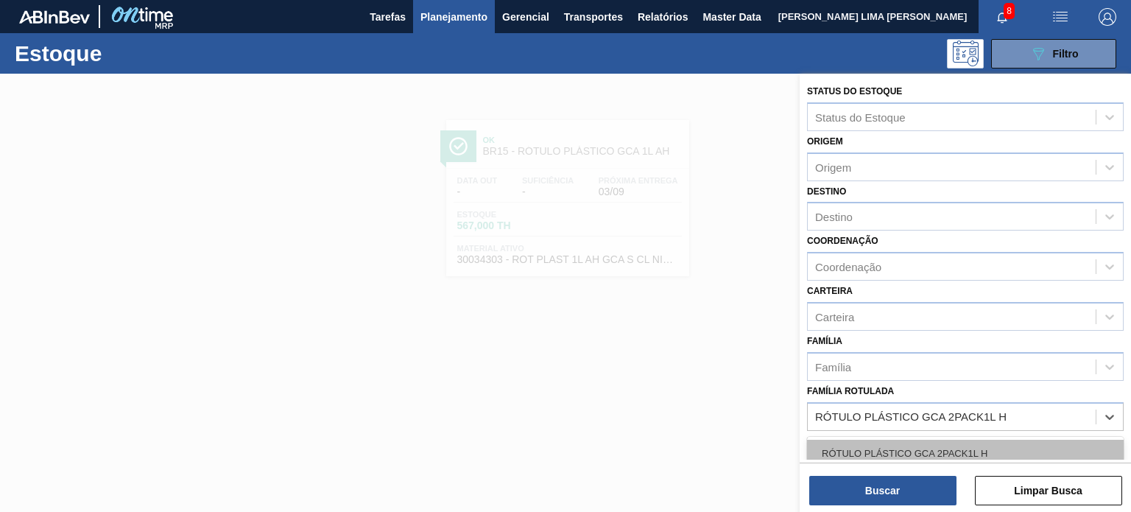
click at [942, 448] on div "RÓTULO PLÁSTICO GCA 2PACK1L H" at bounding box center [965, 453] width 317 height 27
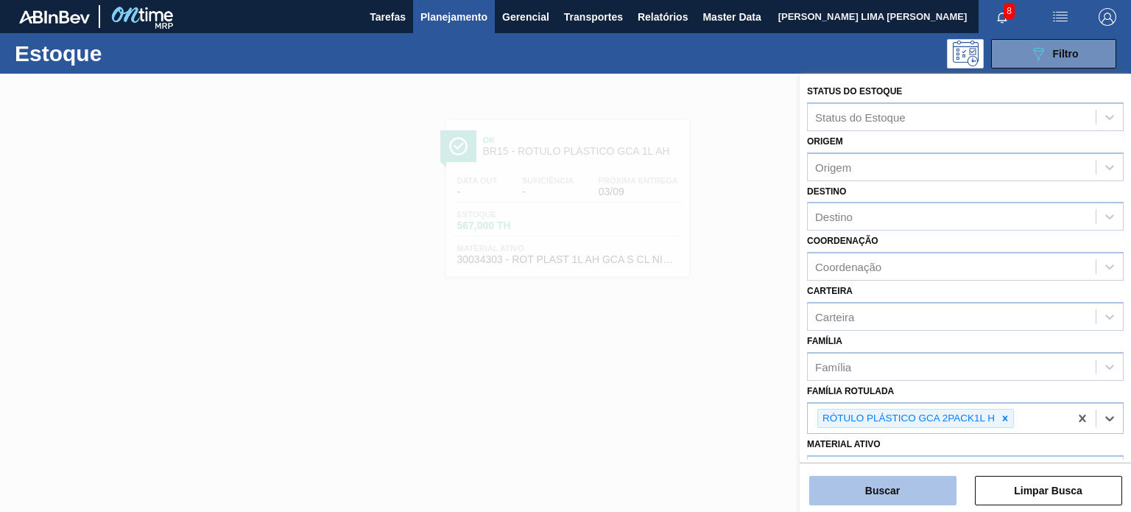
click at [927, 482] on button "Buscar" at bounding box center [882, 490] width 147 height 29
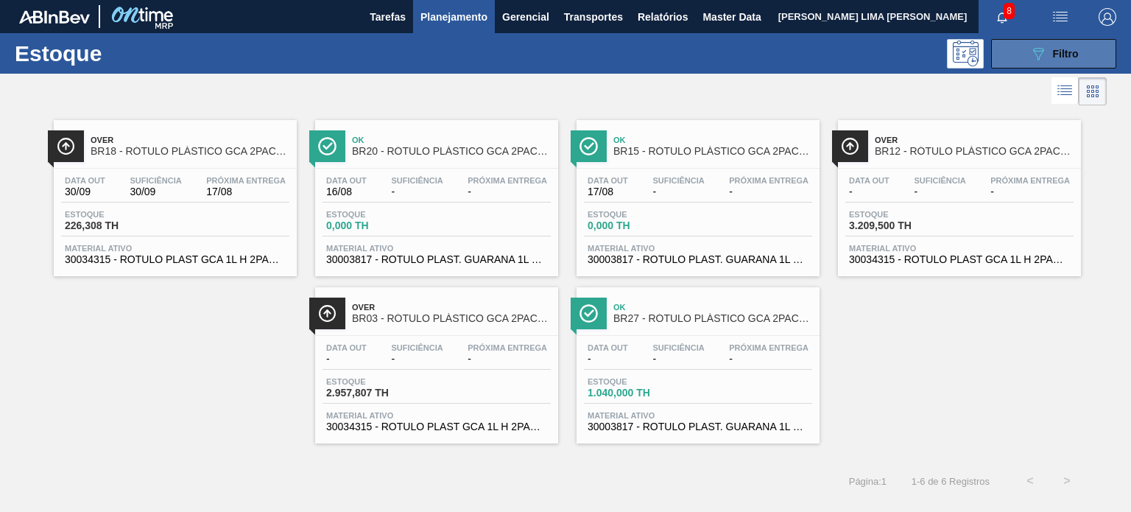
click at [1019, 46] on button "089F7B8B-B2A5-4AFE-B5C0-19BA573D28AC Filtro" at bounding box center [1053, 53] width 125 height 29
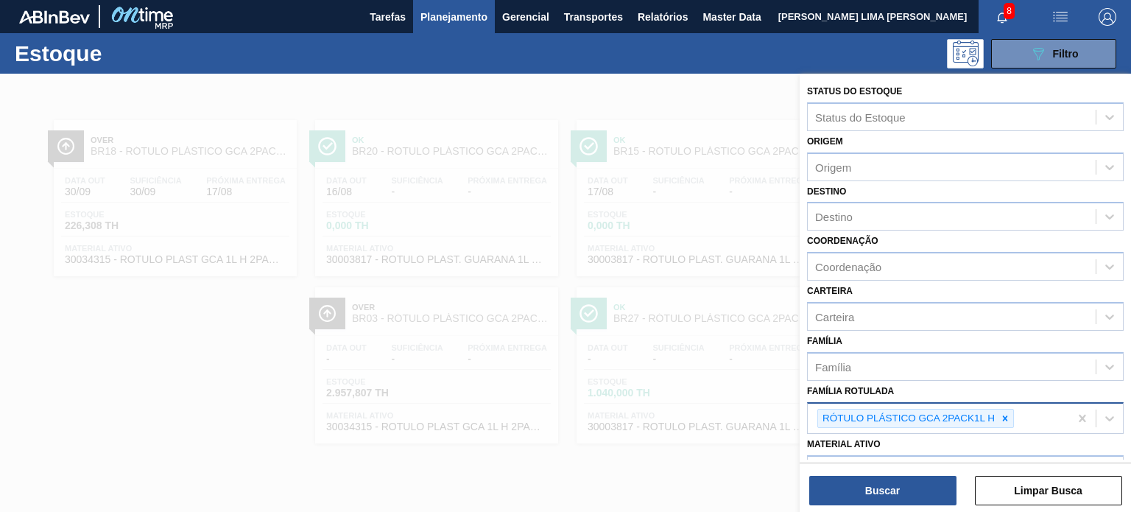
click at [1001, 413] on icon at bounding box center [1005, 418] width 10 height 10
paste Rotulada "RÓTULO PLÁSTICO H2OH LIMÃO 1,5L AH"
type Rotulada "RÓTULO PLÁSTICO H2OH LIMÃO 1,5L AH"
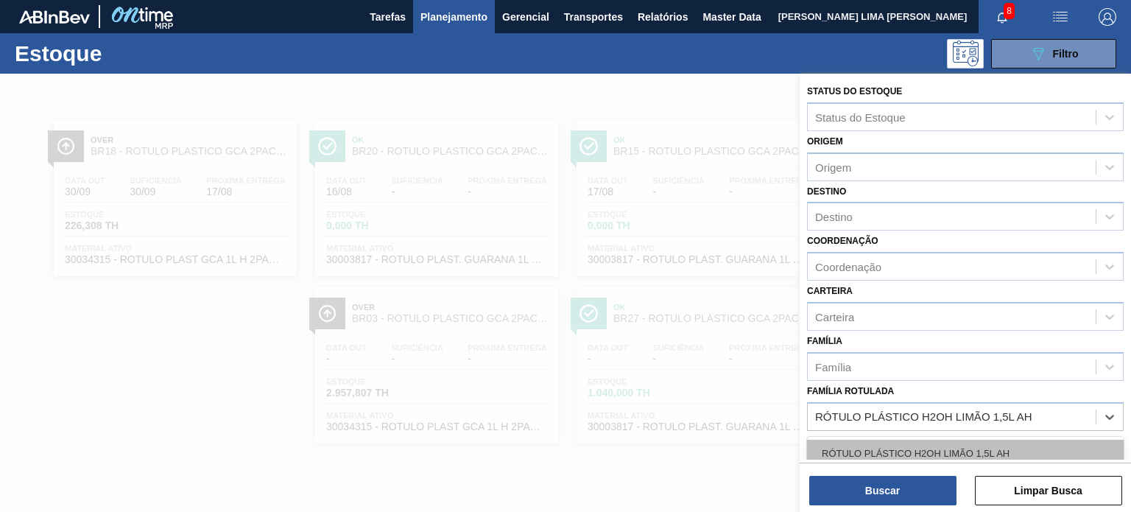
click at [945, 442] on div "RÓTULO PLÁSTICO H2OH LIMÃO 1,5L AH" at bounding box center [965, 453] width 317 height 27
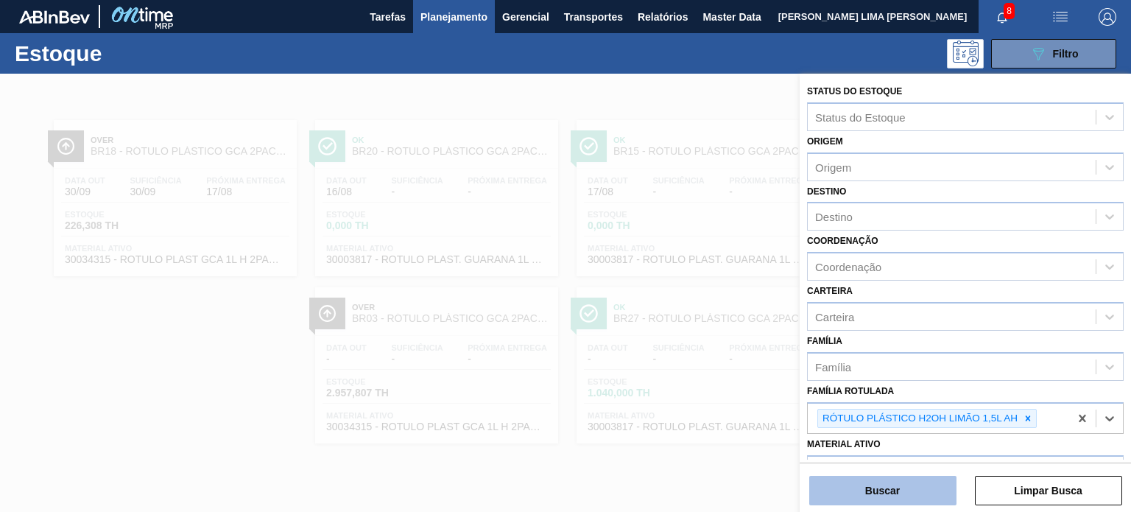
click at [931, 486] on button "Buscar" at bounding box center [882, 490] width 147 height 29
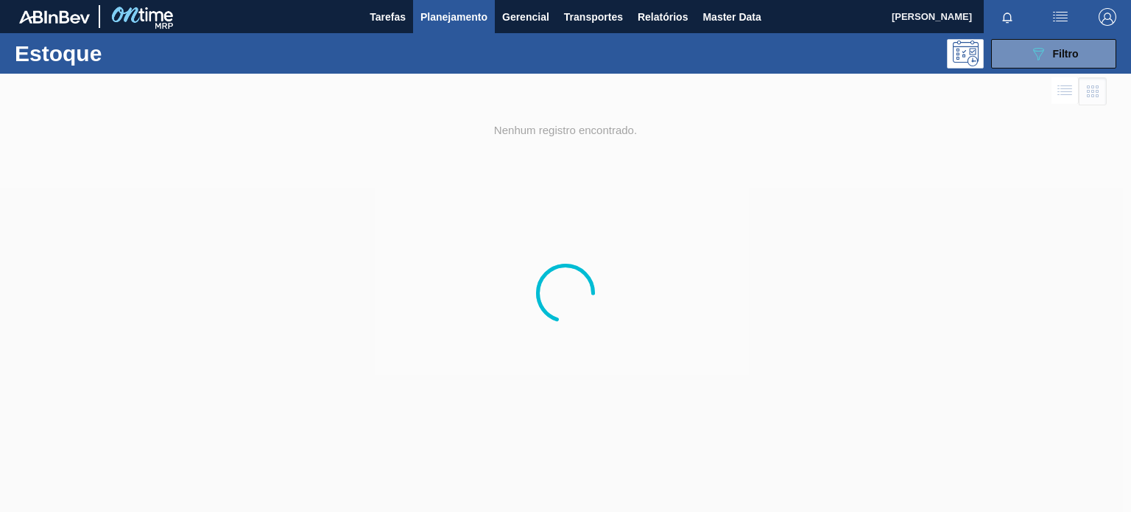
click at [451, 20] on span "Planejamento" at bounding box center [453, 17] width 67 height 18
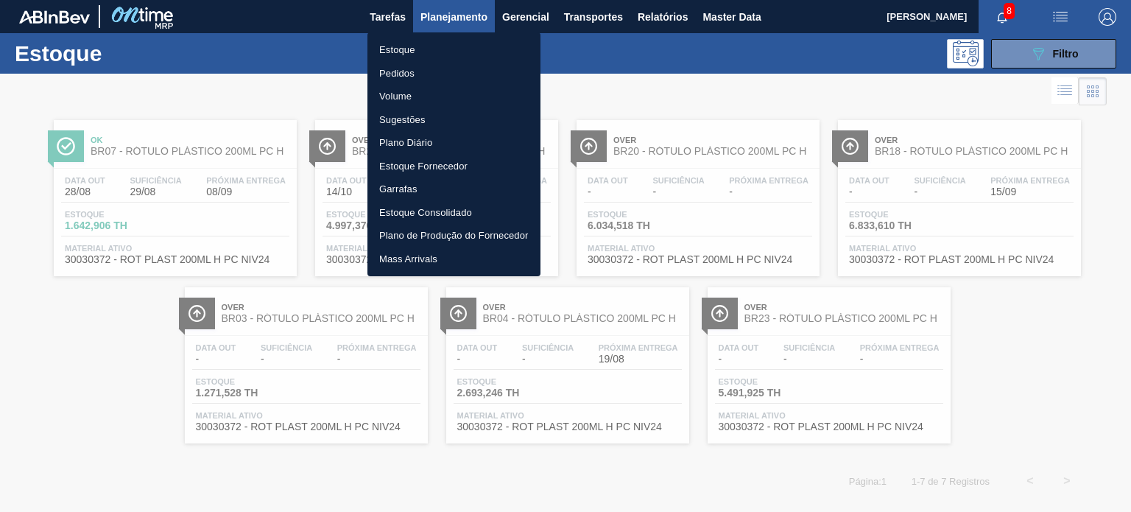
click at [420, 74] on li "Pedidos" at bounding box center [453, 74] width 173 height 24
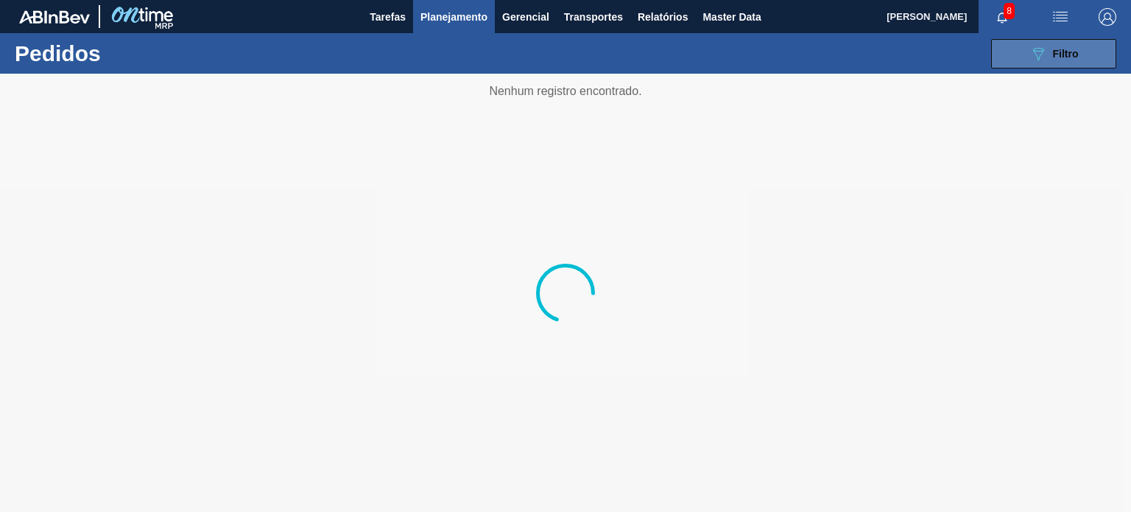
click at [1004, 49] on button "089F7B8B-B2A5-4AFE-B5C0-19BA573D28AC Filtro" at bounding box center [1053, 53] width 125 height 29
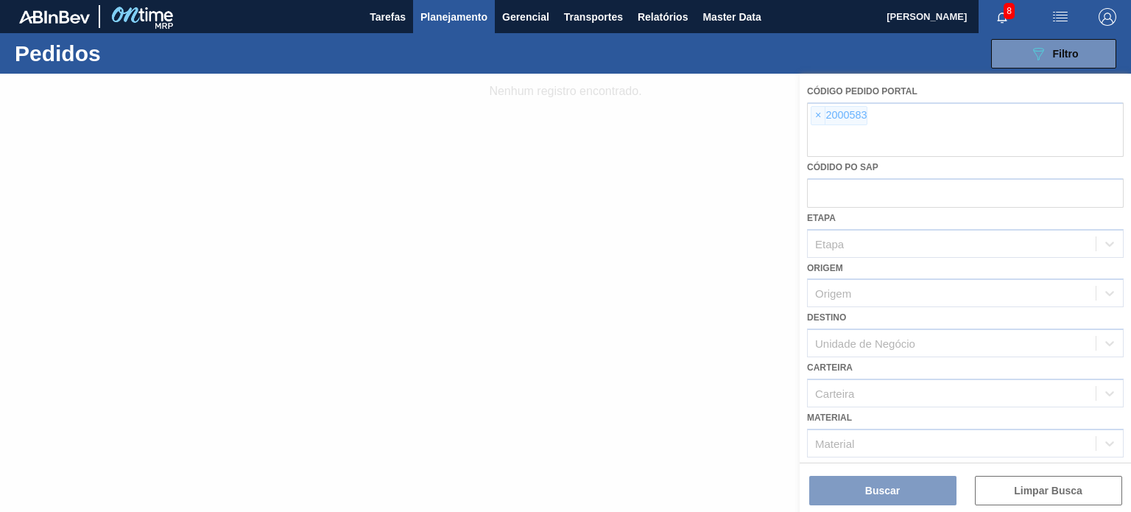
drag, startPoint x: 860, startPoint y: 118, endPoint x: 819, endPoint y: 118, distance: 41.2
click at [860, 119] on div at bounding box center [565, 293] width 1131 height 438
click at [813, 116] on div at bounding box center [565, 293] width 1131 height 438
click at [822, 115] on div at bounding box center [565, 293] width 1131 height 438
click at [816, 116] on div at bounding box center [565, 293] width 1131 height 438
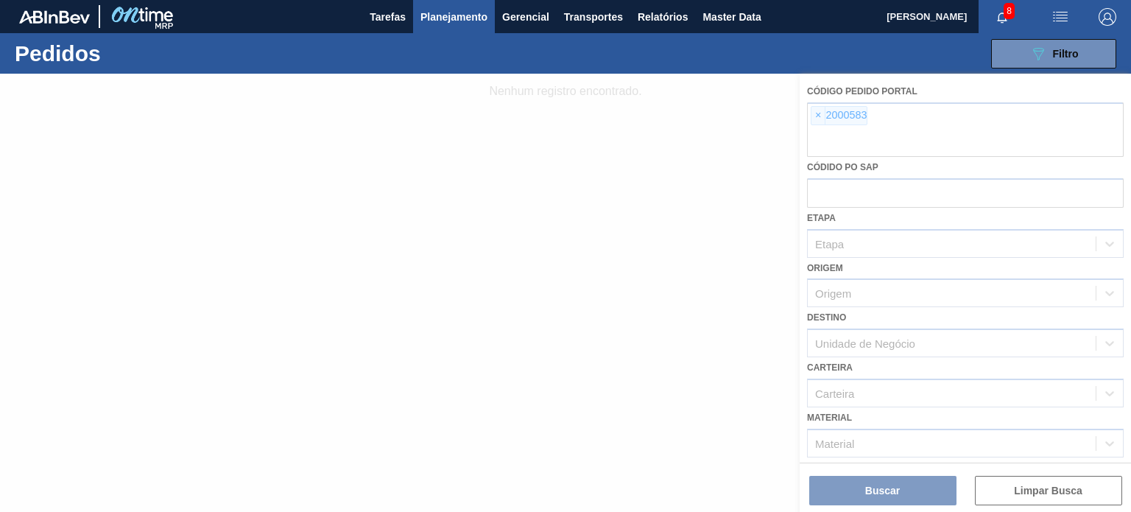
click at [816, 119] on div at bounding box center [565, 293] width 1131 height 438
click at [816, 111] on div at bounding box center [565, 293] width 1131 height 438
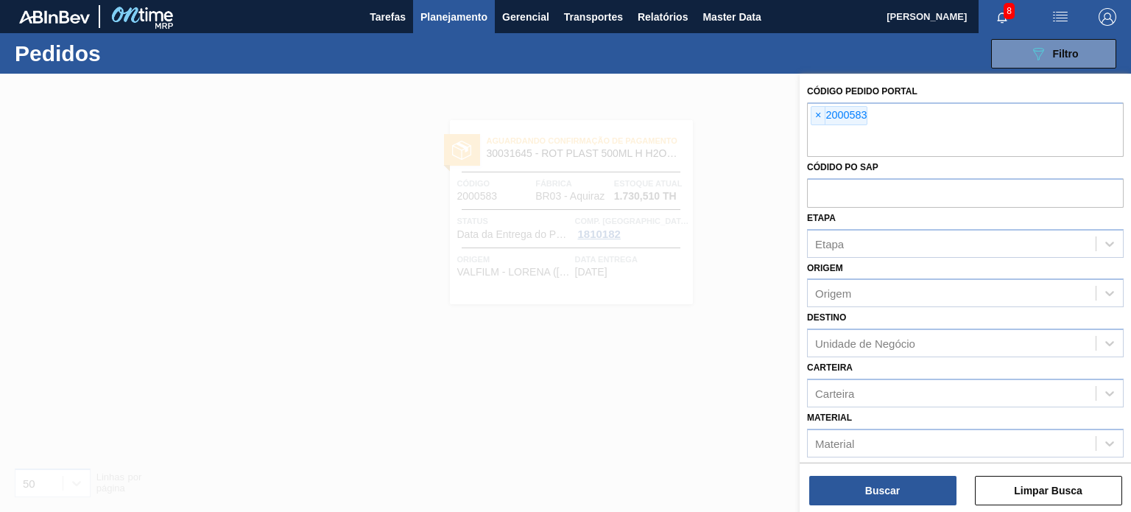
click at [816, 121] on span "×" at bounding box center [818, 116] width 14 height 18
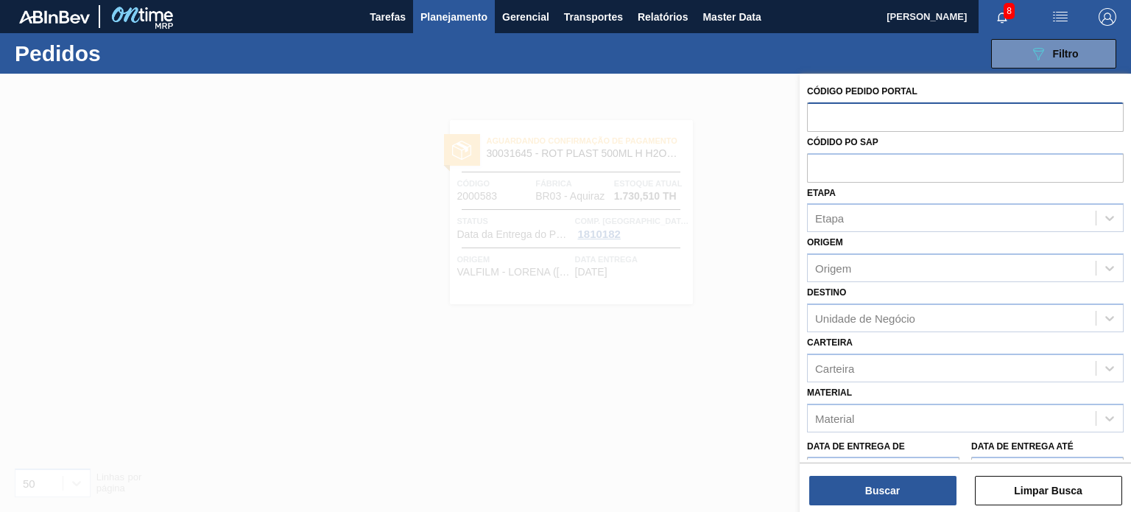
paste input "text"
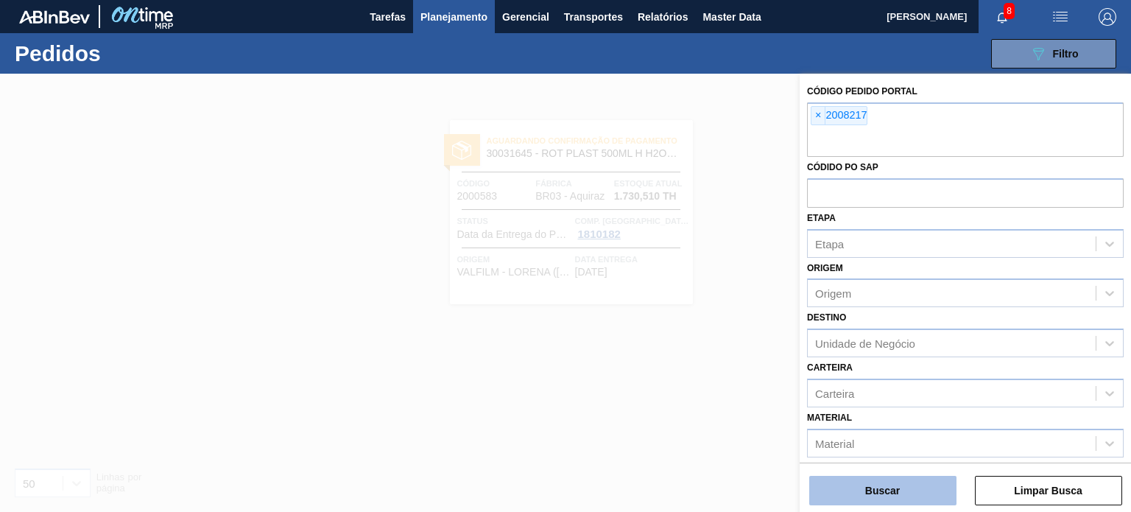
click at [906, 483] on button "Buscar" at bounding box center [882, 490] width 147 height 29
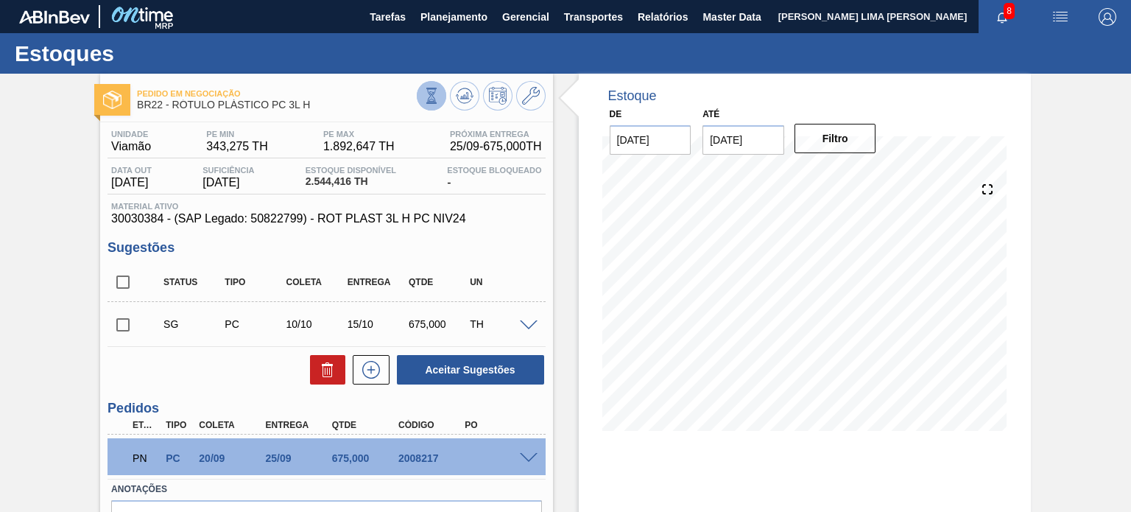
click at [431, 94] on icon at bounding box center [431, 96] width 16 height 16
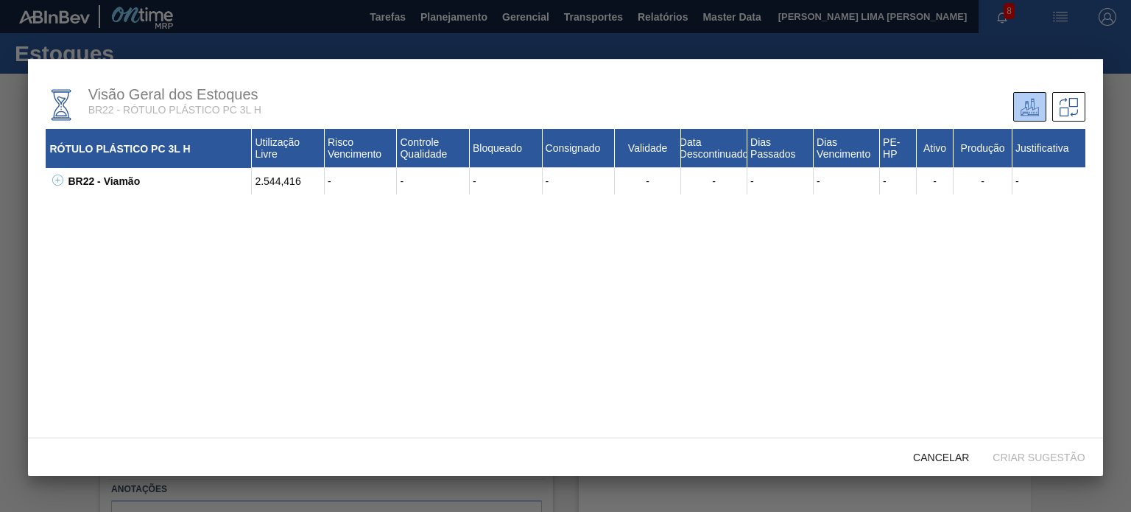
click at [60, 186] on icon at bounding box center [57, 179] width 11 height 11
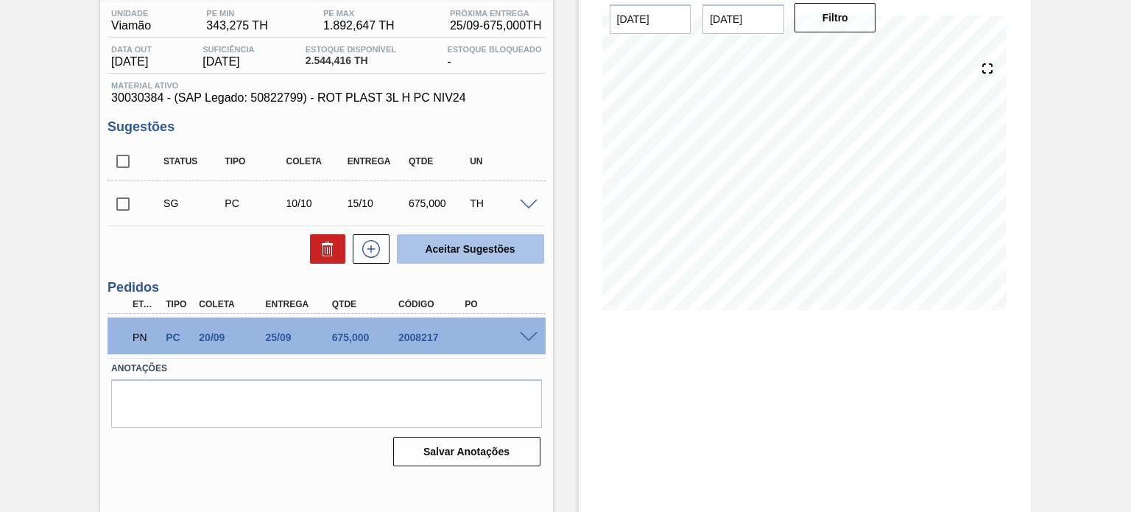
scroll to position [121, 0]
click at [537, 337] on div at bounding box center [530, 336] width 29 height 11
click at [530, 335] on span at bounding box center [529, 337] width 18 height 11
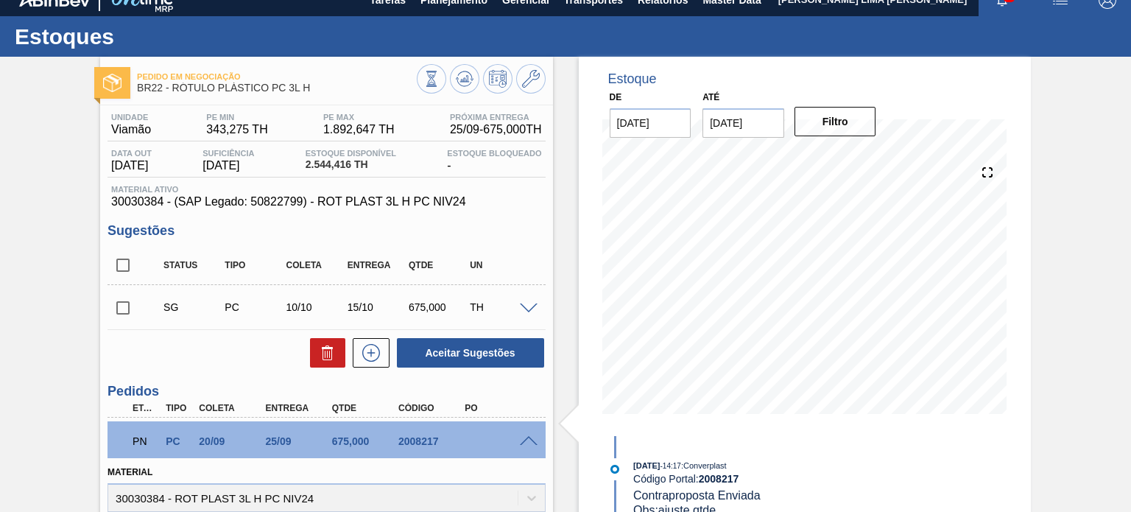
scroll to position [0, 0]
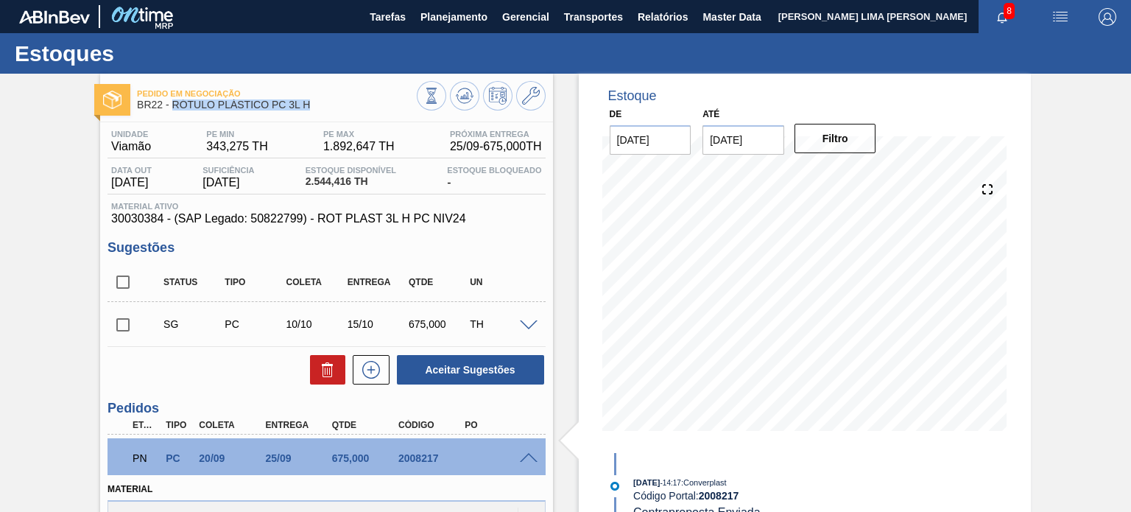
drag, startPoint x: 312, startPoint y: 108, endPoint x: 174, endPoint y: 110, distance: 138.4
click at [174, 110] on div "Pedido em Negociação BR22 - RÓTULO PLÁSTICO PC 3L H" at bounding box center [276, 99] width 279 height 33
copy span "RÓTULO PLÁSTICO PC 3L H"
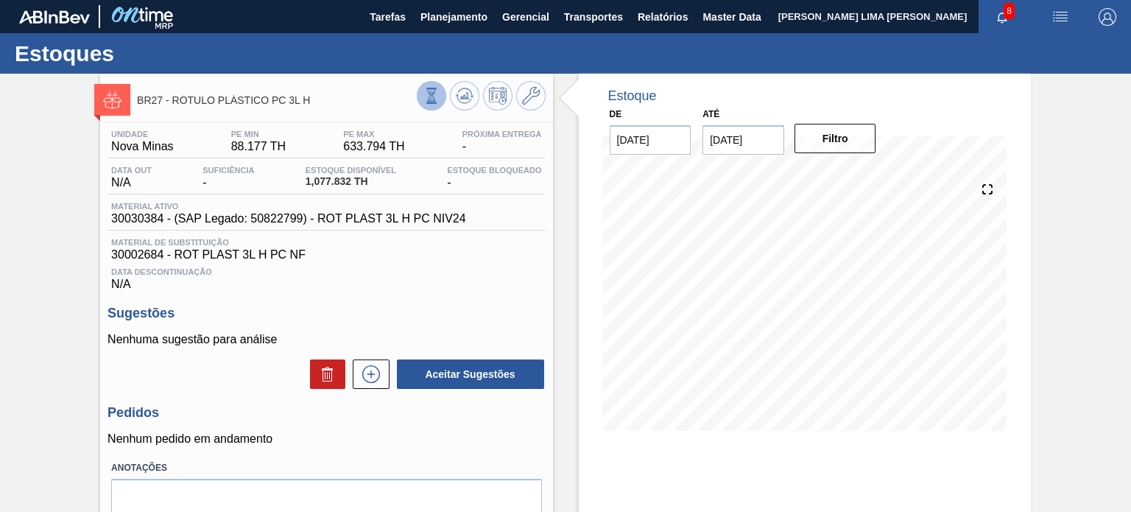
click at [421, 85] on button at bounding box center [431, 95] width 29 height 29
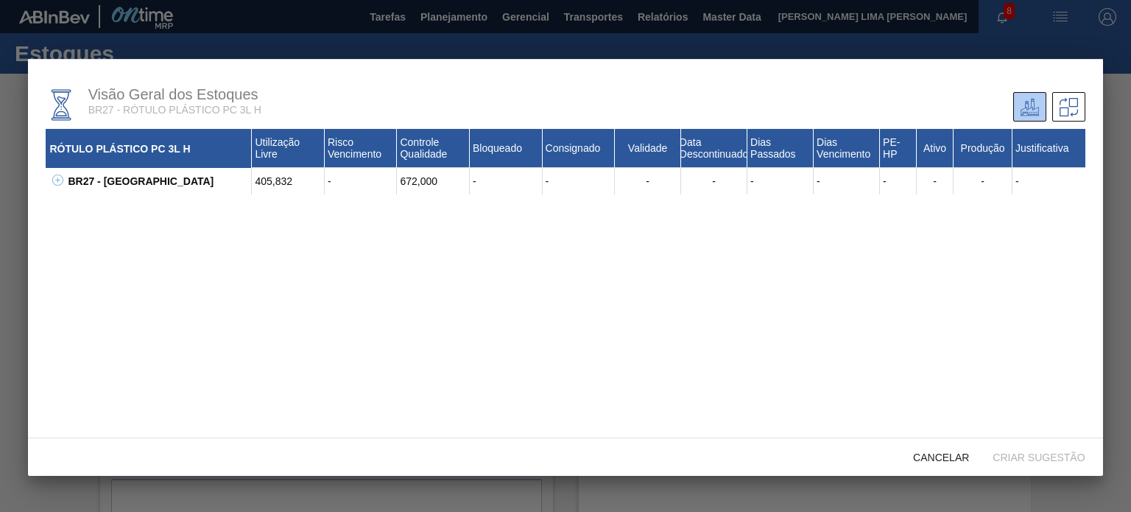
click at [62, 184] on icon at bounding box center [57, 179] width 11 height 11
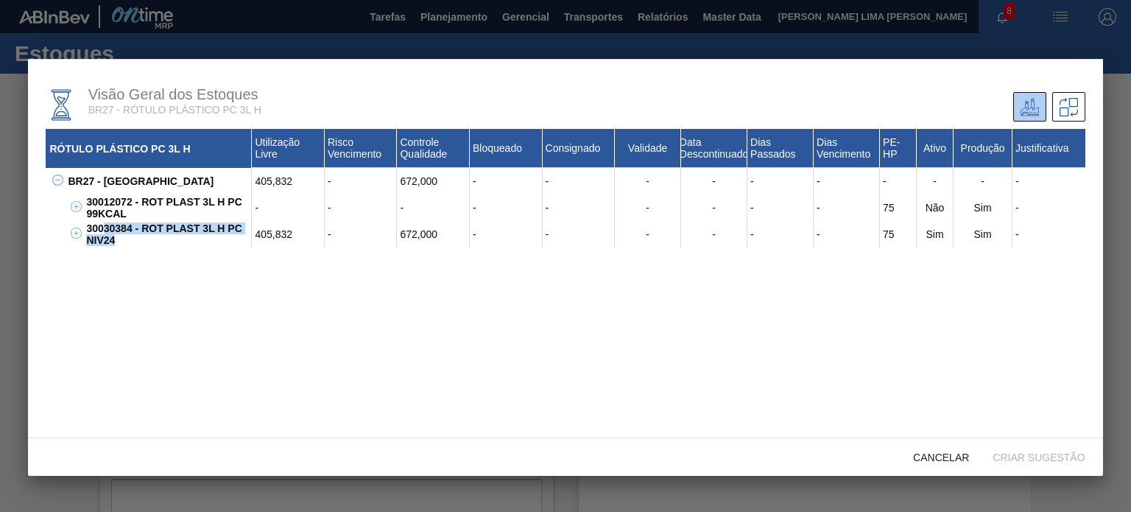
drag, startPoint x: 114, startPoint y: 233, endPoint x: 101, endPoint y: 225, distance: 15.5
click at [102, 226] on div "30030384 - ROT PLAST 3L H PC NIV24" at bounding box center [166, 234] width 169 height 27
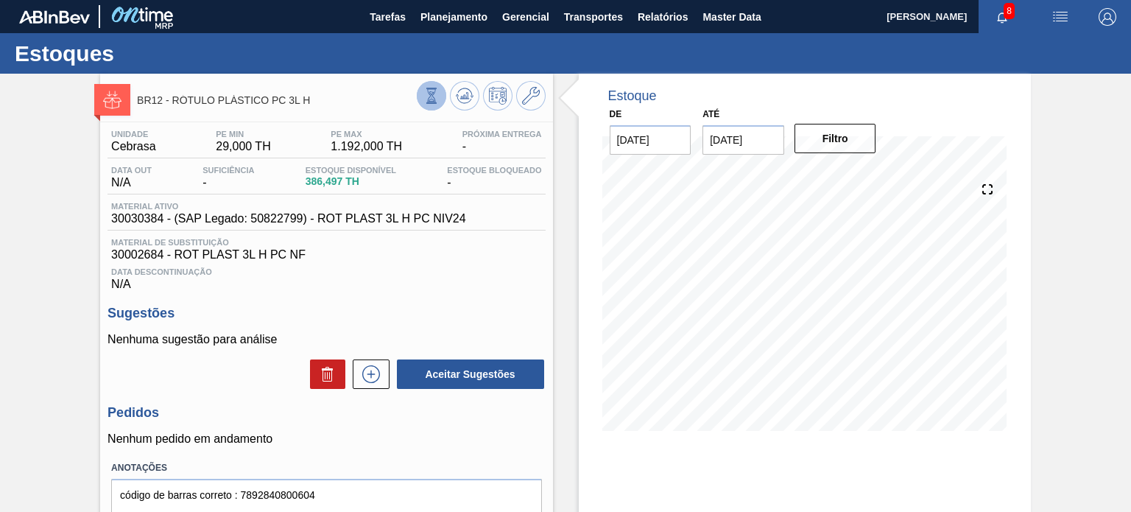
click at [430, 92] on icon at bounding box center [431, 96] width 16 height 16
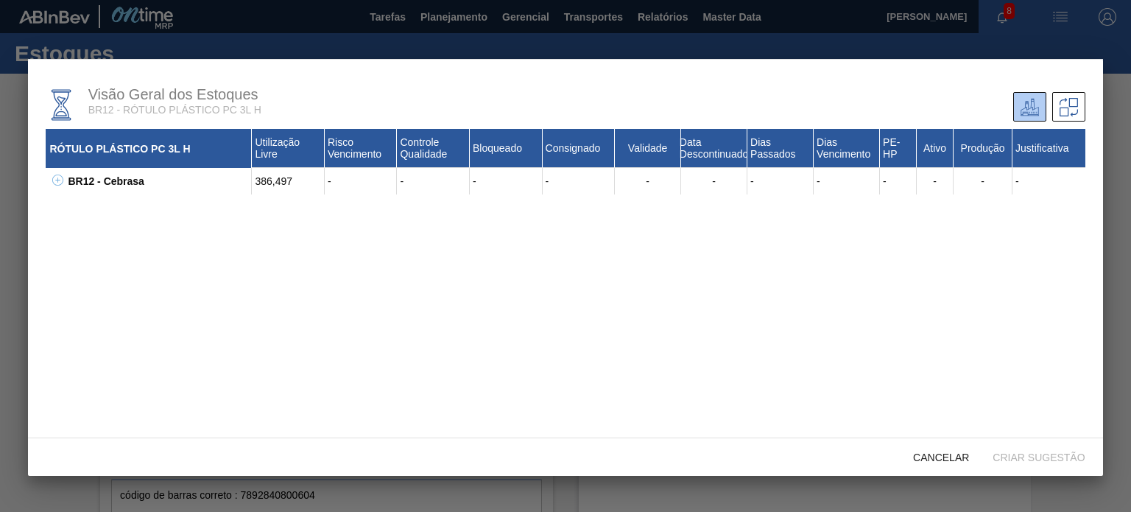
click at [57, 185] on icon at bounding box center [57, 179] width 11 height 11
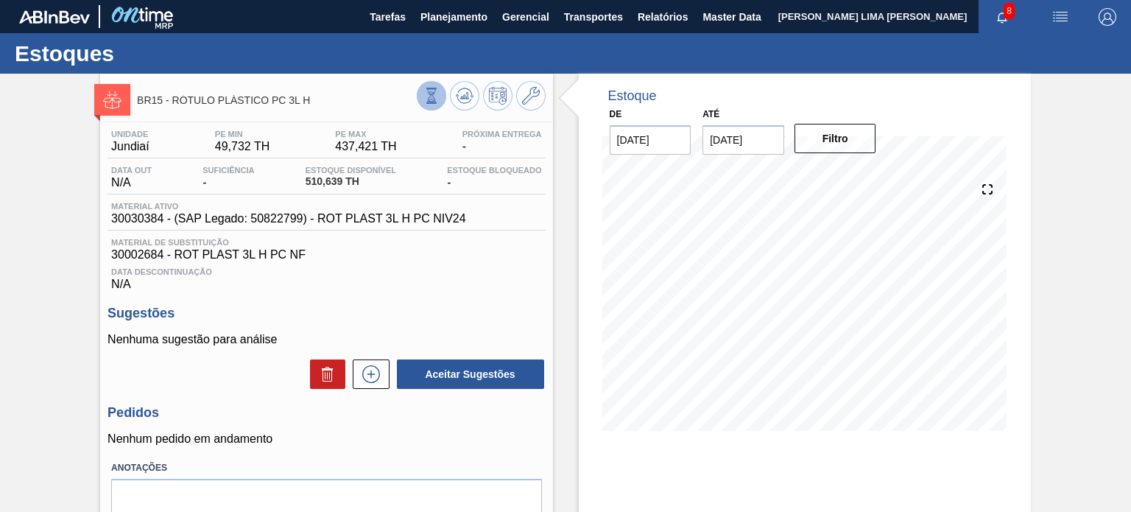
click at [423, 105] on button at bounding box center [431, 95] width 29 height 29
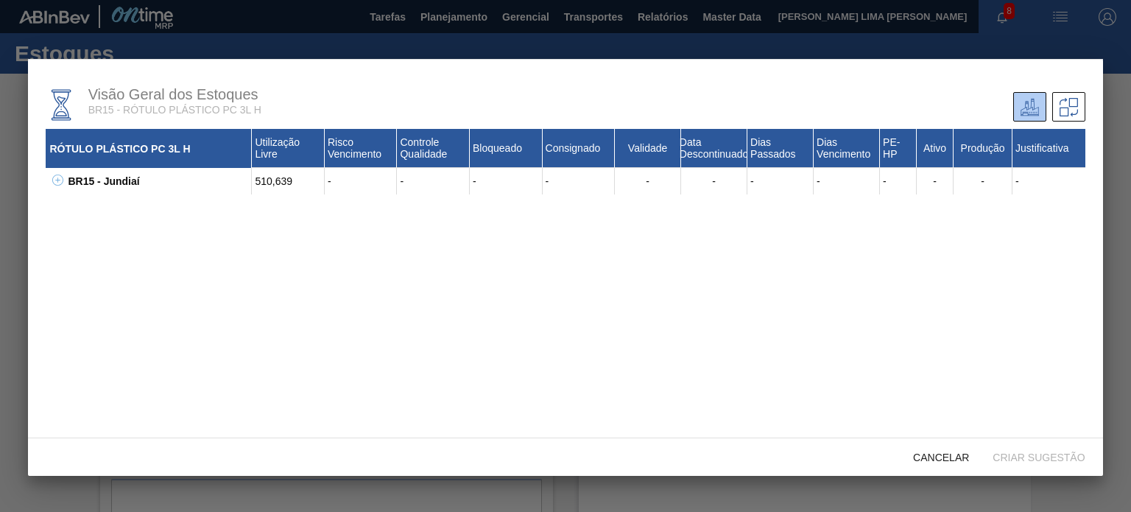
click at [50, 185] on button at bounding box center [55, 181] width 15 height 15
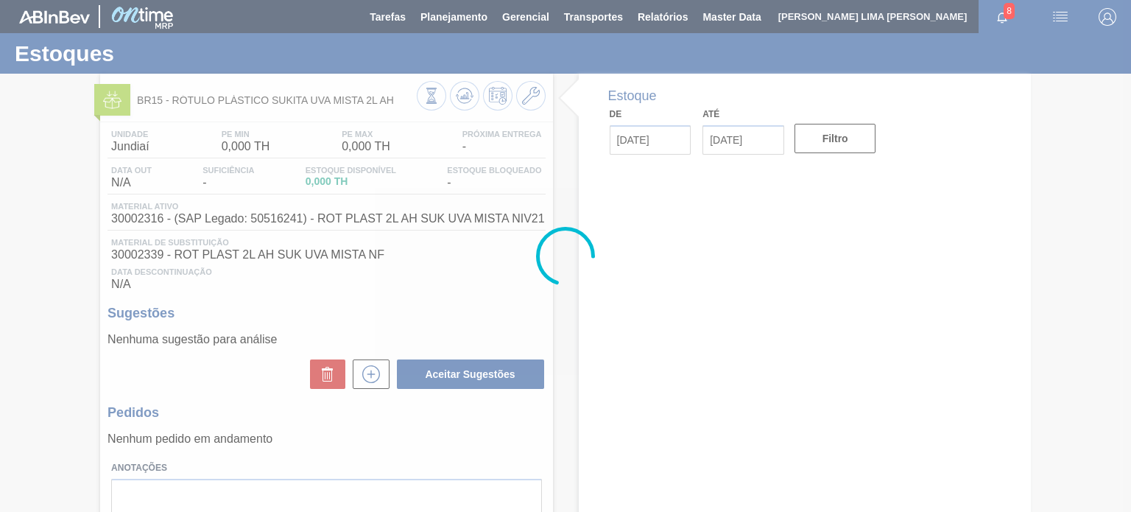
click at [537, 108] on div at bounding box center [565, 256] width 1131 height 512
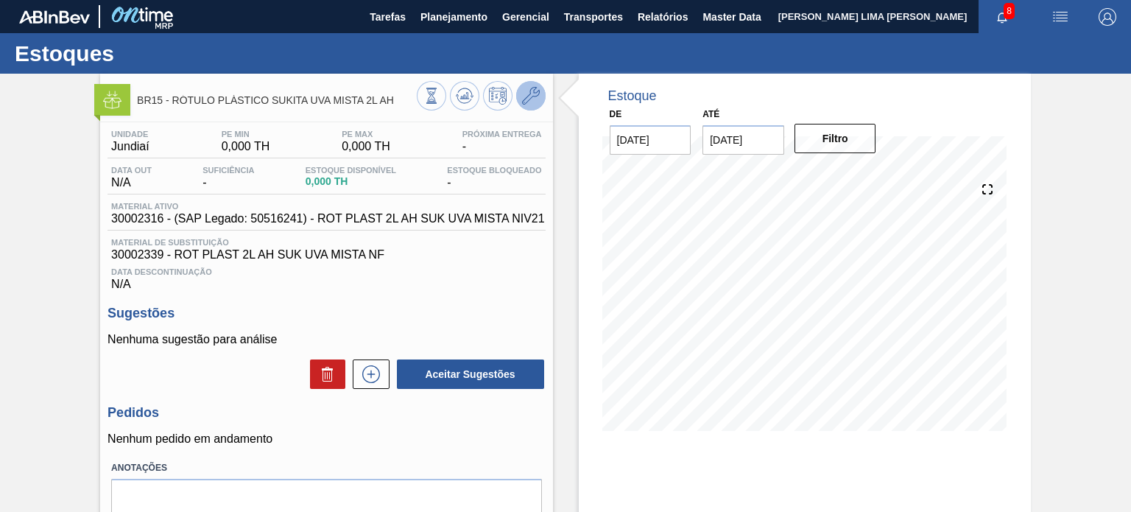
click at [533, 99] on icon at bounding box center [531, 96] width 18 height 18
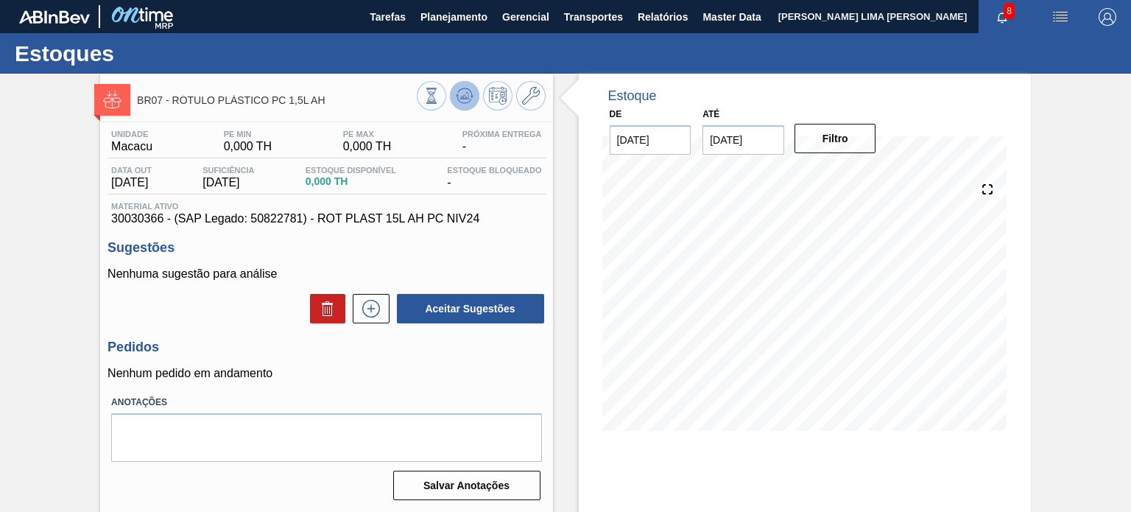
click at [451, 96] on button at bounding box center [464, 95] width 29 height 29
drag, startPoint x: 330, startPoint y: 102, endPoint x: 177, endPoint y: 103, distance: 153.1
click at [177, 103] on span "BR07 - RÓTULO PLÁSTICO PC 1,5L AH" at bounding box center [276, 100] width 279 height 11
copy span "ÓTULO PLÁSTICO PC 1,5L AH"
click at [334, 138] on div "Unidade Macacu PE MIN 0,000 TH PE MAX 0,000 TH Próxima Entrega -" at bounding box center [325, 144] width 437 height 29
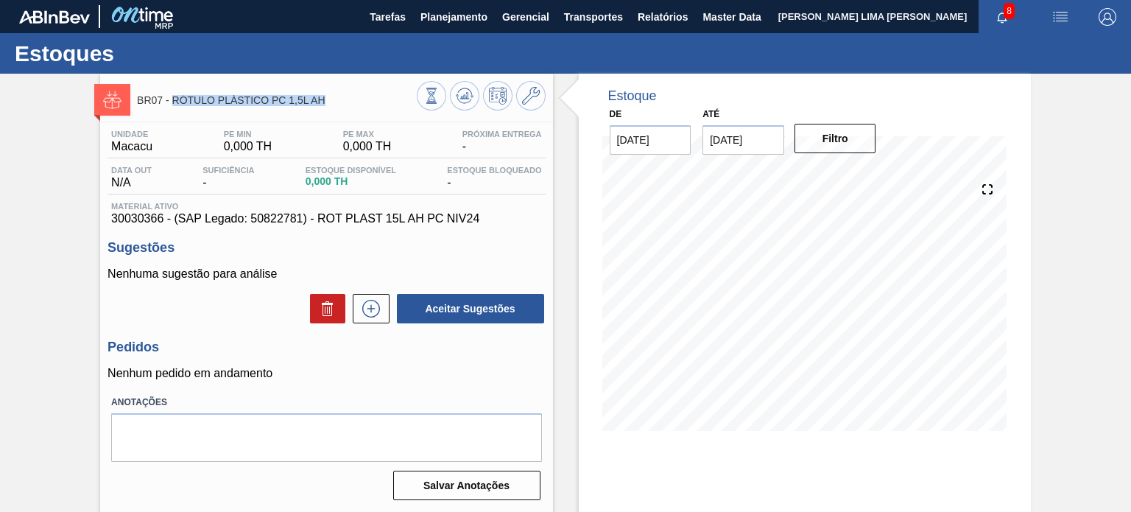
drag, startPoint x: 331, startPoint y: 105, endPoint x: 174, endPoint y: 111, distance: 157.7
click at [174, 111] on div "BR07 - RÓTULO PLÁSTICO PC 1,5L AH" at bounding box center [276, 99] width 279 height 33
copy span "RÓTULO PLÁSTICO PC 1,5L AH"
drag, startPoint x: 415, startPoint y: 225, endPoint x: 542, endPoint y: 194, distance: 131.1
click at [512, 225] on span "30030366 - (SAP Legado: 50822781) - ROT PLAST 15L AH PC NIV24" at bounding box center [326, 218] width 430 height 13
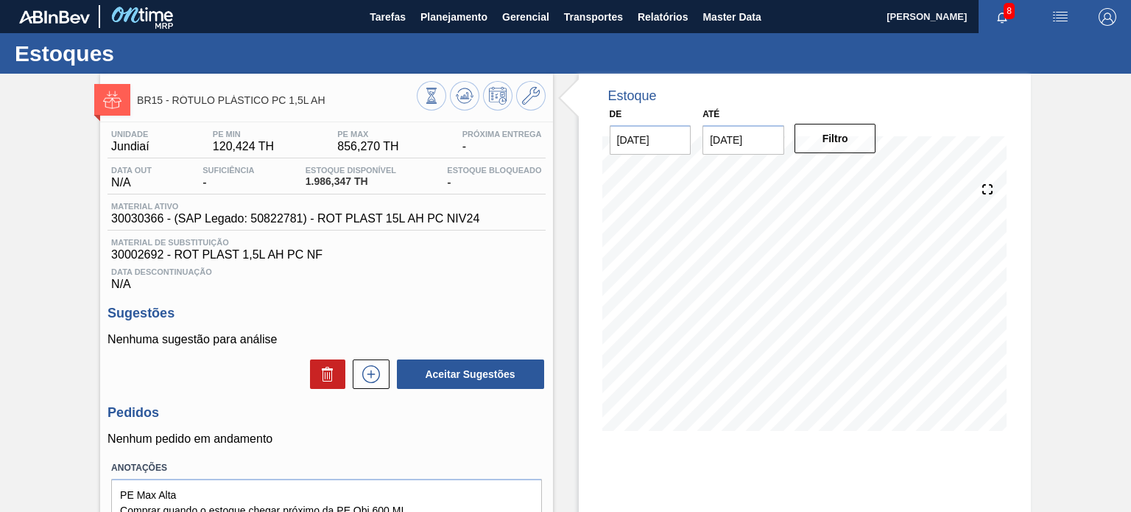
click at [554, 253] on div "Estoque De [DATE] Até [DATE] Filtro 10/10 Projeção de Estoque 1,509.407 [DOMAIN…" at bounding box center [792, 354] width 478 height 560
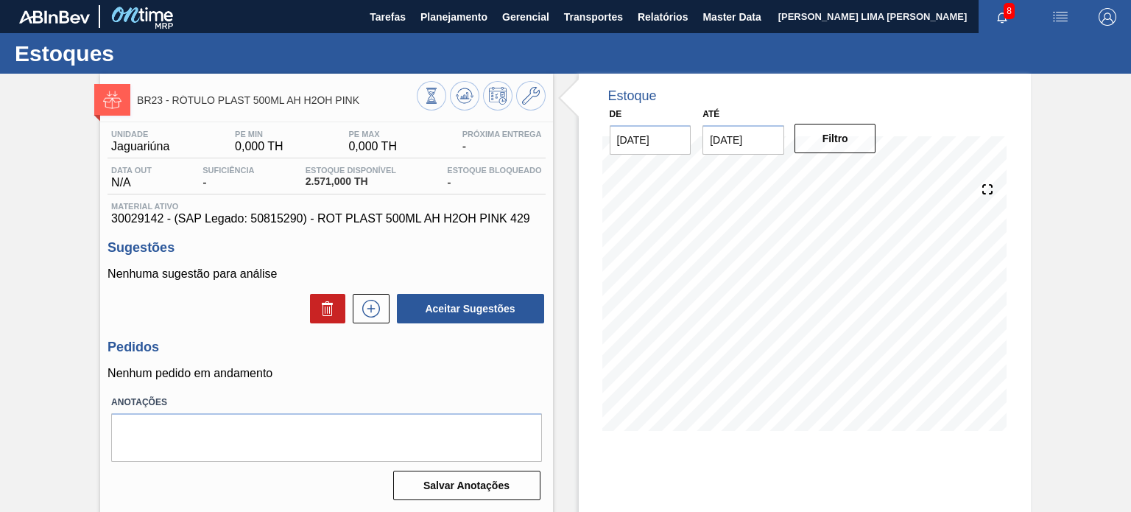
click at [155, 214] on span "30029142 - (SAP Legado: 50815290) - ROT PLAST 500ML AH H2OH PINK 429" at bounding box center [326, 218] width 430 height 13
click at [423, 99] on icon at bounding box center [431, 96] width 16 height 16
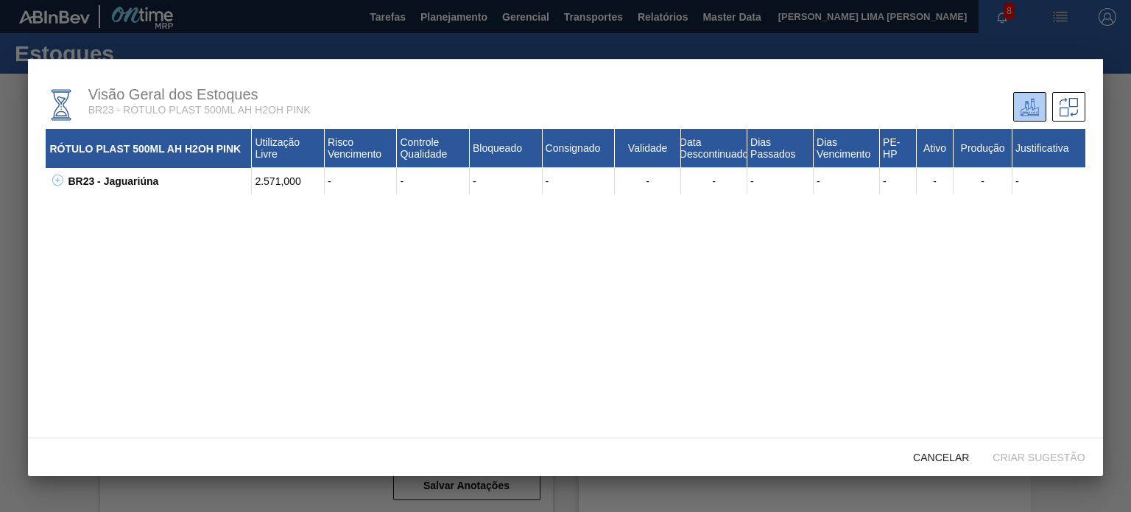
click at [59, 179] on icon at bounding box center [57, 179] width 11 height 11
click at [112, 205] on div "30029142 - ROT PLAST 500ML AH H2OH PINK 429" at bounding box center [166, 207] width 169 height 27
copy div "30029142"
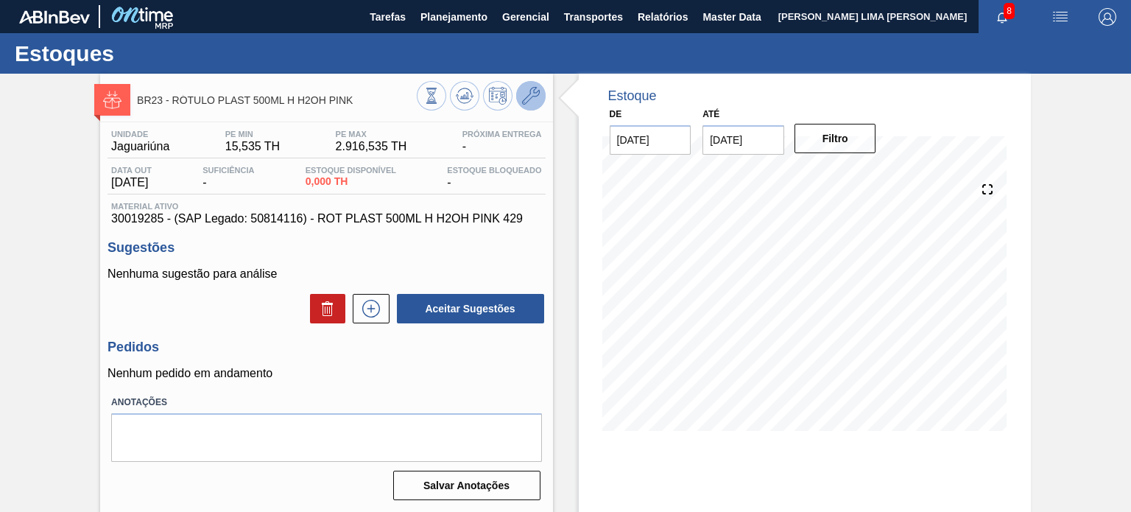
click at [527, 96] on icon at bounding box center [531, 96] width 18 height 18
click at [436, 102] on icon at bounding box center [431, 96] width 16 height 16
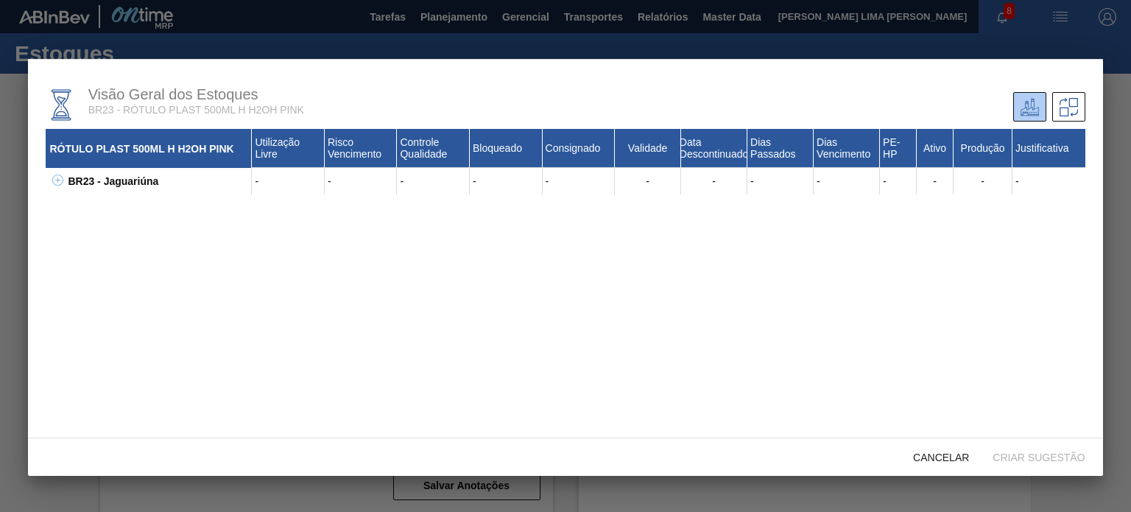
click at [55, 173] on div "BR23 - Jaguariúna - - - - - - - - - - - - - 30019285 - ROT PLAST 500ML H H2OH P…" at bounding box center [565, 181] width 1039 height 27
click at [59, 182] on icon at bounding box center [57, 179] width 11 height 11
click at [117, 202] on div "30019285 - ROT PLAST 500ML H H2OH PINK 429" at bounding box center [166, 207] width 169 height 27
copy div "30019285"
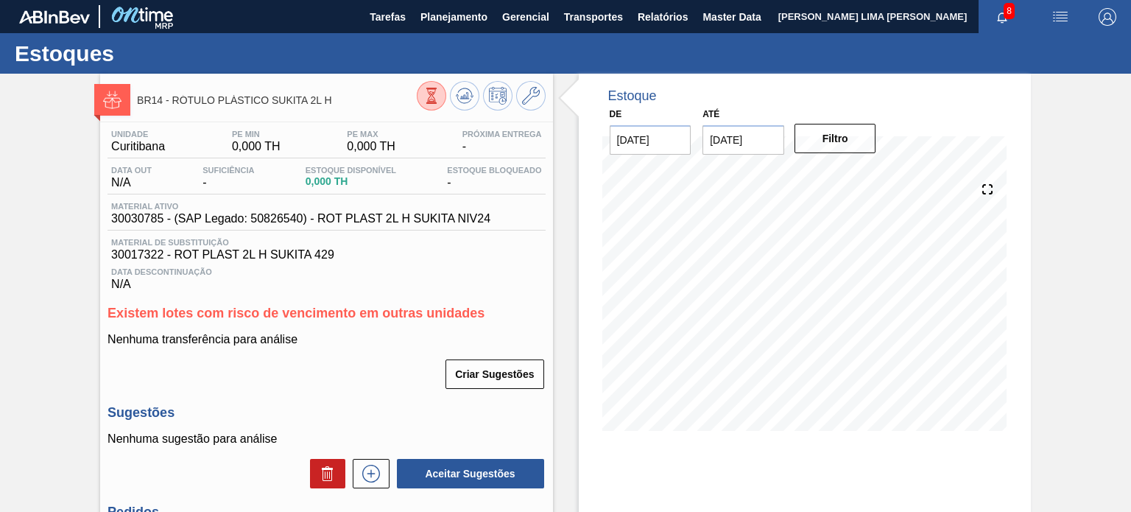
click at [139, 214] on span "30030785 - (SAP Legado: 50826540) - ROT PLAST 2L H SUKITA NIV24" at bounding box center [300, 218] width 379 height 13
copy span "30030785"
click at [137, 222] on span "30034470 - (SAP Legado: 50851261) - ROT PLAST H SUKITA LIMAO 2L NIV25" at bounding box center [320, 218] width 419 height 13
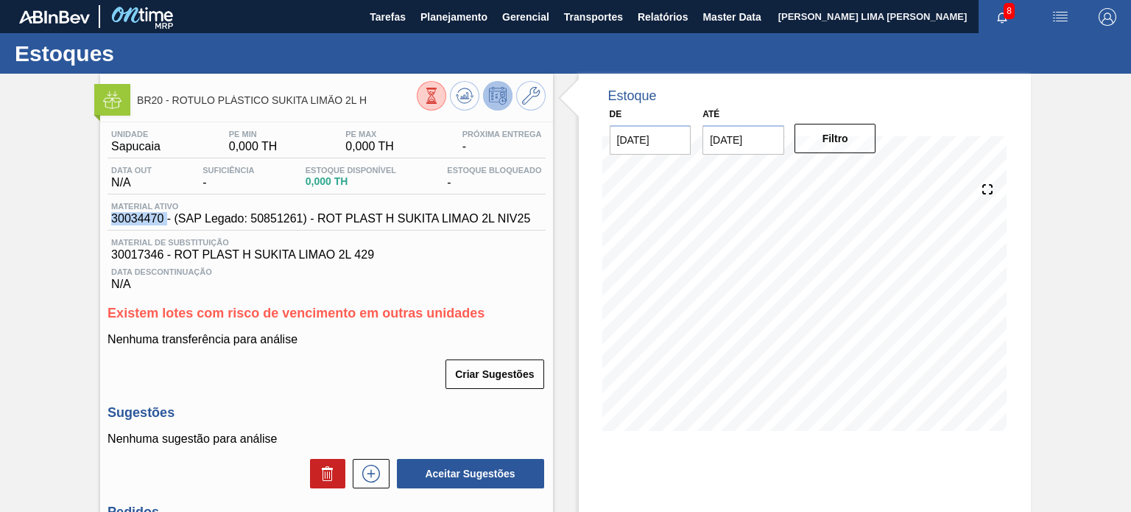
copy span "30034470"
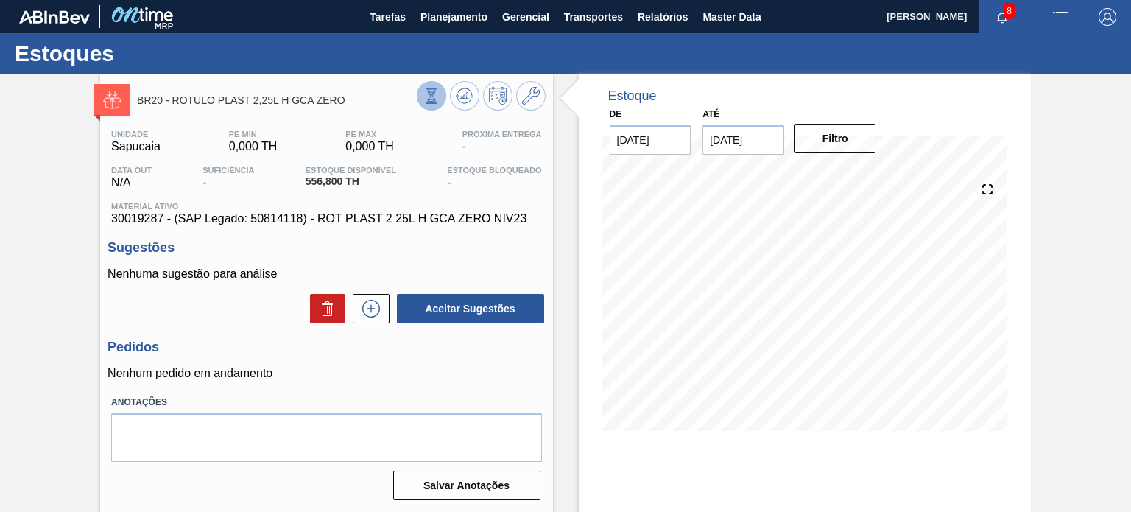
click at [431, 96] on icon at bounding box center [431, 96] width 1 height 1
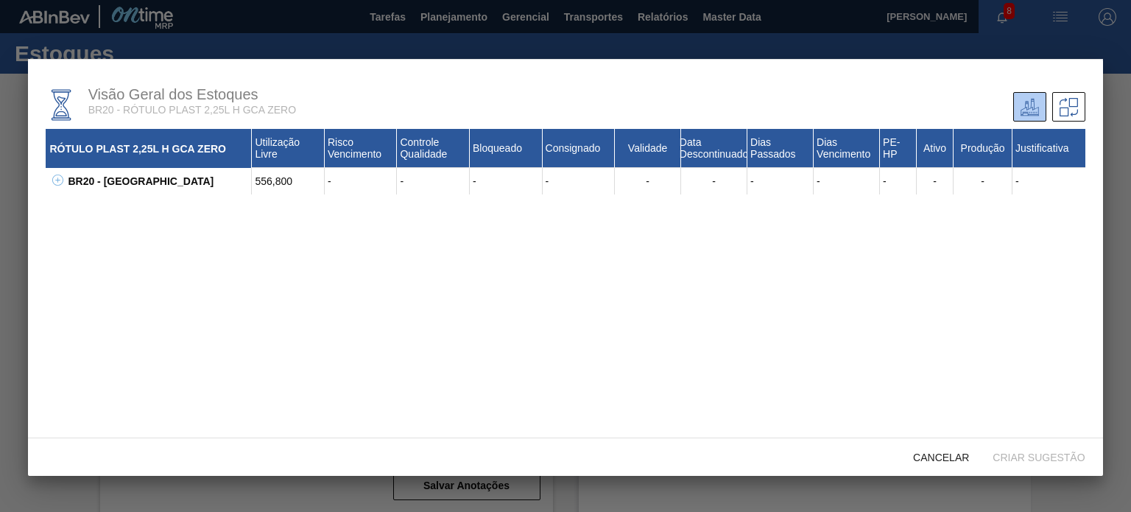
click at [45, 180] on div "Visão Geral dos Estoques BR20 - RÓTULO PLAST 2,25L H GCA ZERO RÓTULO PLAST 2,25…" at bounding box center [565, 248] width 1074 height 379
click at [65, 184] on div "BR20 - Sapucaia" at bounding box center [158, 181] width 188 height 27
click at [62, 182] on icon at bounding box center [57, 179] width 11 height 11
click at [129, 209] on div "30019287 - ROT PLAST 2 25L H GCA ZERO NIV23" at bounding box center [166, 207] width 169 height 27
click at [118, 205] on div "30019287 - ROT PLAST 2 25L H GCA ZERO NIV23" at bounding box center [166, 207] width 169 height 27
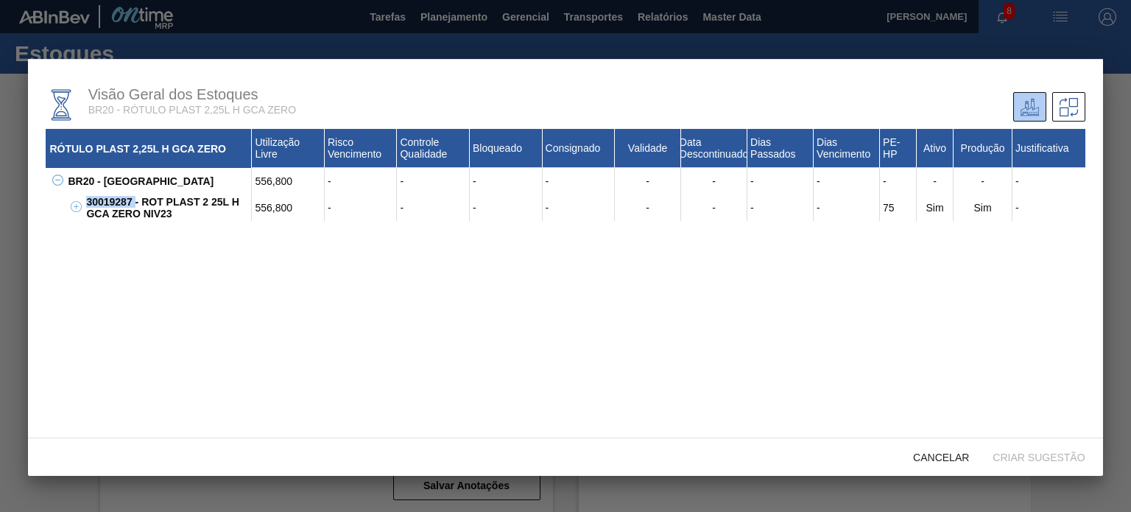
click at [118, 205] on div "30019287 - ROT PLAST 2 25L H GCA ZERO NIV23" at bounding box center [166, 207] width 169 height 27
copy div "30019287"
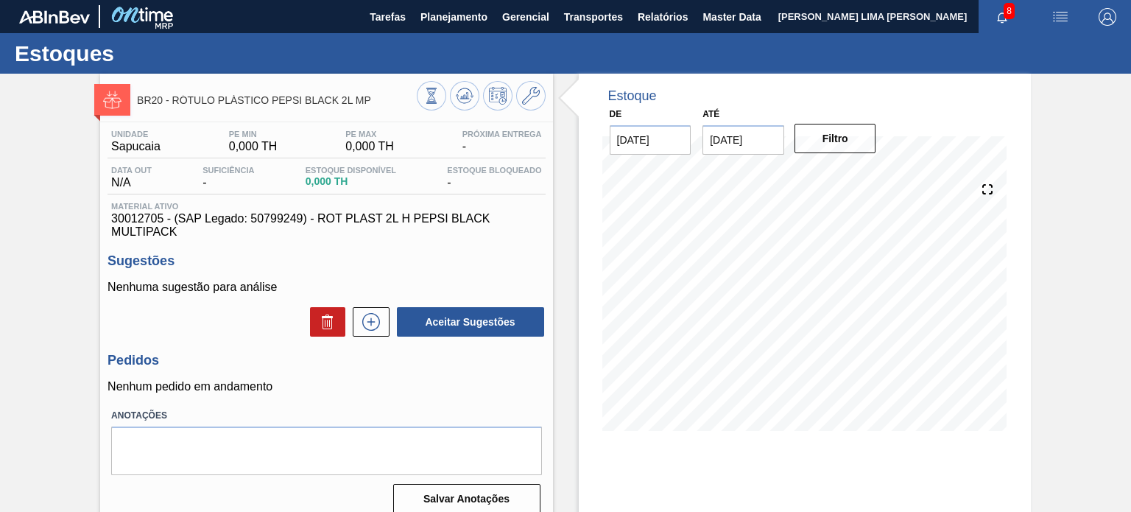
click at [147, 217] on span "30012705 - (SAP Legado: 50799249) - ROT PLAST 2L H PEPSI BLACK MULTIPACK" at bounding box center [326, 225] width 430 height 27
copy span "30012705"
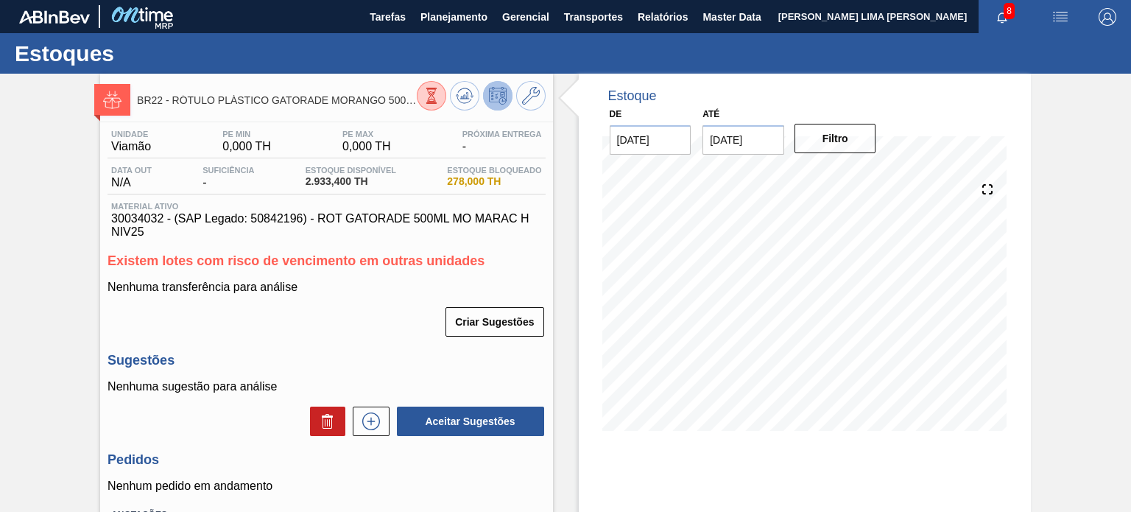
click at [420, 94] on button at bounding box center [431, 95] width 29 height 29
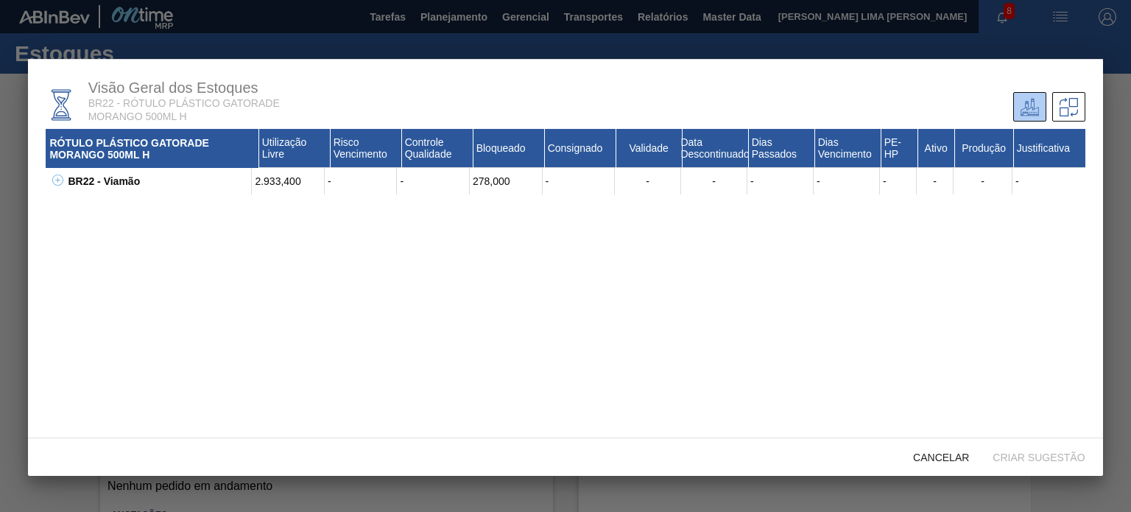
click at [55, 180] on icon at bounding box center [57, 180] width 5 height 1
click at [117, 201] on div "30034032 - ROT GATORADE 500ML MO MARAC H NIV25" at bounding box center [166, 207] width 169 height 27
copy div "30034032"
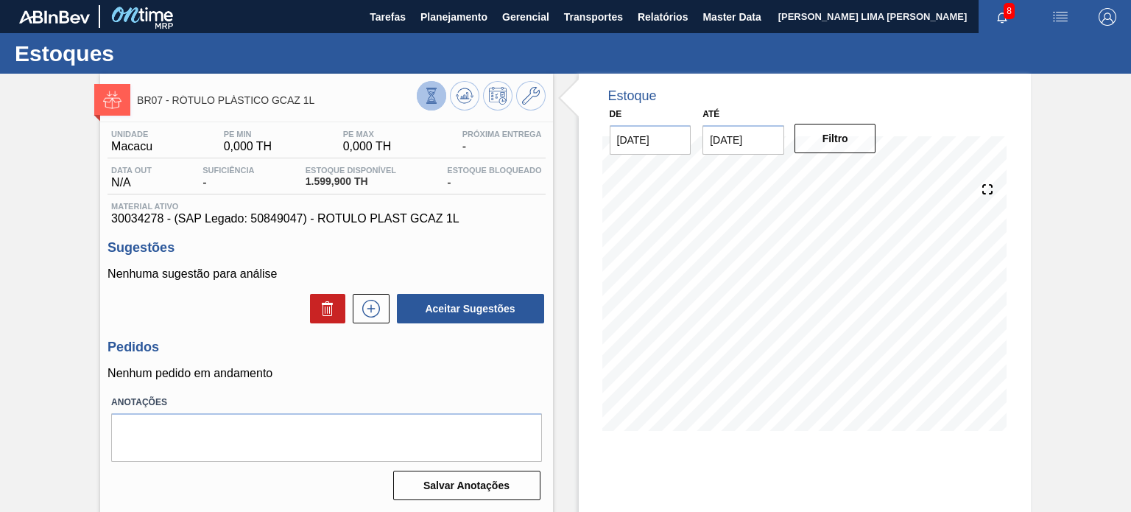
click at [423, 101] on icon at bounding box center [431, 96] width 16 height 16
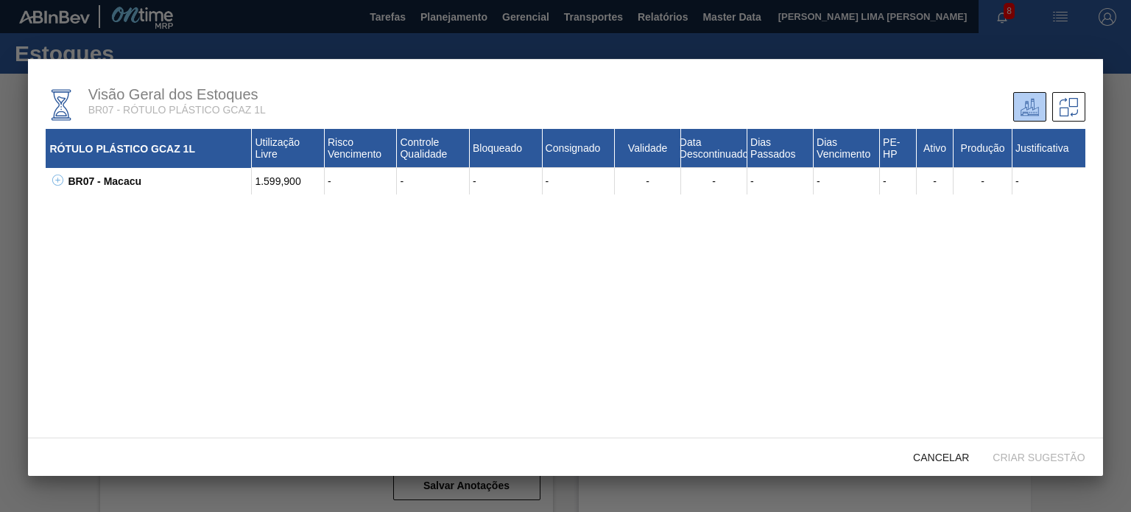
click at [57, 182] on icon at bounding box center [57, 179] width 1 height 5
click at [100, 202] on div "30034278 - ROTULO PLAST GCAZ 1L" at bounding box center [166, 207] width 169 height 27
copy div "30034278"
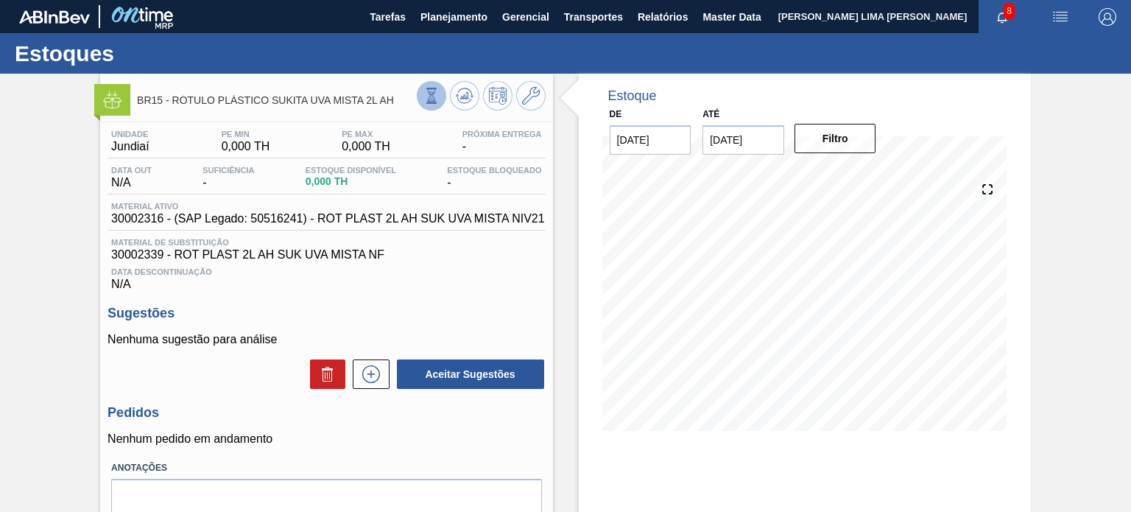
click at [417, 91] on button at bounding box center [431, 95] width 29 height 29
click at [147, 217] on span "30002316 - (SAP Legado: 50516241) - ROT PLAST 2L AH SUK UVA MISTA NIV21" at bounding box center [327, 218] width 433 height 13
copy span "30002316"
click at [531, 115] on div "BR15 - RÓTULO PLÁSTICO SUKITA UVA MISTA 2L AH Unidade Jundiaí PE MIN 0,000 TH P…" at bounding box center [326, 354] width 452 height 560
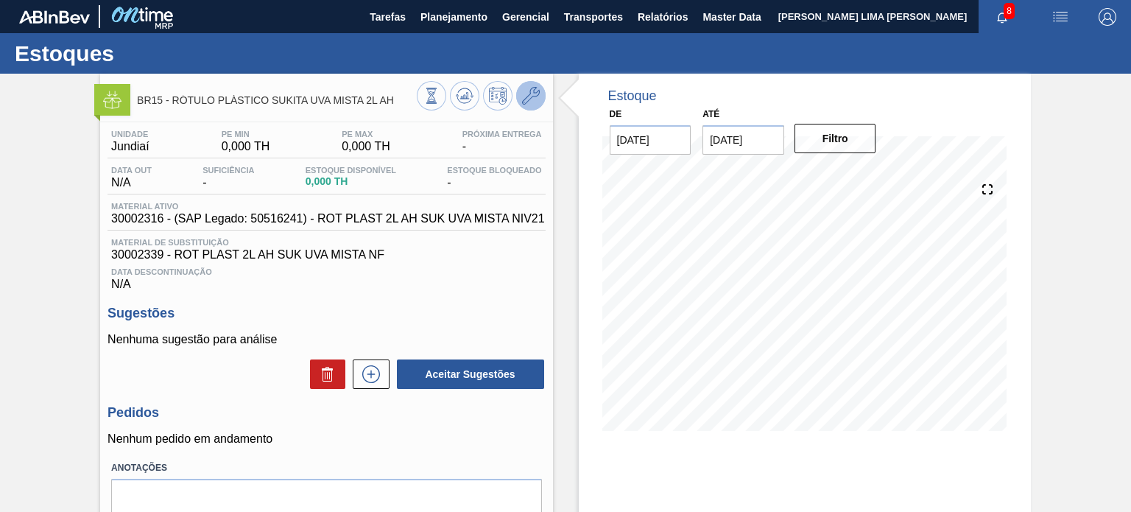
click at [536, 100] on icon at bounding box center [531, 96] width 18 height 18
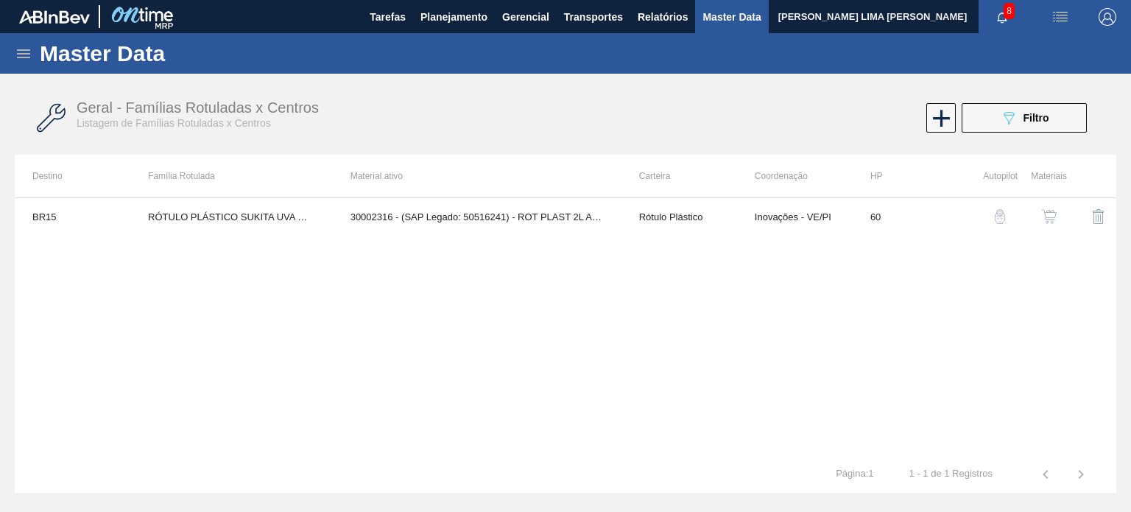
click at [1057, 213] on div "button" at bounding box center [1049, 216] width 18 height 15
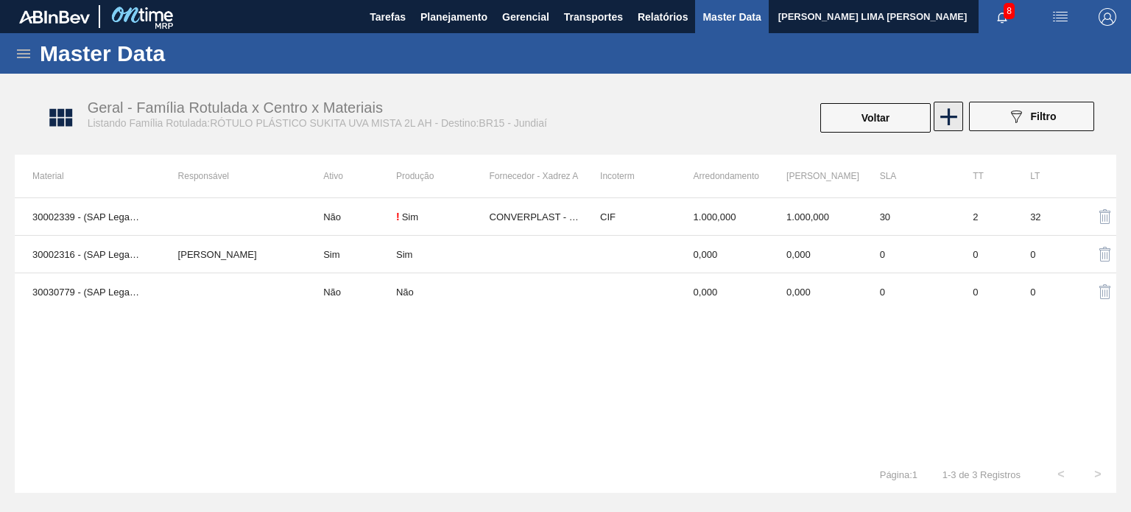
click at [942, 123] on icon at bounding box center [948, 116] width 29 height 29
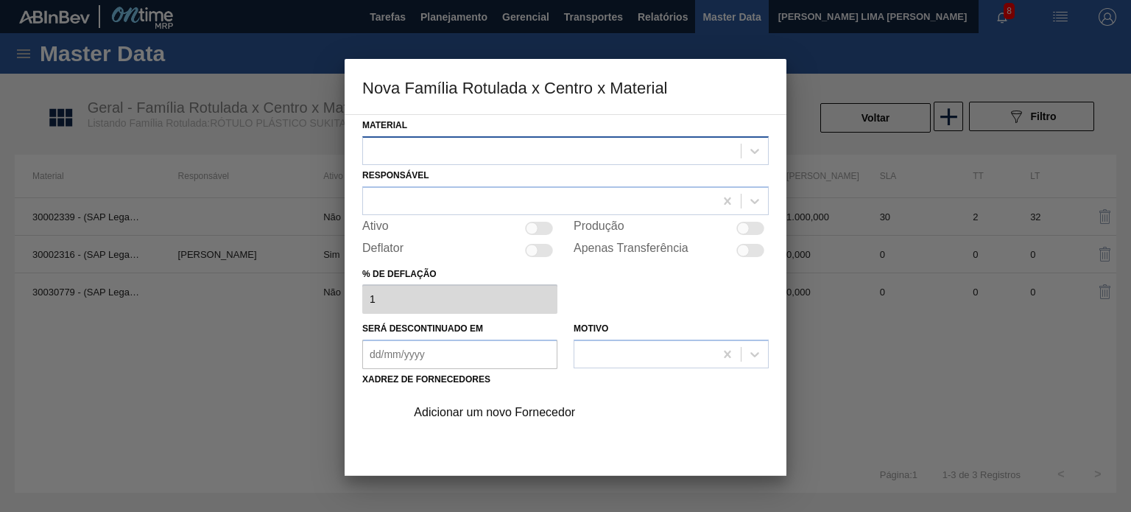
click at [575, 149] on div at bounding box center [552, 150] width 378 height 21
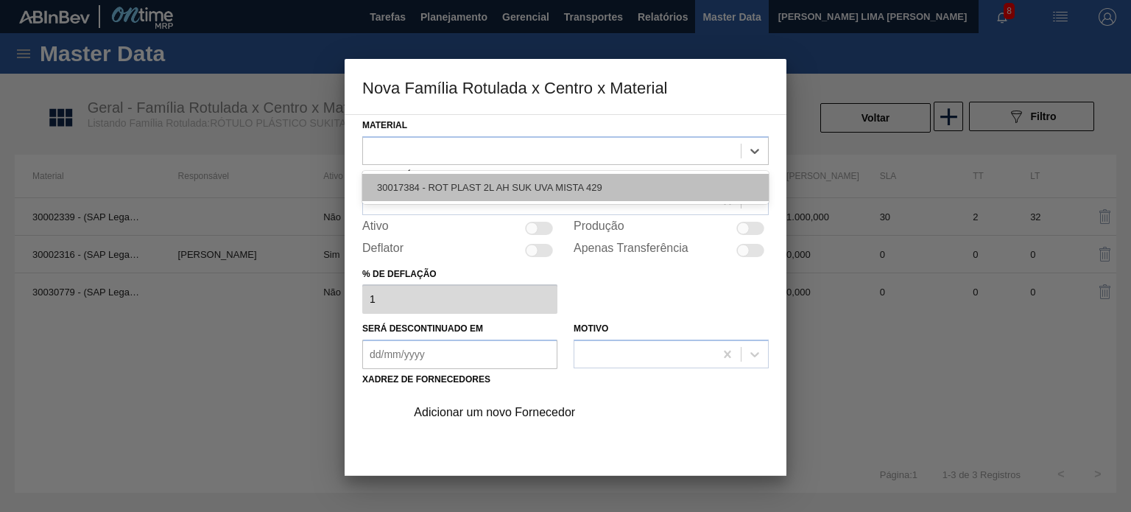
click at [566, 187] on div "30017384 - ROT PLAST 2L AH SUK UVA MISTA 429" at bounding box center [565, 187] width 406 height 27
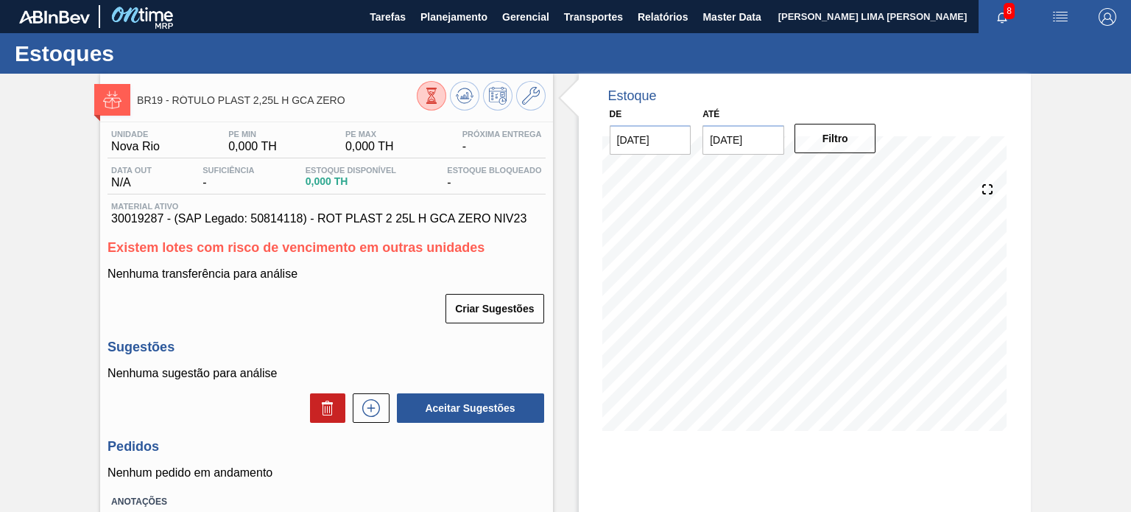
click at [141, 220] on span "30019287 - (SAP Legado: 50814118) - ROT PLAST 2 25L H GCA ZERO NIV23" at bounding box center [326, 218] width 430 height 13
copy span "30019287"
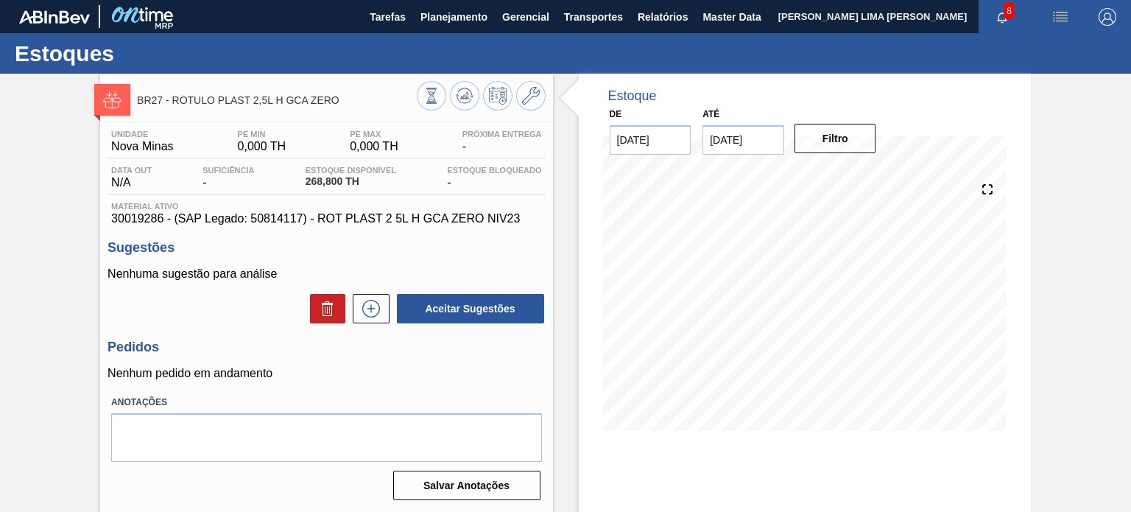
click at [148, 217] on span "30019286 - (SAP Legado: 50814117) - ROT PLAST 2 5L H GCA ZERO NIV23" at bounding box center [326, 218] width 430 height 13
click at [430, 88] on icon at bounding box center [431, 96] width 16 height 16
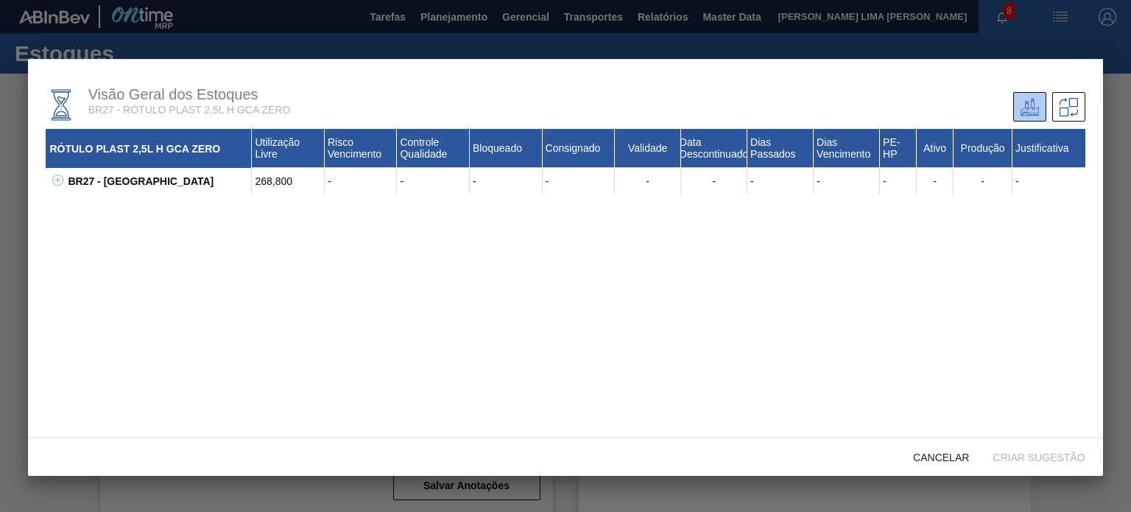
drag, startPoint x: 59, startPoint y: 178, endPoint x: 84, endPoint y: 197, distance: 31.1
click at [59, 179] on icon at bounding box center [57, 179] width 11 height 11
click at [112, 204] on div "30019286 - ROT PLAST 2 5L H GCA ZERO NIV23" at bounding box center [166, 207] width 169 height 27
copy div "30019286"
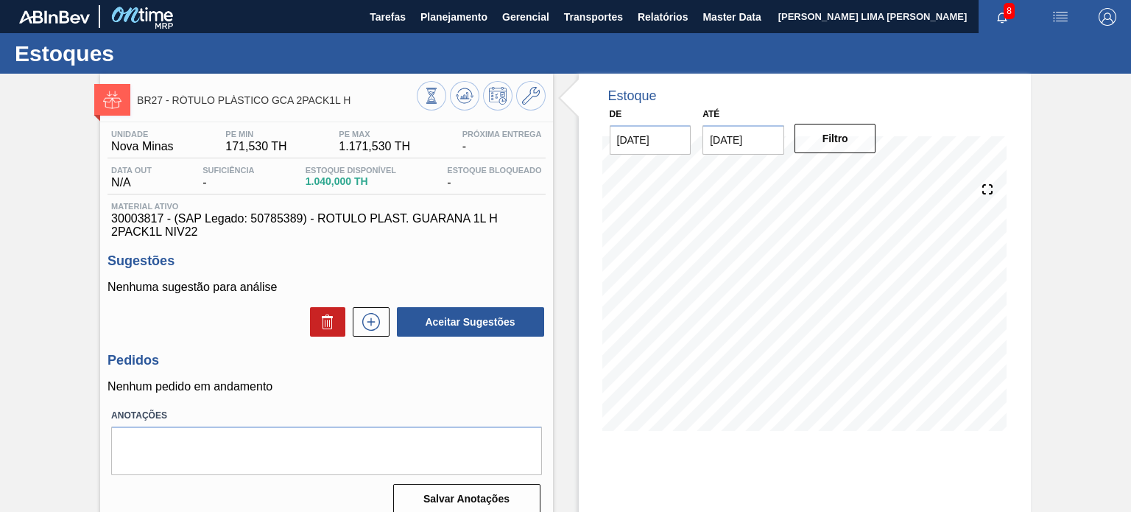
click at [147, 218] on span "30003817 - (SAP Legado: 50785389) - ROTULO PLAST. GUARANA 1L H 2PACK1L NIV22" at bounding box center [326, 225] width 430 height 27
copy span "30003817"
click at [428, 85] on button at bounding box center [431, 95] width 29 height 29
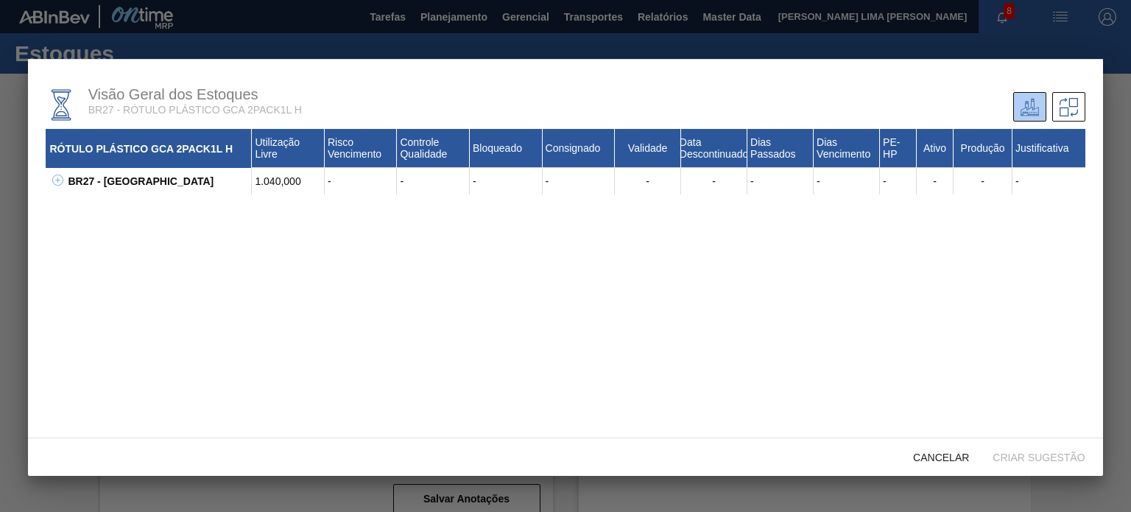
click at [53, 186] on icon at bounding box center [57, 179] width 11 height 11
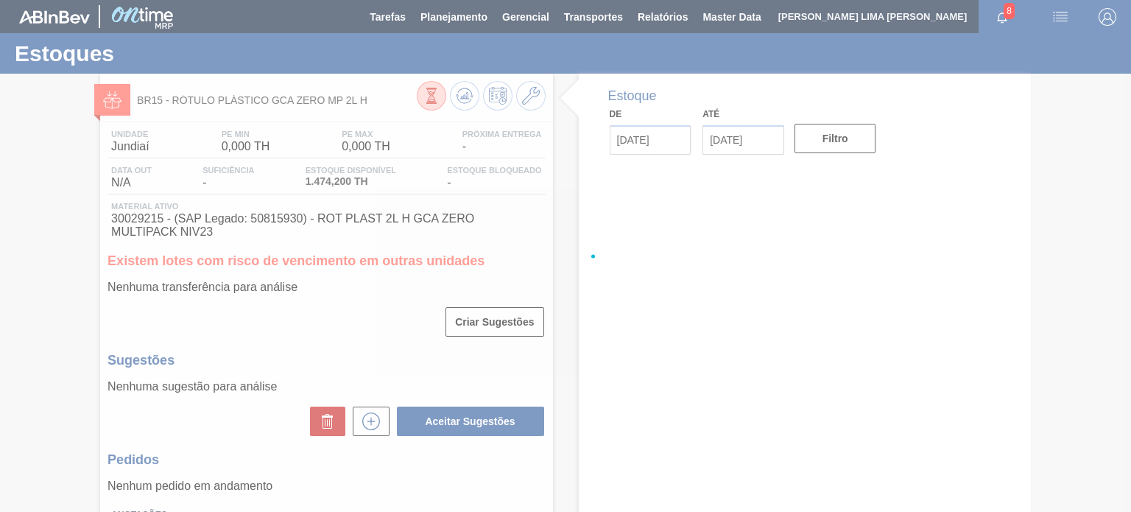
click at [445, 102] on div at bounding box center [481, 97] width 129 height 33
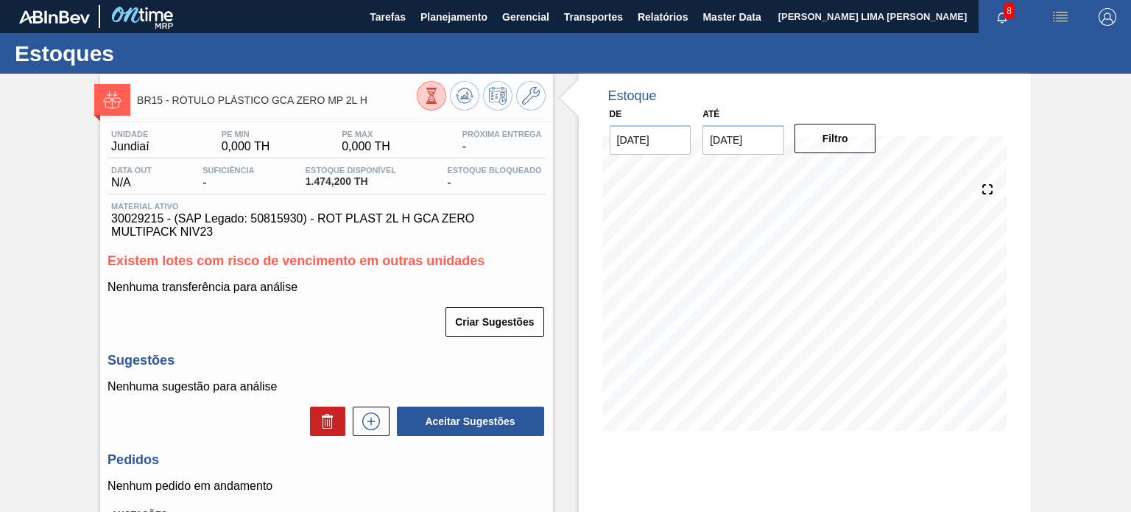
click at [426, 97] on icon at bounding box center [431, 96] width 16 height 16
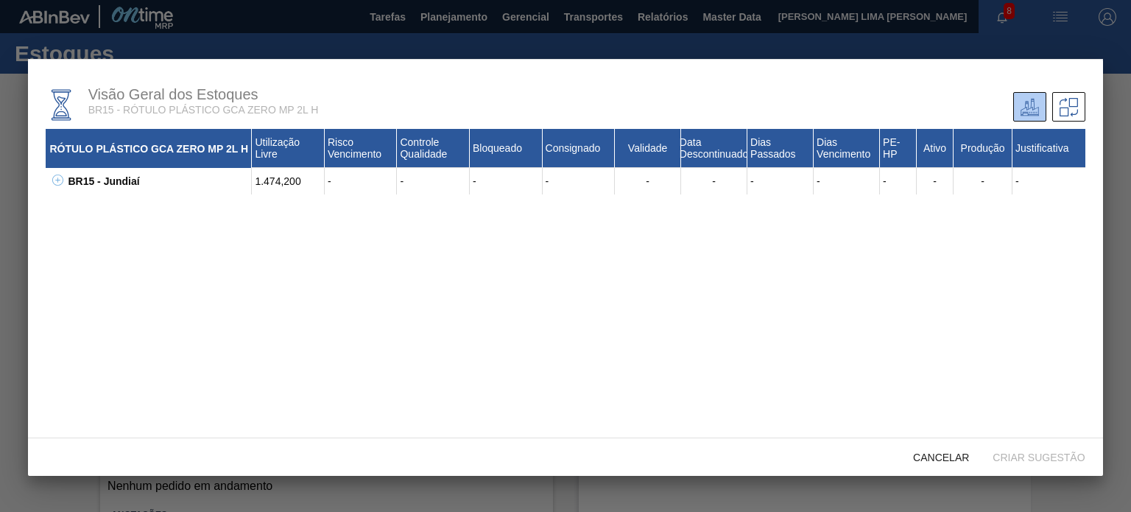
click at [61, 184] on icon at bounding box center [57, 179] width 11 height 11
click at [97, 207] on div "30029215 - ROT PLAST 2L H GCA ZERO MULTIPACK NIV23" at bounding box center [166, 207] width 169 height 27
copy div "30029215"
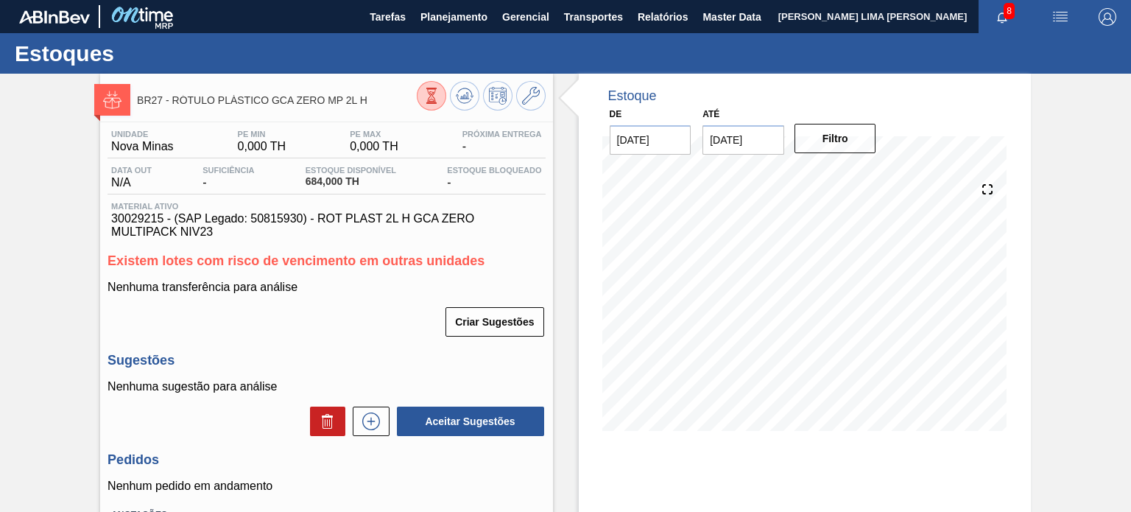
click at [425, 90] on icon at bounding box center [431, 96] width 16 height 16
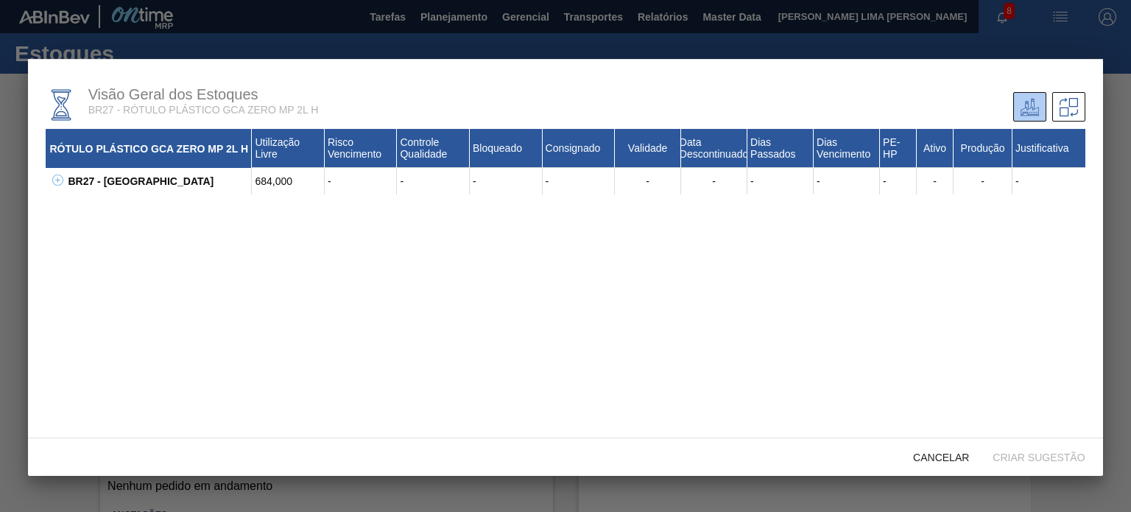
click at [57, 180] on icon at bounding box center [57, 179] width 1 height 5
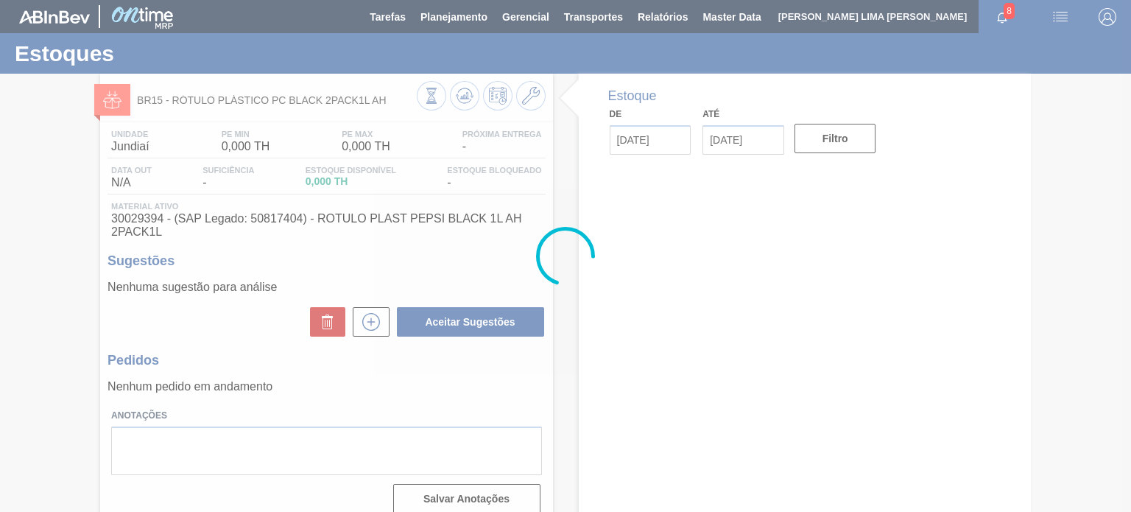
click at [433, 99] on div at bounding box center [565, 256] width 1131 height 512
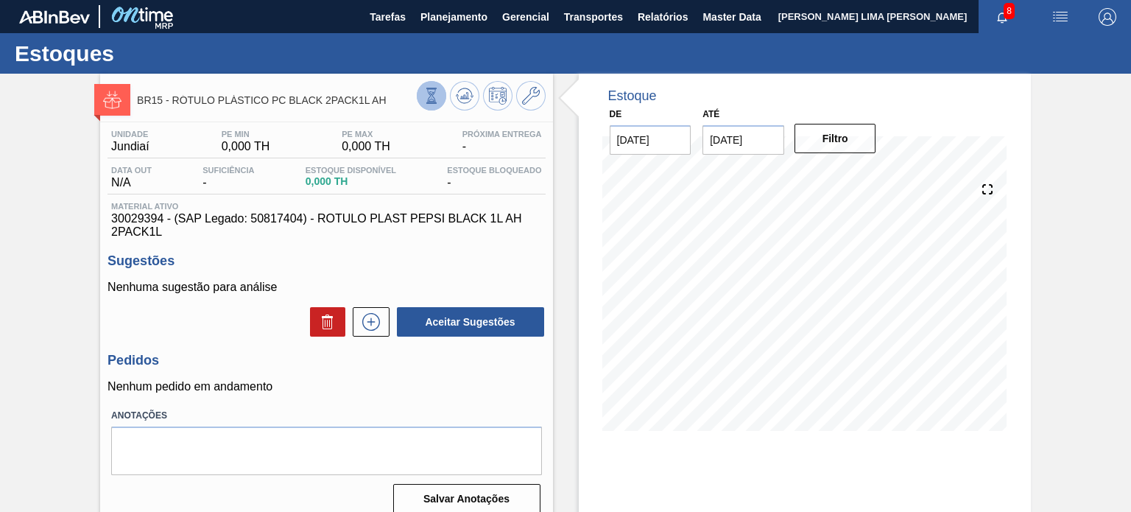
click at [431, 98] on icon at bounding box center [431, 98] width 1 height 1
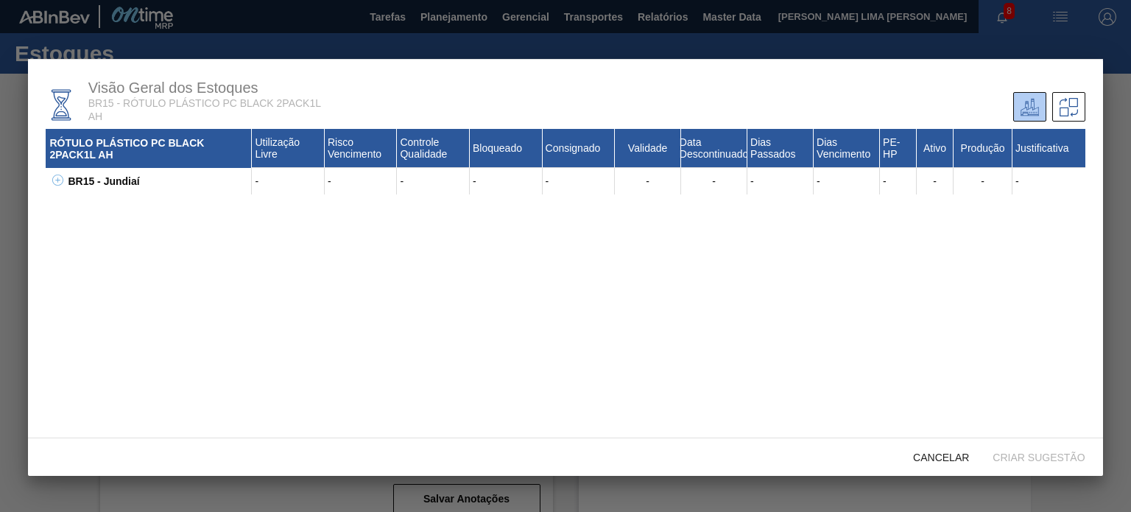
click at [48, 179] on button at bounding box center [55, 181] width 15 height 15
click at [95, 196] on div "30029394 - ROTULO PLAST PEPSI BLACK 1L AH 2PACK1L" at bounding box center [166, 207] width 169 height 27
copy div "30029394"
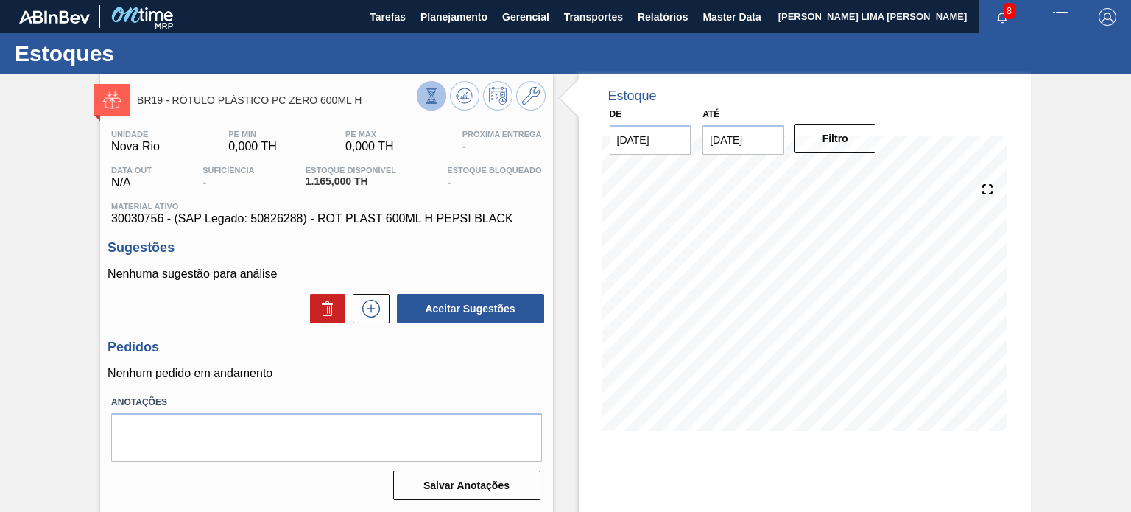
click at [431, 88] on icon at bounding box center [431, 96] width 16 height 16
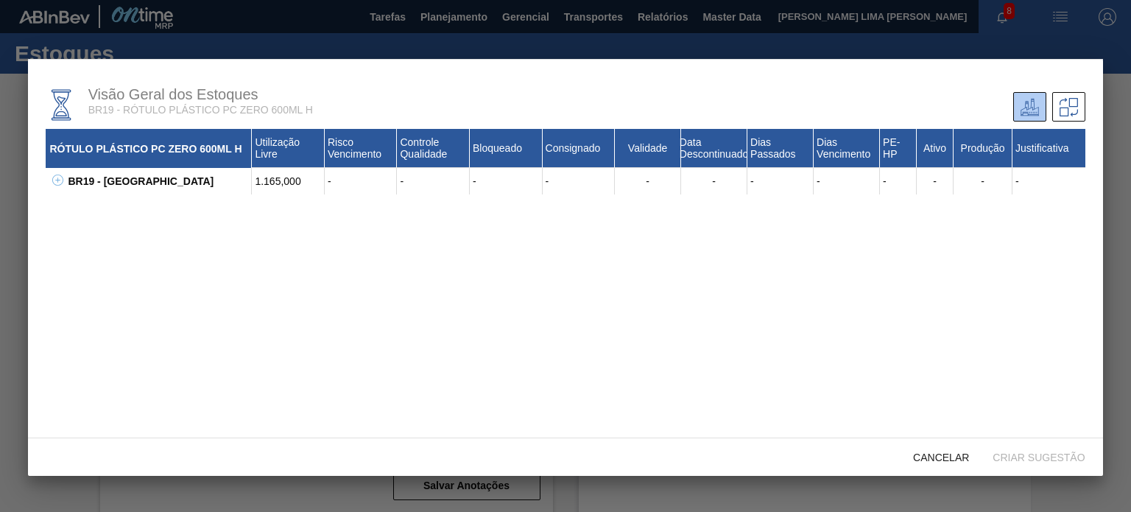
click at [62, 182] on icon at bounding box center [57, 179] width 11 height 11
click at [118, 201] on div "30030756 - ROT PLAST 600ML H PEPSI BLACK" at bounding box center [166, 207] width 169 height 27
copy div "30030756"
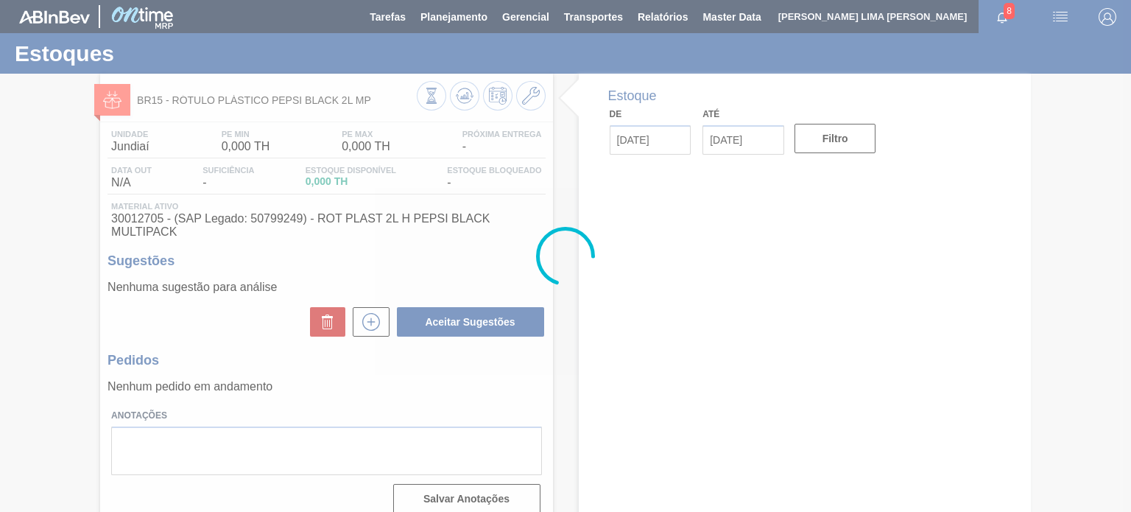
click at [142, 222] on div at bounding box center [565, 256] width 1131 height 512
click at [142, 221] on div at bounding box center [565, 256] width 1131 height 512
click at [141, 220] on div at bounding box center [565, 256] width 1131 height 512
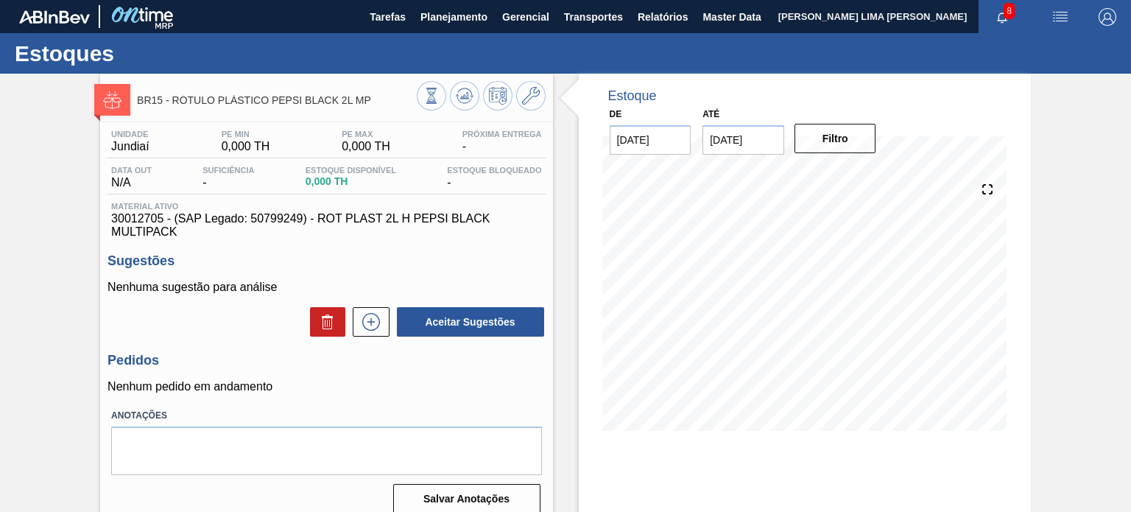
click at [144, 219] on span "30012705 - (SAP Legado: 50799249) - ROT PLAST 2L H PEPSI BLACK MULTIPACK" at bounding box center [326, 225] width 430 height 27
copy span "30012705"
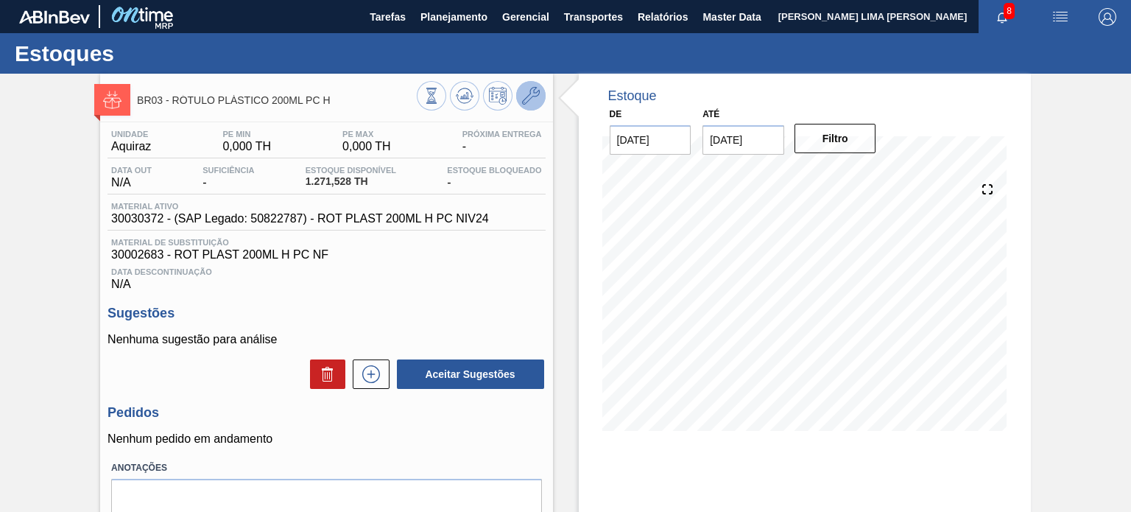
click at [520, 102] on button at bounding box center [530, 95] width 29 height 29
click at [467, 110] on div at bounding box center [481, 97] width 129 height 33
click at [440, 101] on icon at bounding box center [431, 96] width 16 height 16
click at [423, 88] on icon at bounding box center [431, 96] width 16 height 16
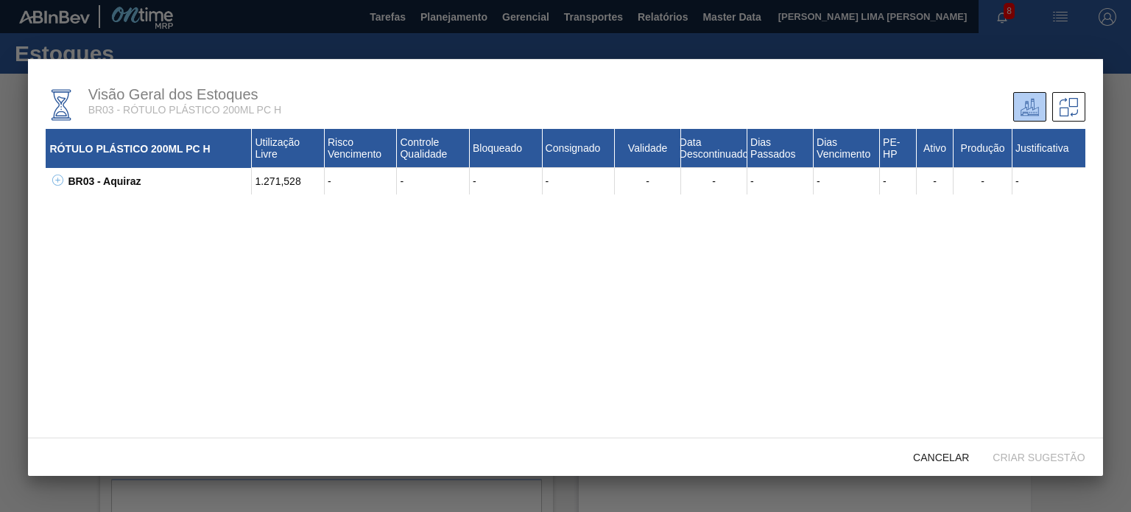
click at [54, 183] on icon at bounding box center [57, 179] width 11 height 11
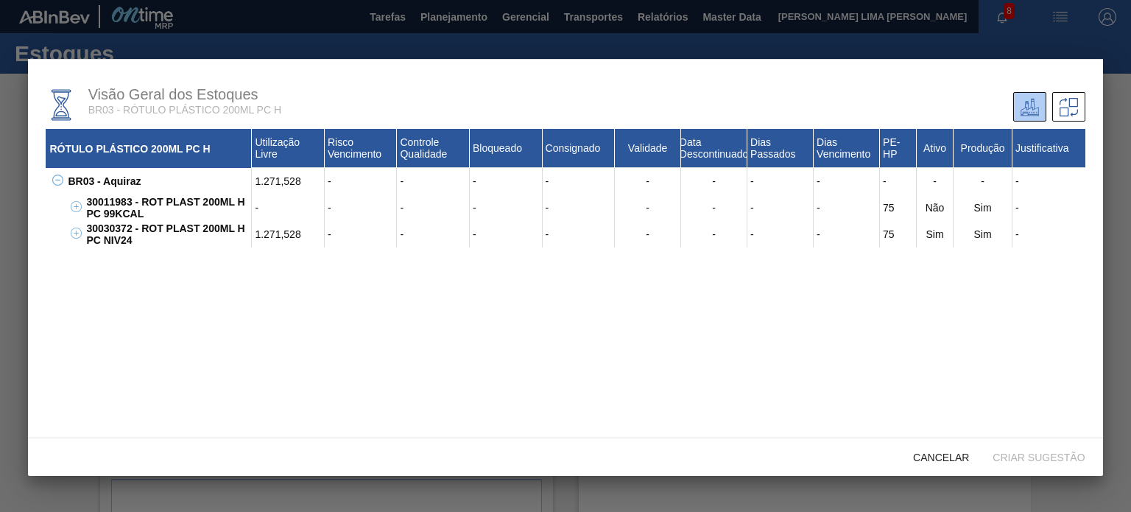
click at [110, 229] on div "30030372 - ROT PLAST 200ML H PC NIV24" at bounding box center [166, 234] width 169 height 27
copy div "30030372"
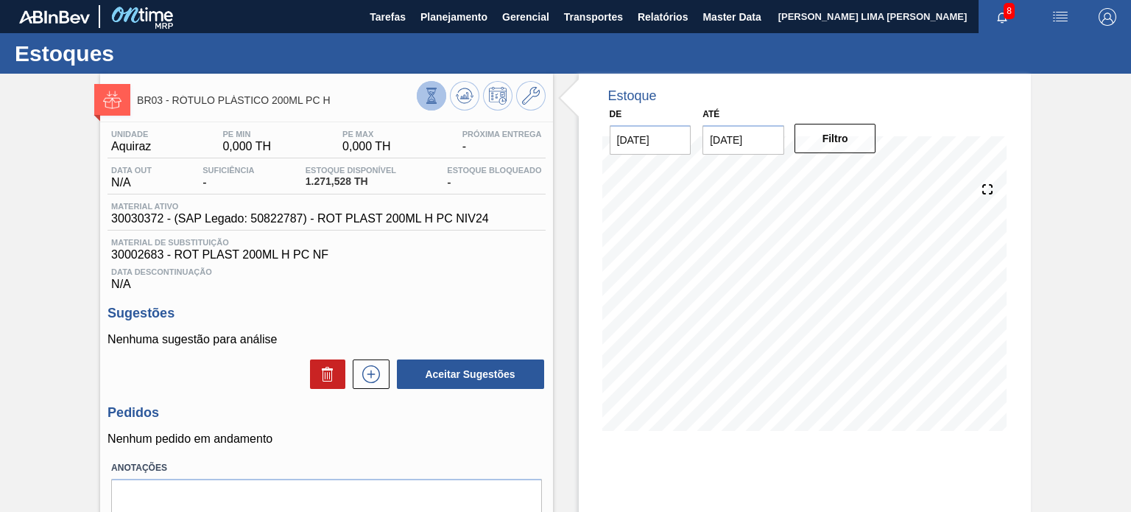
click at [423, 102] on icon at bounding box center [431, 96] width 16 height 16
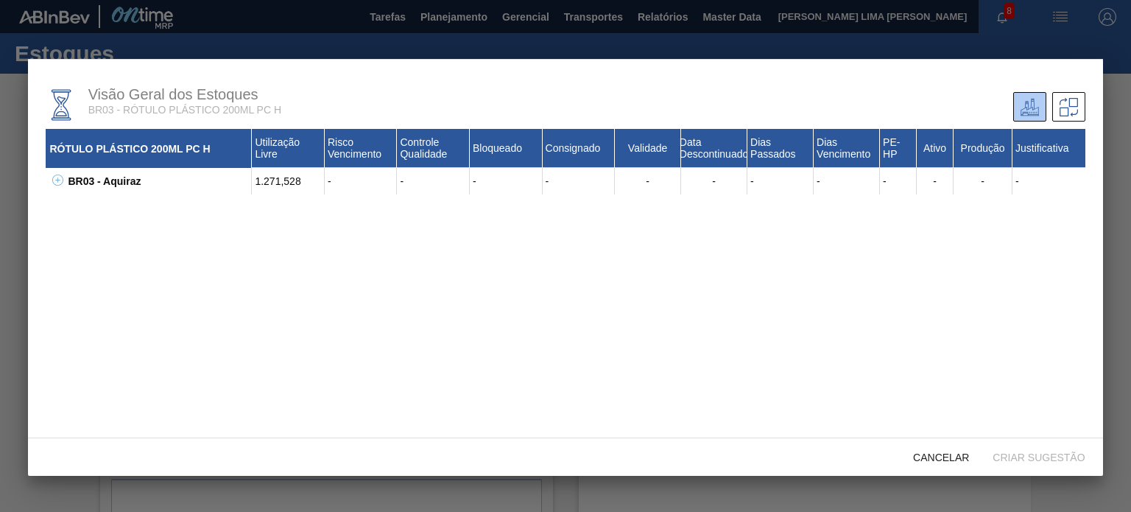
click at [50, 159] on div "RÓTULO PLÁSTICO 200ML PC H" at bounding box center [149, 148] width 206 height 39
click at [57, 174] on button at bounding box center [55, 181] width 15 height 15
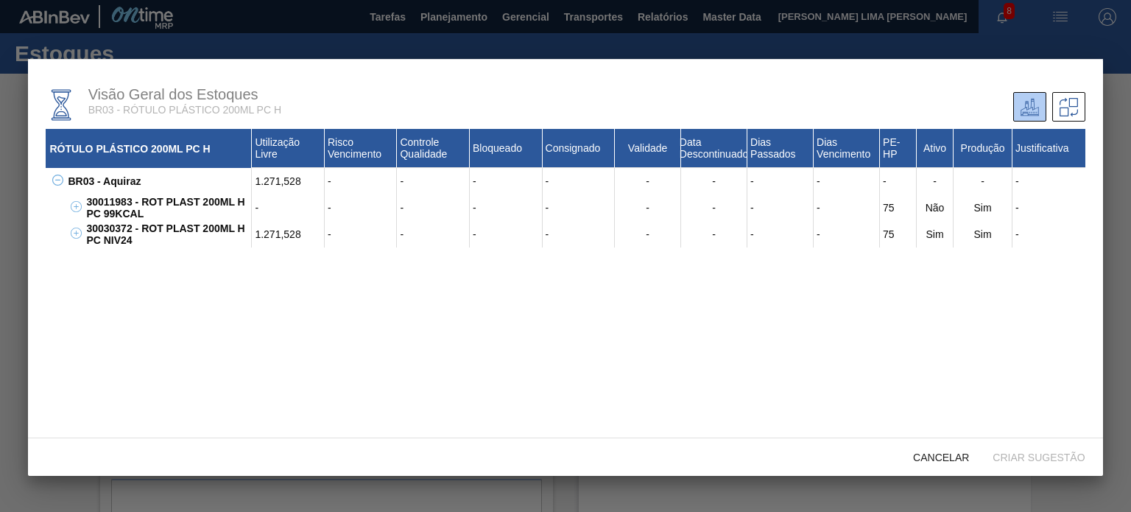
click at [107, 229] on div "30030372 - ROT PLAST 200ML H PC NIV24" at bounding box center [166, 234] width 169 height 27
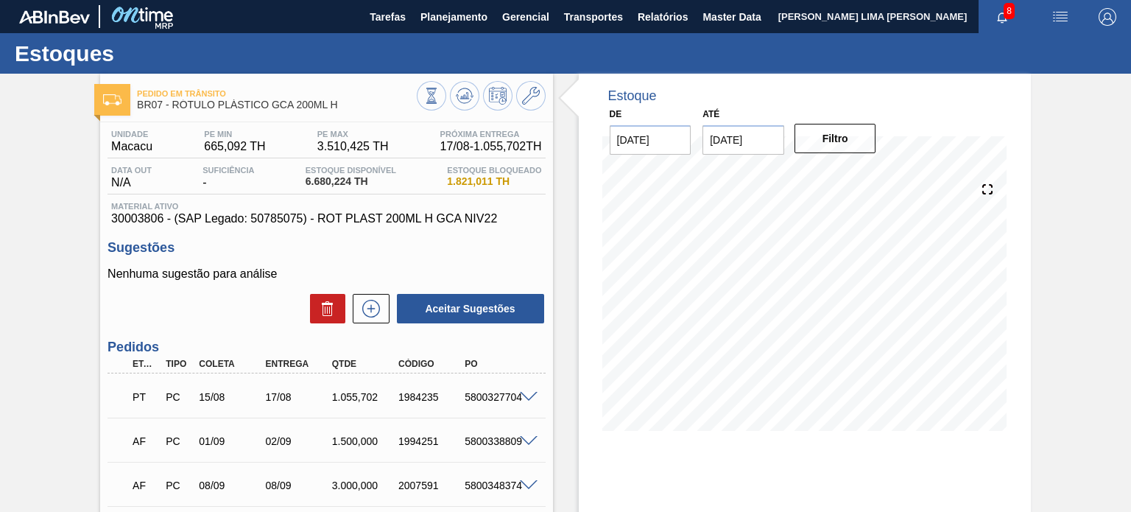
click at [370, 395] on div "1.055,702" at bounding box center [364, 397] width 73 height 12
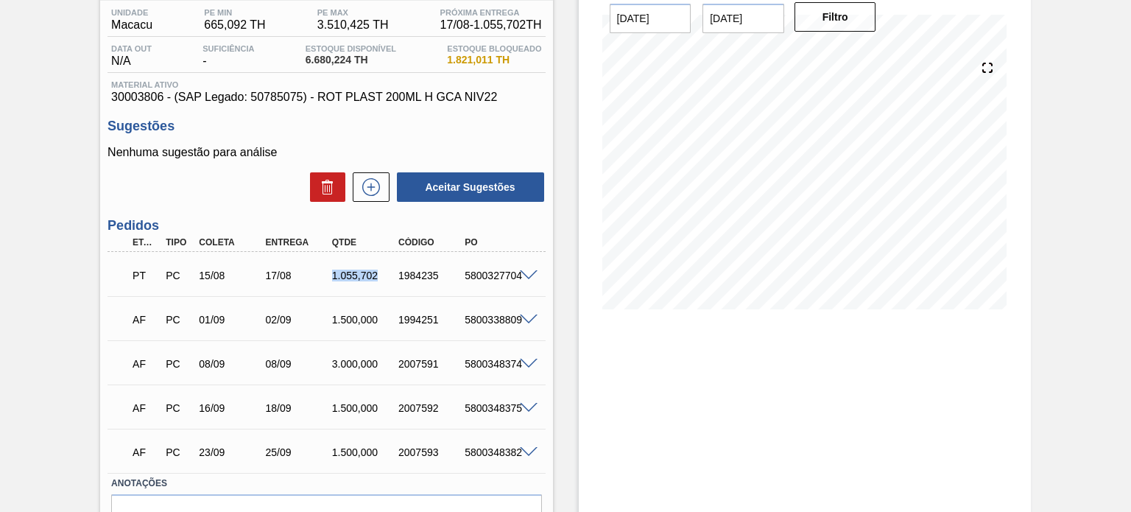
scroll to position [147, 0]
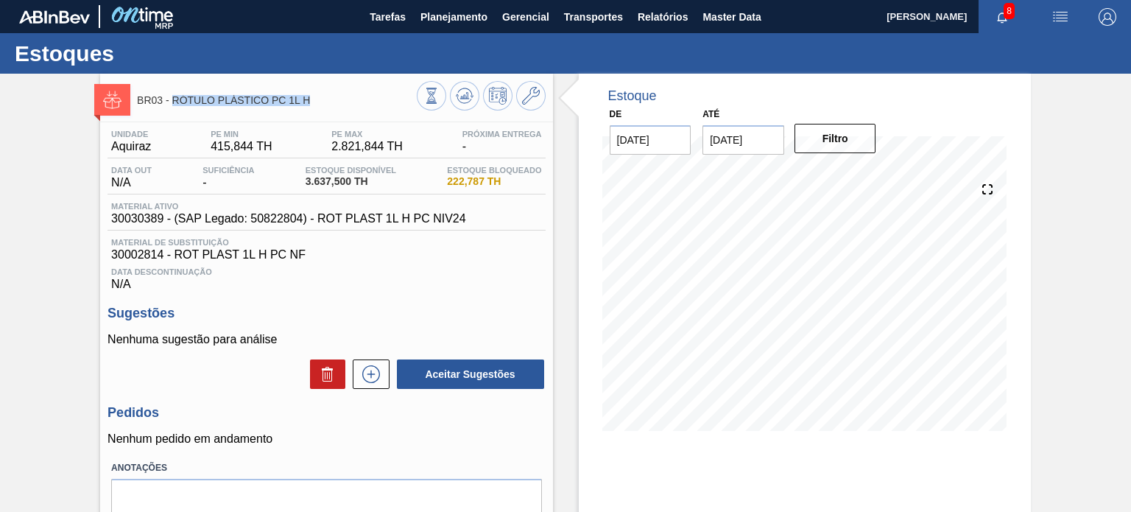
drag, startPoint x: 318, startPoint y: 99, endPoint x: 174, endPoint y: 88, distance: 144.7
click at [174, 88] on div "BR03 - RÓTULO PLÁSTICO PC 1L H" at bounding box center [276, 99] width 279 height 33
copy span "RÓTULO PLÁSTICO PC 1L H"
drag, startPoint x: 308, startPoint y: 173, endPoint x: 339, endPoint y: 173, distance: 30.9
click at [339, 173] on span "Estoque Disponível" at bounding box center [351, 170] width 91 height 9
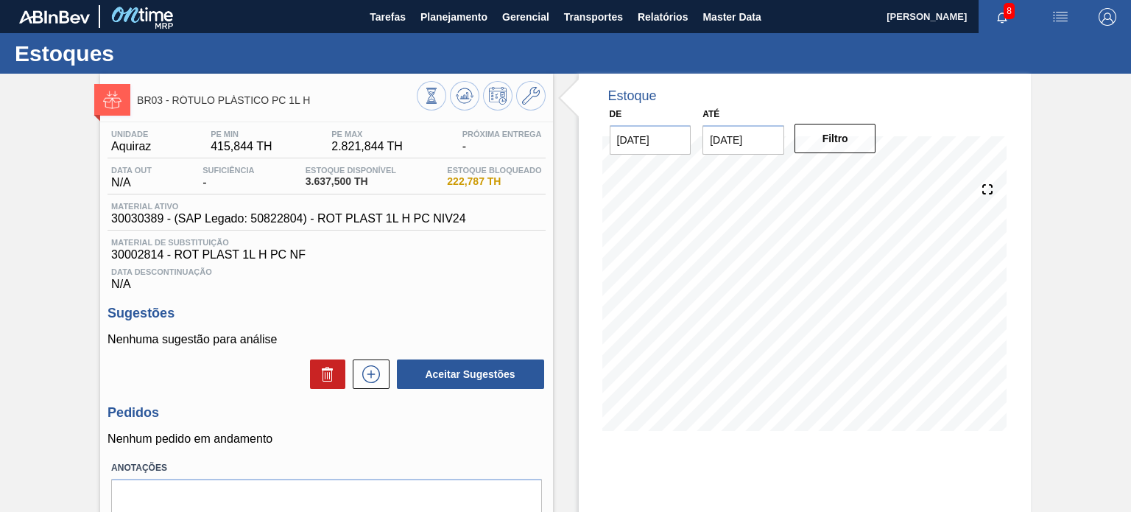
click at [602, 451] on div "Estoque De 17/08/2025 Até 31/01/2026 Filtro 18/08 Projeção de Estoque 3,637.5 N…" at bounding box center [805, 354] width 452 height 560
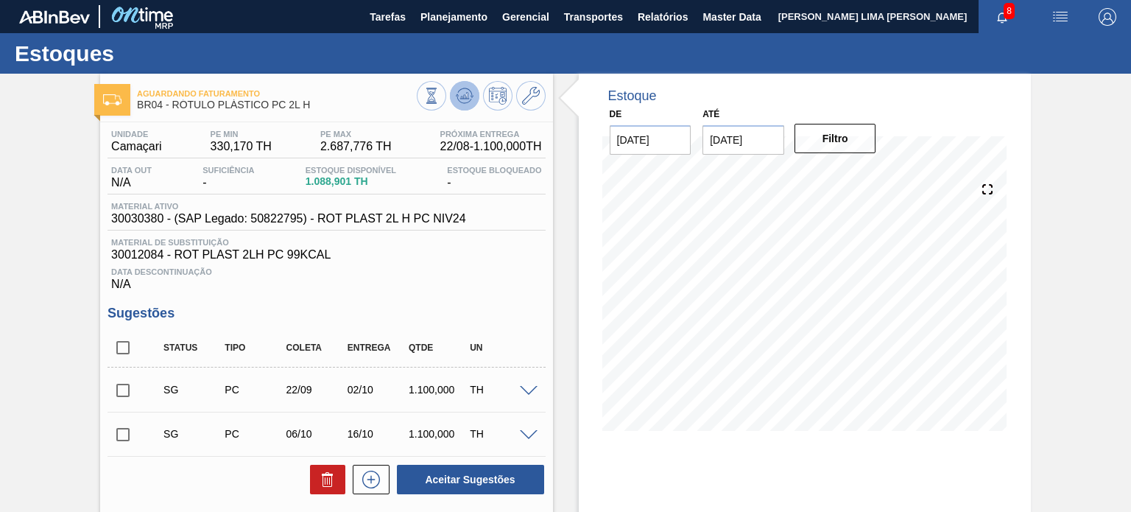
click at [440, 96] on icon at bounding box center [431, 96] width 16 height 16
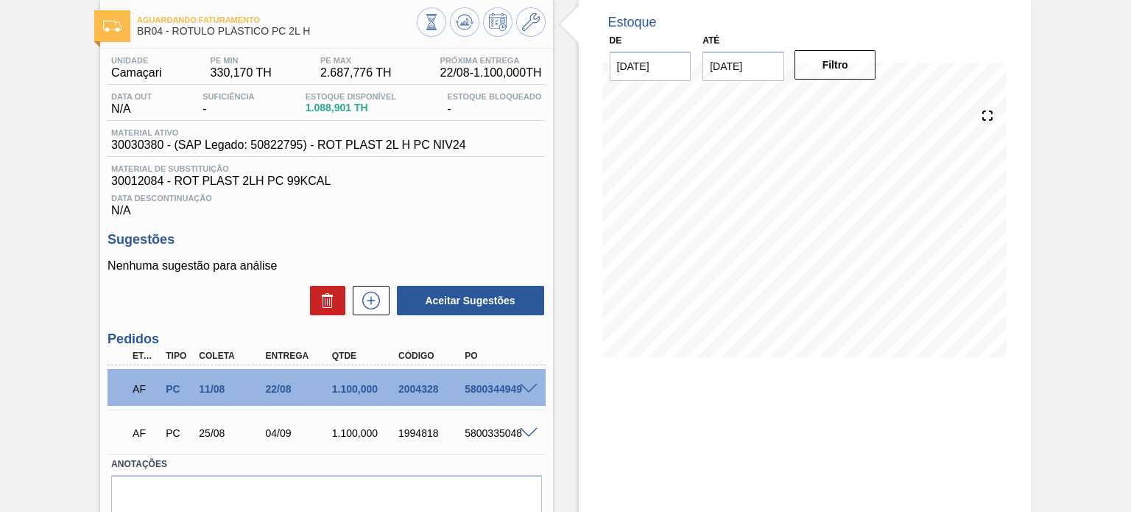
scroll to position [136, 0]
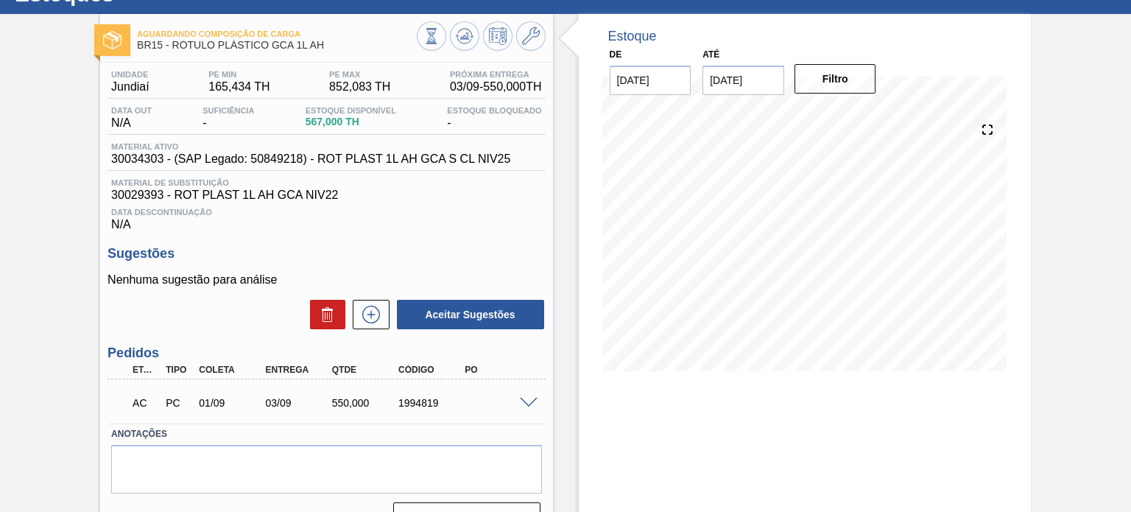
scroll to position [121, 0]
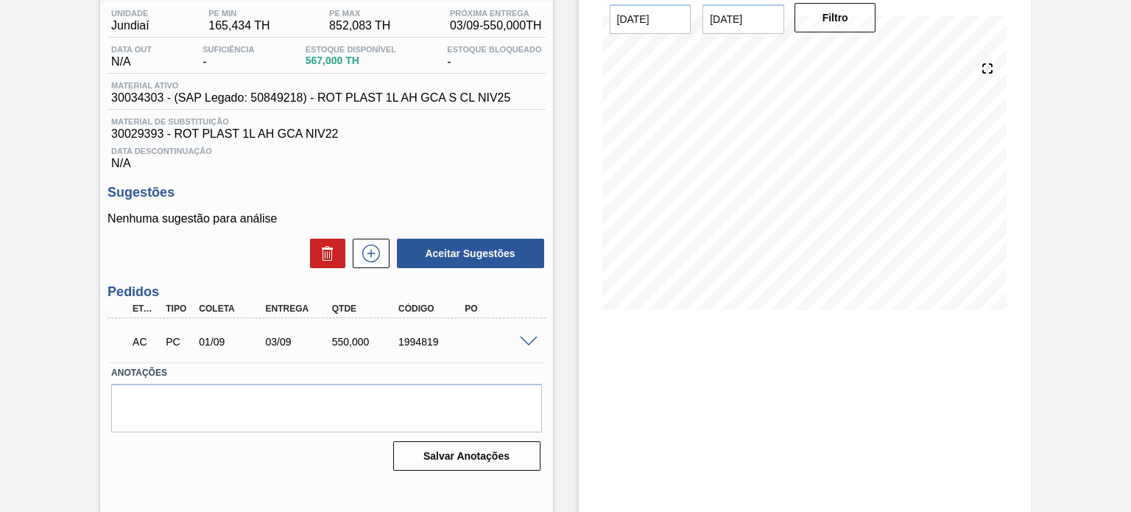
click at [517, 336] on div at bounding box center [530, 340] width 29 height 11
click at [530, 336] on span at bounding box center [529, 341] width 18 height 11
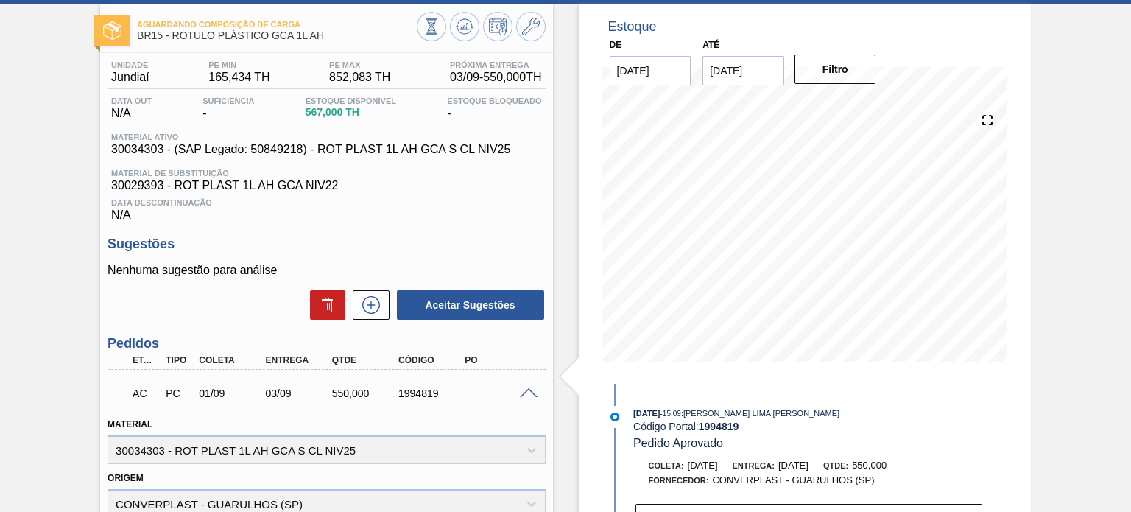
scroll to position [47, 0]
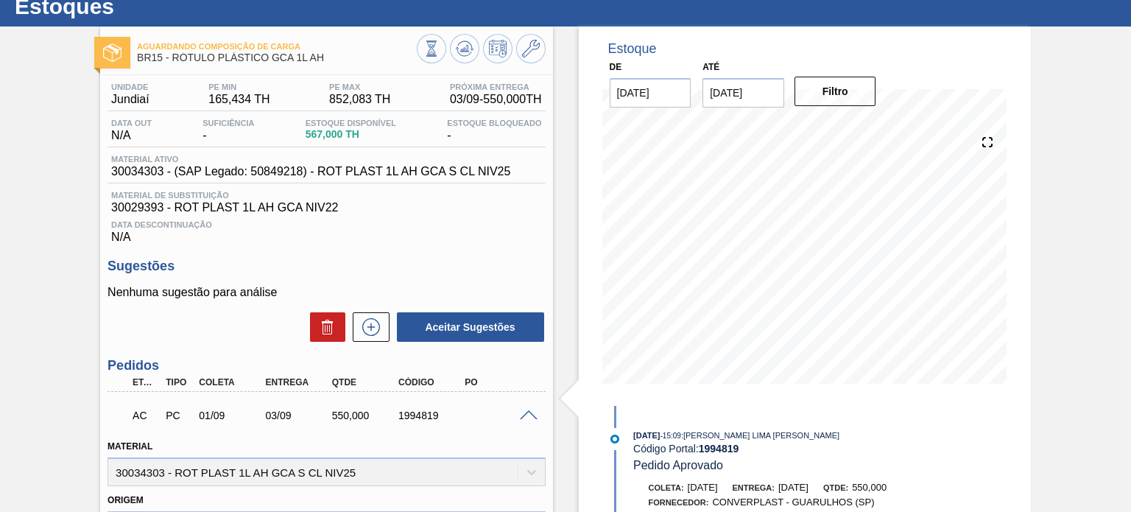
click at [527, 416] on span at bounding box center [529, 415] width 18 height 11
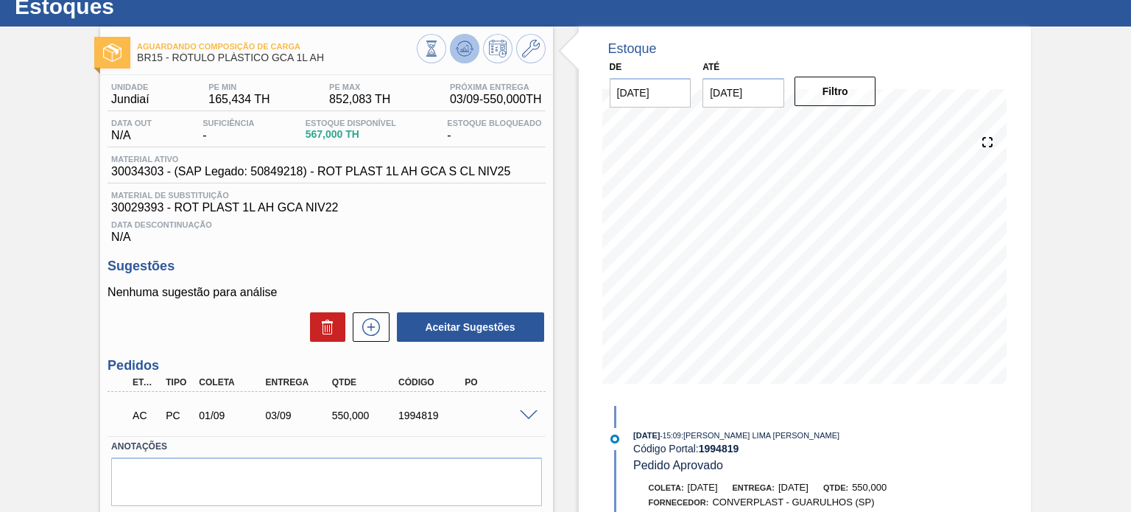
click at [440, 52] on icon at bounding box center [431, 48] width 16 height 16
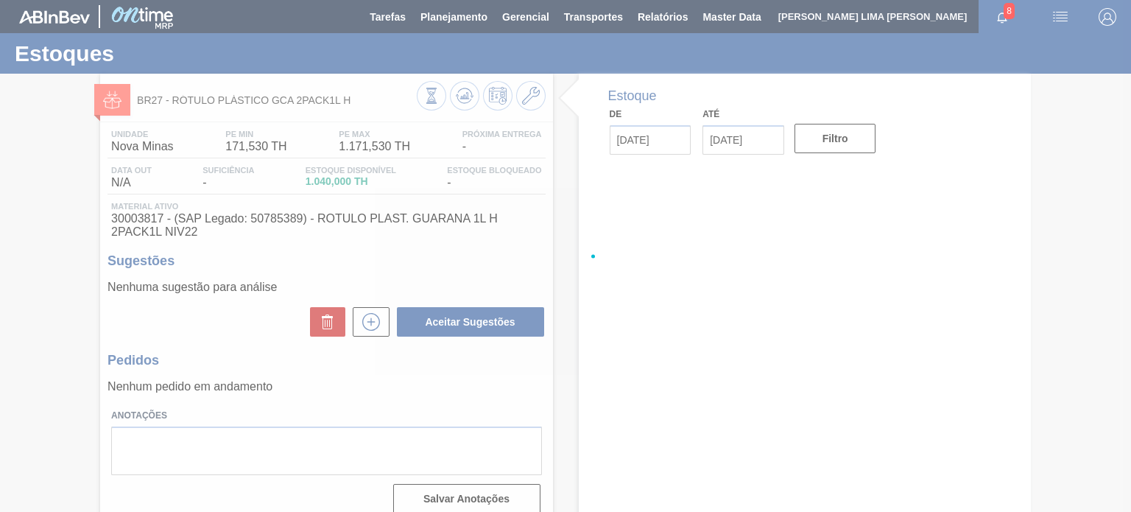
click at [465, 99] on div at bounding box center [565, 256] width 1131 height 512
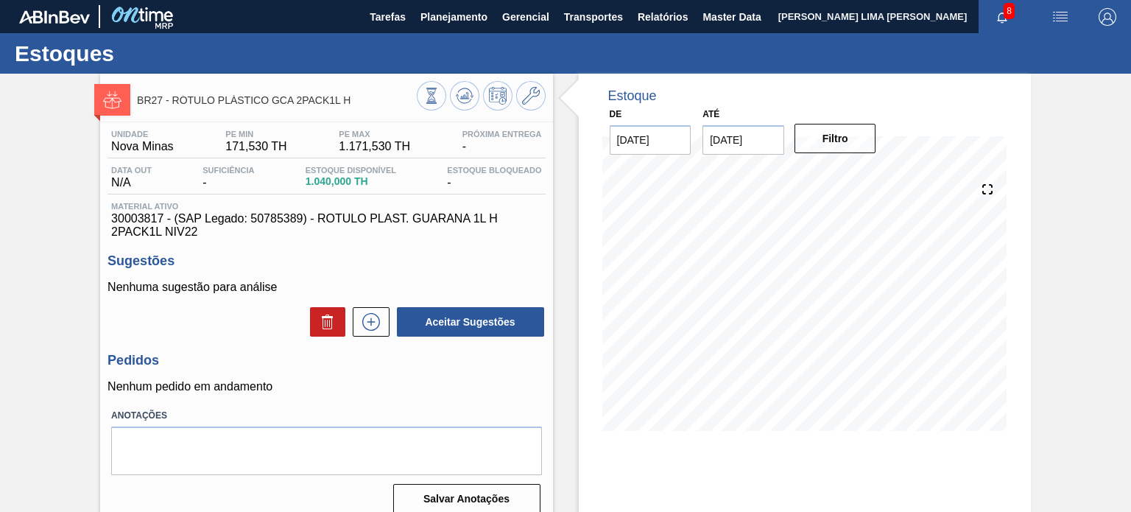
click at [465, 99] on icon at bounding box center [464, 95] width 10 height 7
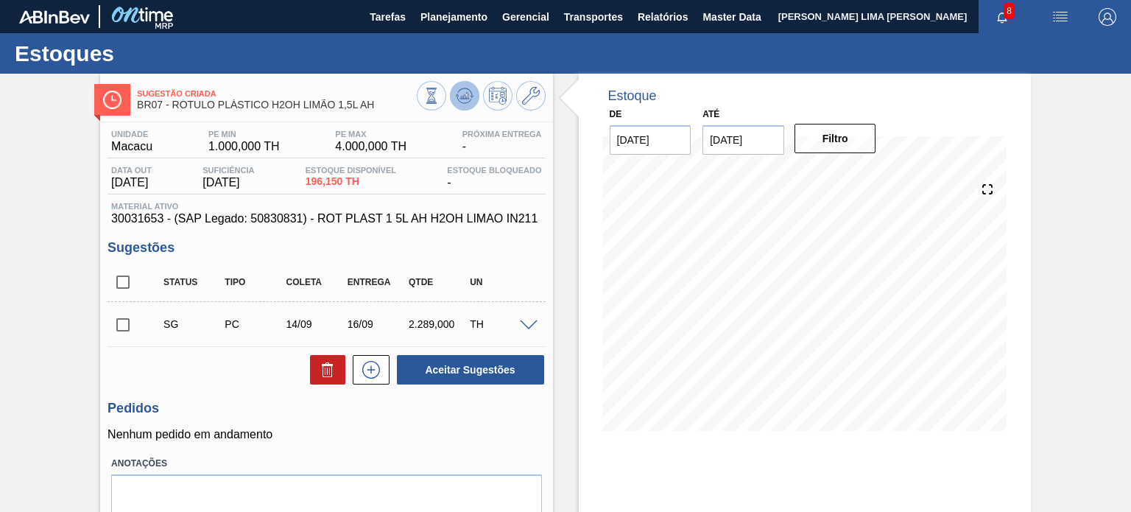
click at [440, 97] on icon at bounding box center [431, 96] width 16 height 16
drag, startPoint x: 376, startPoint y: 110, endPoint x: 174, endPoint y: 107, distance: 202.5
click at [174, 107] on span "BR07 - RÓTULO PLÁSTICO H2OH LIMÃO 1,5L AH" at bounding box center [276, 104] width 279 height 11
copy span "RÓTULO PLÁSTICO H2OH LIMÃO 1,5L AH"
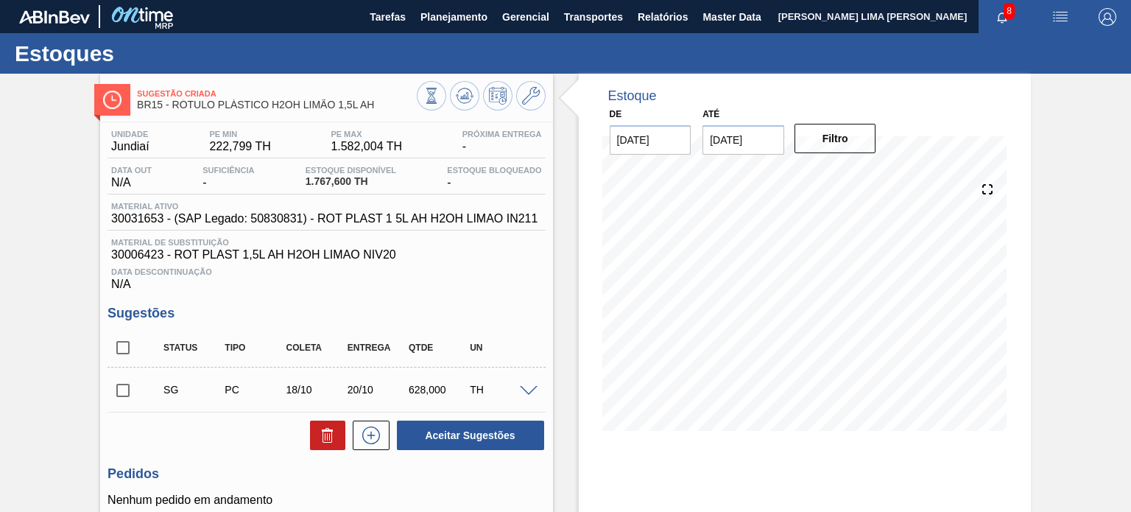
click at [468, 113] on div at bounding box center [481, 97] width 129 height 33
click at [440, 99] on icon at bounding box center [431, 96] width 16 height 16
